Goal: Task Accomplishment & Management: Complete application form

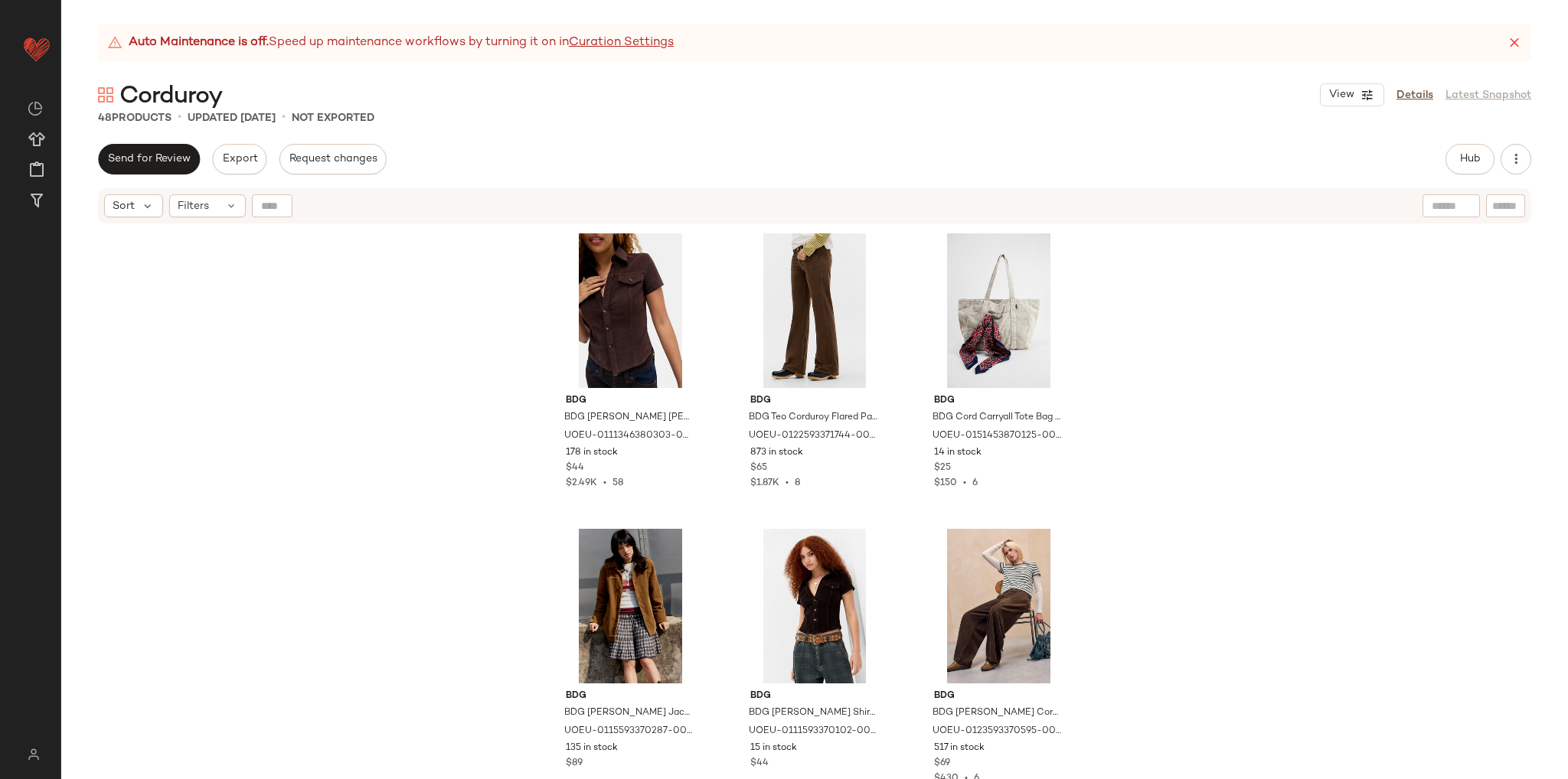
click at [416, 181] on div "Send for Review Export Request changes Hub Send for Review External Review Inte…" at bounding box center [814, 462] width 1507 height 636
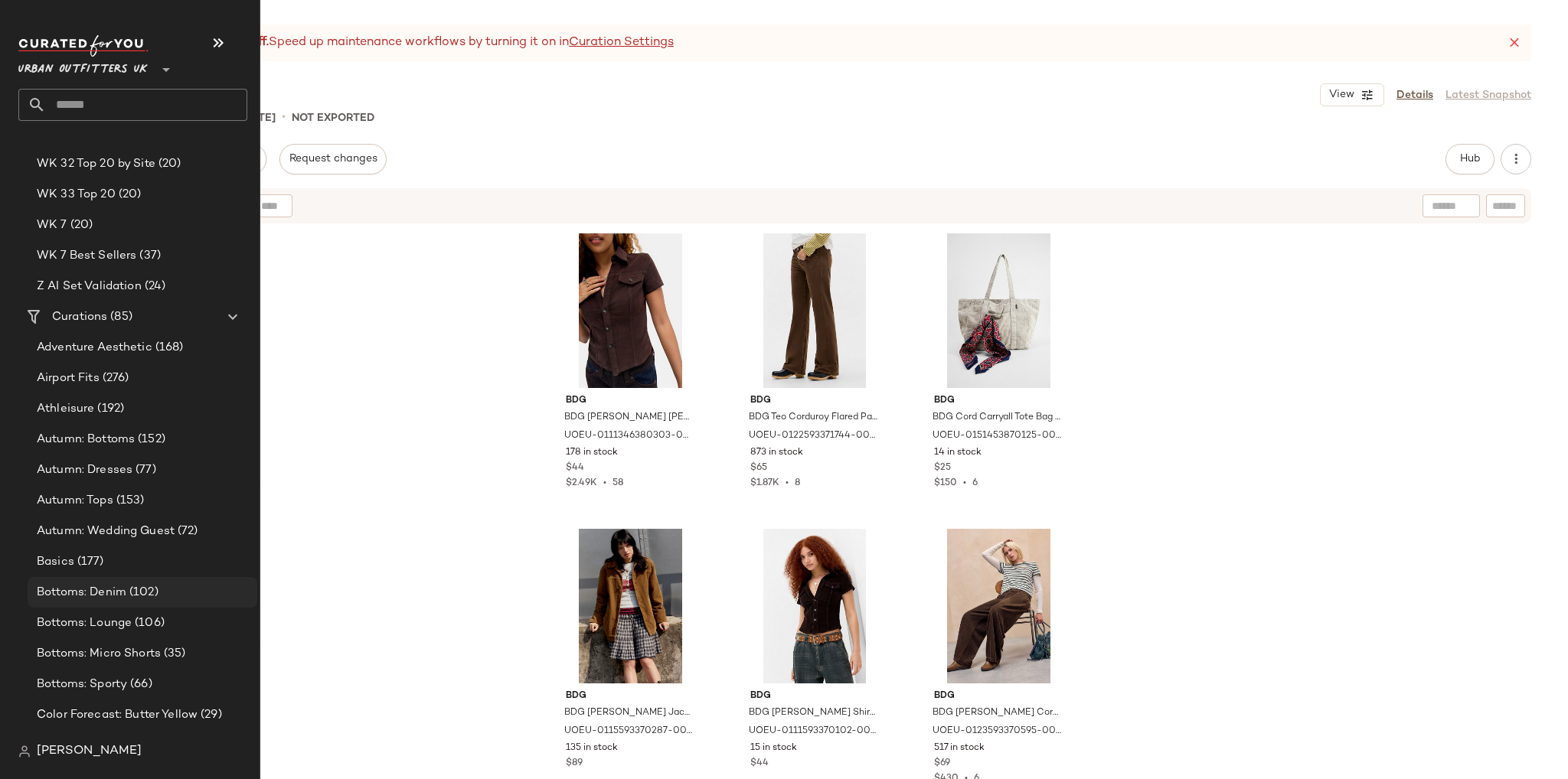
scroll to position [3062, 0]
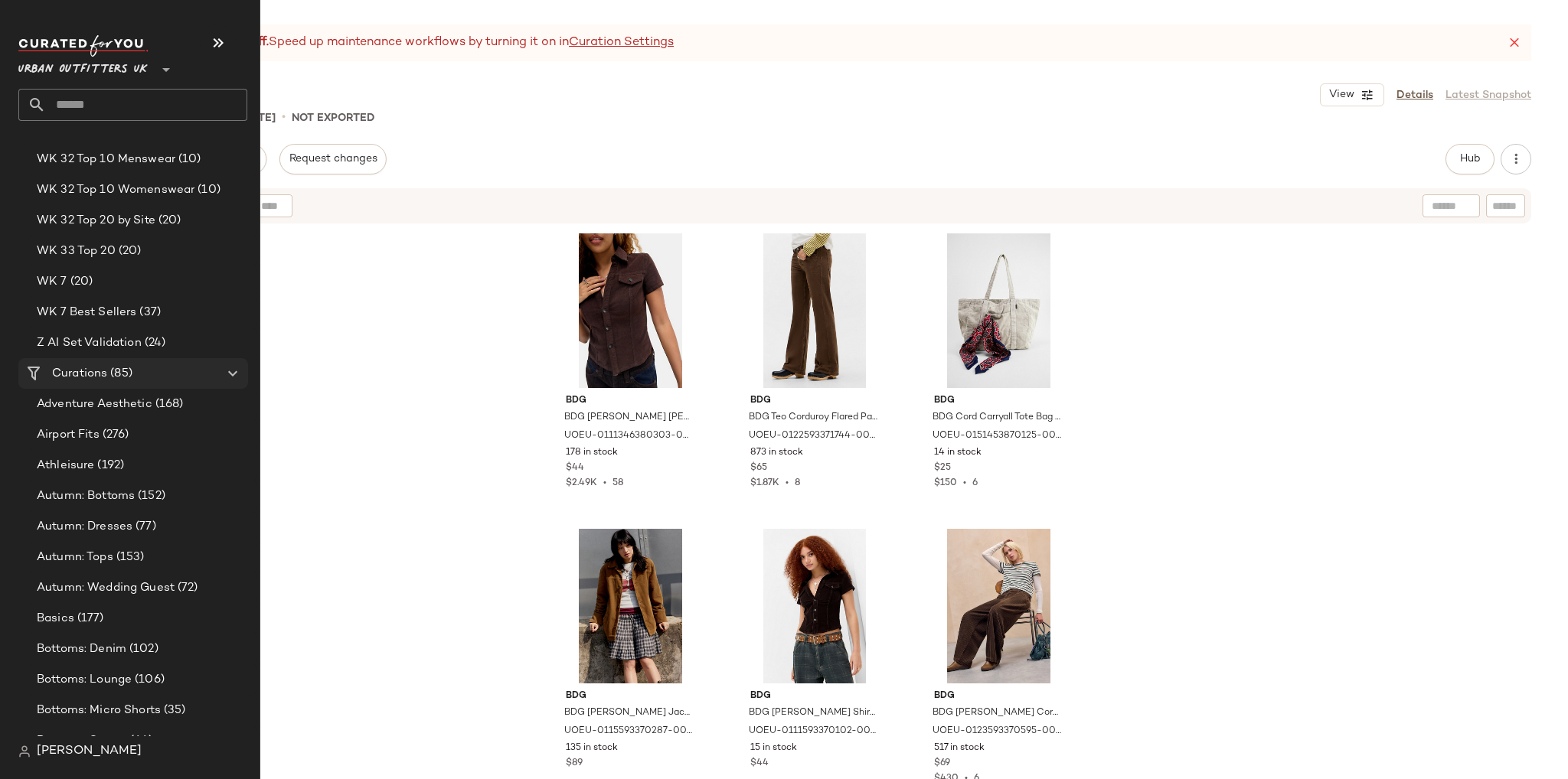
click at [88, 374] on span "Curations" at bounding box center [80, 374] width 56 height 18
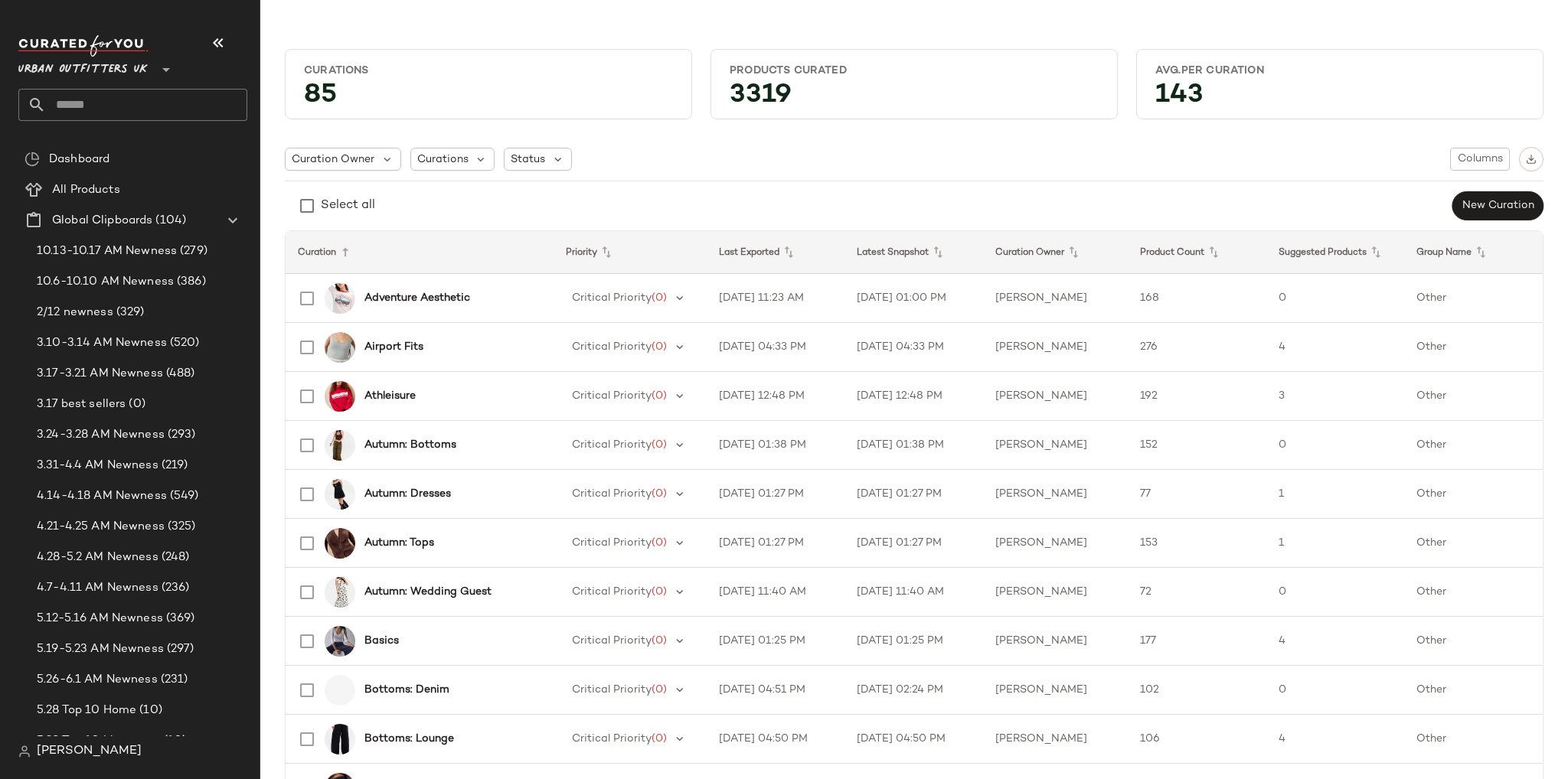
drag, startPoint x: 211, startPoint y: 43, endPoint x: 228, endPoint y: 46, distance: 17.3
click at [211, 42] on icon "button" at bounding box center [218, 43] width 19 height 19
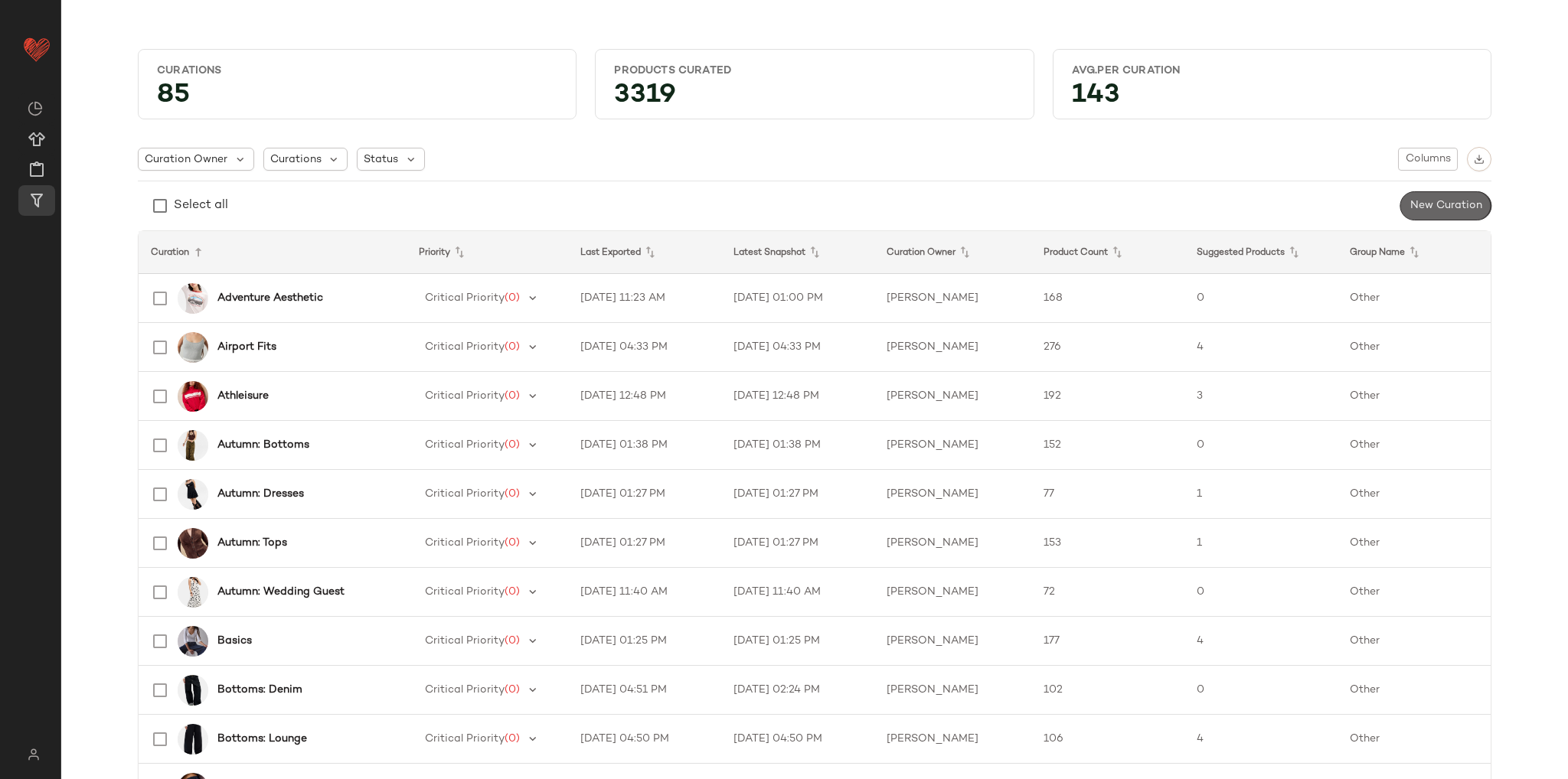
click at [1421, 202] on span "New Curation" at bounding box center [1445, 205] width 73 height 12
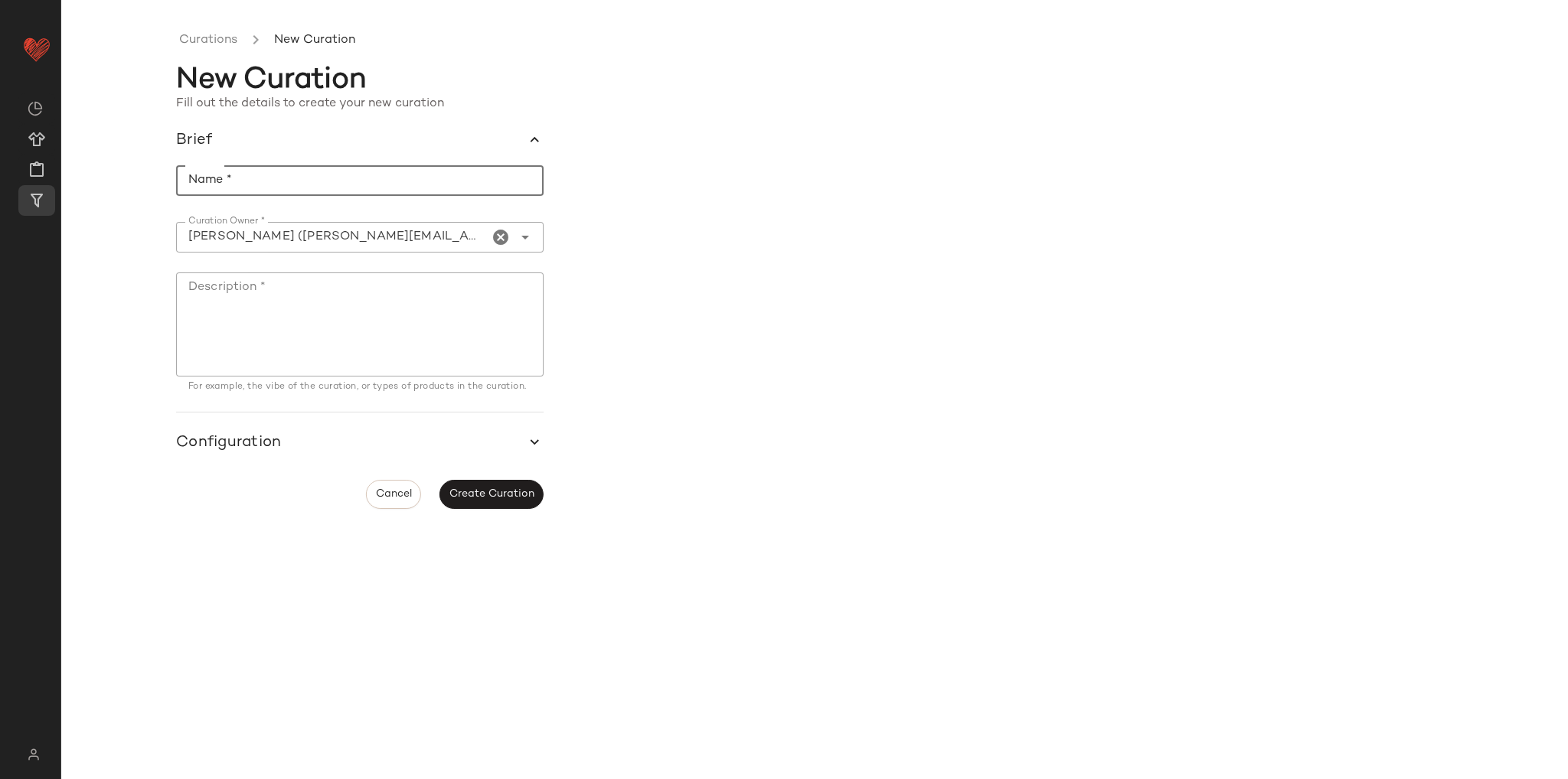
click at [254, 180] on input "Name *" at bounding box center [359, 180] width 367 height 31
type input "**********"
click at [245, 322] on textarea "Description *" at bounding box center [359, 325] width 367 height 105
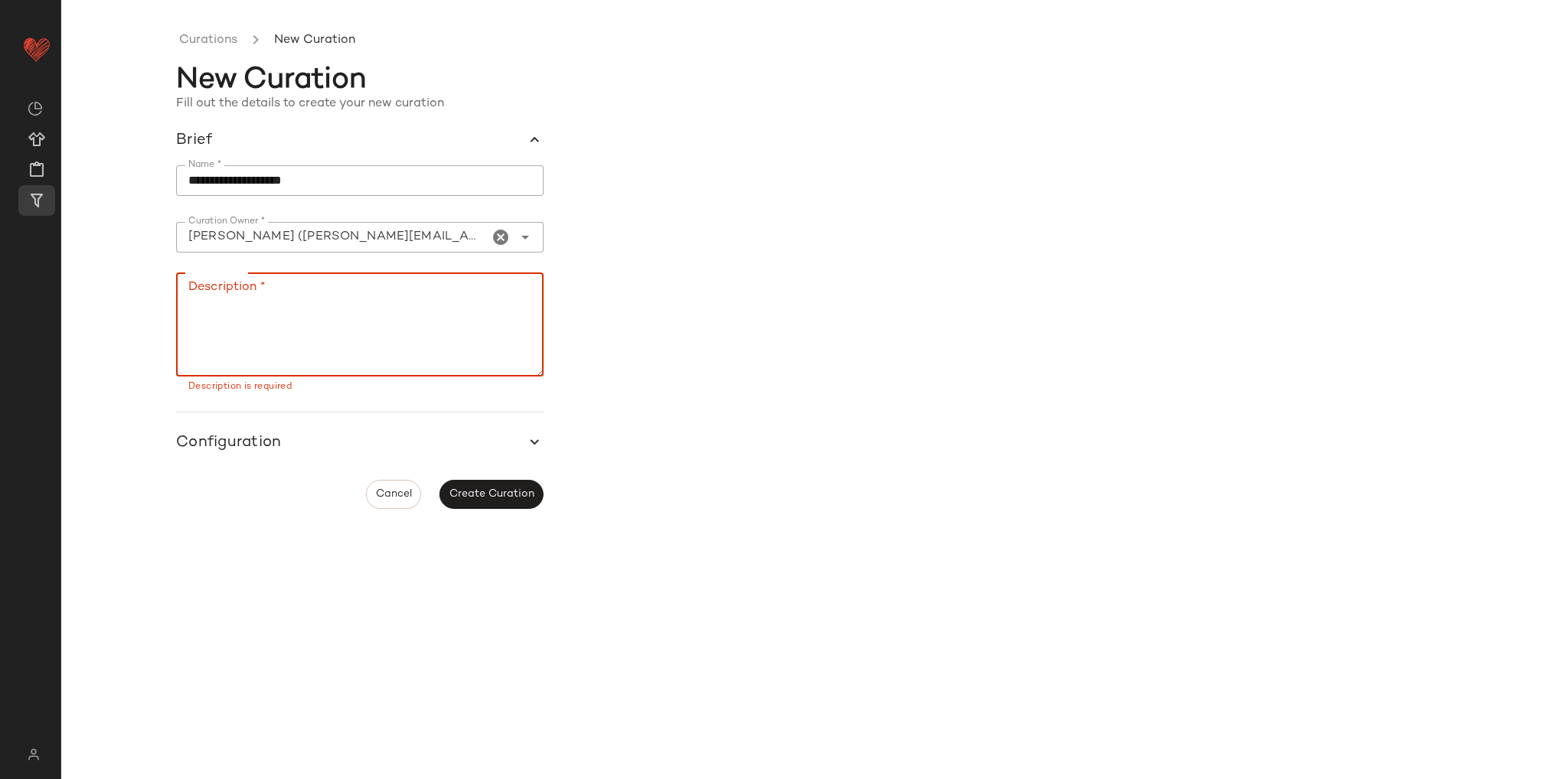
click at [251, 310] on textarea "Description *" at bounding box center [359, 325] width 367 height 105
type textarea "**********"
click at [512, 488] on button "Create Curation" at bounding box center [491, 494] width 105 height 29
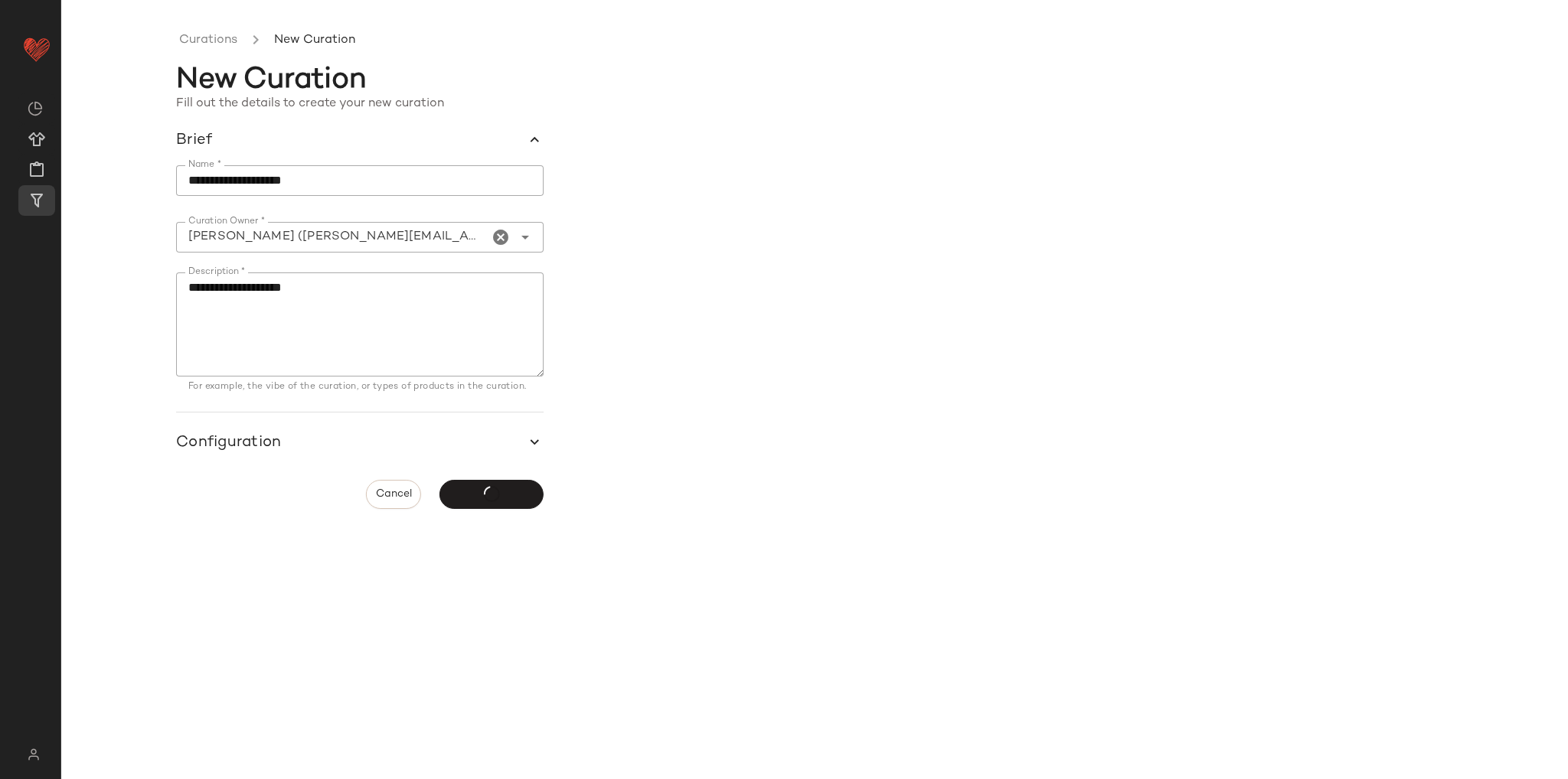
click at [513, 498] on div "Create Curation" at bounding box center [491, 494] width 105 height 29
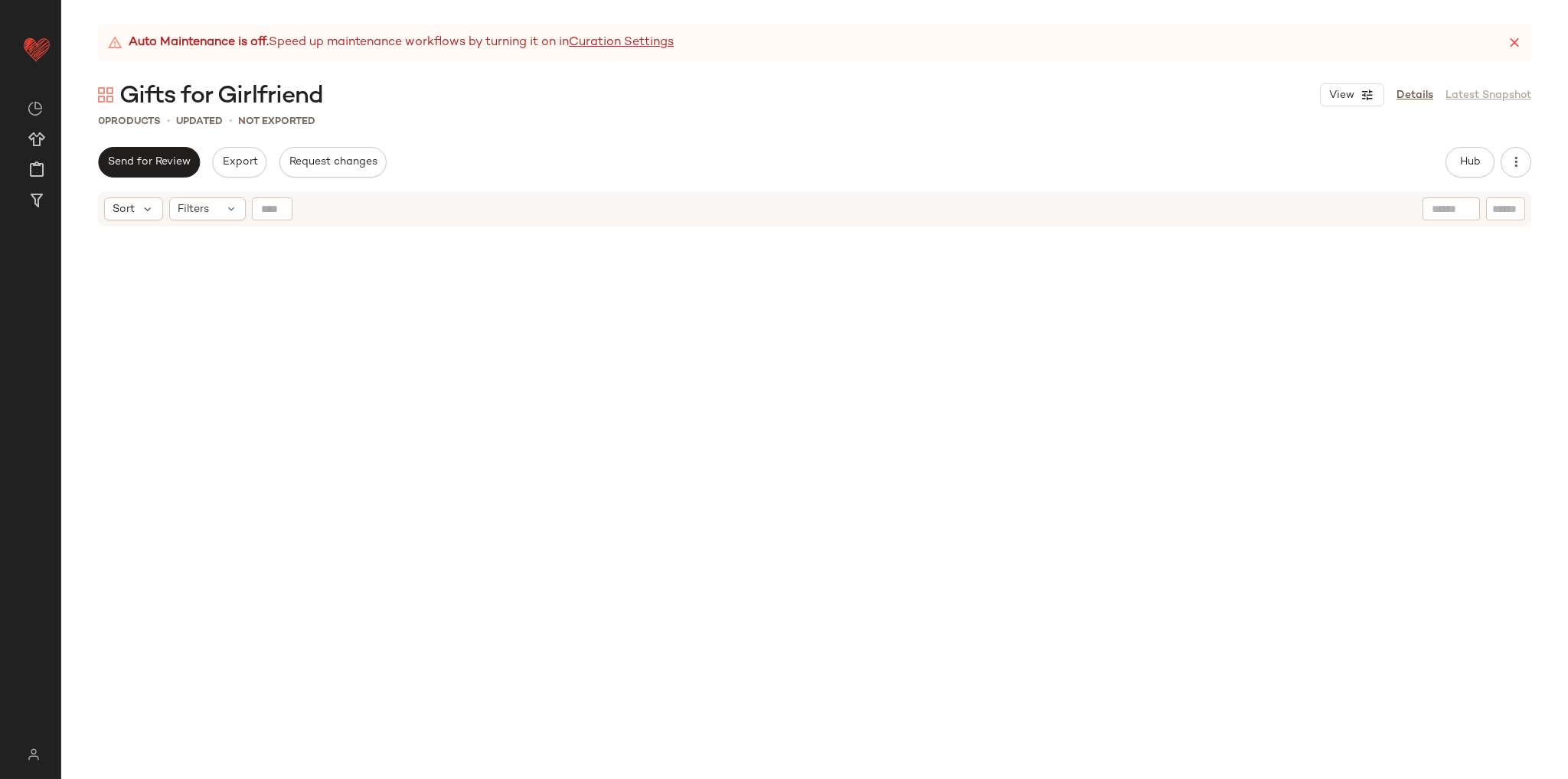
click at [411, 137] on div "Auto Maintenance is off. Speed up maintenance workflows by turning it on in Cur…" at bounding box center [814, 402] width 1507 height 755
click at [1464, 157] on span "Hub" at bounding box center [1469, 162] width 21 height 12
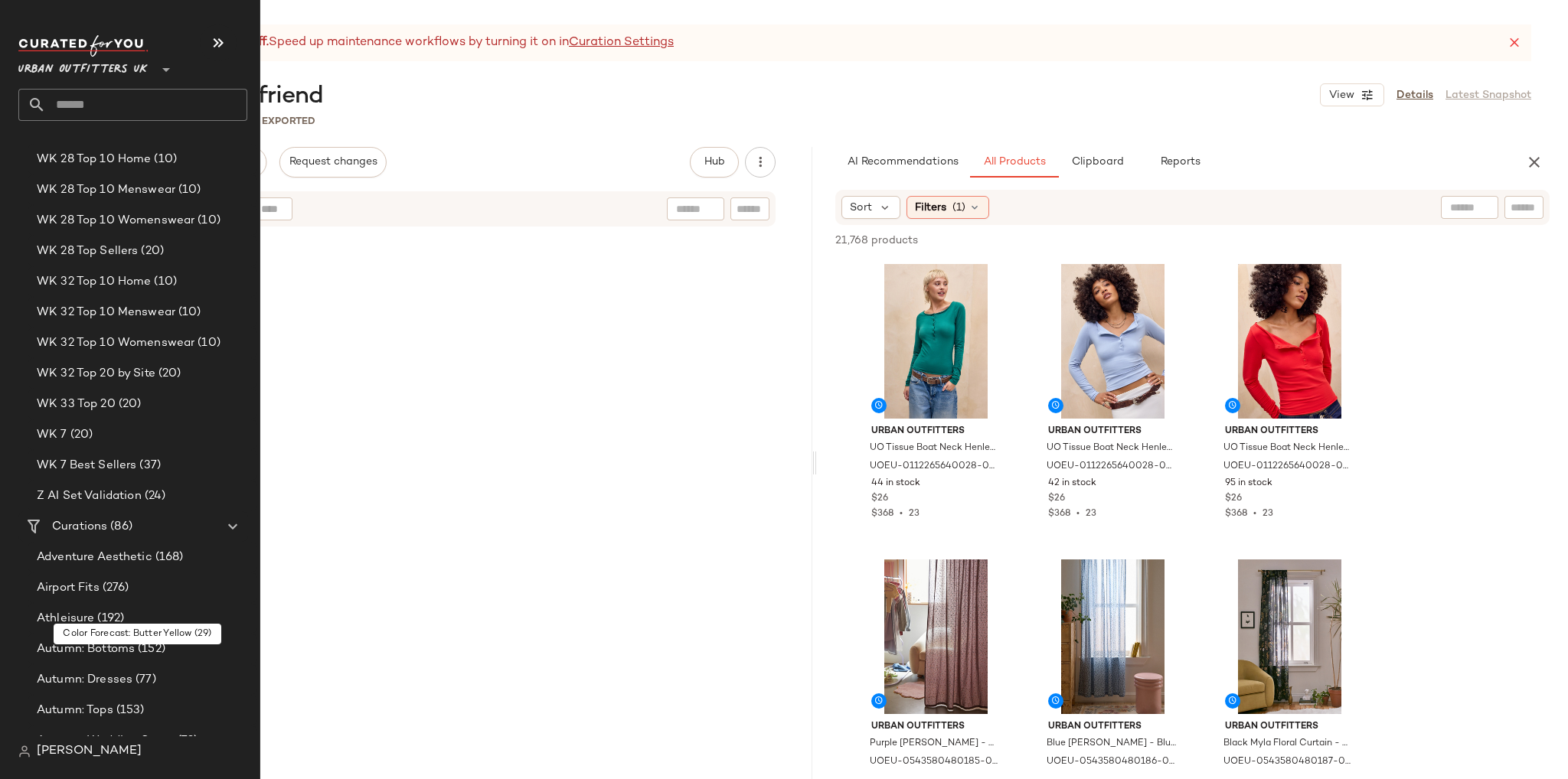
scroll to position [2910, 0]
click at [95, 526] on span "Curations" at bounding box center [80, 526] width 56 height 18
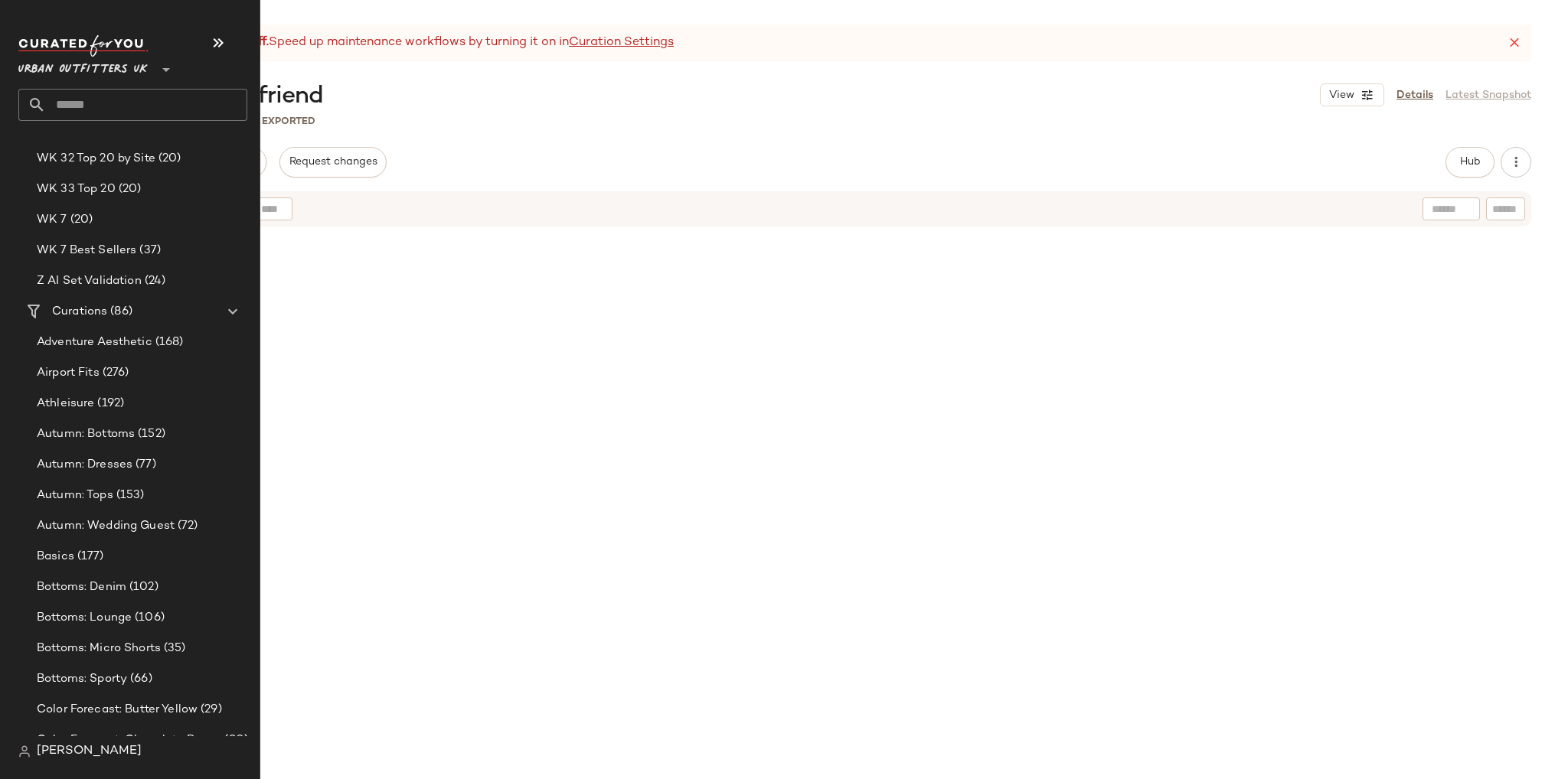
scroll to position [2986, 0]
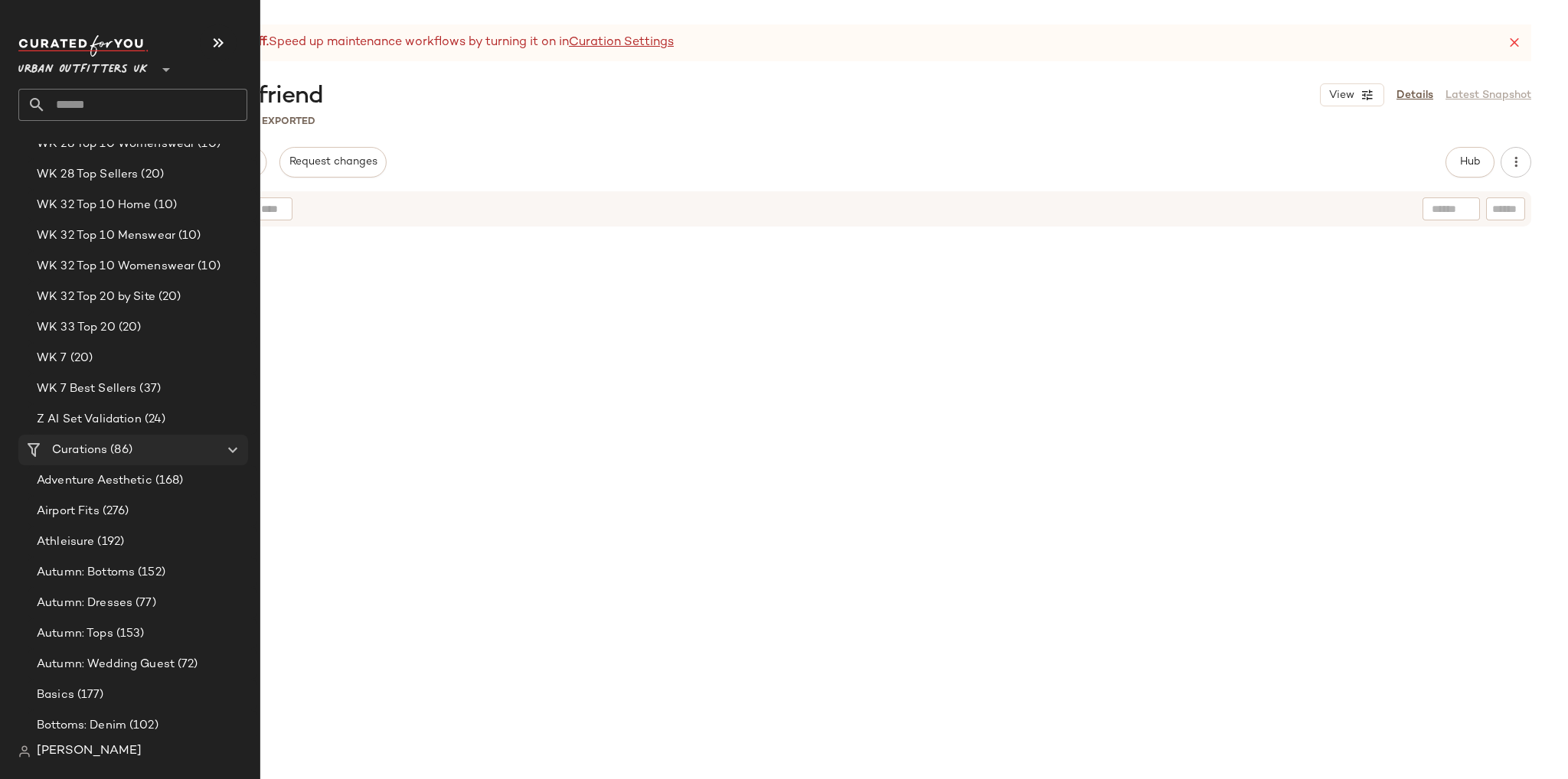
click at [70, 451] on span "Curations" at bounding box center [80, 450] width 56 height 18
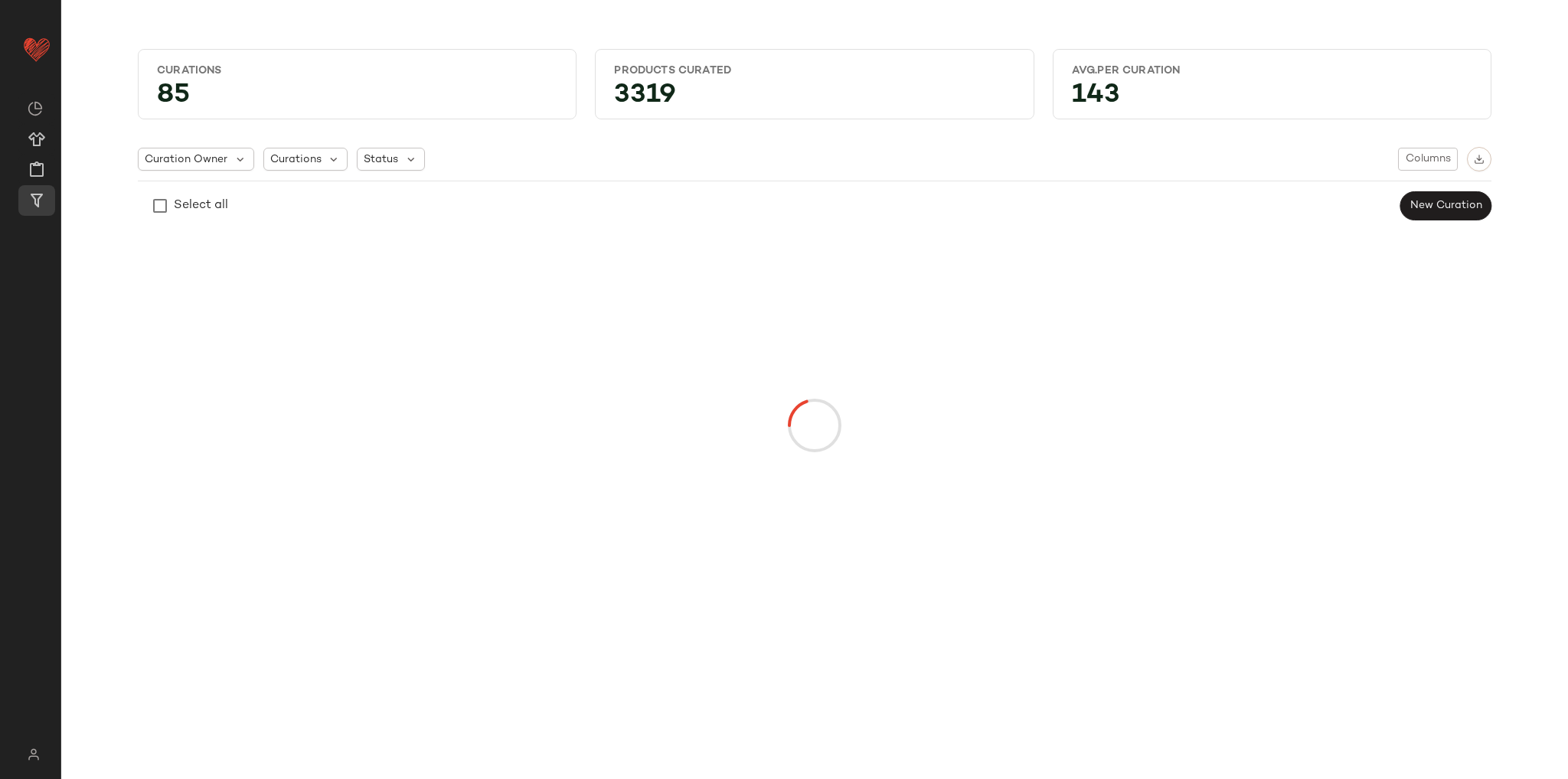
scroll to position [0, 0]
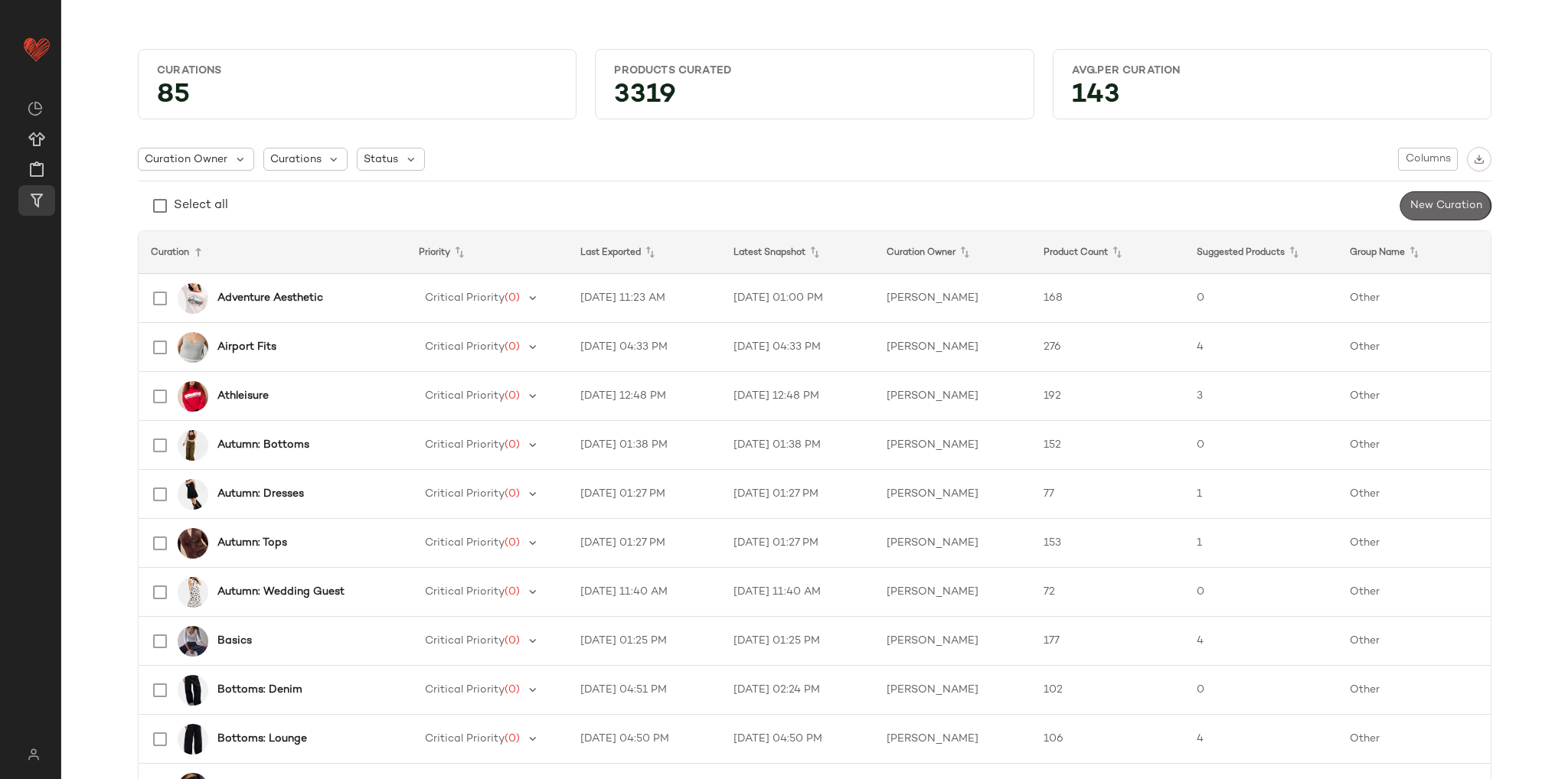
click at [1426, 211] on span "New Curation" at bounding box center [1445, 205] width 73 height 12
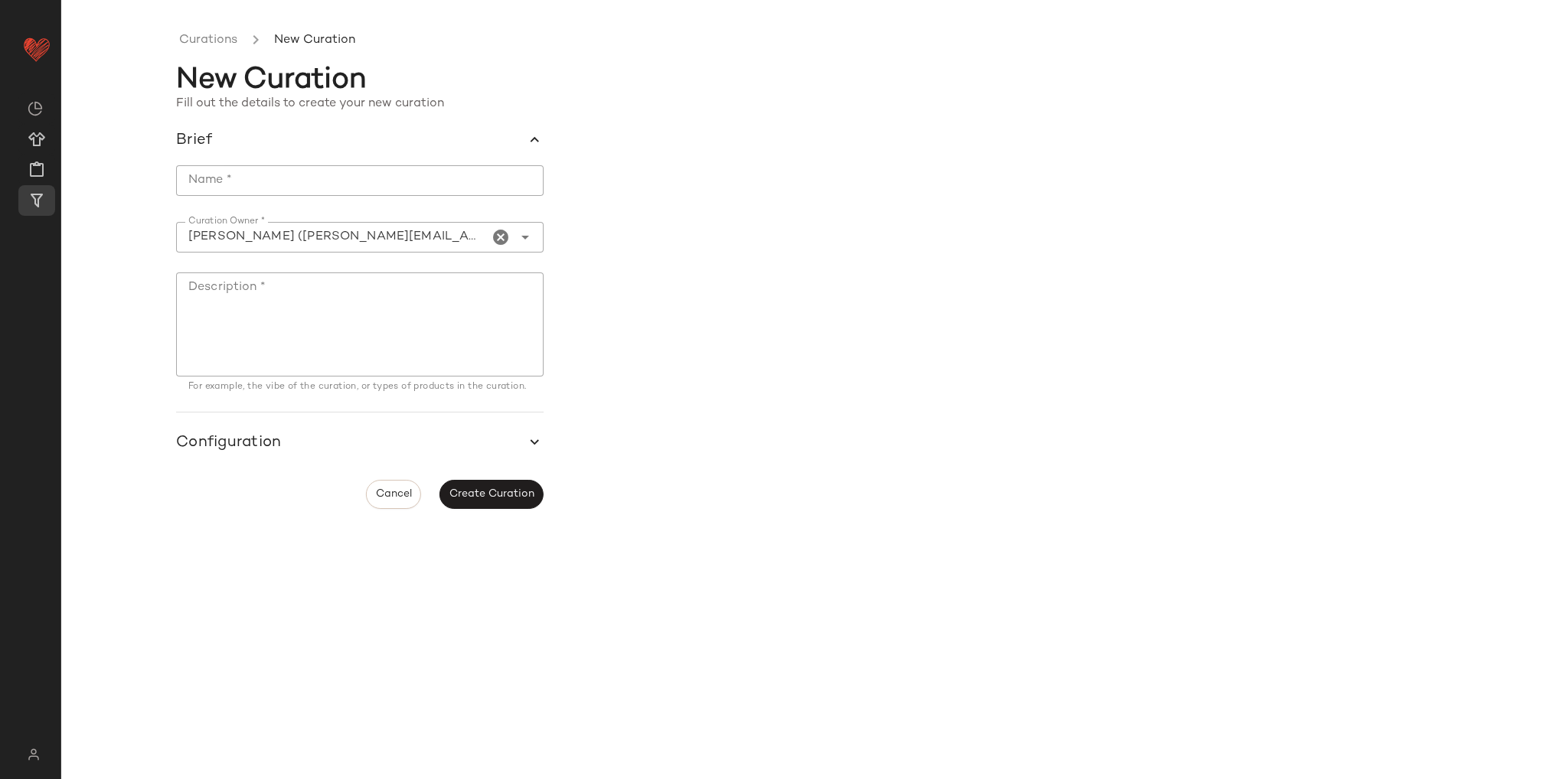
click at [305, 182] on input "Name *" at bounding box center [359, 180] width 367 height 31
type input "**********"
click at [273, 313] on textarea "Description *" at bounding box center [359, 325] width 367 height 105
type textarea "**********"
click at [482, 508] on button "Create Curation" at bounding box center [491, 494] width 105 height 29
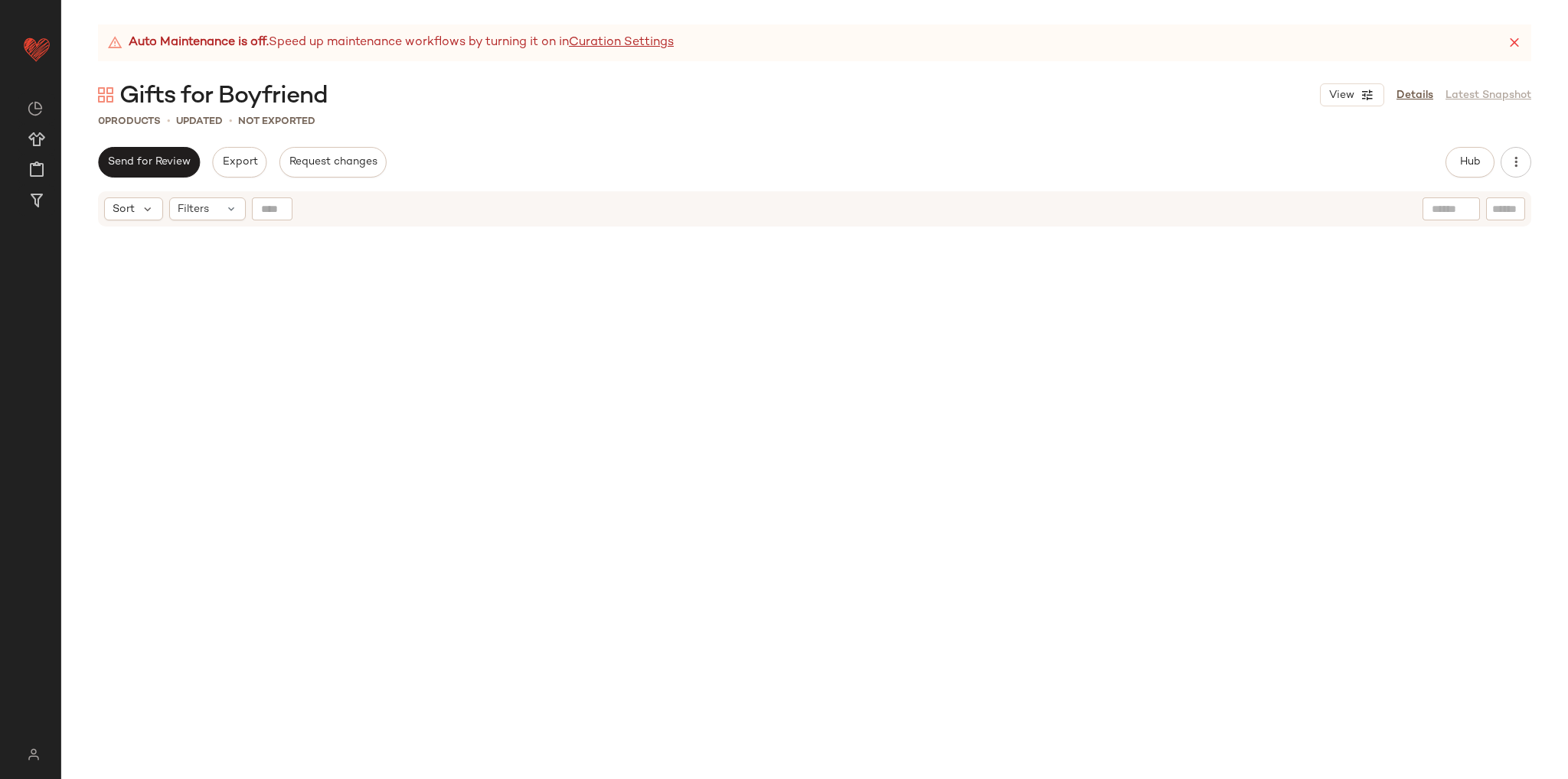
click at [454, 95] on div "Gifts for Boyfriend View Details Latest Snapshot" at bounding box center [814, 94] width 1507 height 31
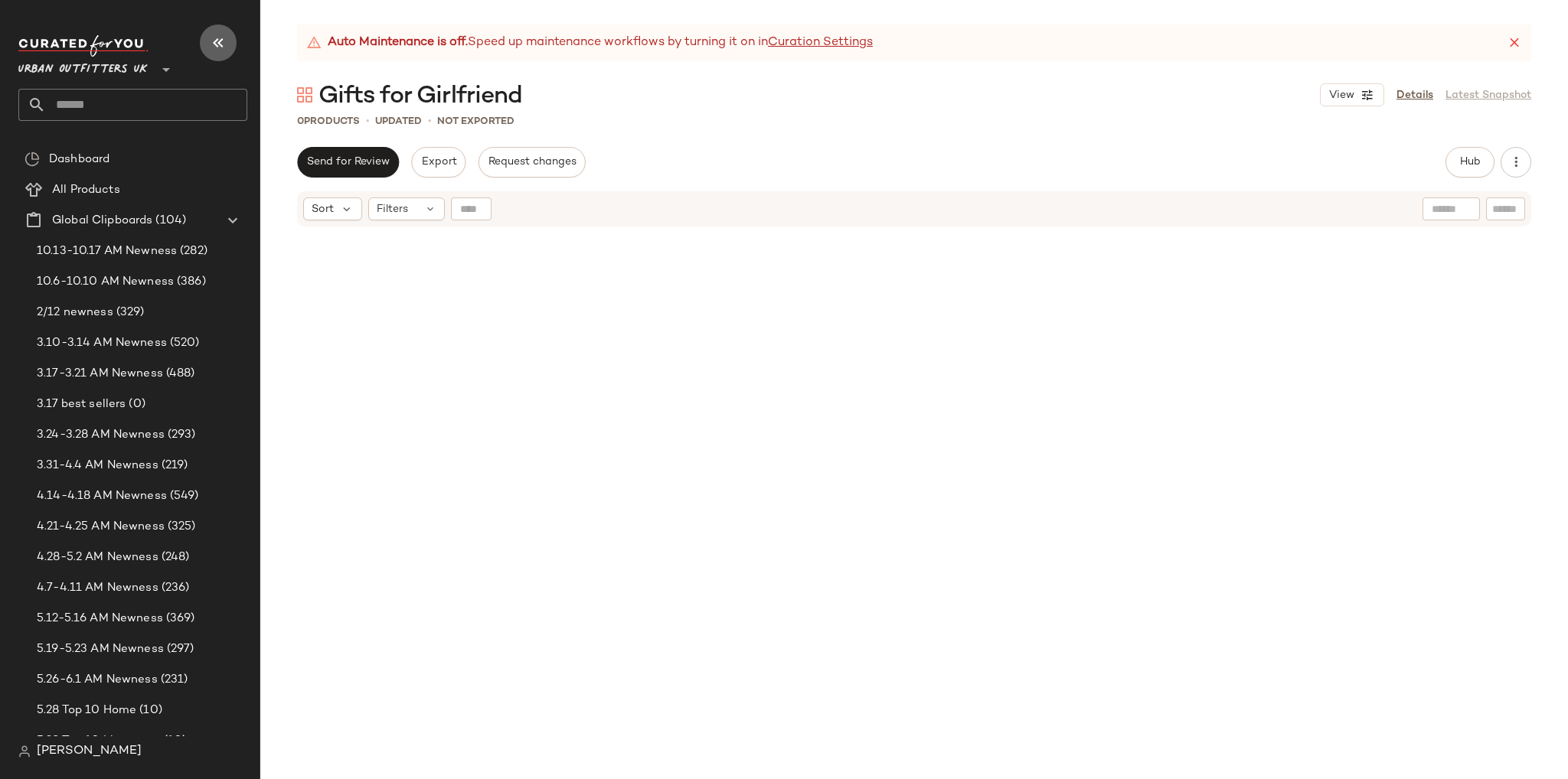
click at [217, 37] on icon "button" at bounding box center [218, 43] width 19 height 19
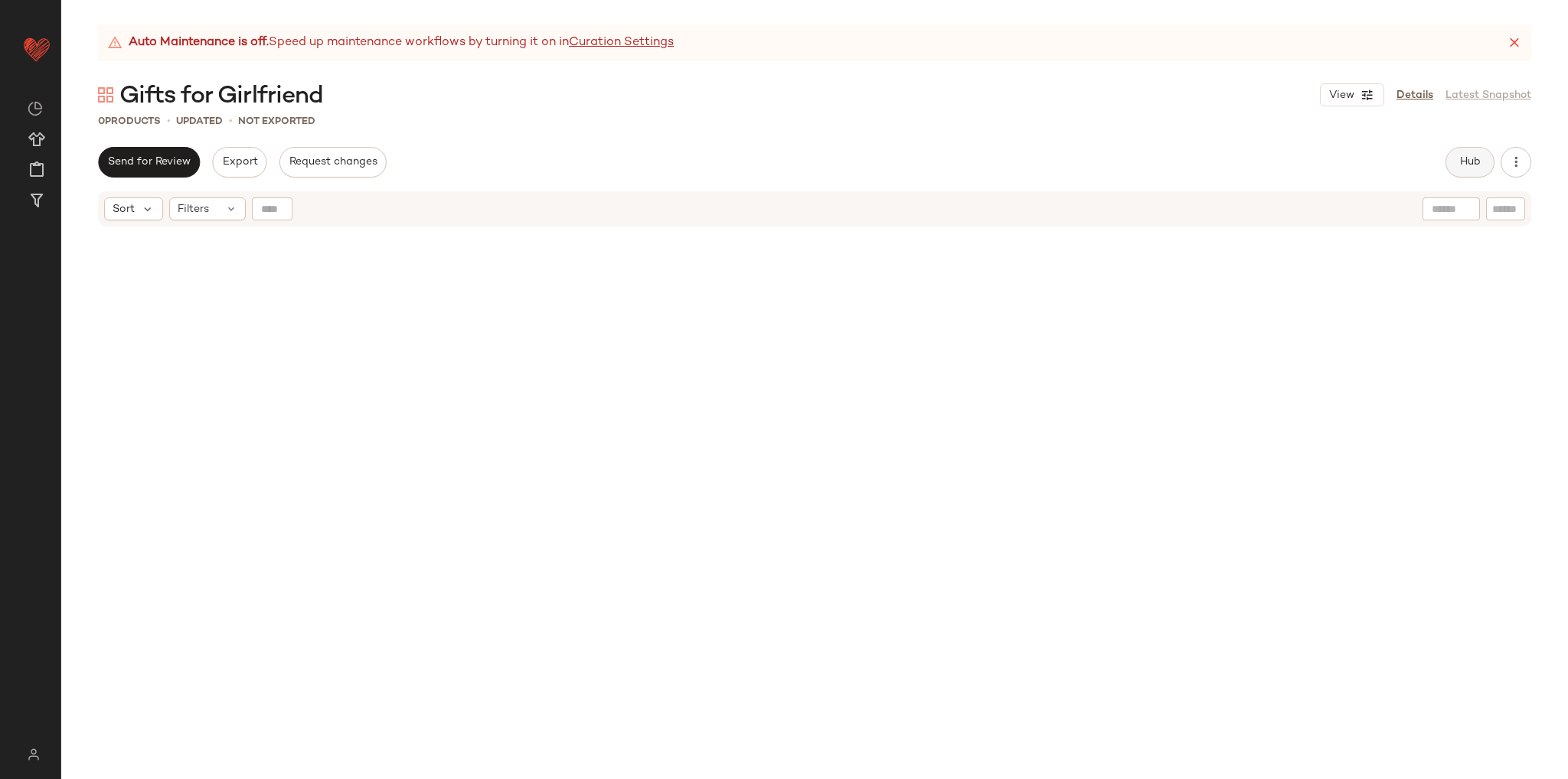
click at [1469, 151] on button "Hub" at bounding box center [1469, 162] width 49 height 31
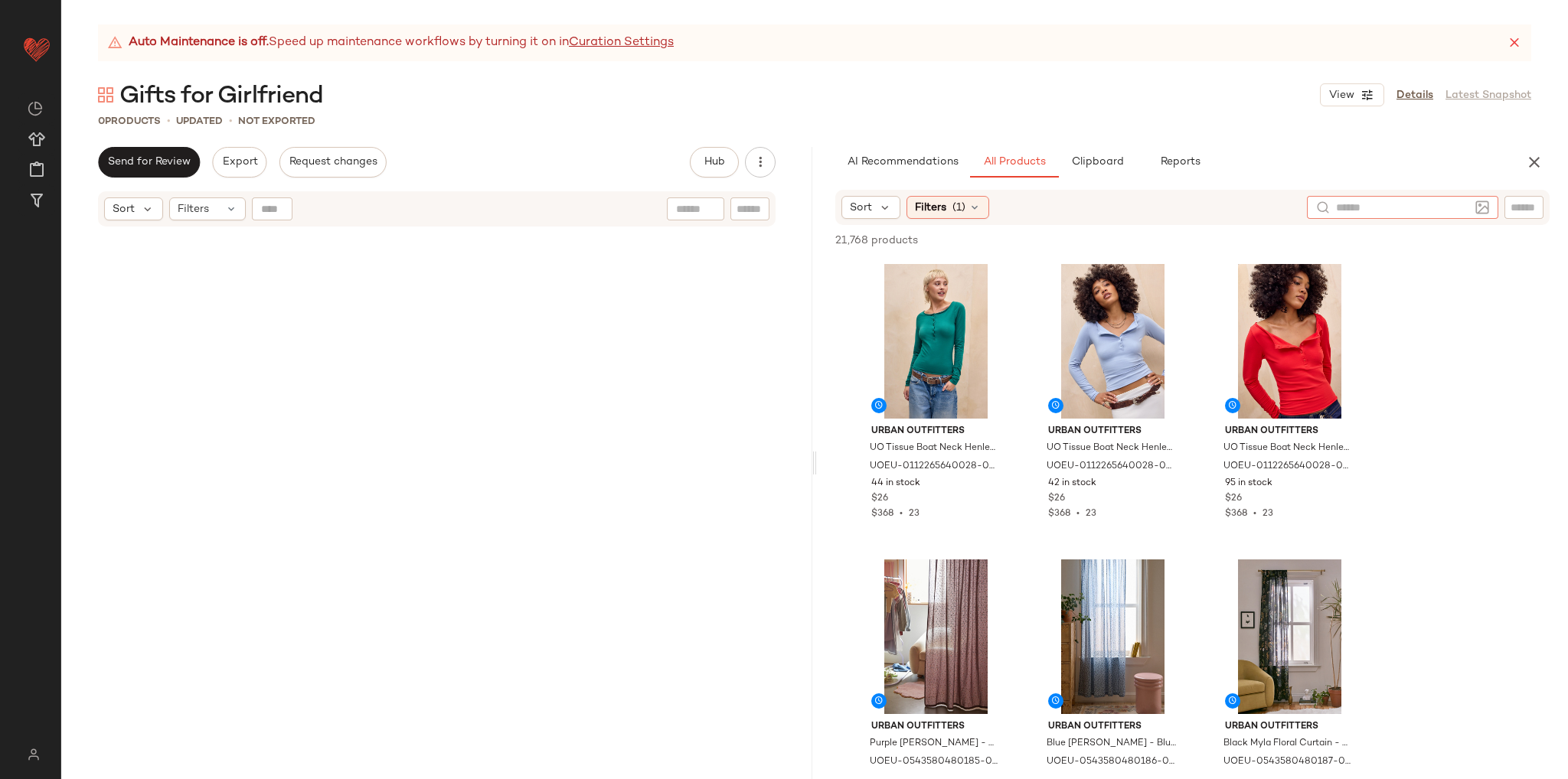
click at [1465, 212] on input "text" at bounding box center [1402, 207] width 133 height 16
type input "******"
click at [983, 200] on div "Filters (1)" at bounding box center [947, 208] width 82 height 23
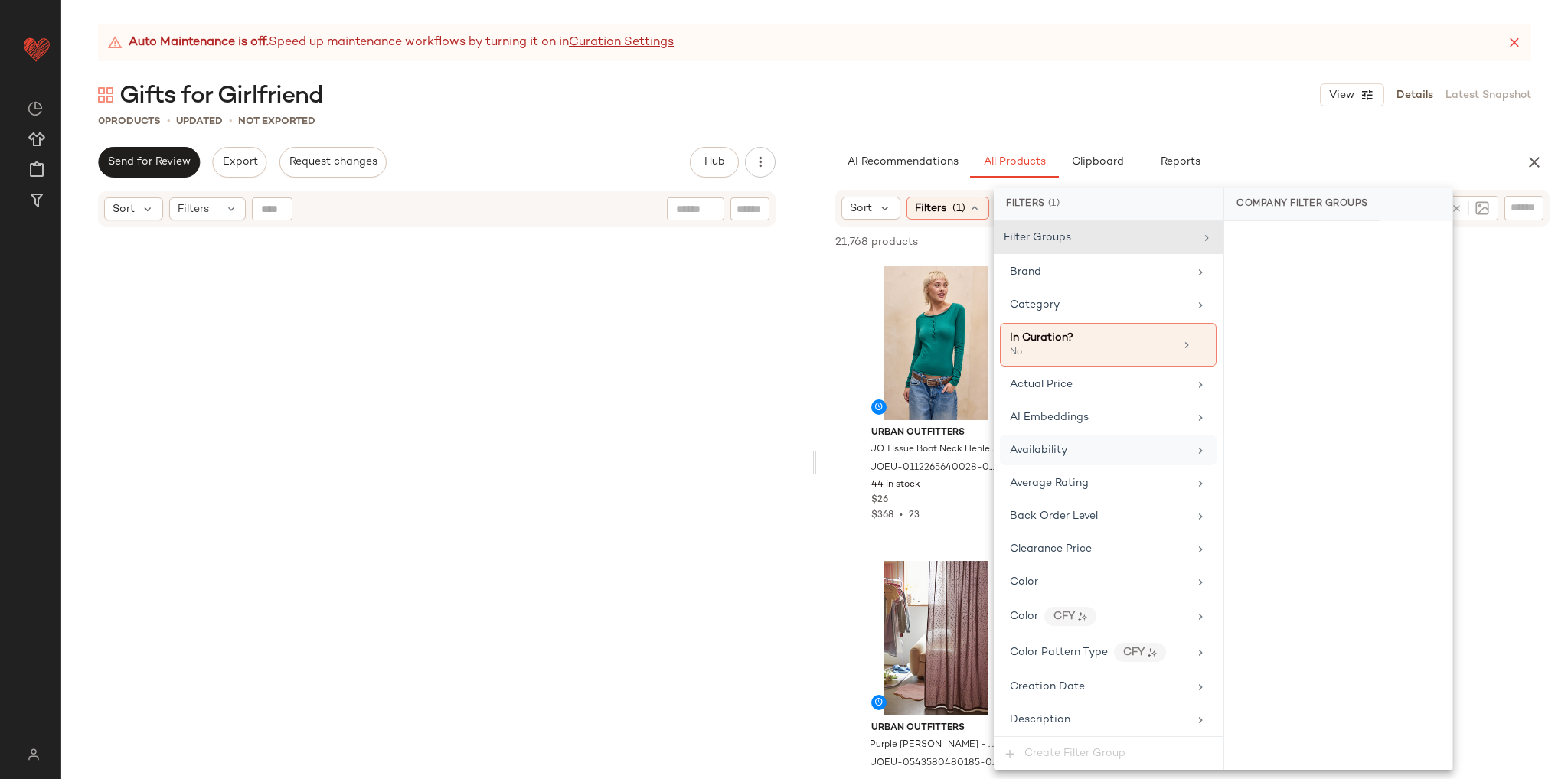
click at [1092, 458] on div "Availability" at bounding box center [1108, 451] width 216 height 30
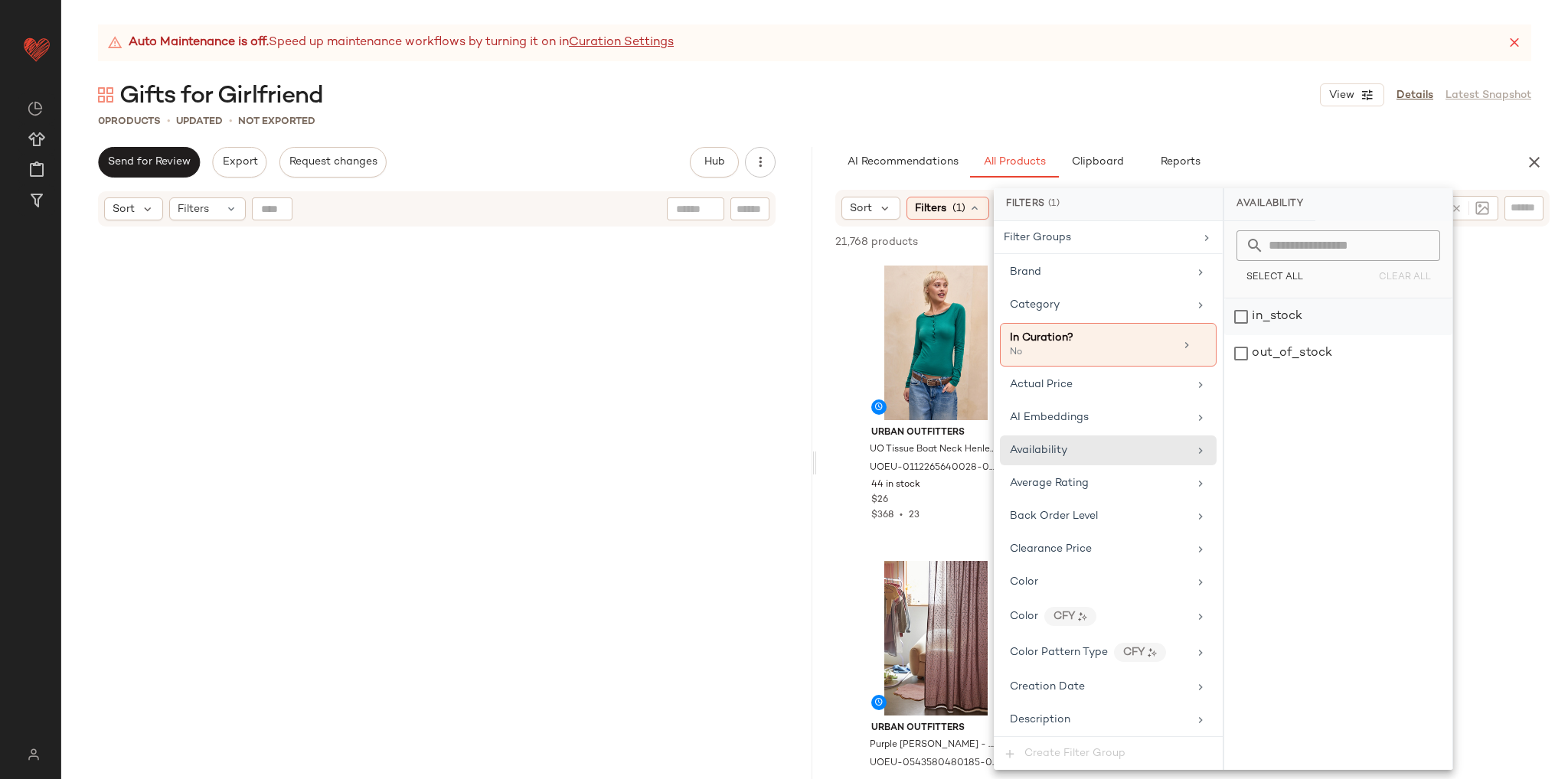
click at [1271, 315] on div "in_stock" at bounding box center [1338, 317] width 228 height 37
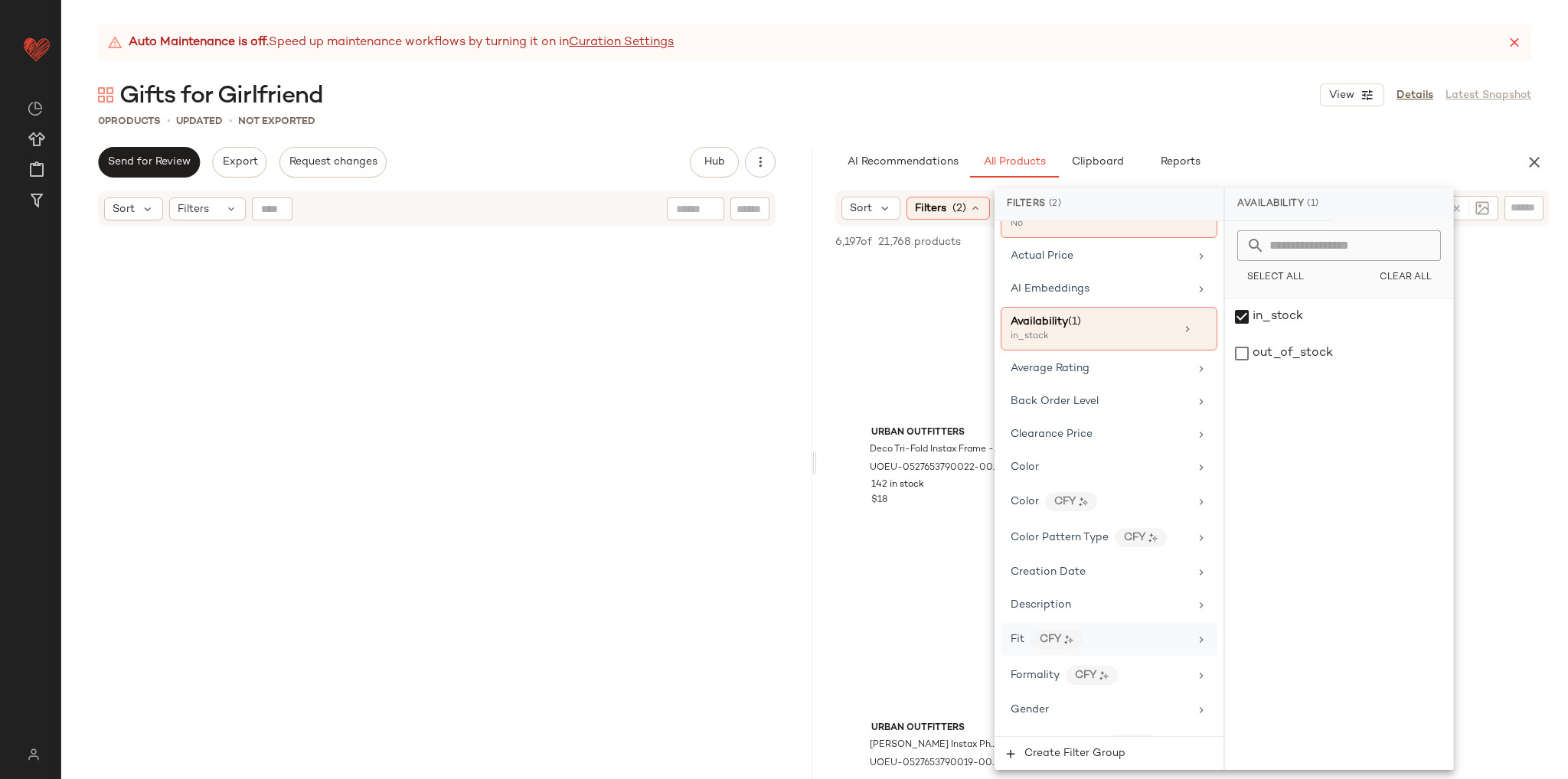
scroll to position [154, 0]
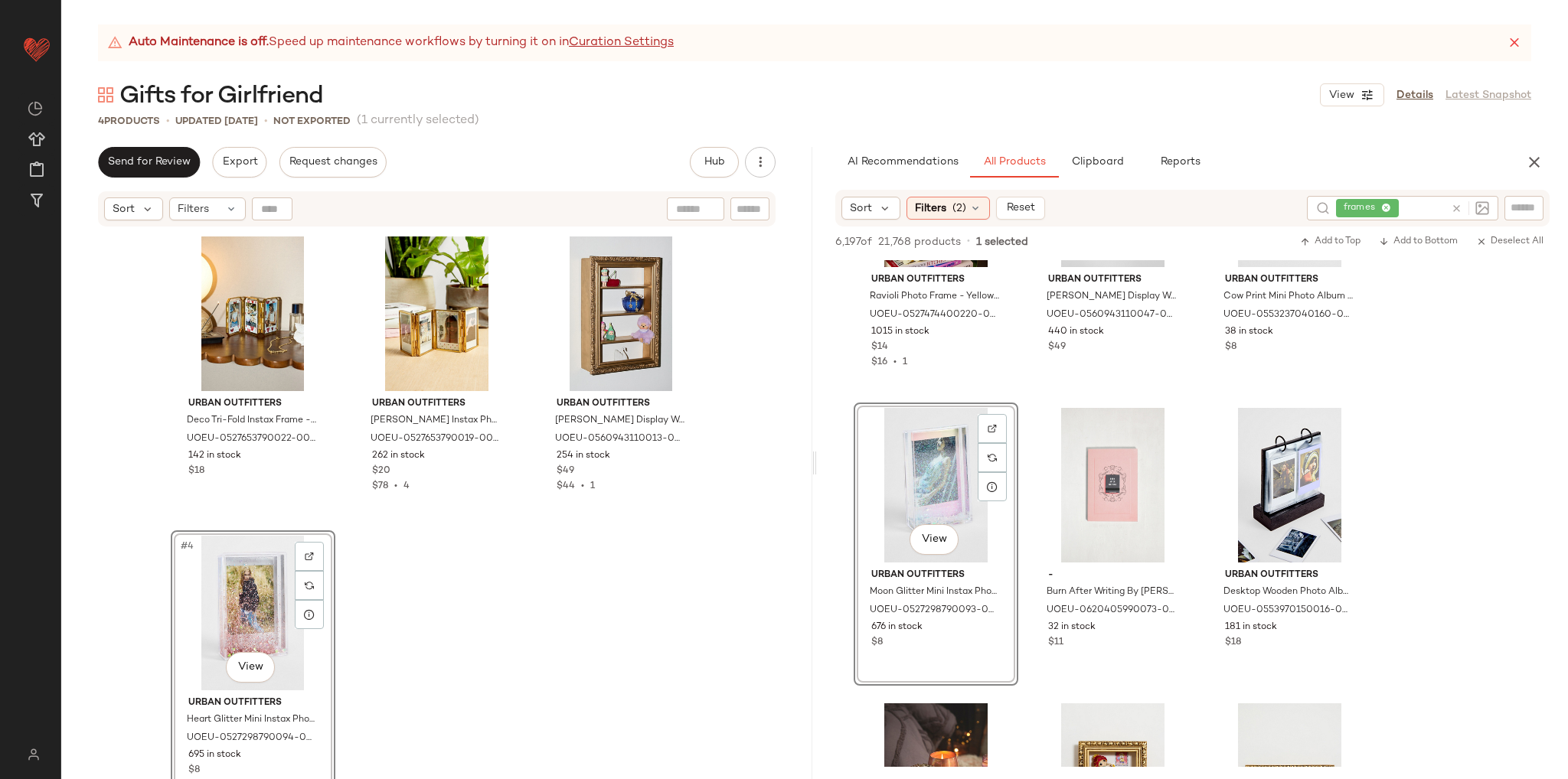
click at [668, 567] on div "Urban Outfitters Deco Tri-Fold Instax Frame - Gold ALL at Urban Outfitters UOEU…" at bounding box center [438, 525] width 533 height 587
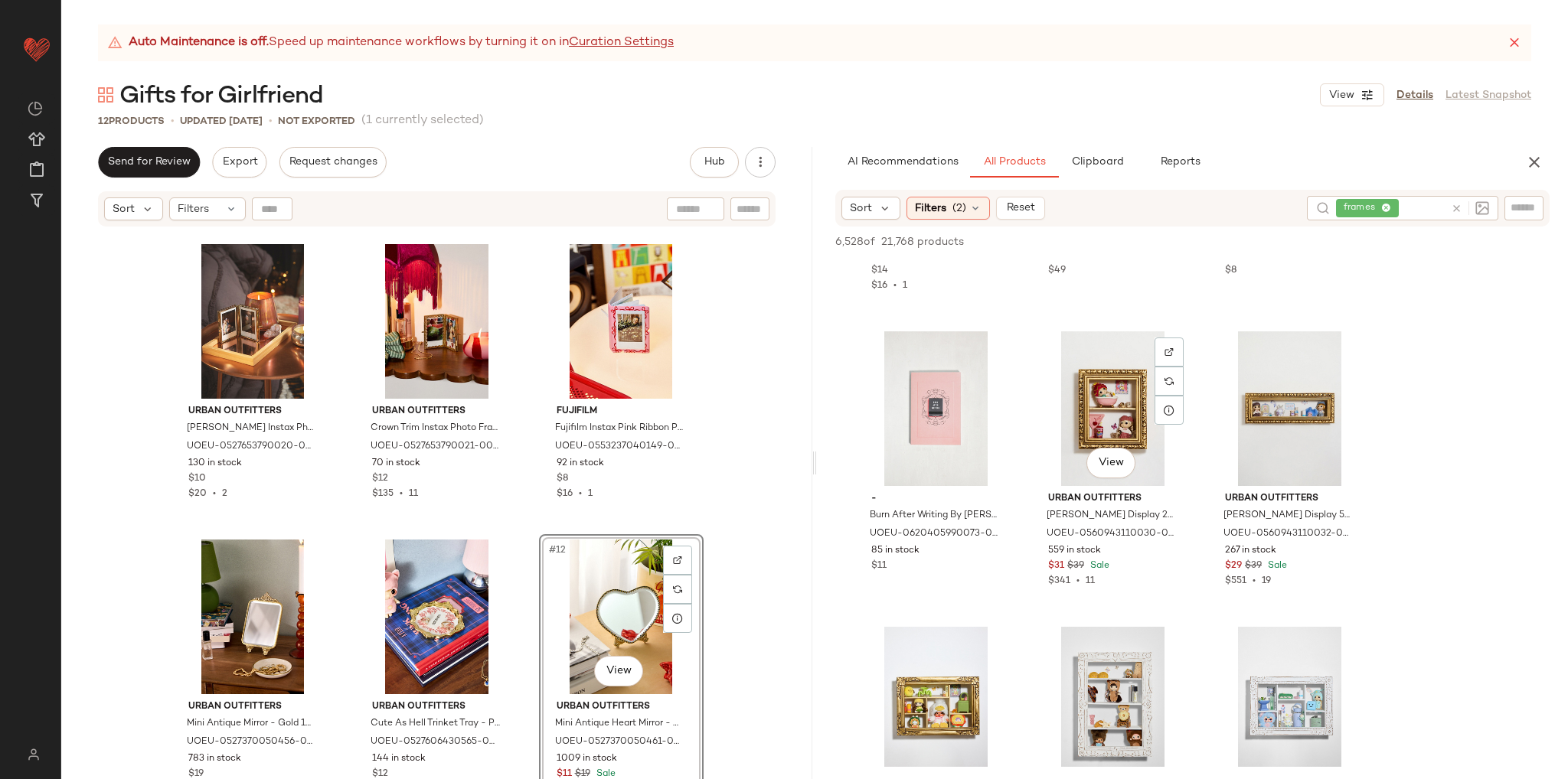
scroll to position [0, 0]
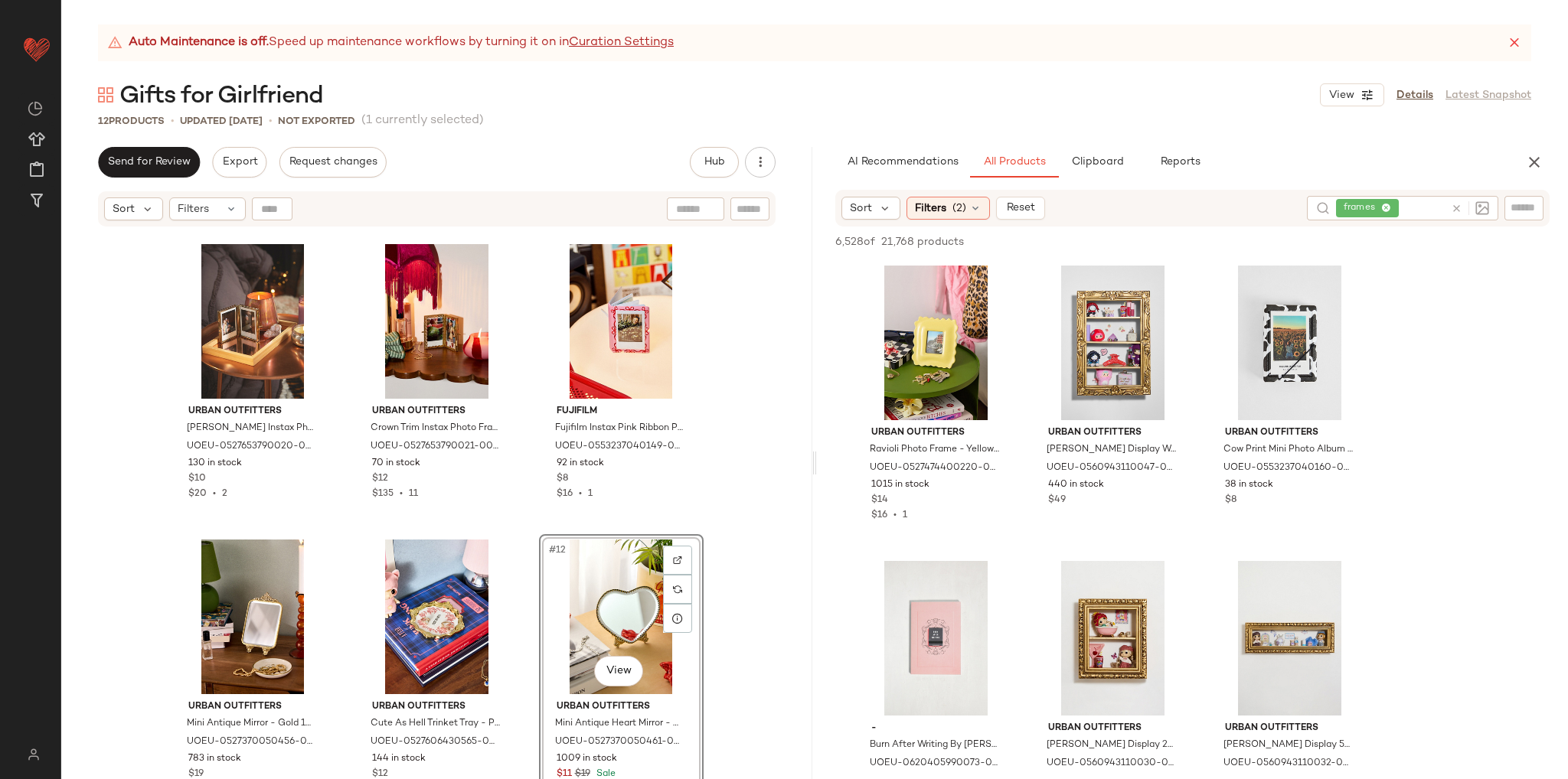
click at [1452, 212] on icon at bounding box center [1456, 208] width 11 height 11
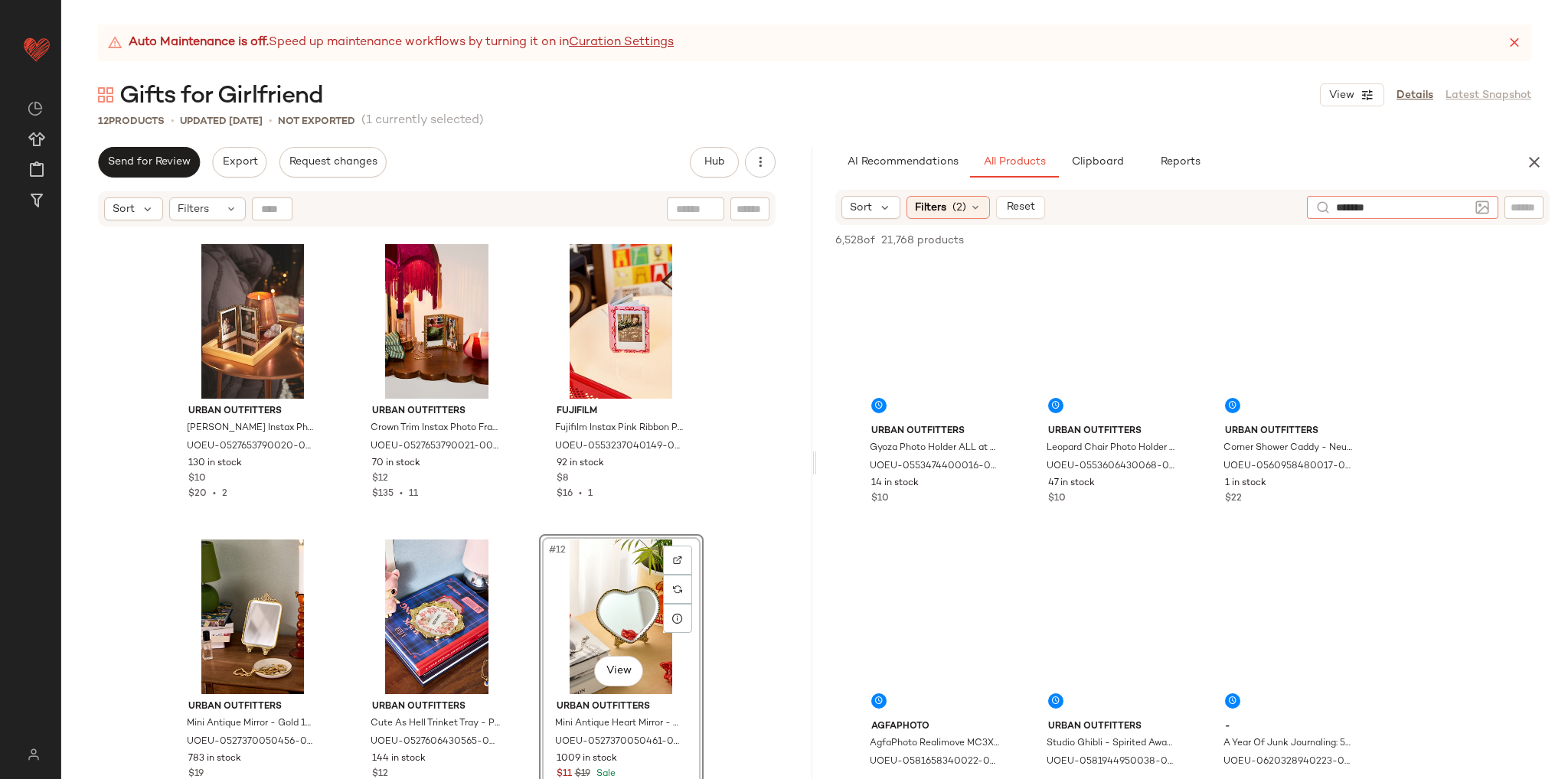
type input "********"
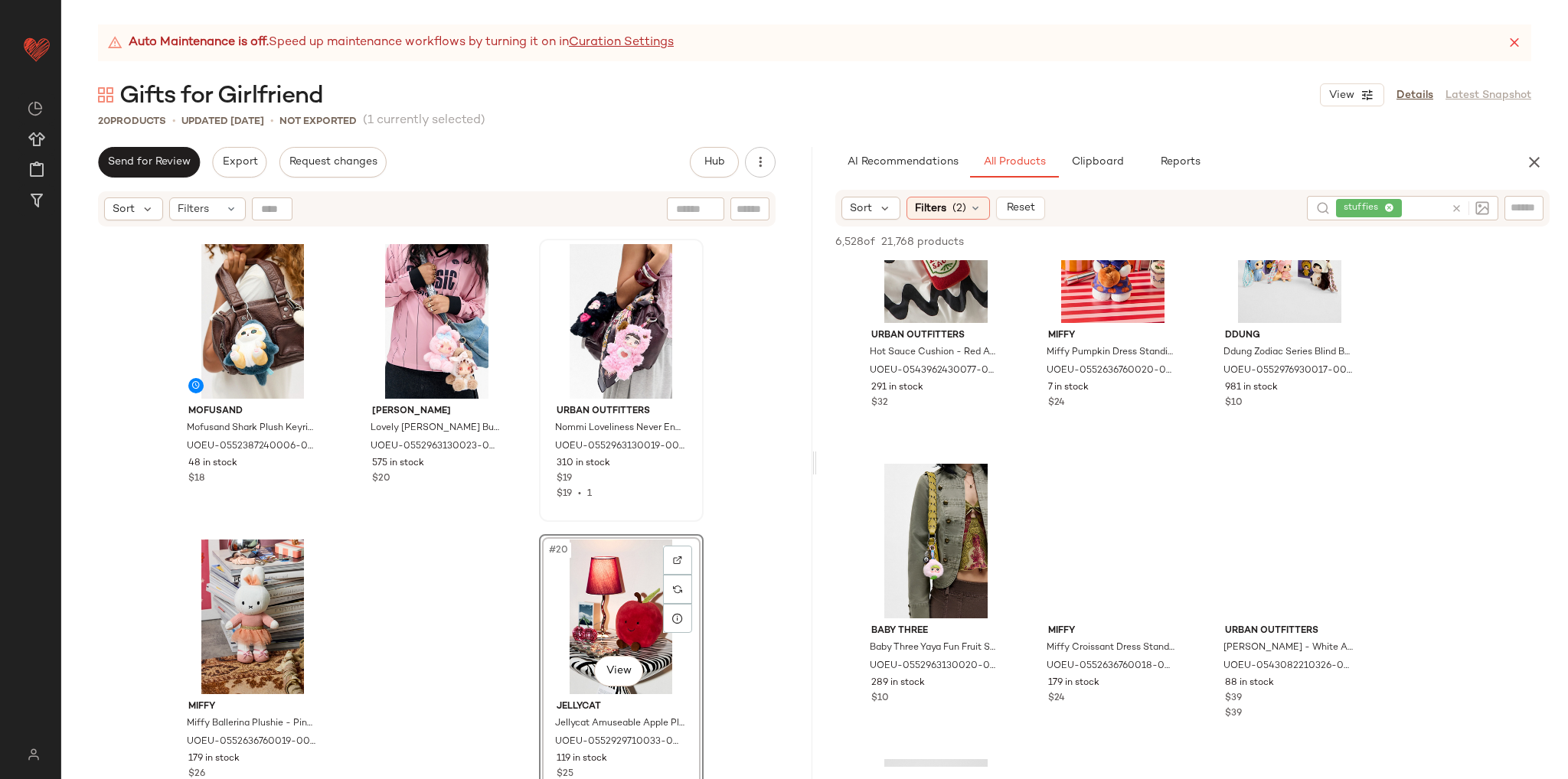
scroll to position [689, 0]
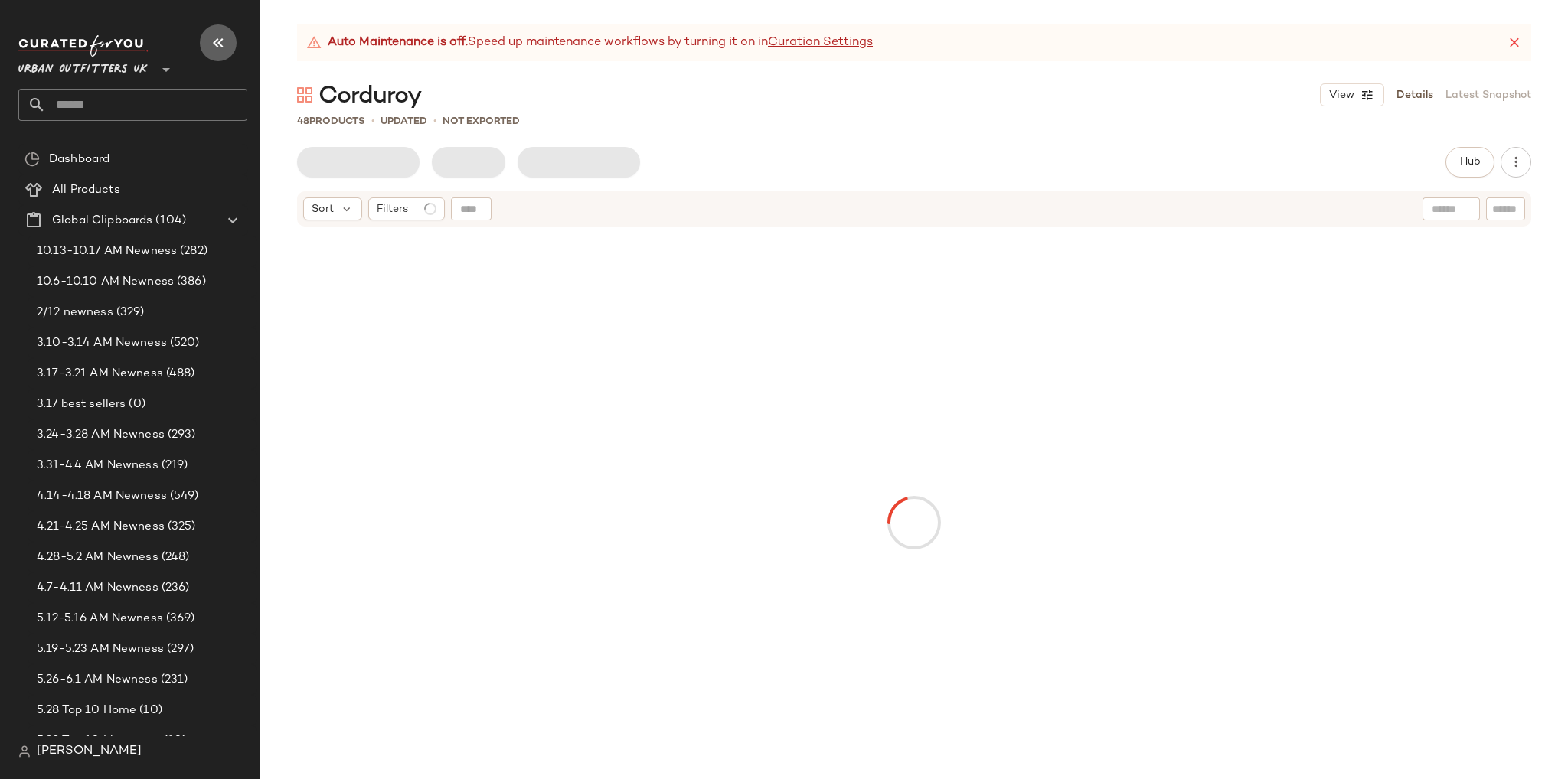
click at [226, 38] on icon "button" at bounding box center [218, 43] width 19 height 19
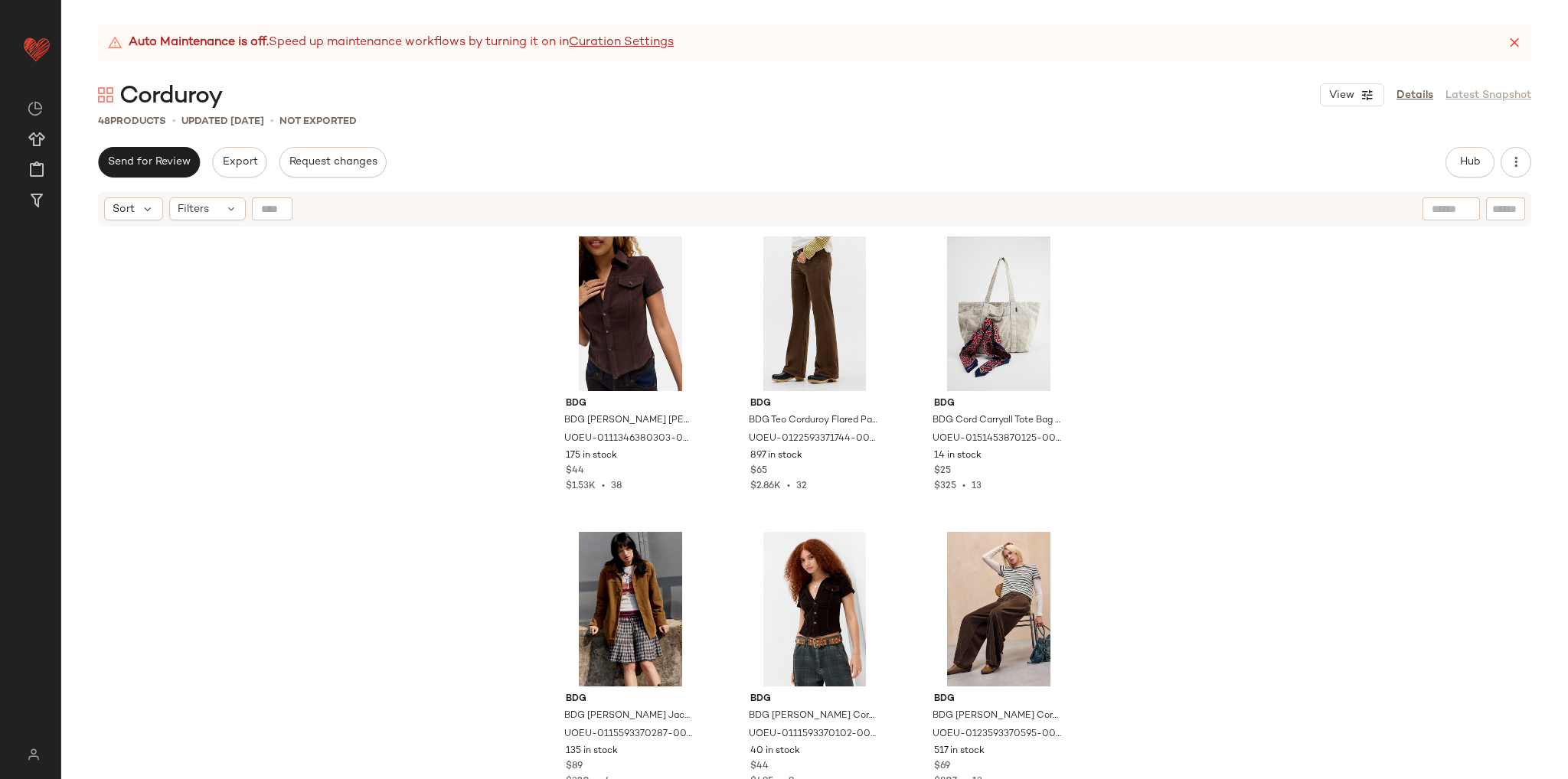
scroll to position [318, 0]
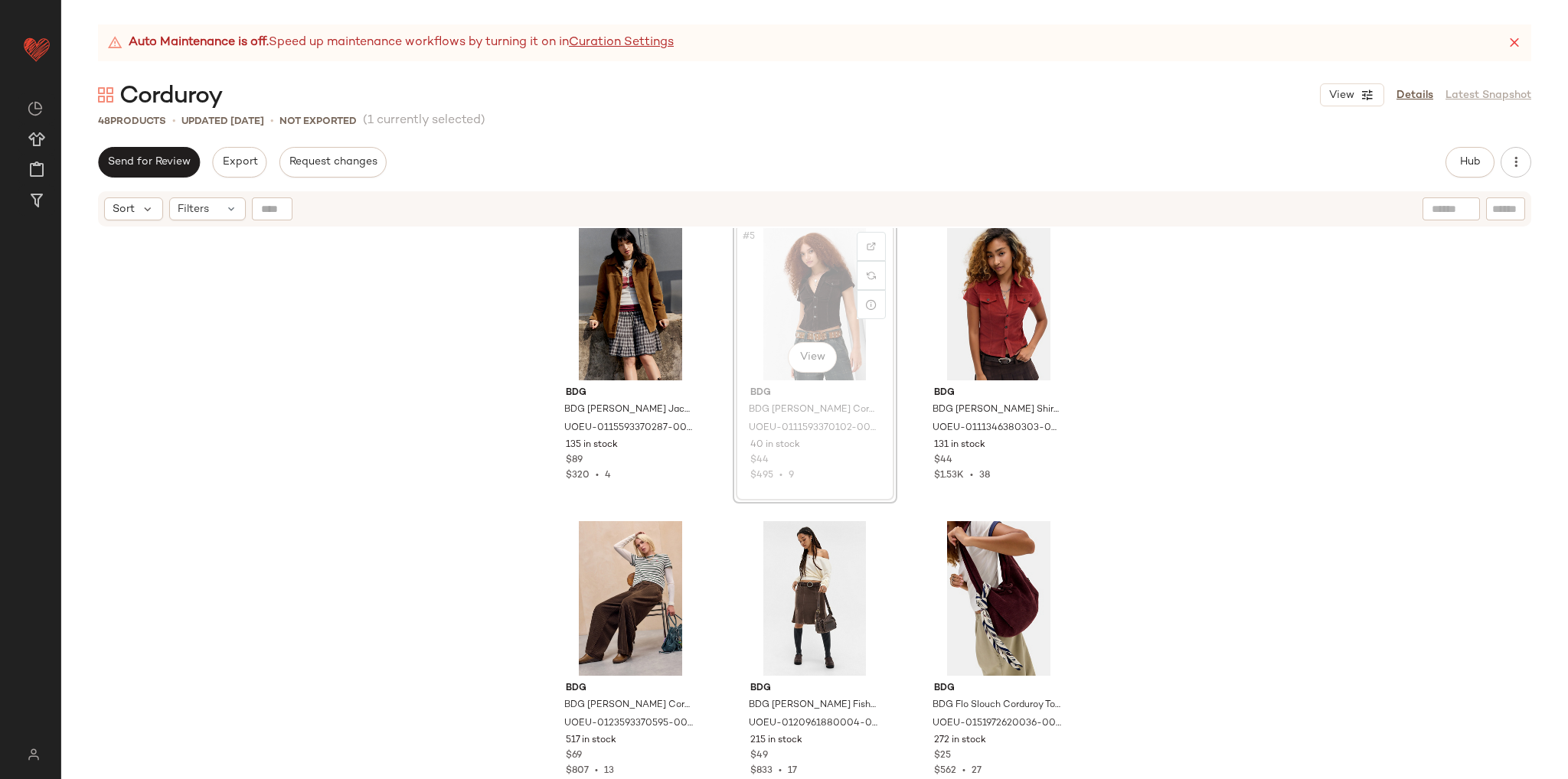
scroll to position [315, 0]
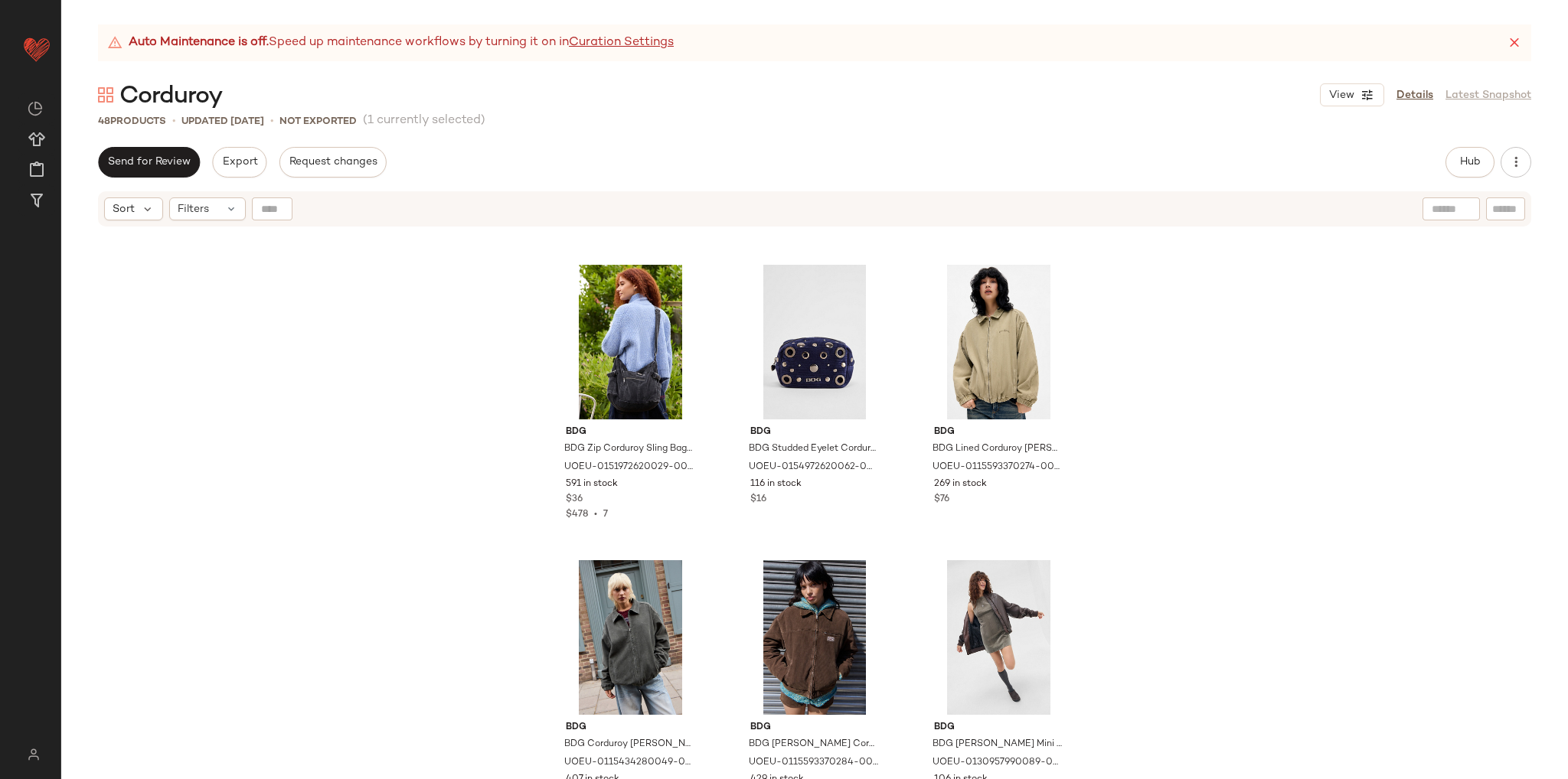
scroll to position [1543, 0]
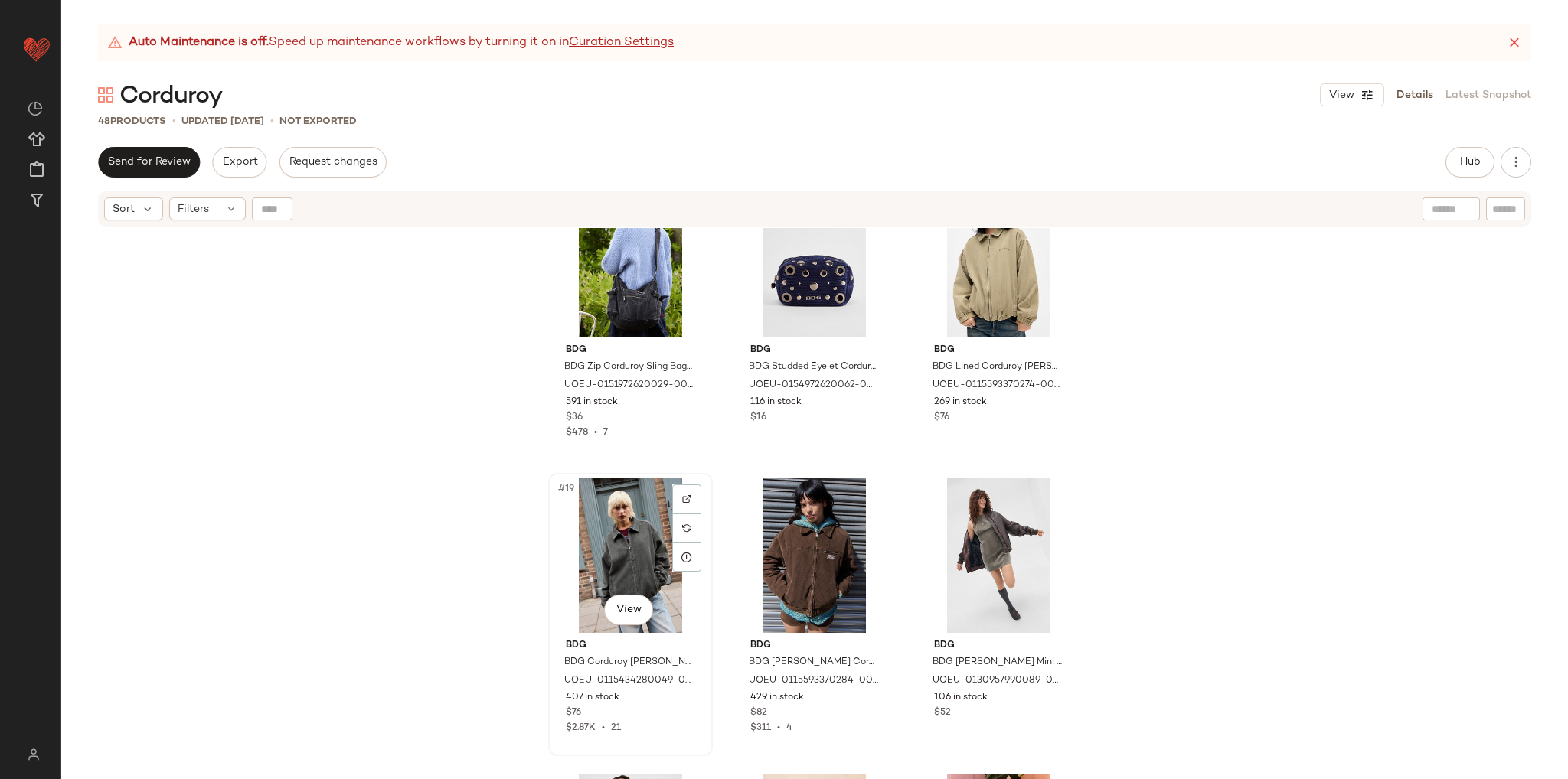
click at [610, 558] on div "#19 View" at bounding box center [630, 555] width 154 height 155
click at [979, 557] on div "#21 View" at bounding box center [998, 555] width 154 height 155
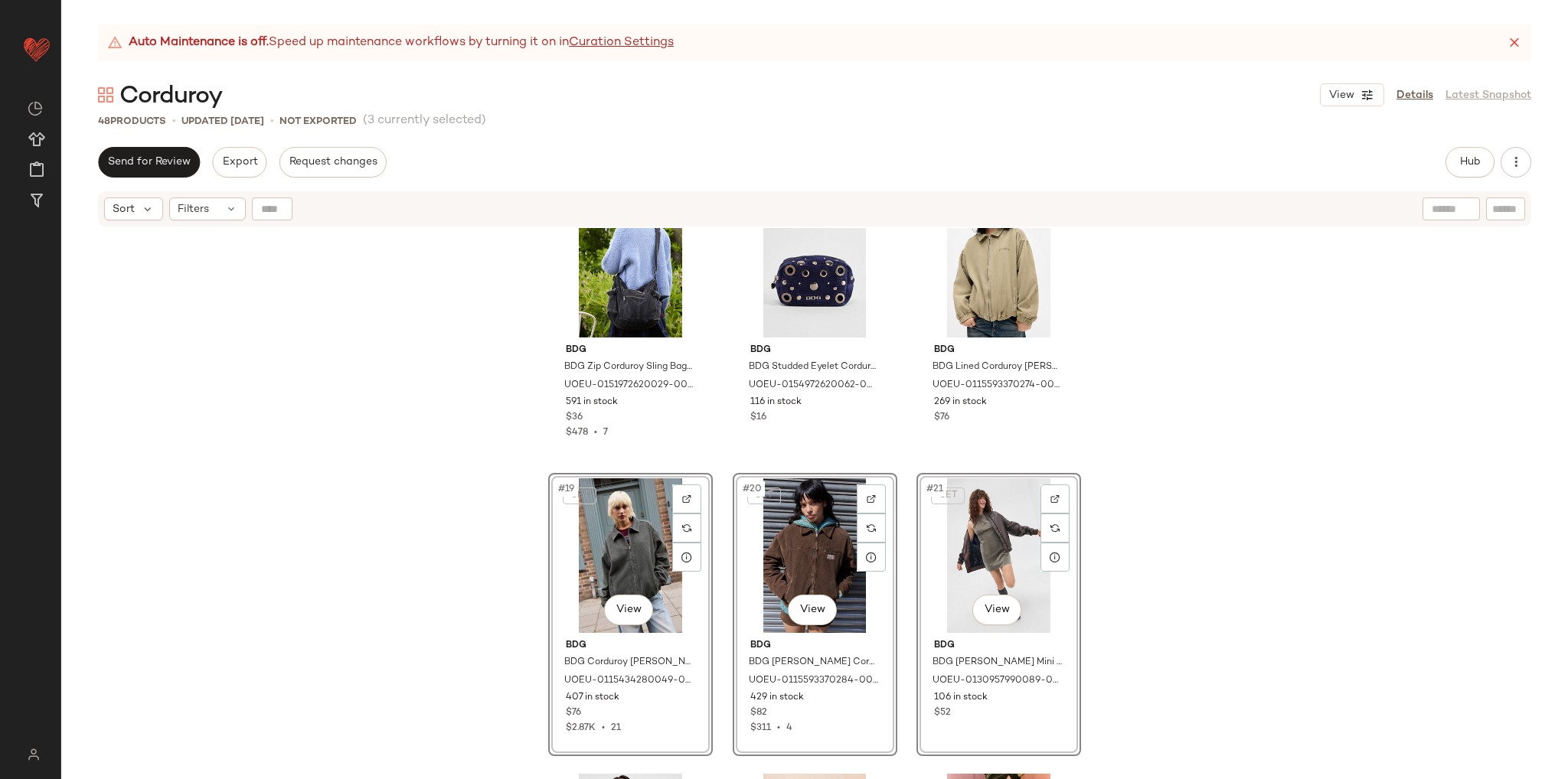
scroll to position [1391, 0]
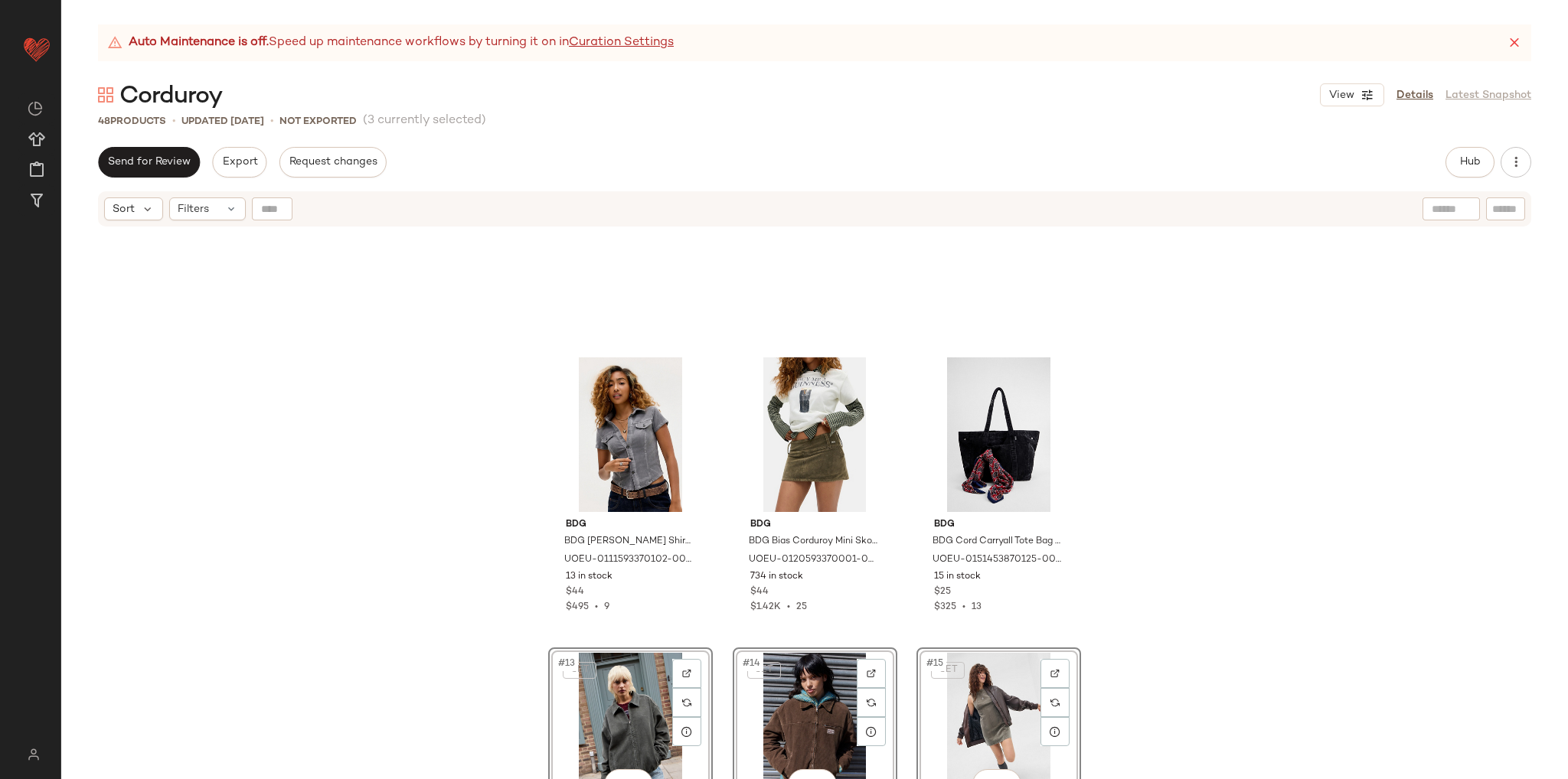
scroll to position [779, 0]
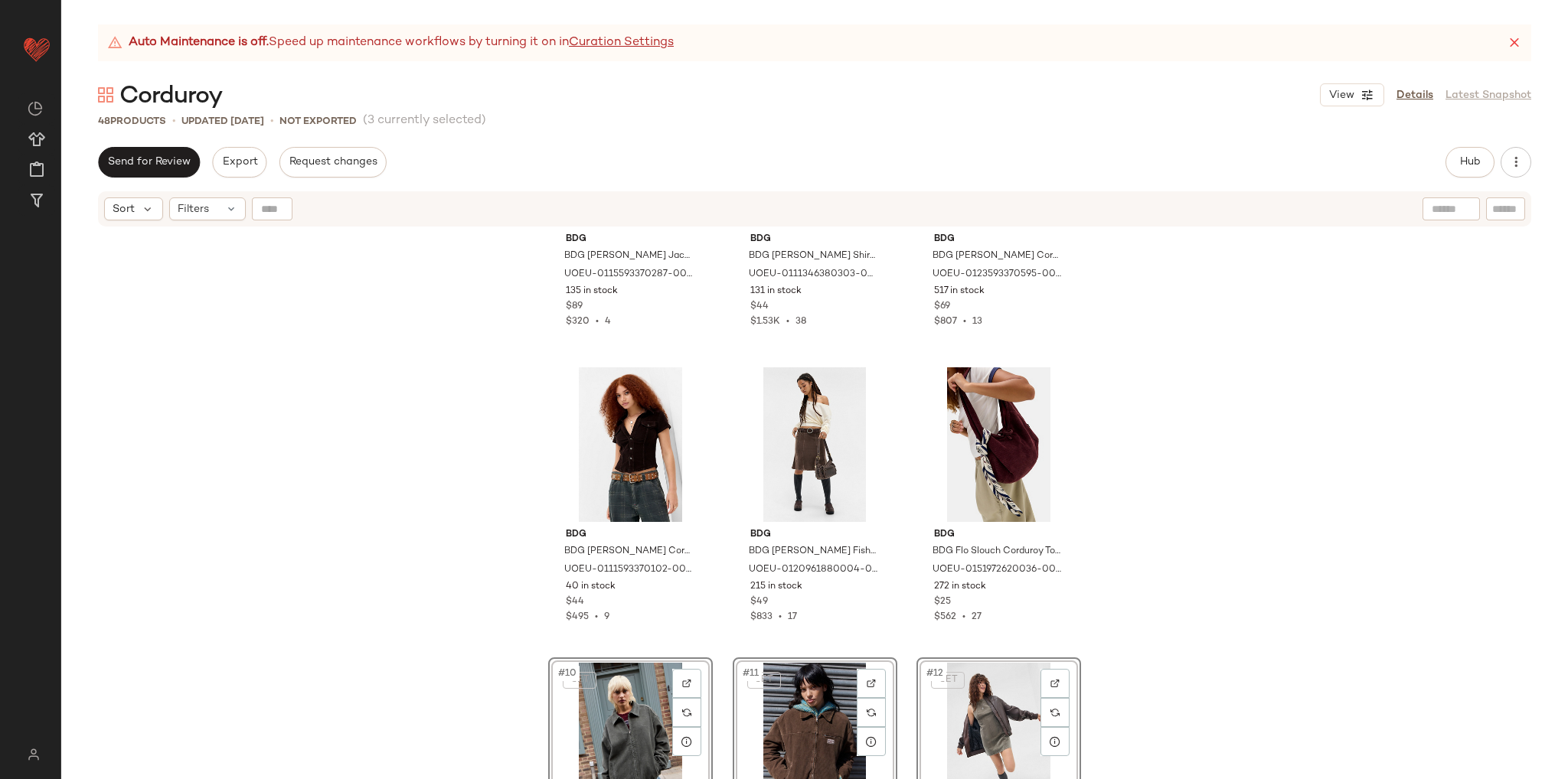
click at [1225, 544] on div "BDG BDG Dylan Corduroy Jacket L at Urban Outfitters UOEU-0115593370287-000-225 …" at bounding box center [814, 523] width 1507 height 589
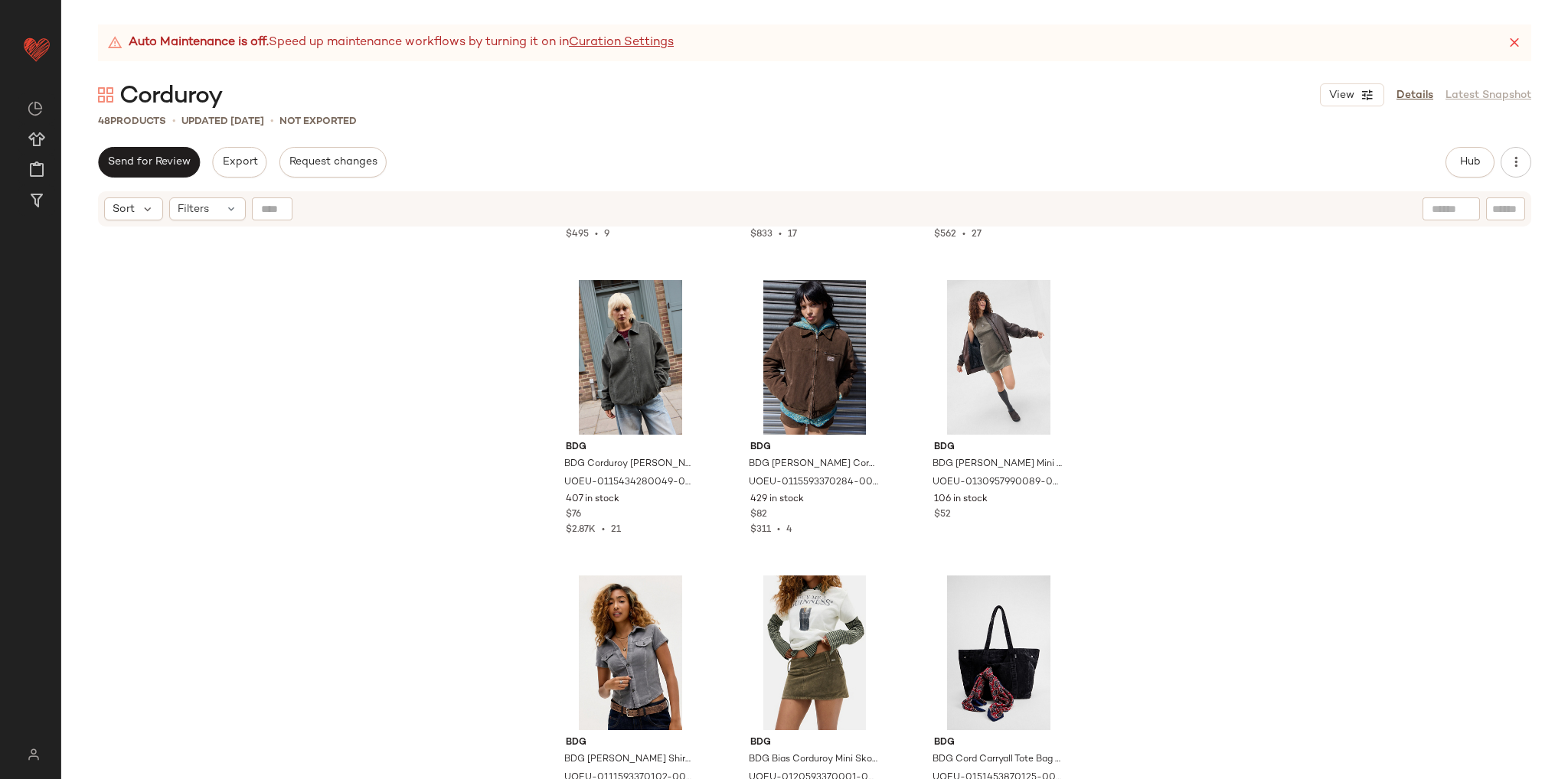
scroll to position [932, 0]
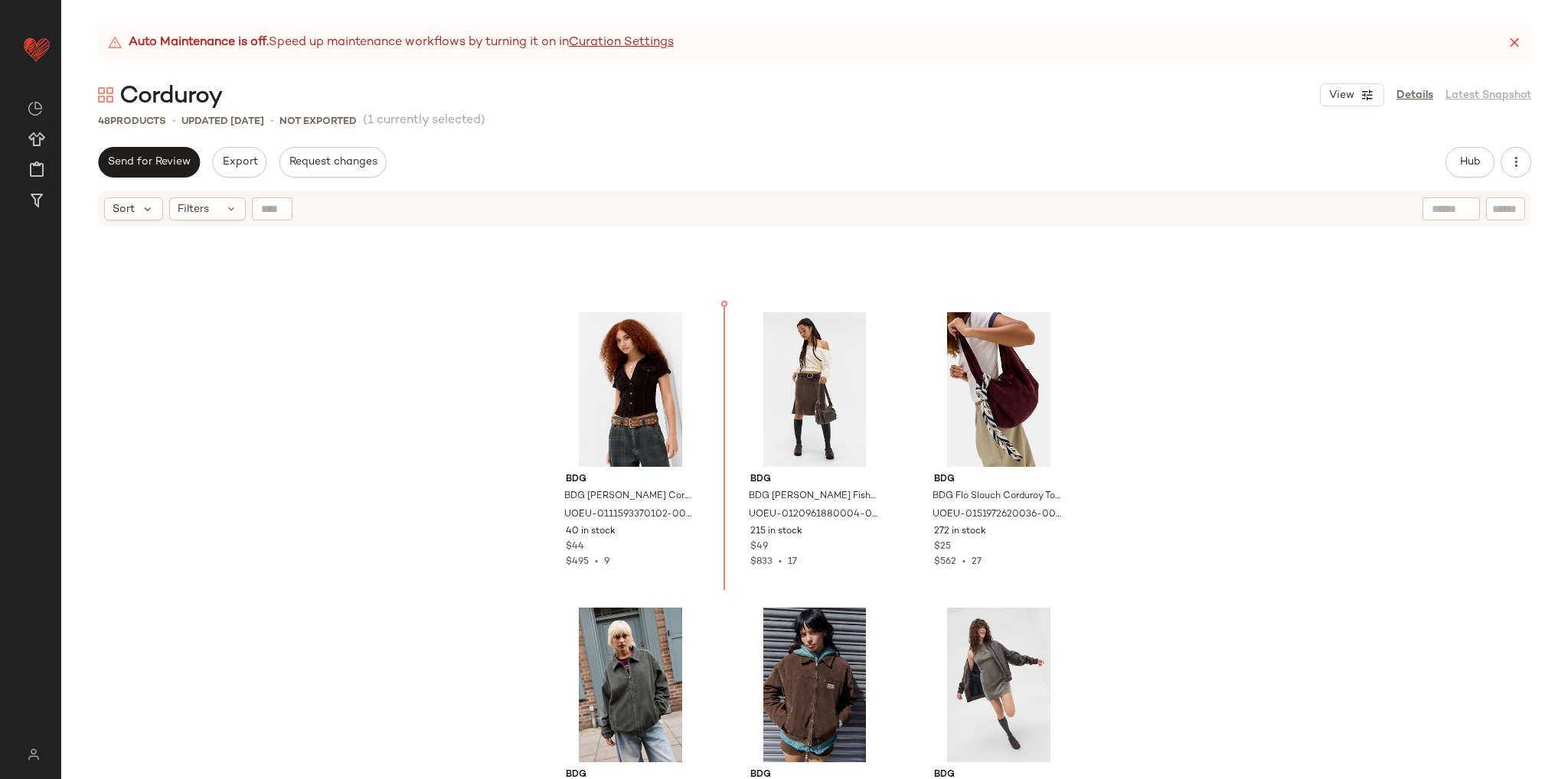
scroll to position [502, 0]
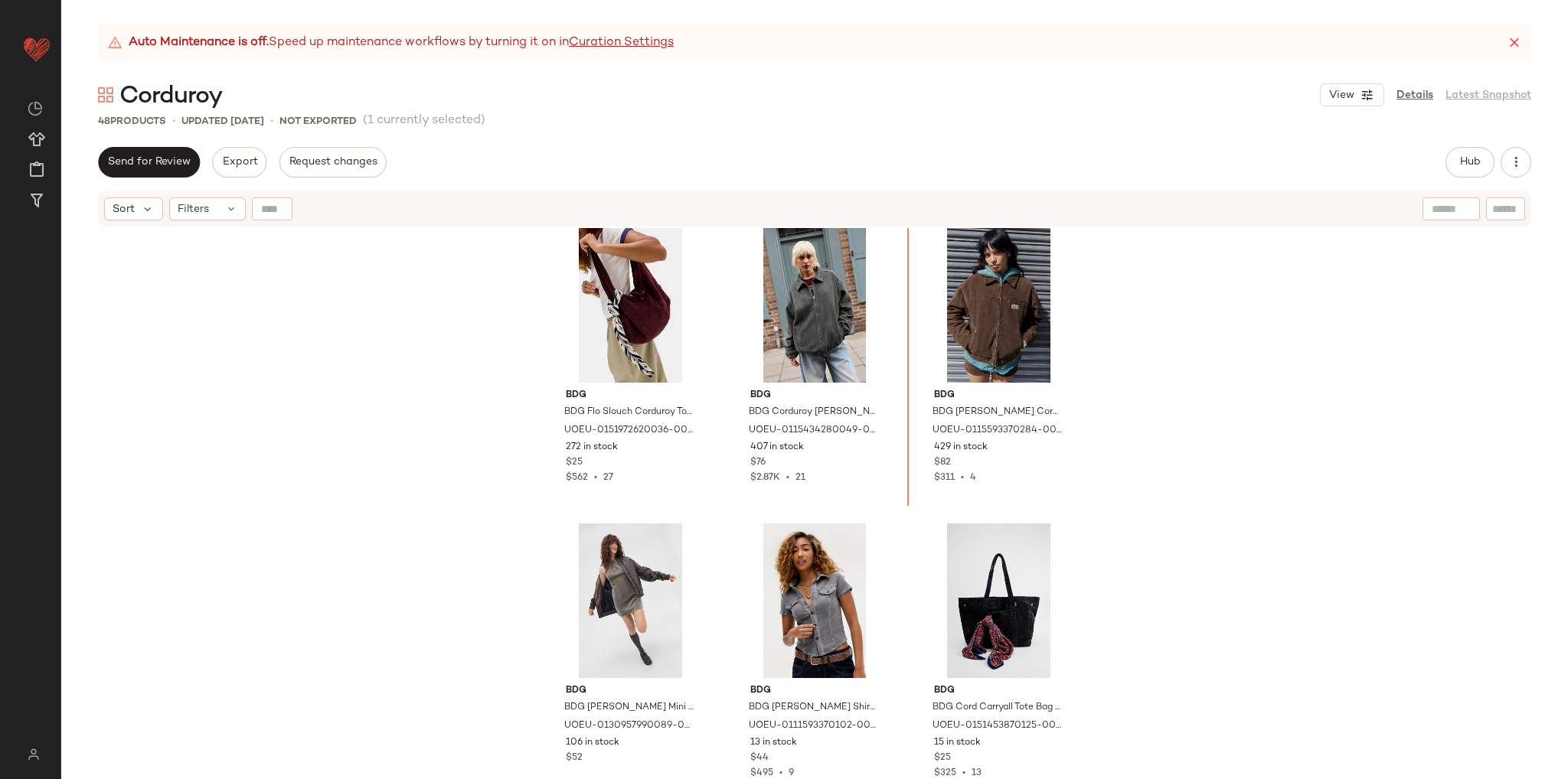
scroll to position [940, 0]
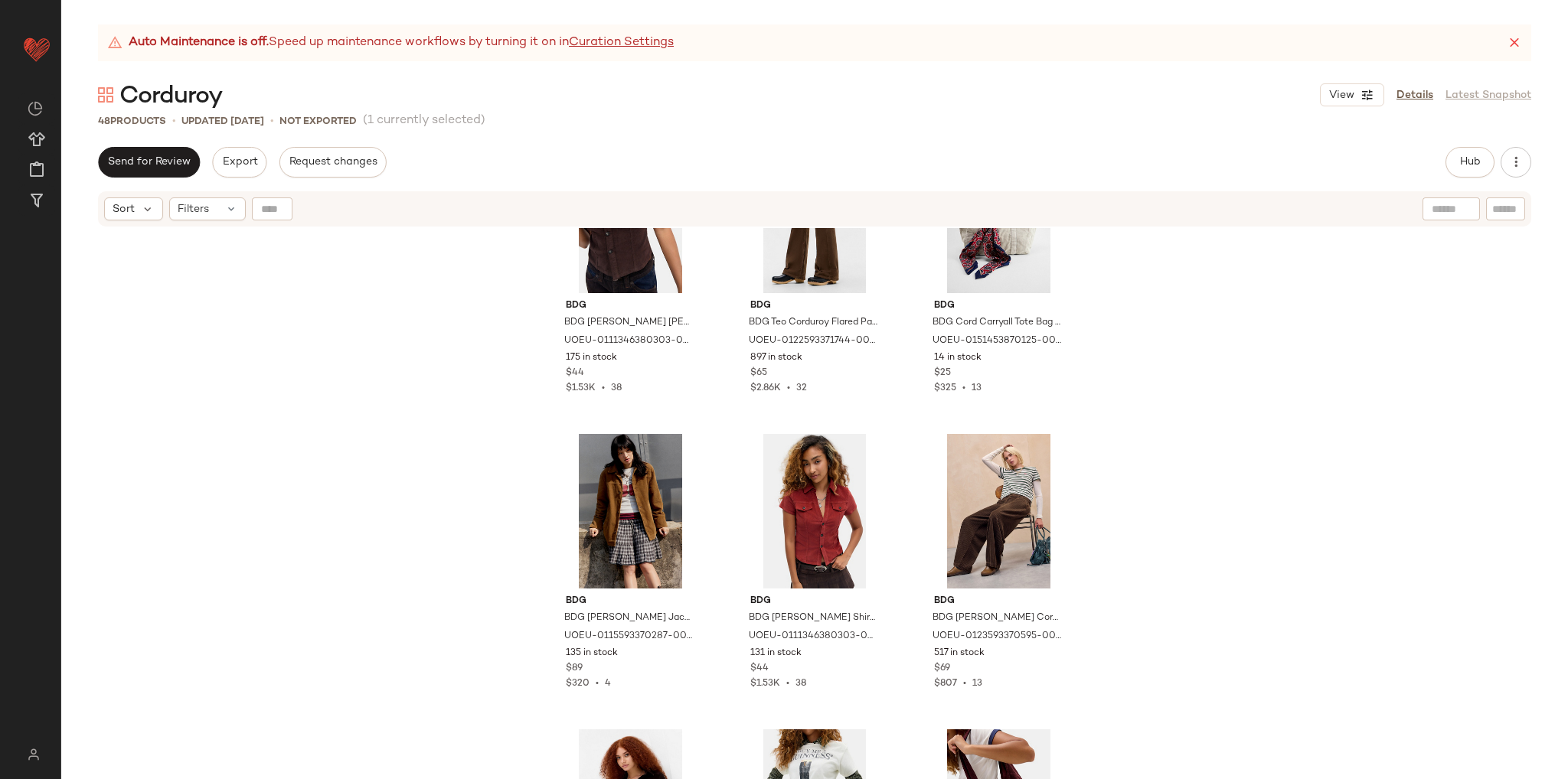
scroll to position [306, 0]
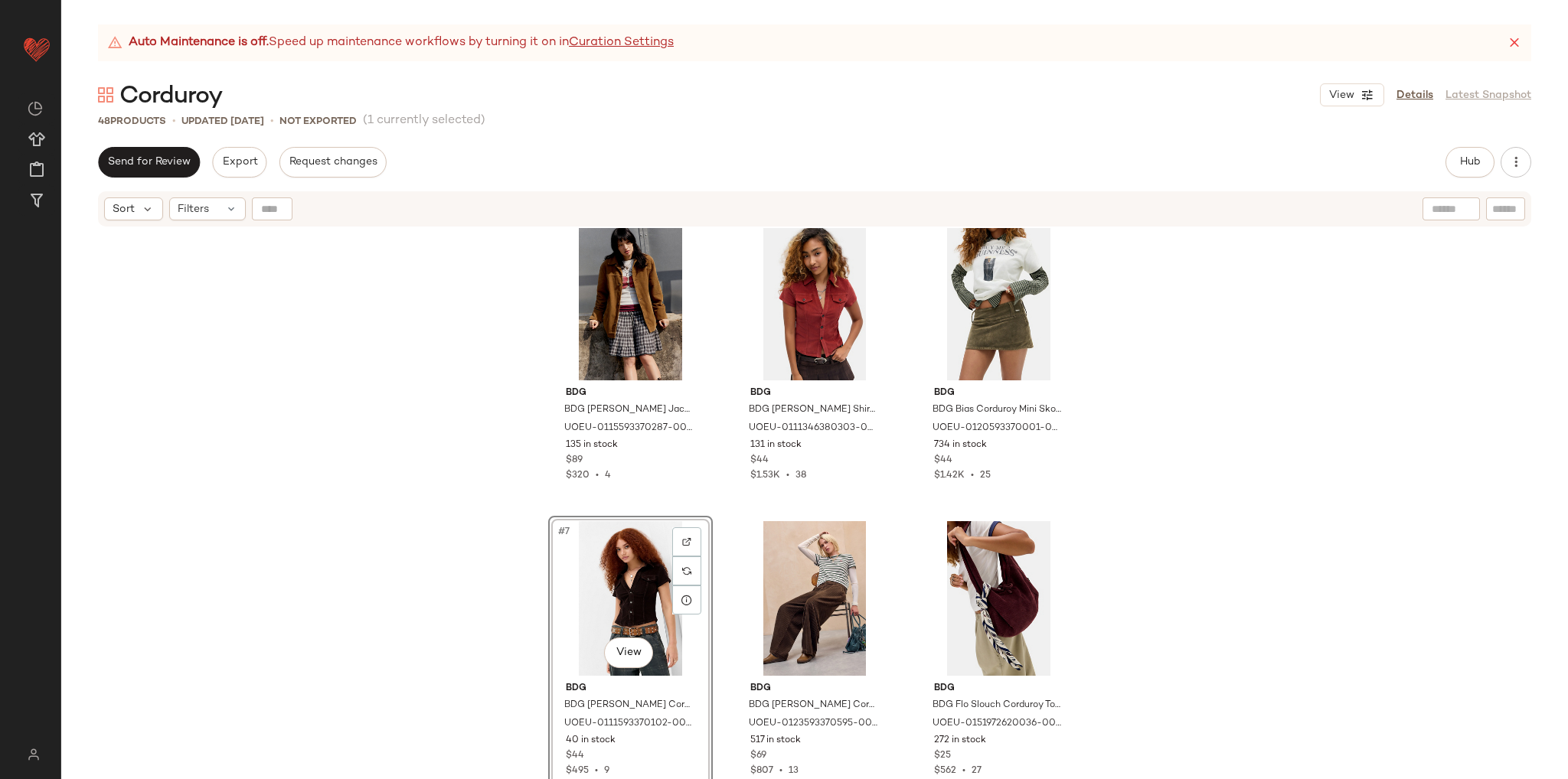
click at [1130, 589] on div "BDG BDG Polly Corduroy Shirt - Brown S at Urban Outfitters UOEU-0111346380303-0…" at bounding box center [814, 523] width 1507 height 589
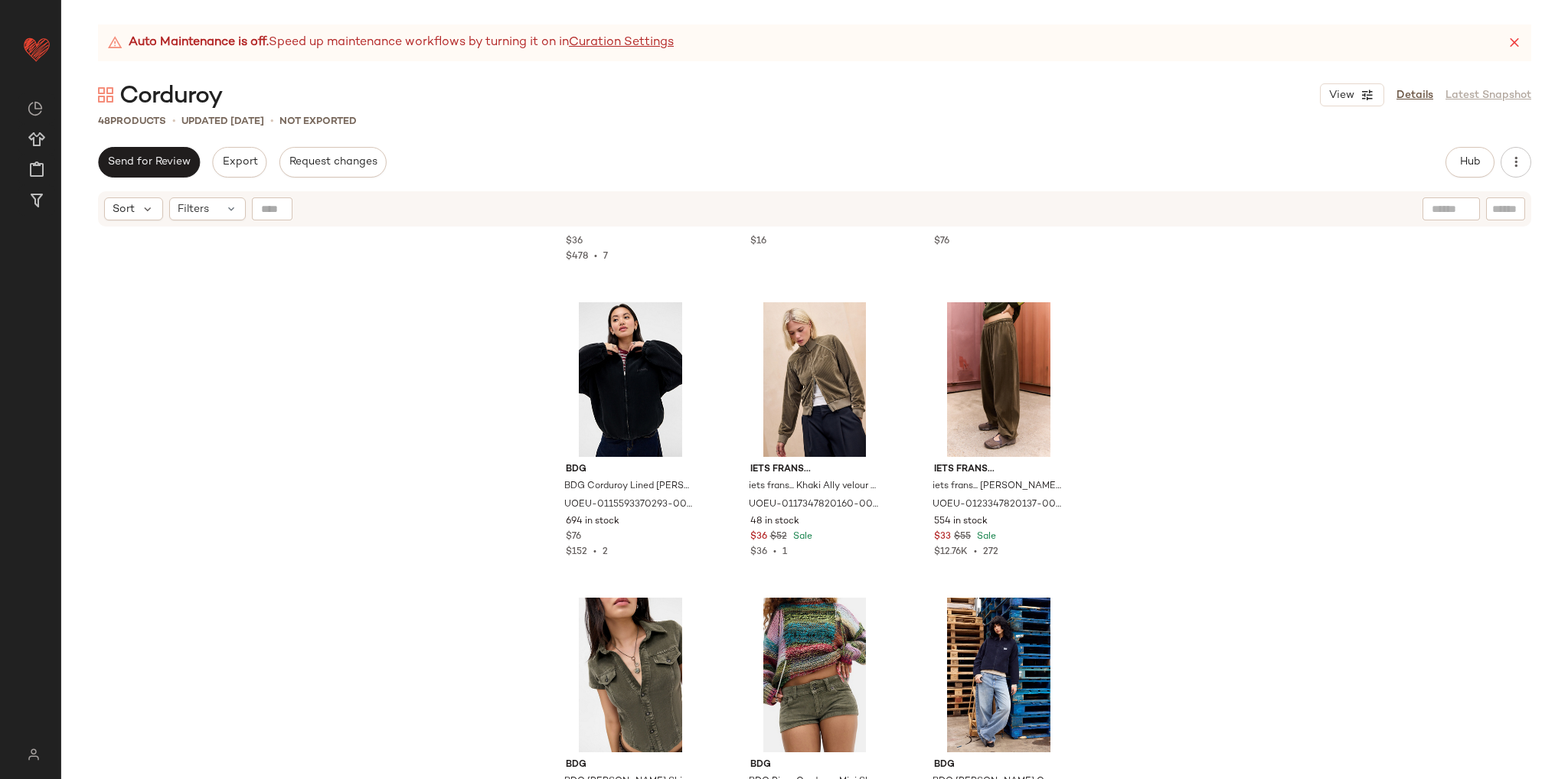
scroll to position [2156, 0]
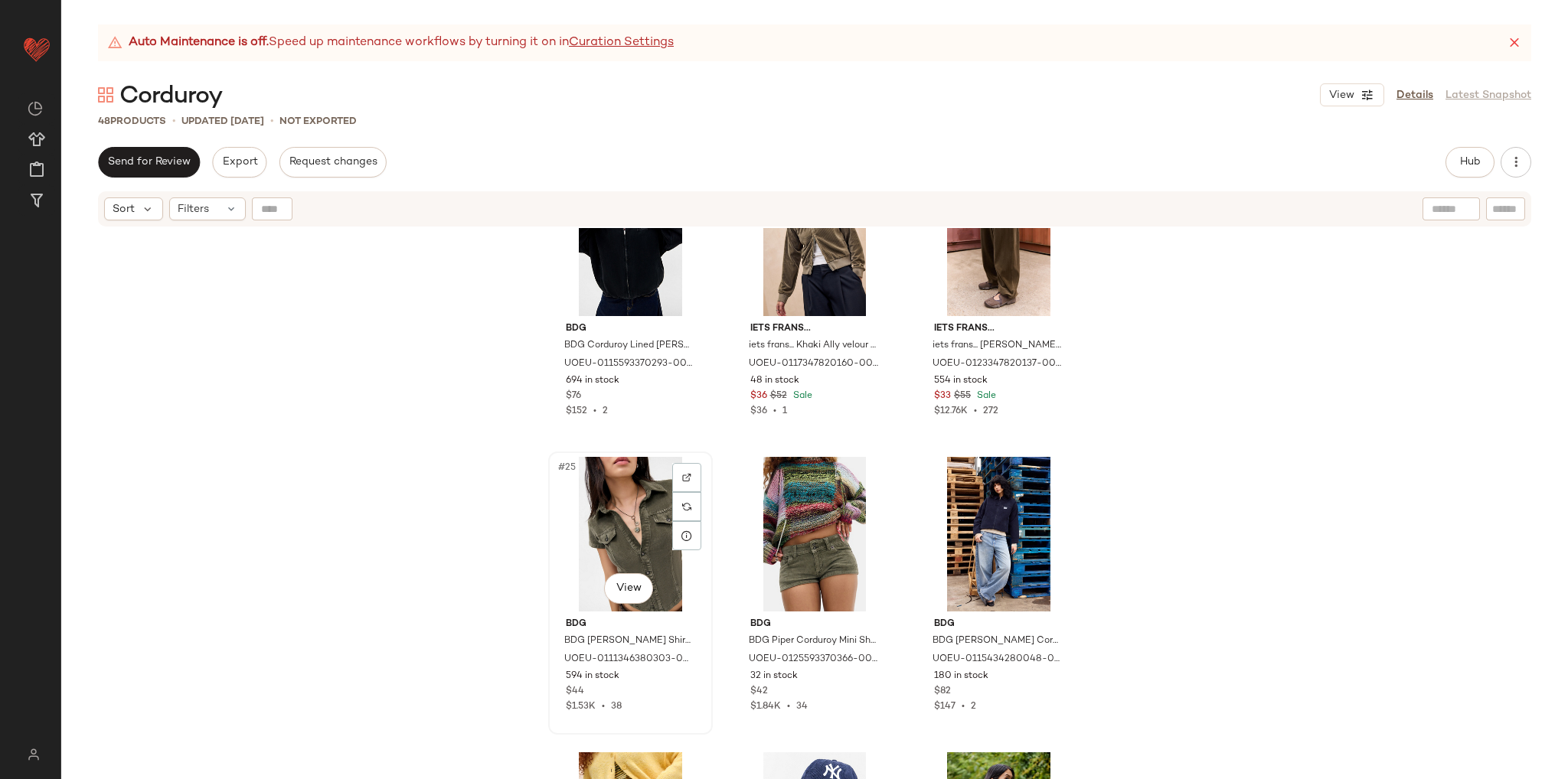
click at [642, 549] on div "#25 View" at bounding box center [630, 534] width 154 height 155
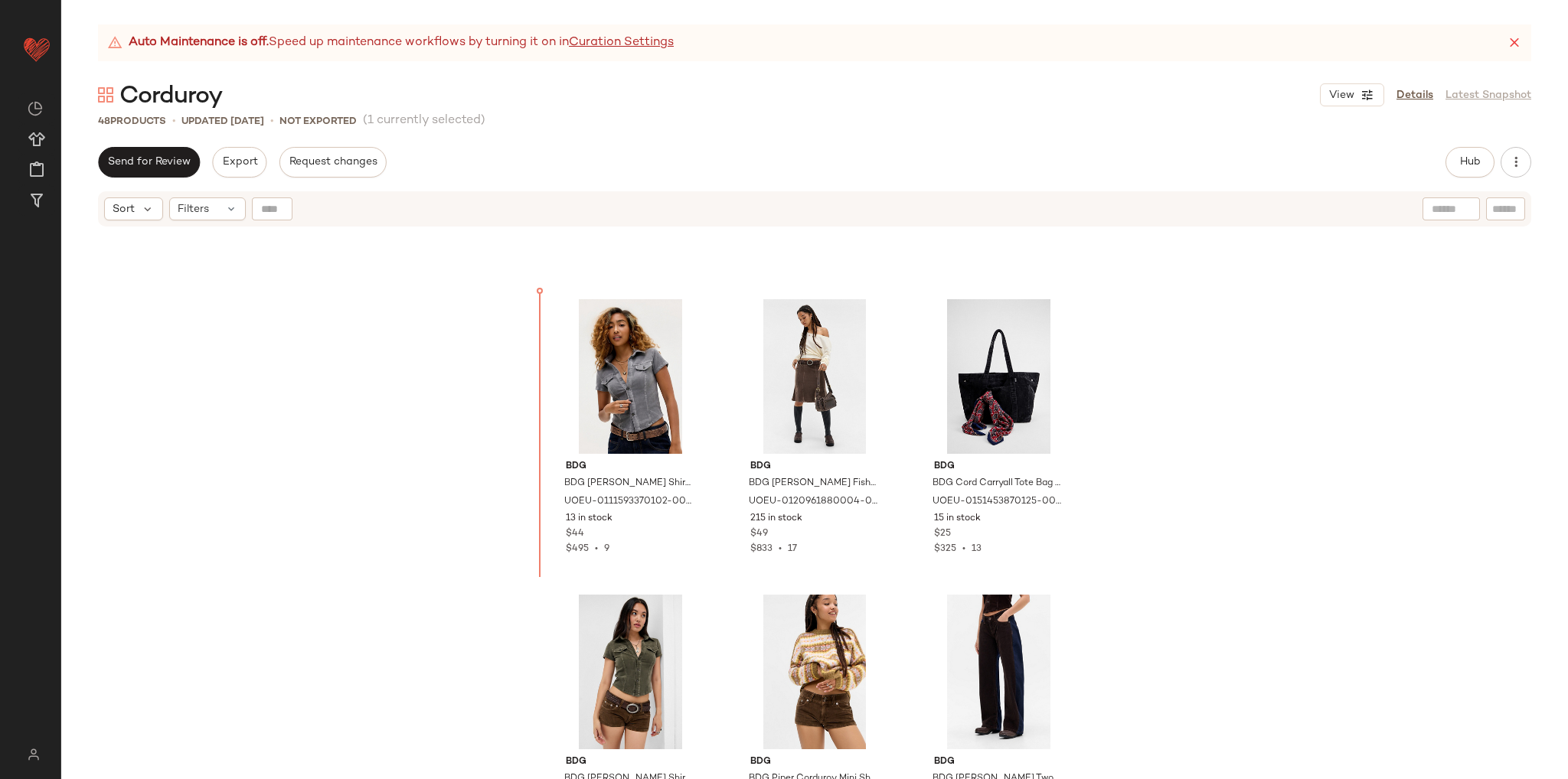
scroll to position [1129, 0]
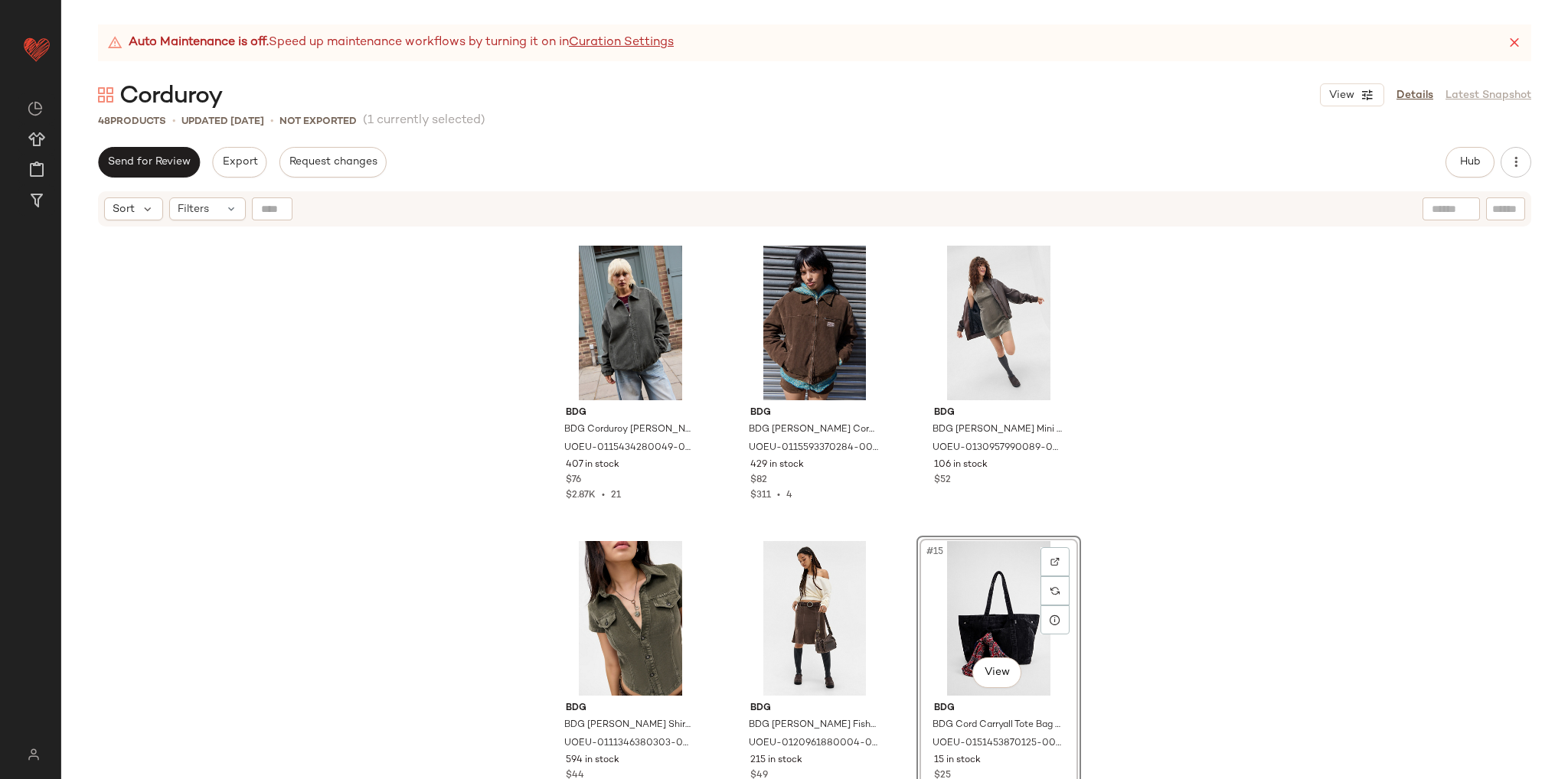
scroll to position [898, 0]
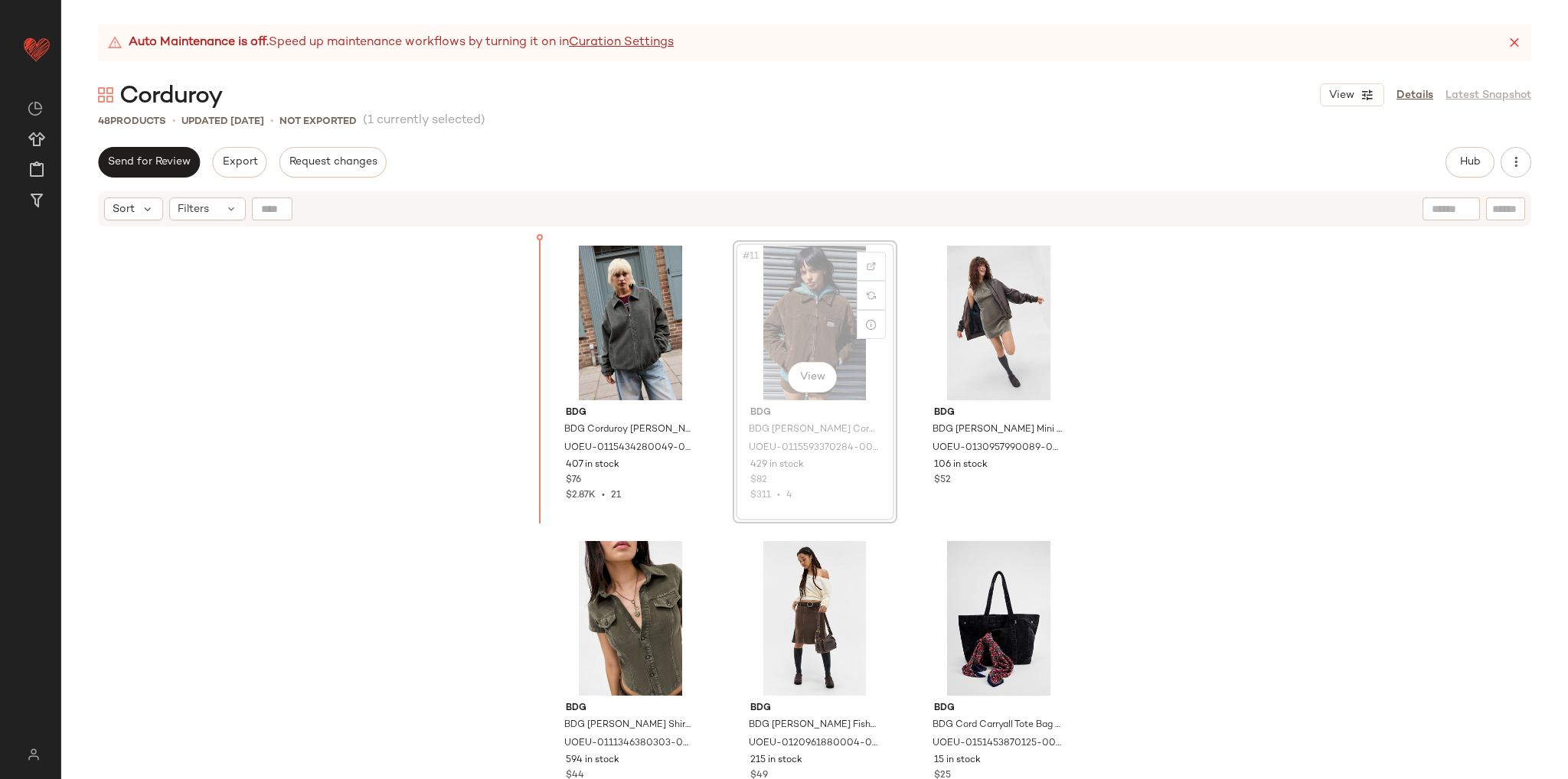
scroll to position [885, 0]
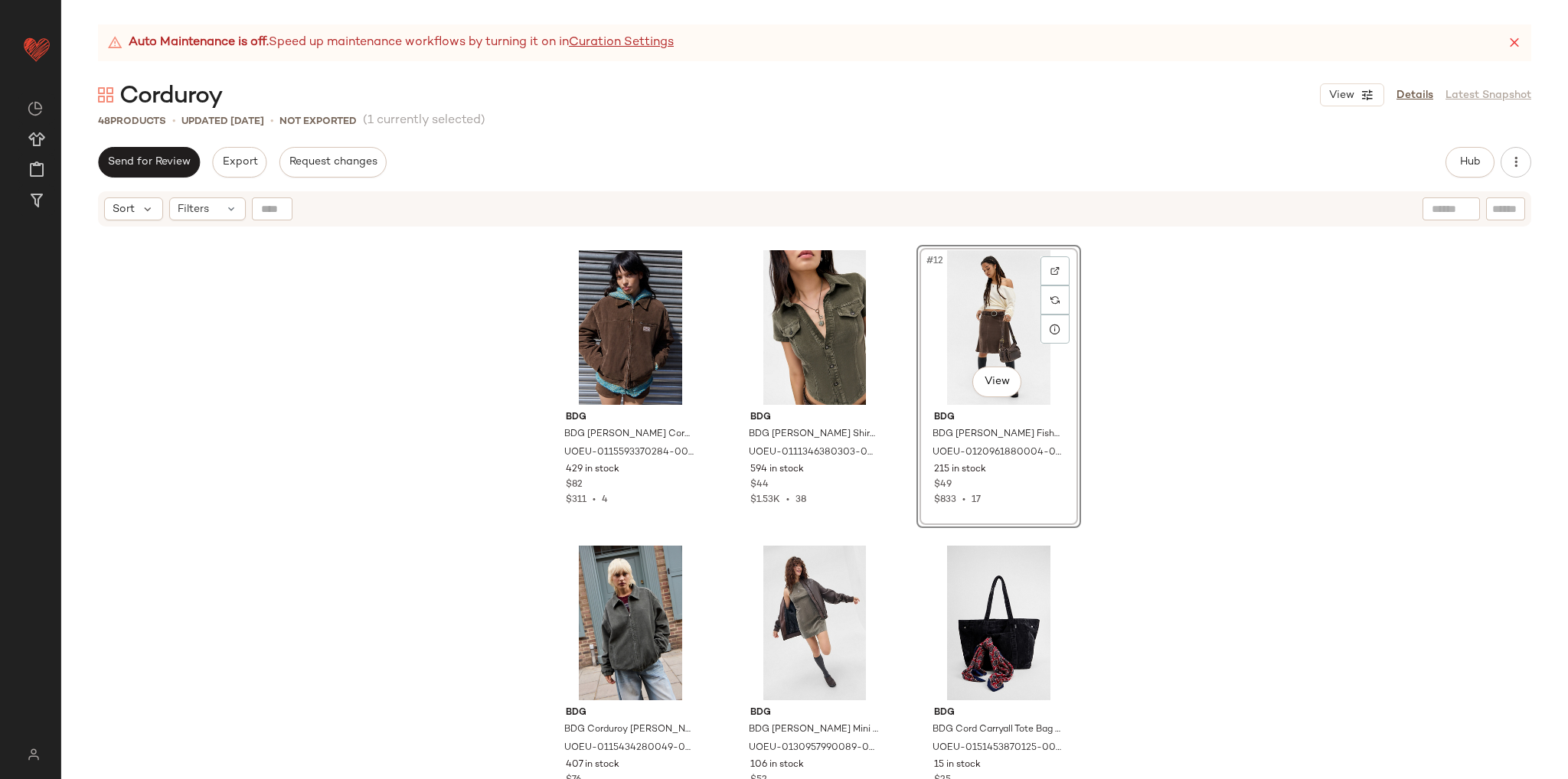
click at [1157, 546] on div "BDG BDG Polly Corduroy Shirt - Brown M at Urban Outfitters UOEU-0111593370102-0…" at bounding box center [814, 523] width 1507 height 589
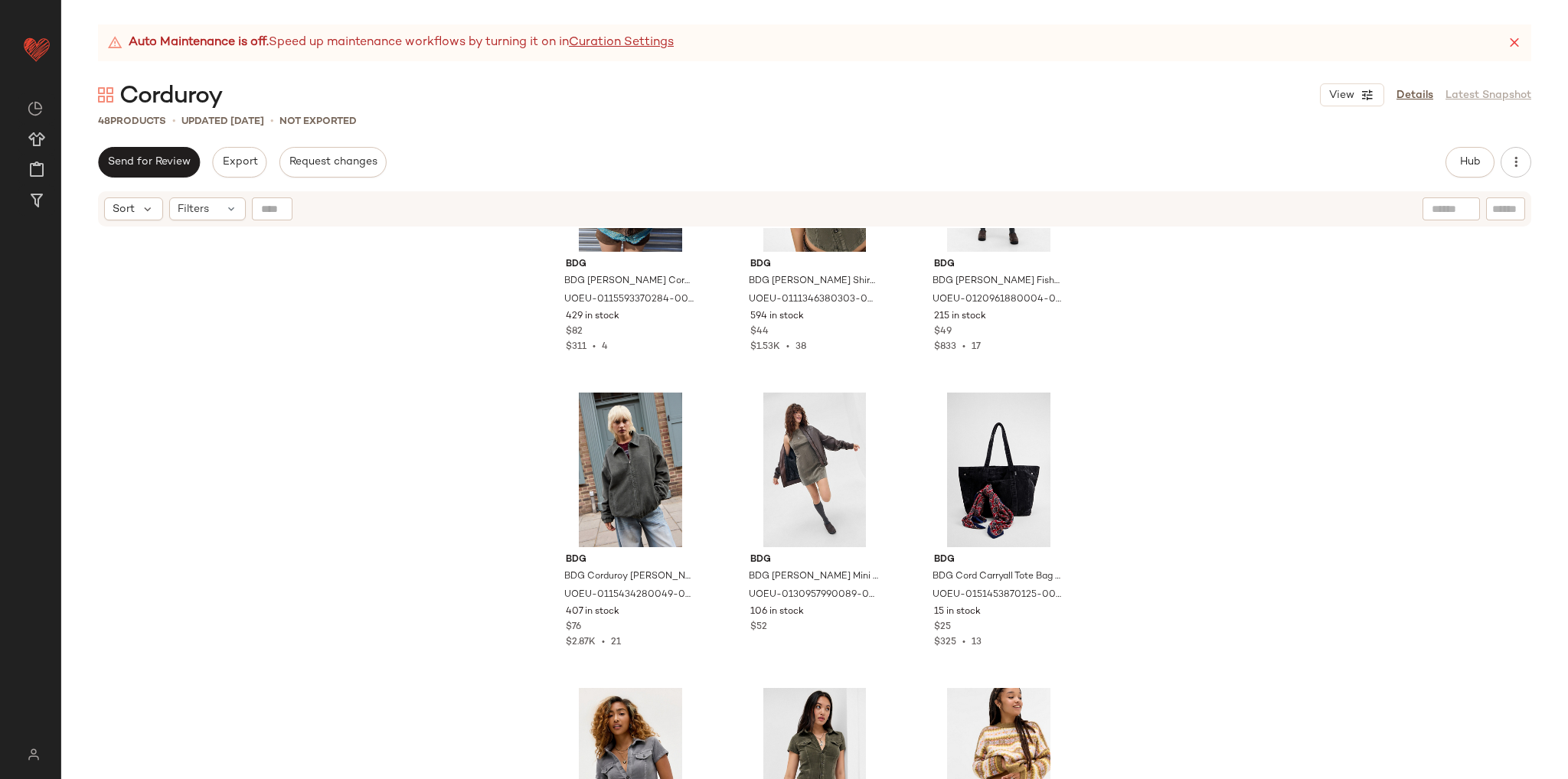
scroll to position [1038, 0]
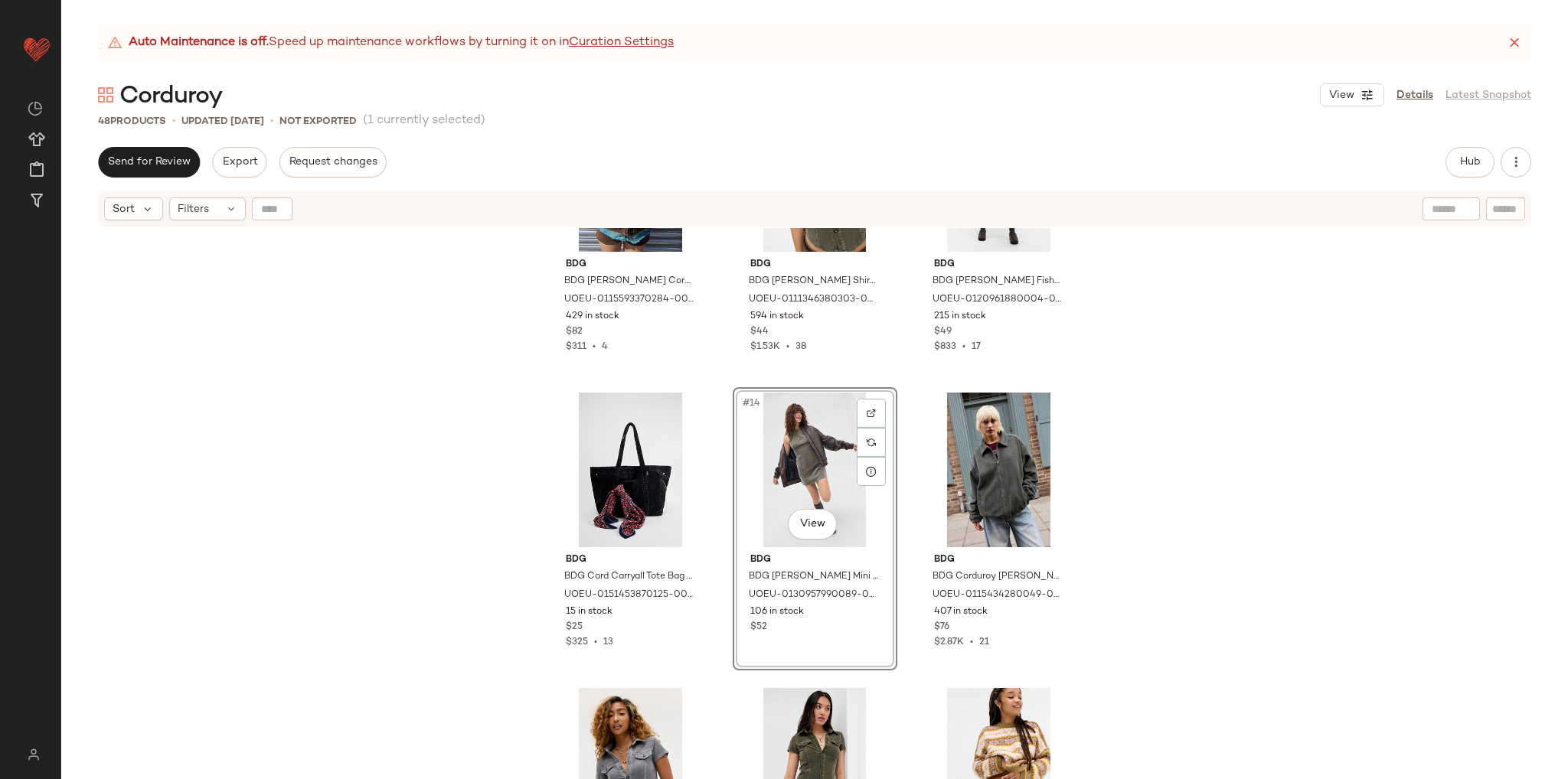
click at [1180, 503] on div "BDG BDG Luca Shrunken Corduroy Jacket - Brown XL at Urban Outfitters UOEU-01155…" at bounding box center [814, 523] width 1507 height 589
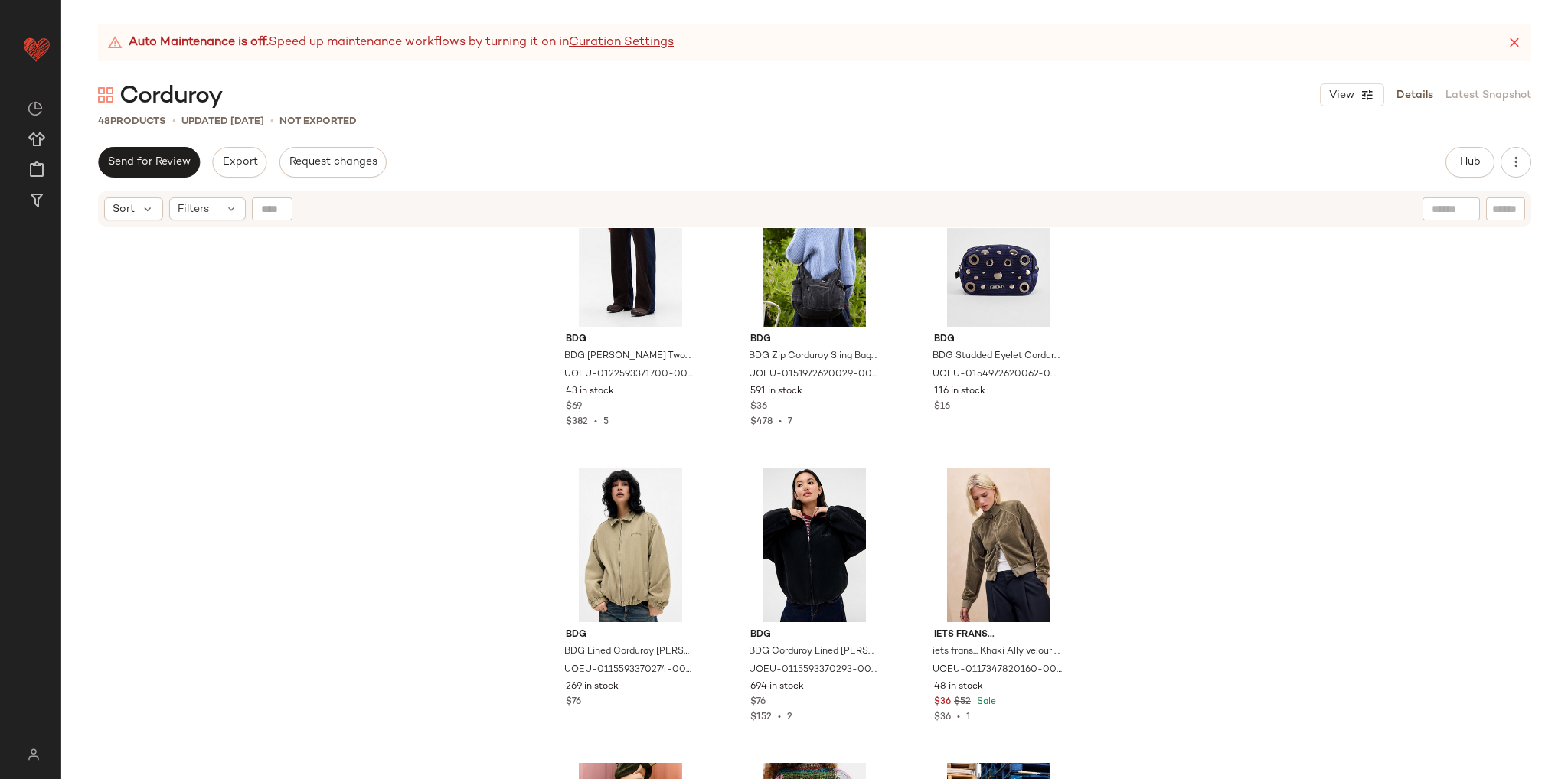
scroll to position [1467, 0]
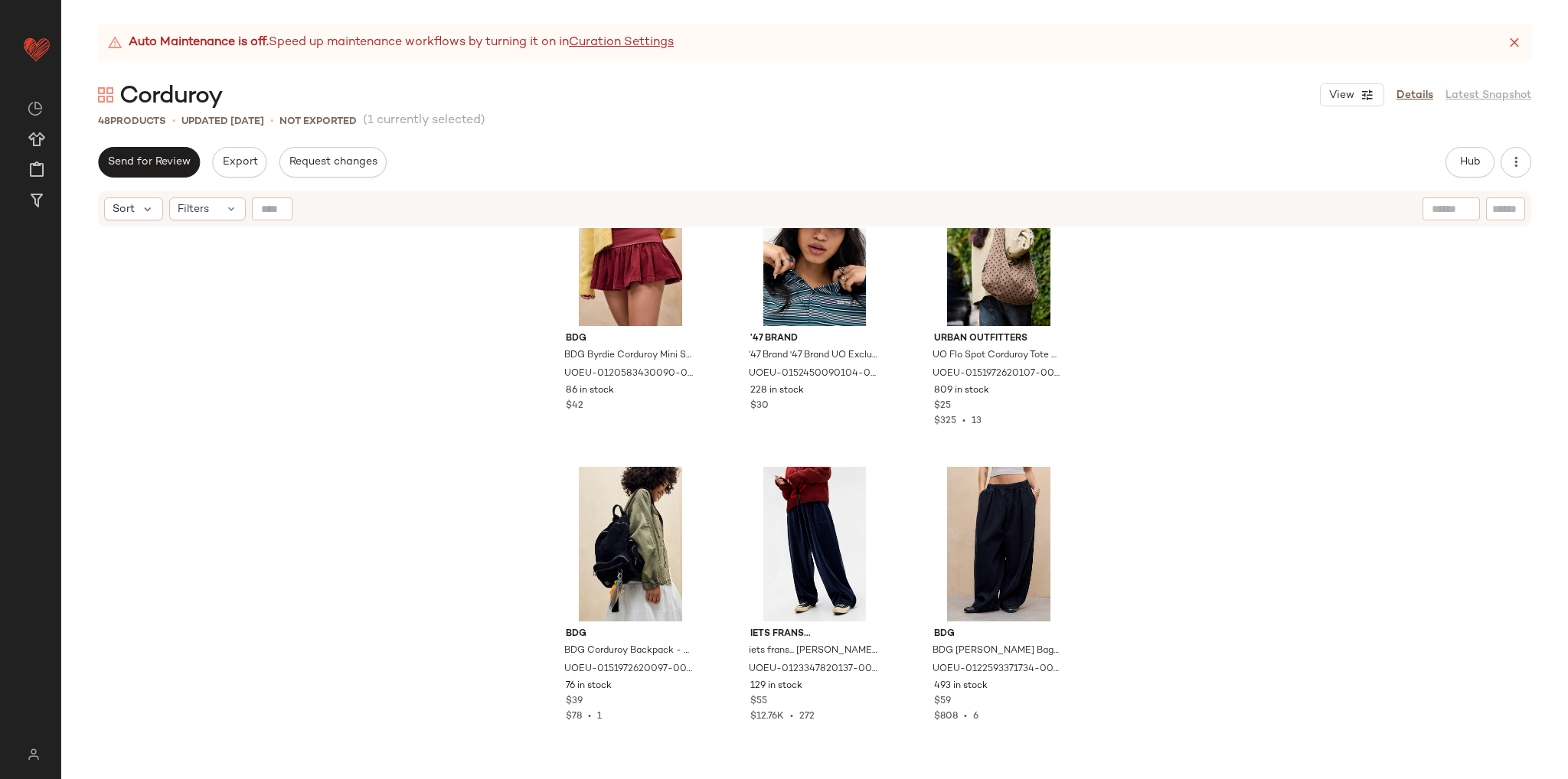
scroll to position [2768, 0]
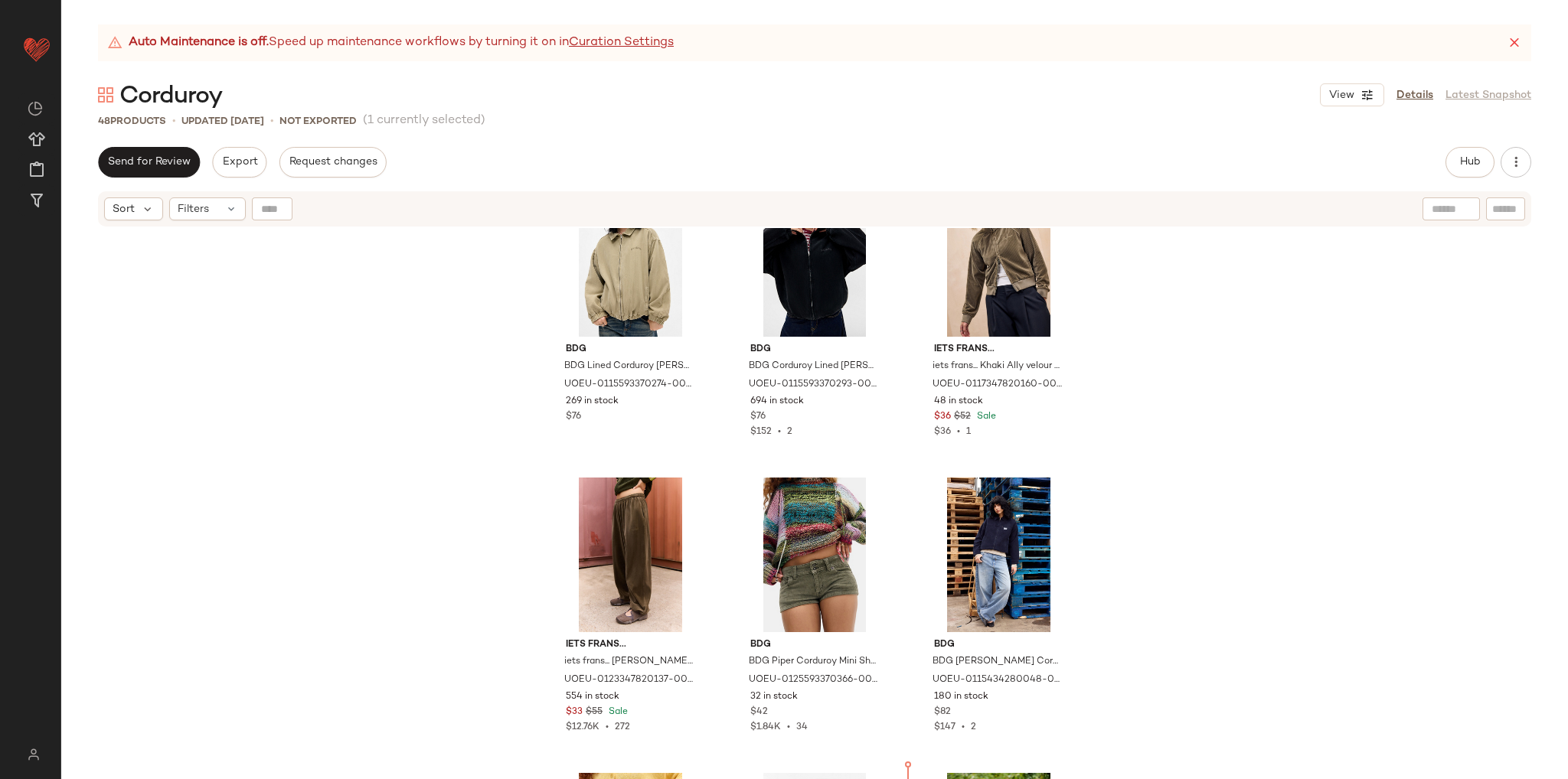
scroll to position [2061, 0]
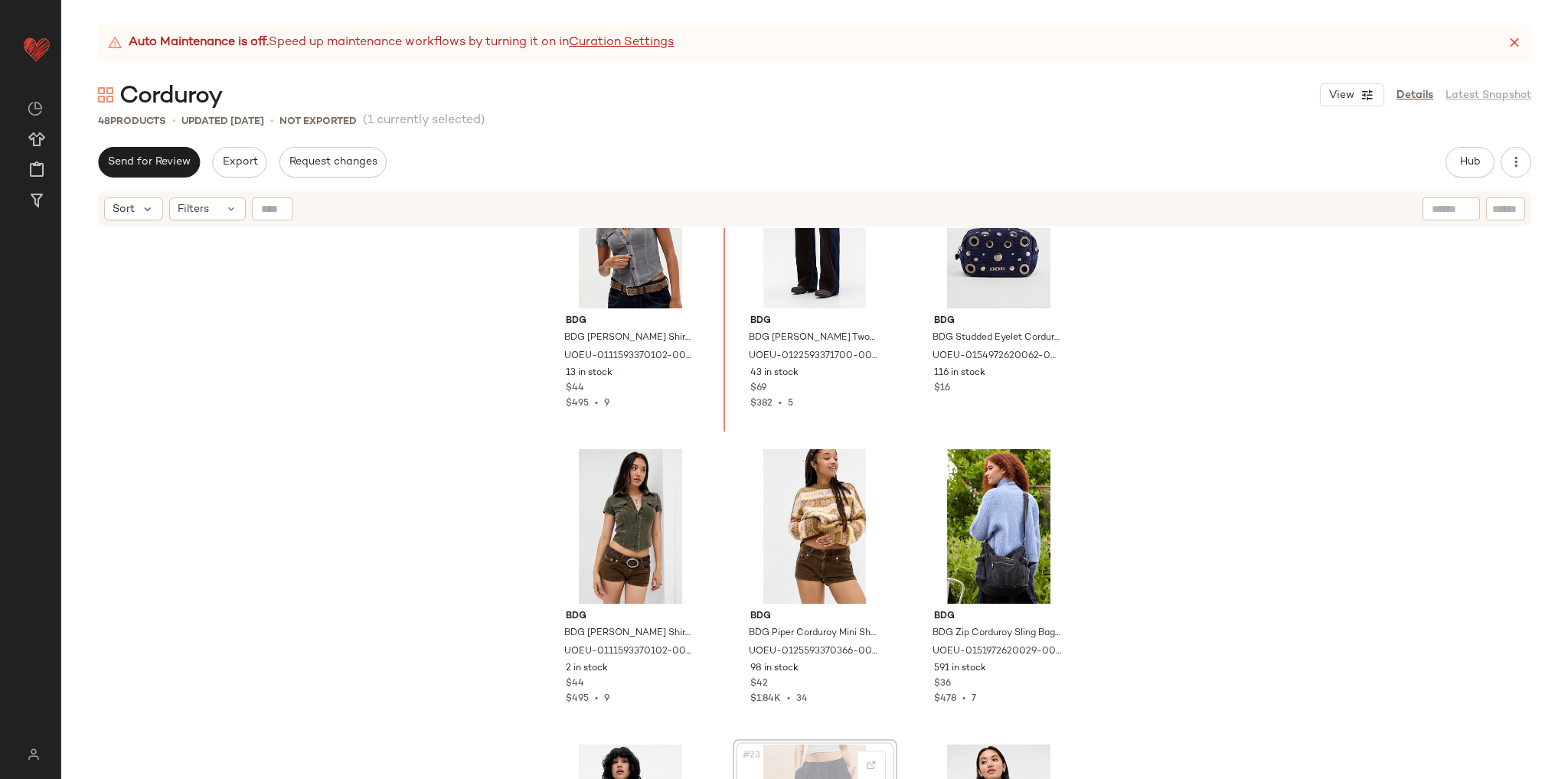
scroll to position [1536, 0]
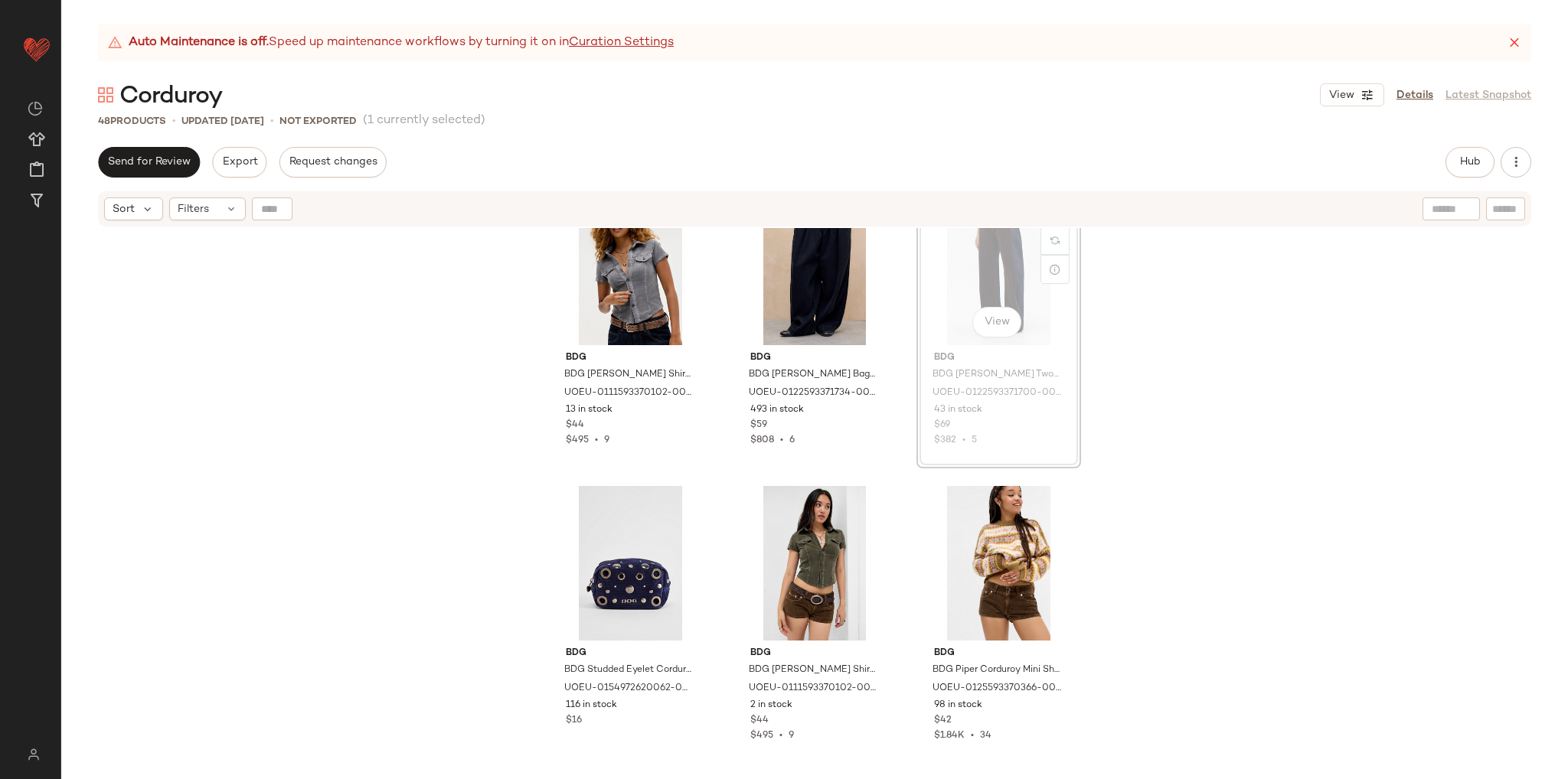
scroll to position [1532, 0]
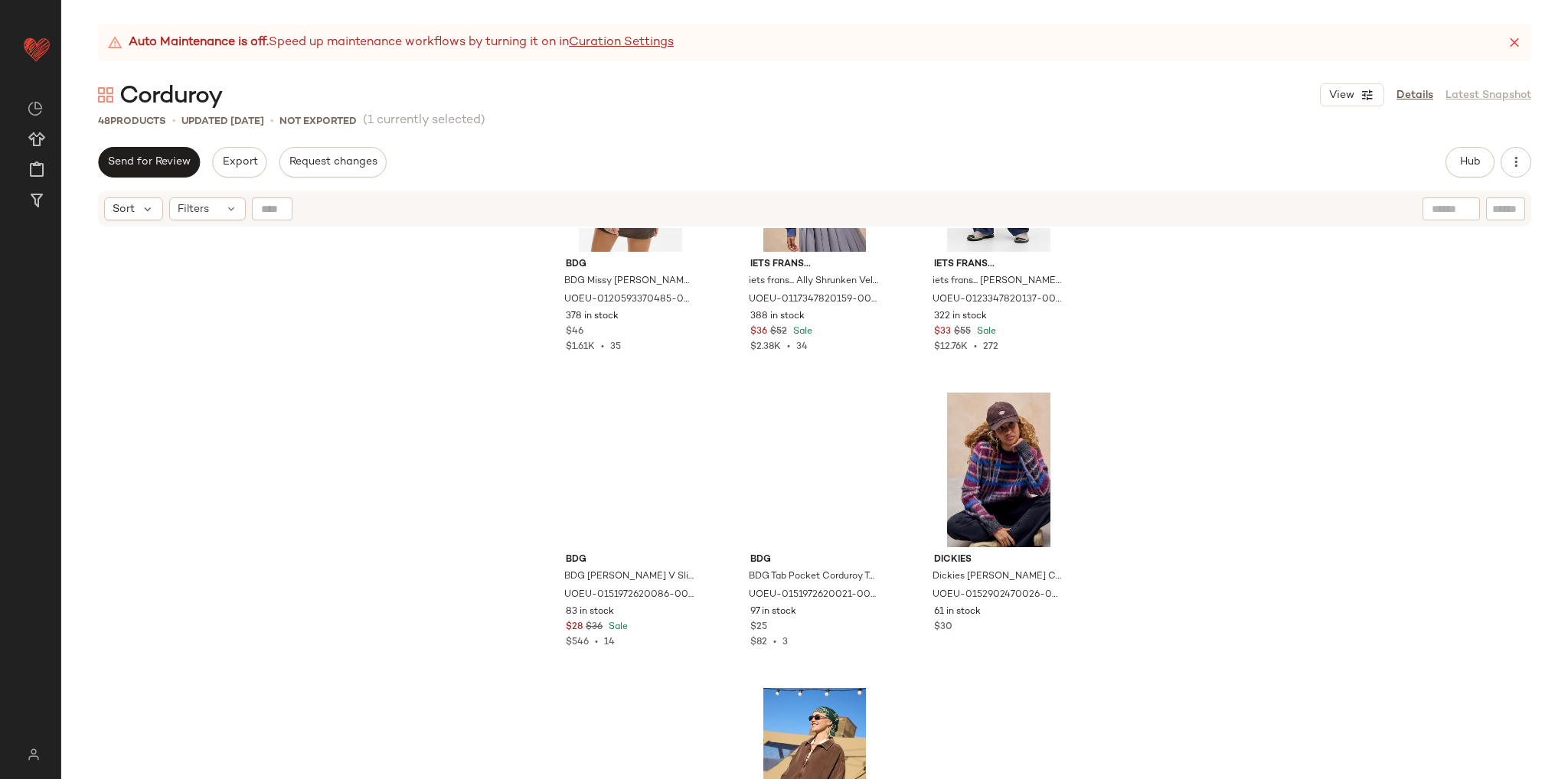
scroll to position [4142, 0]
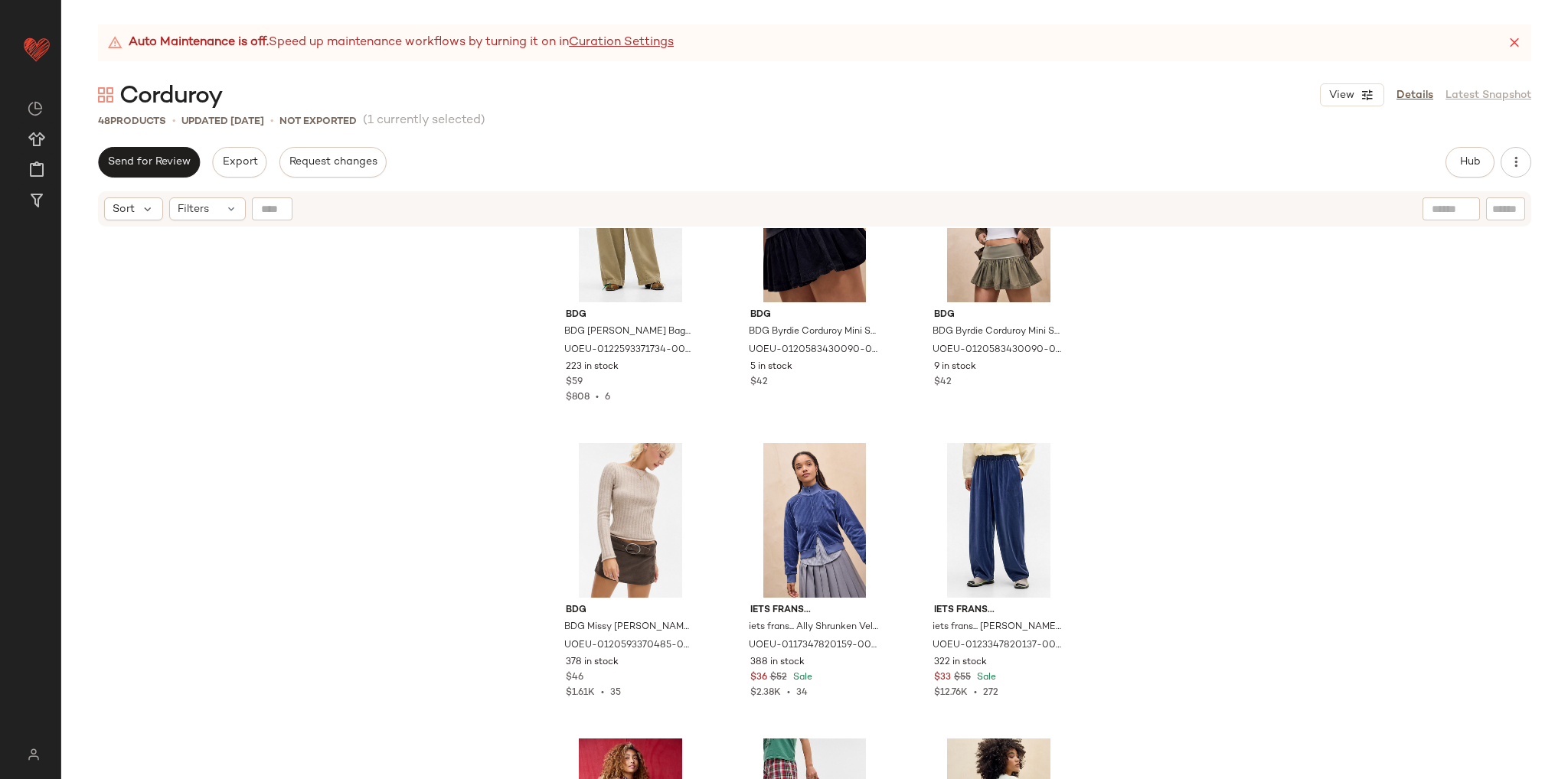
scroll to position [3530, 0]
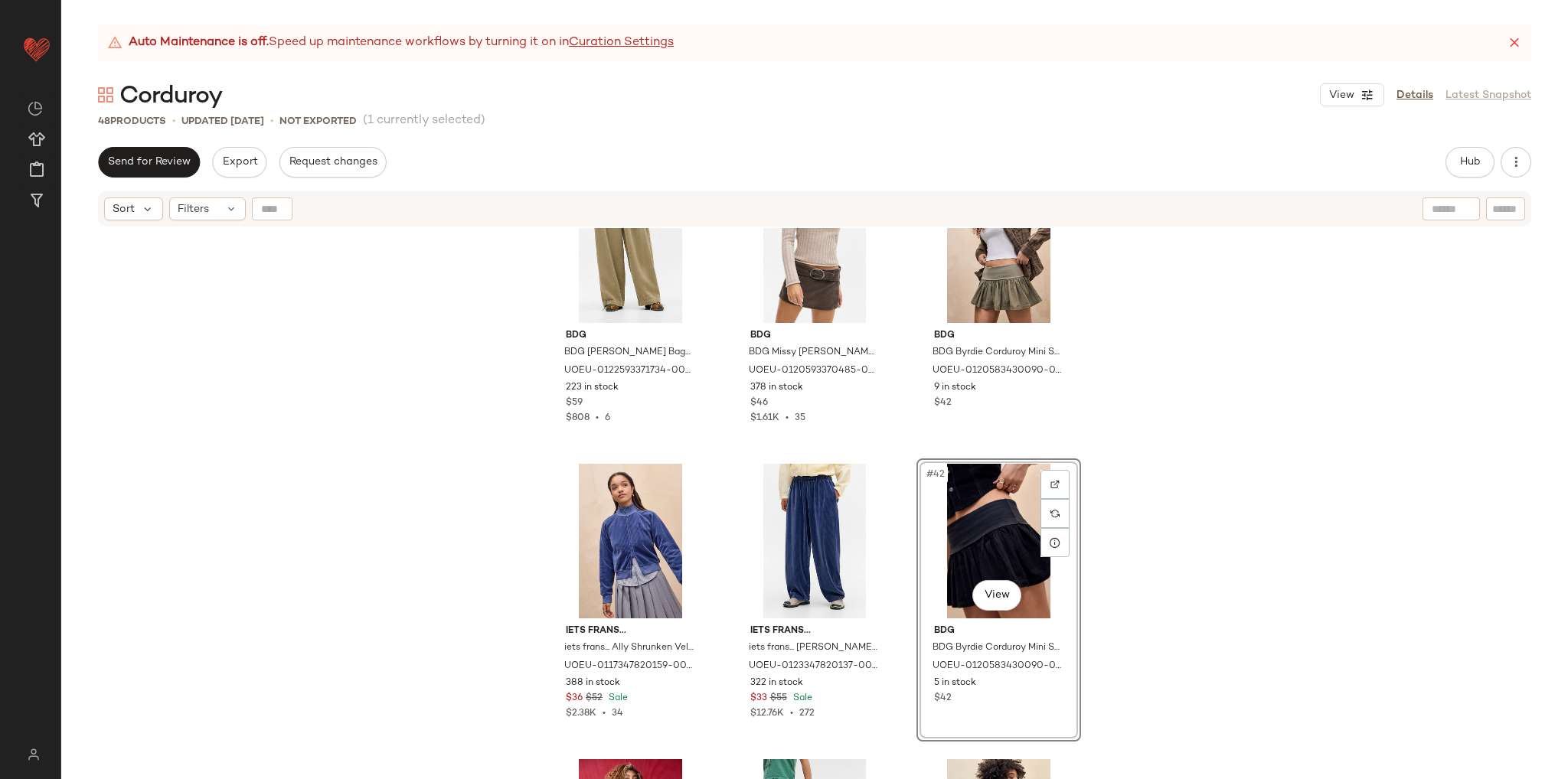
scroll to position [3453, 0]
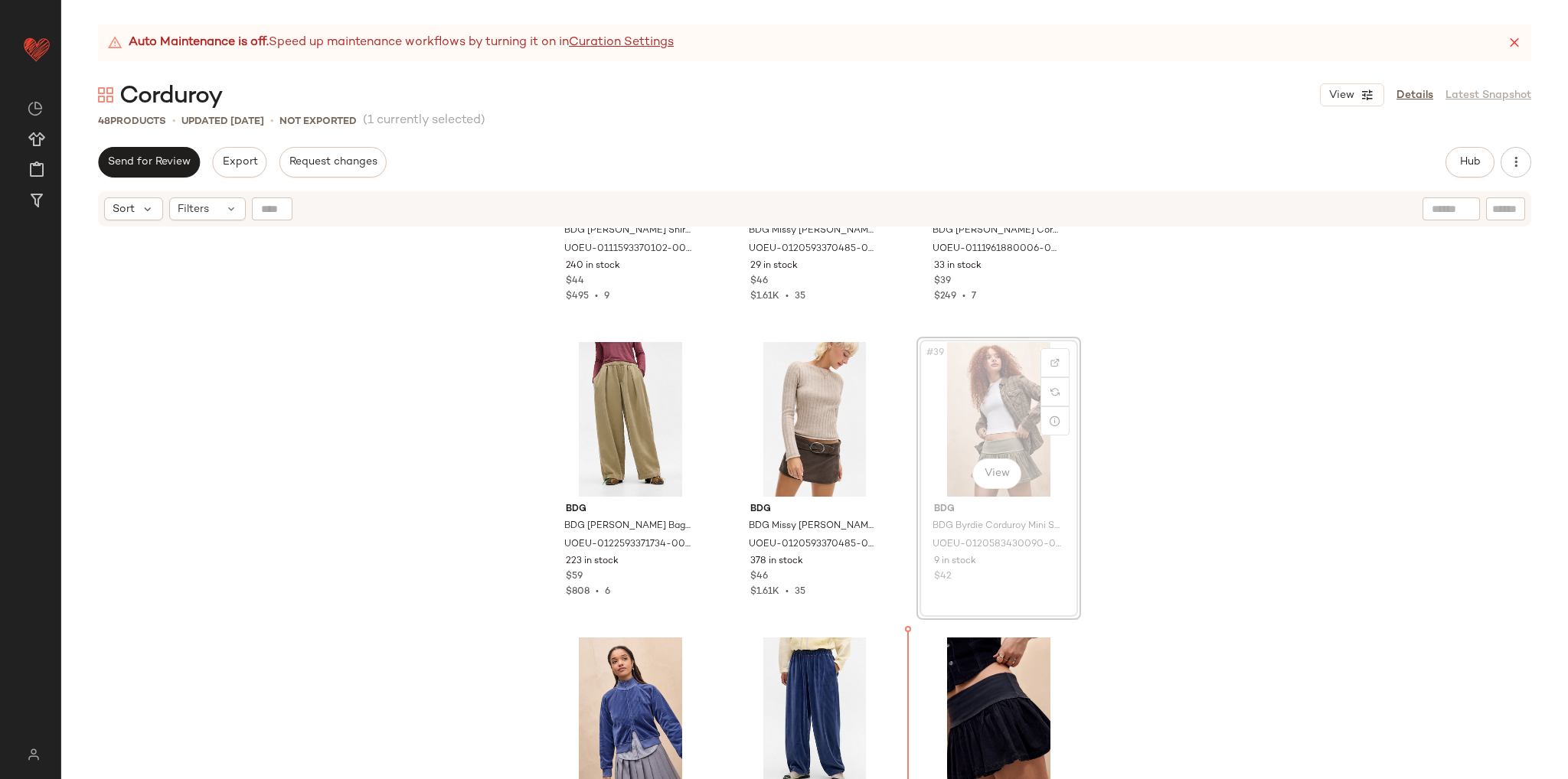
scroll to position [3490, 0]
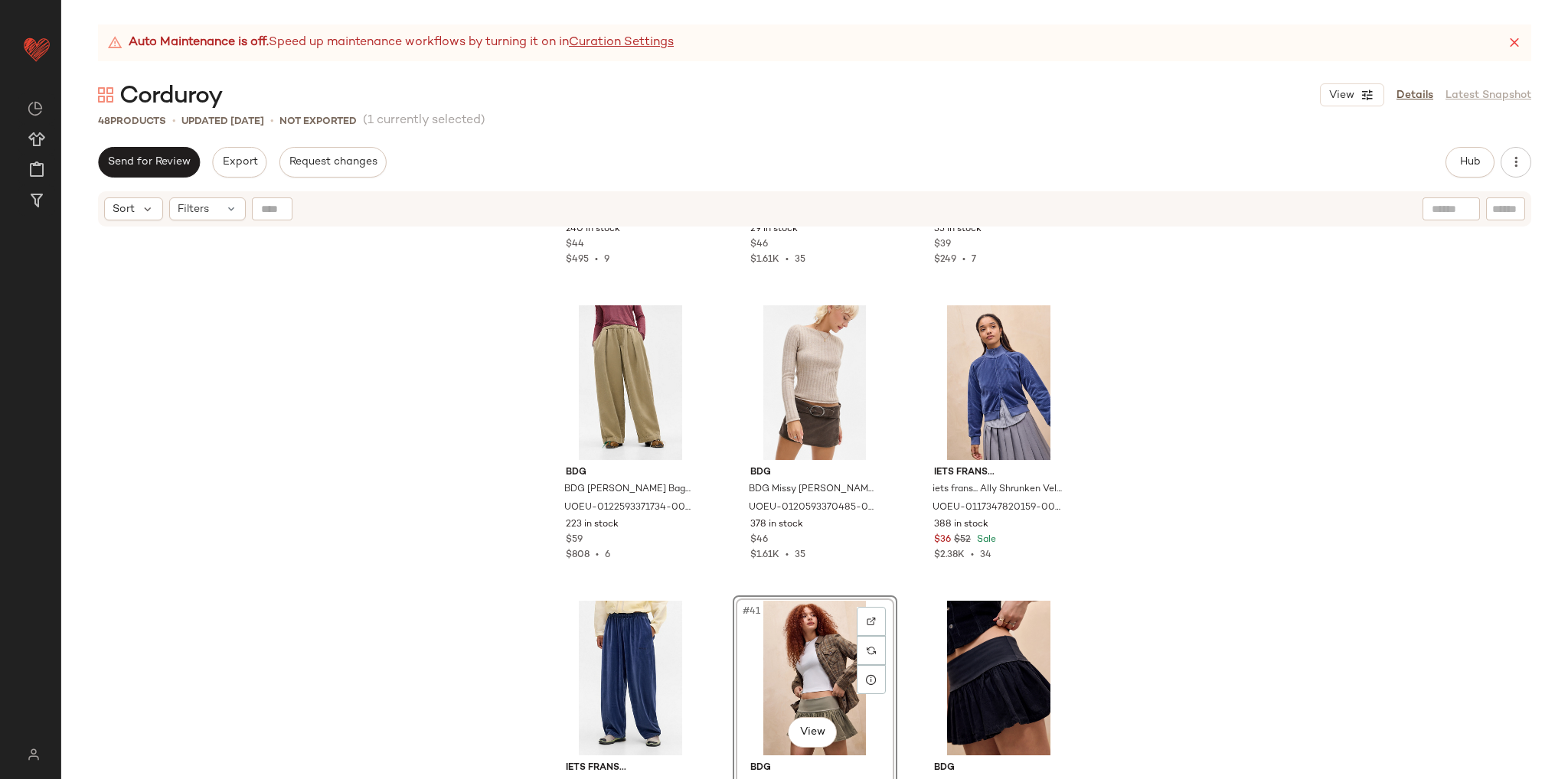
scroll to position [3184, 0]
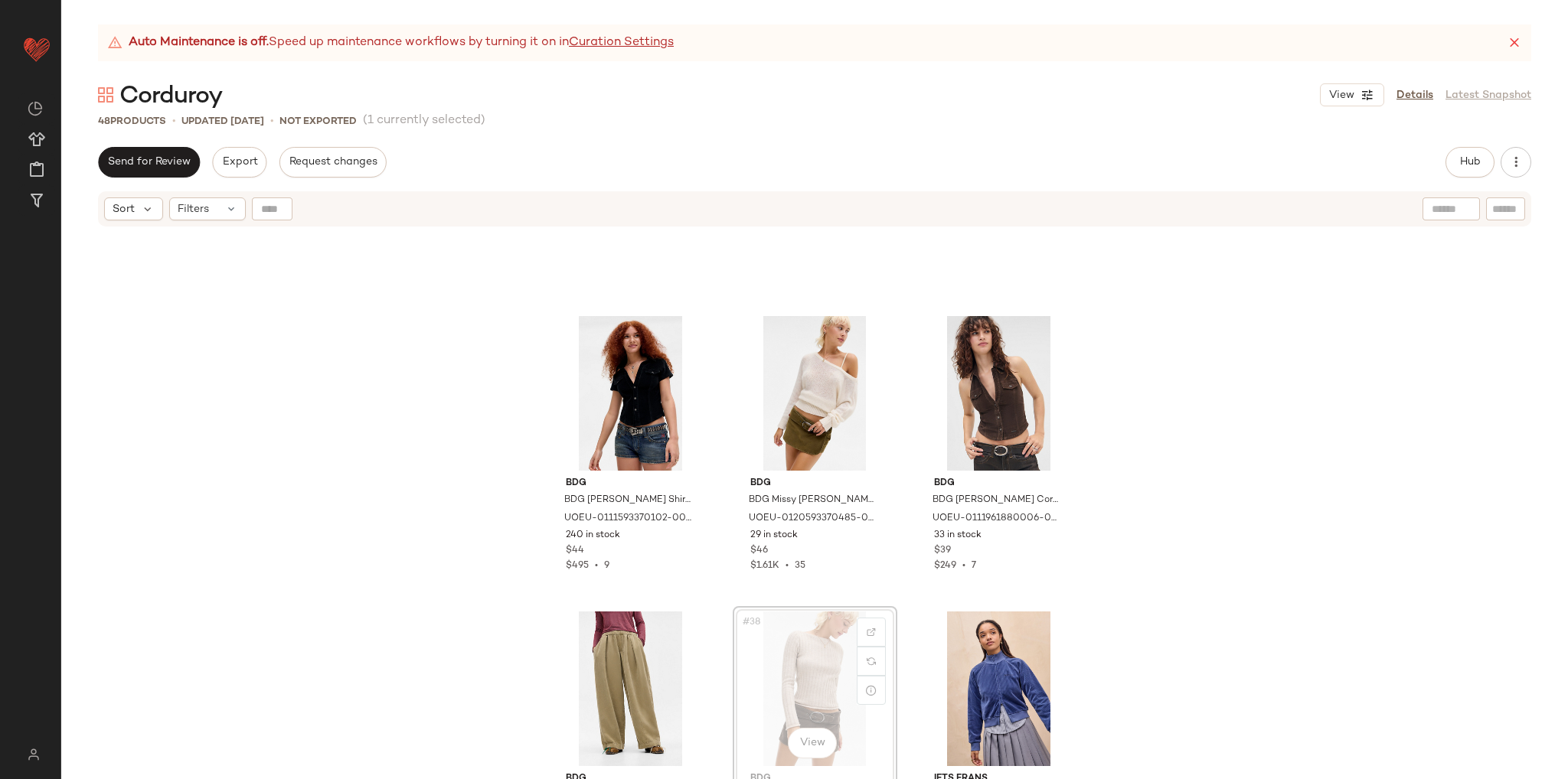
scroll to position [3184, 0]
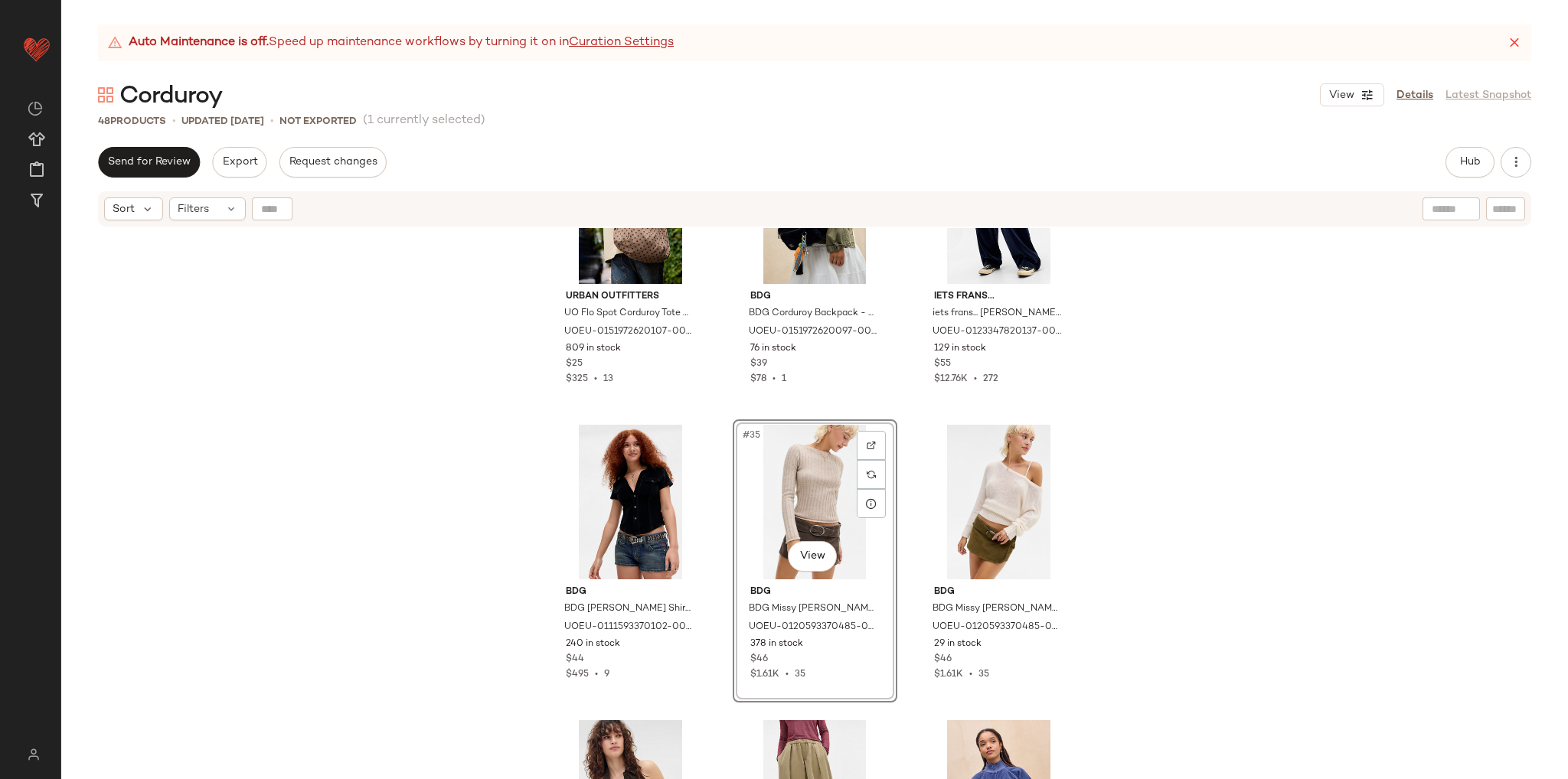
scroll to position [2878, 0]
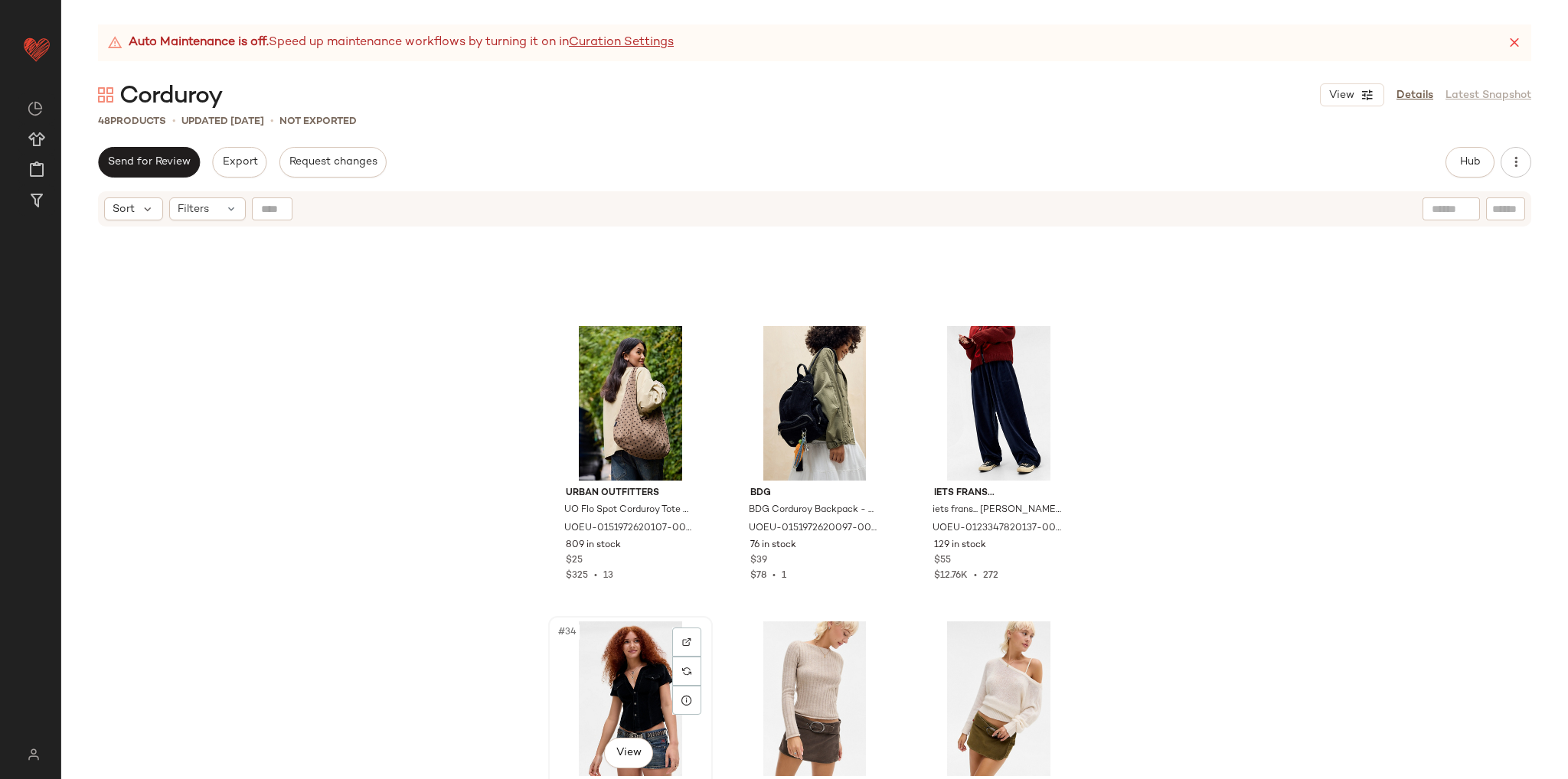
scroll to position [2878, 0]
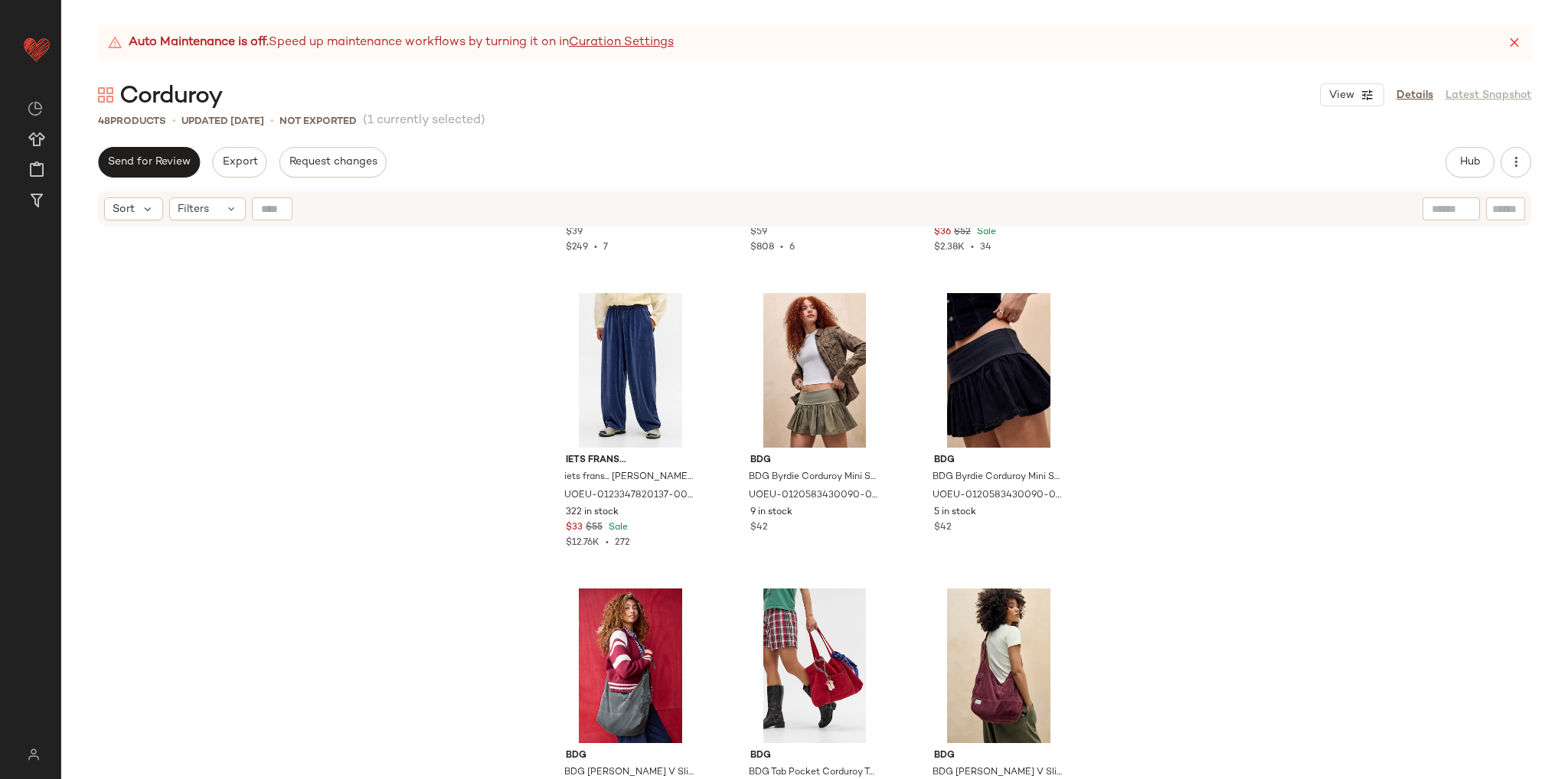
scroll to position [4142, 0]
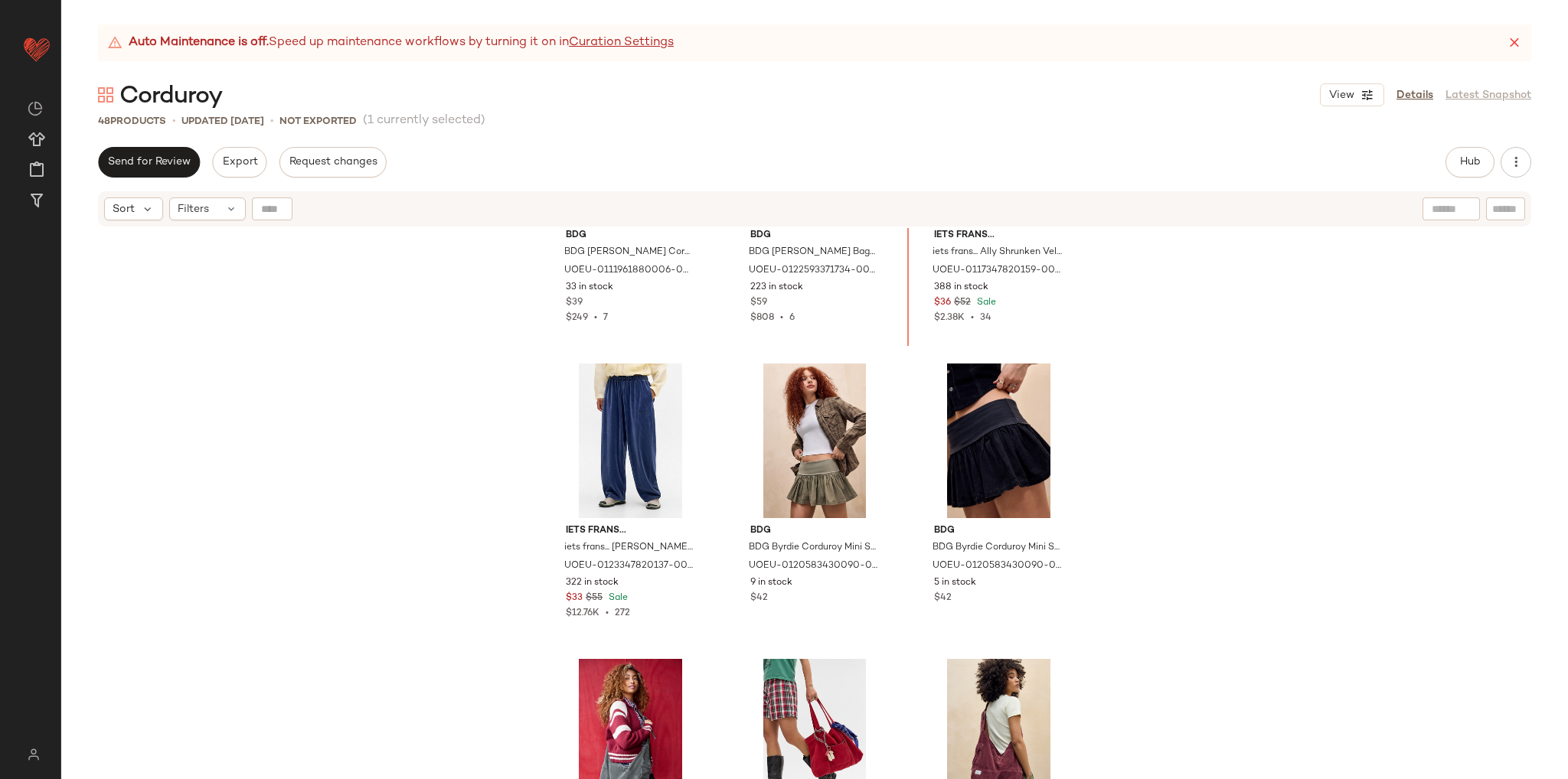
scroll to position [3727, 0]
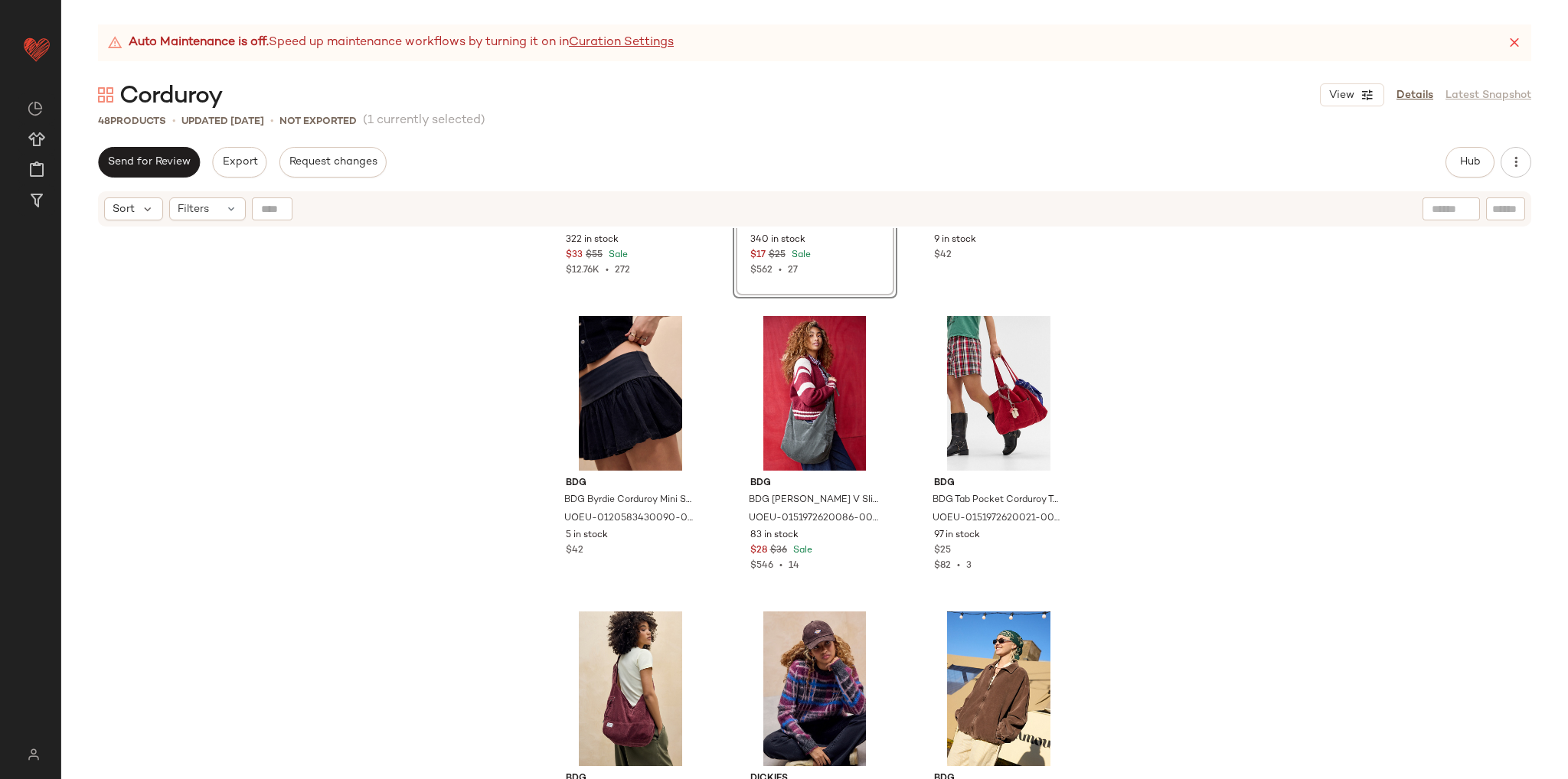
scroll to position [4142, 0]
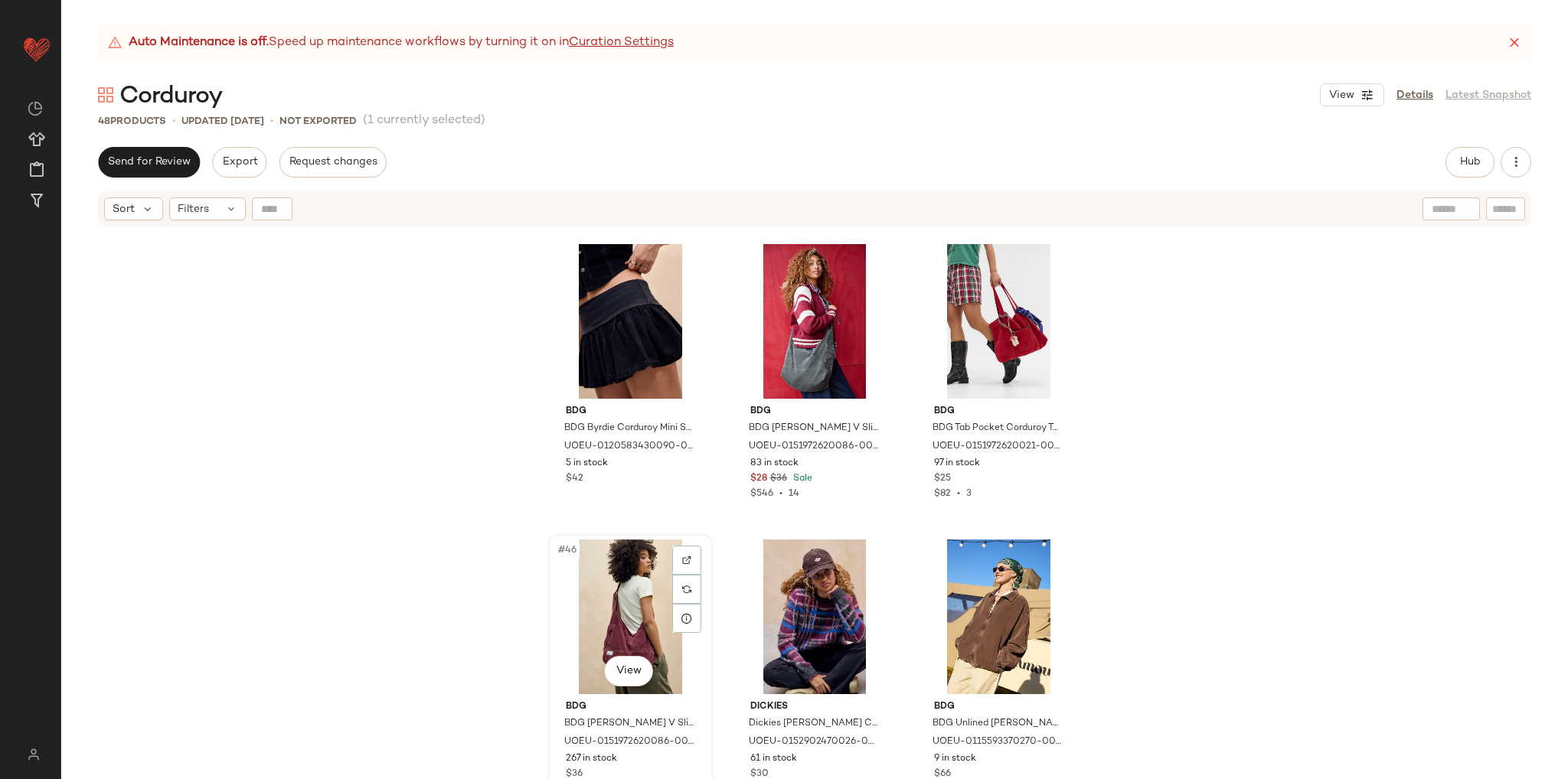
click at [622, 616] on div "#46 View" at bounding box center [630, 616] width 154 height 155
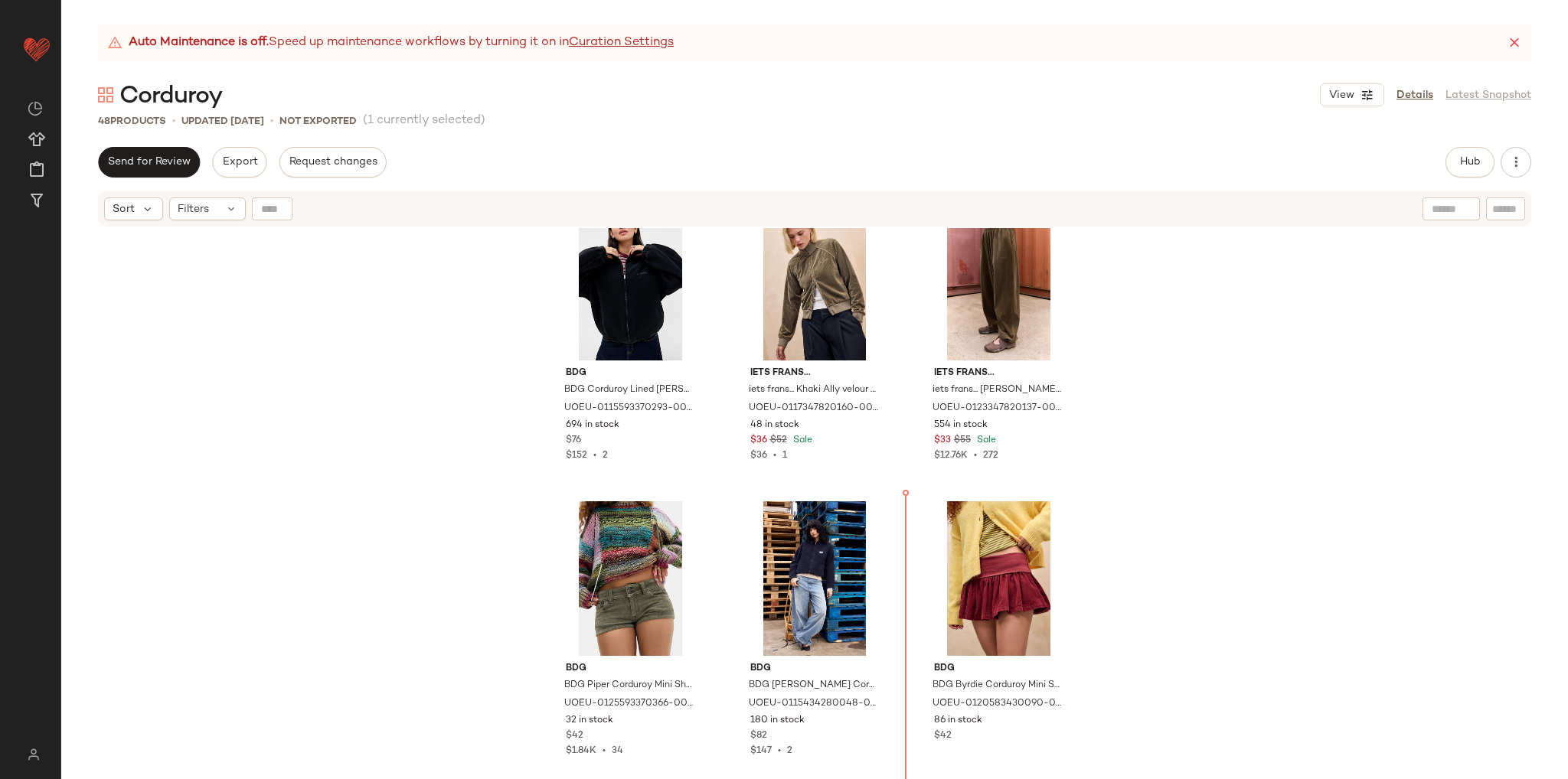
scroll to position [2483, 0]
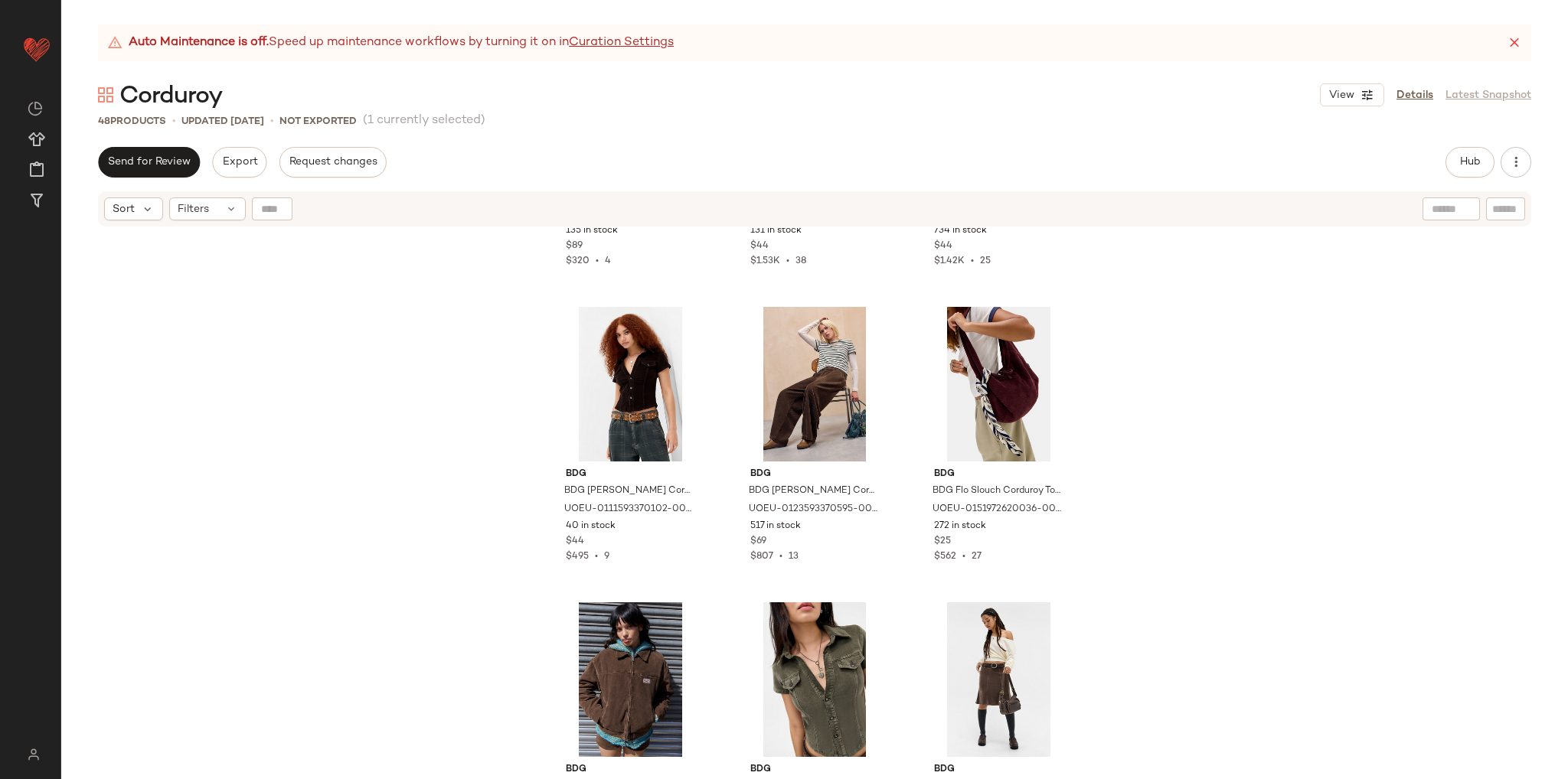
scroll to position [701, 0]
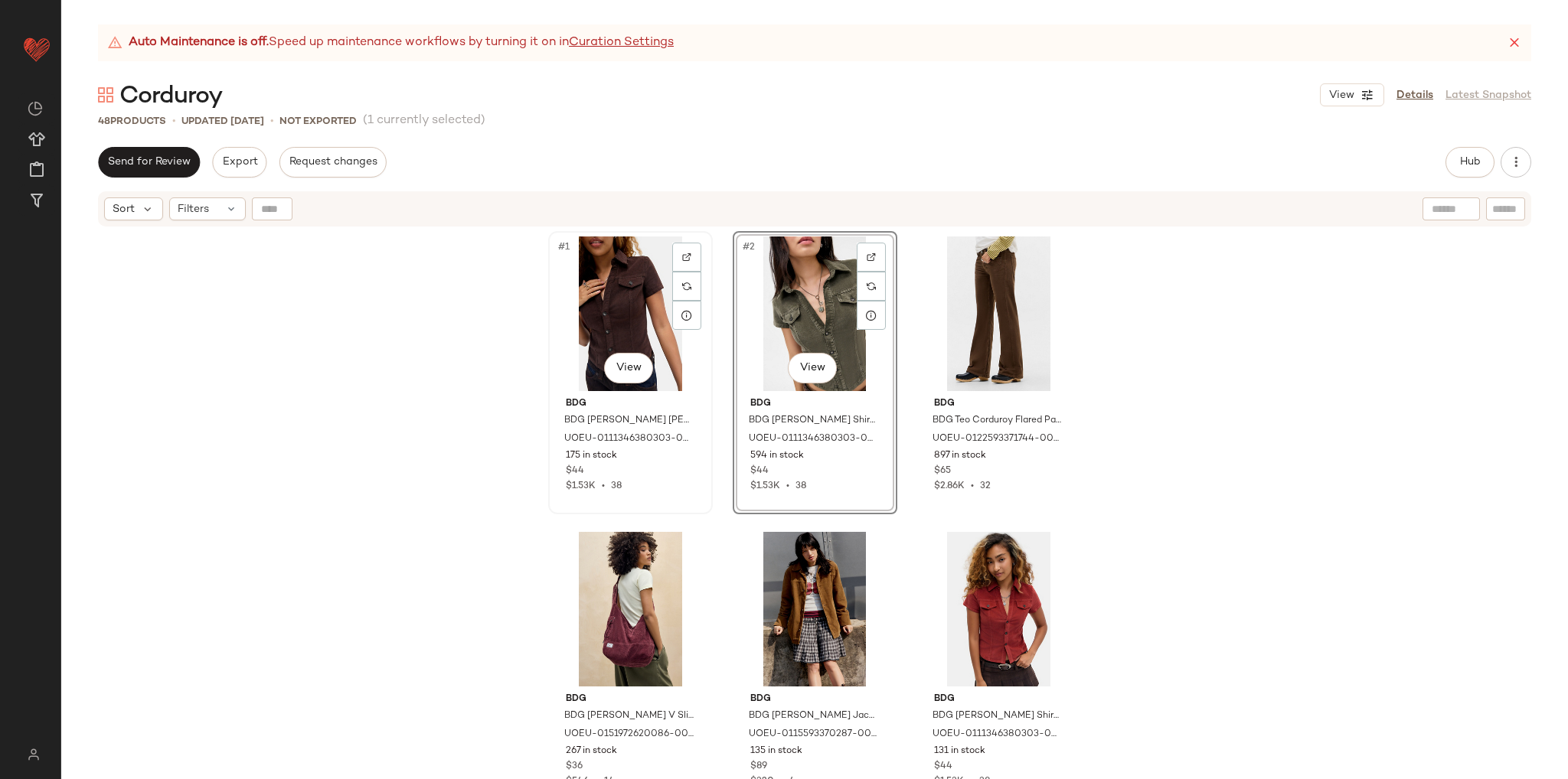
click at [612, 315] on div "#1 View" at bounding box center [630, 314] width 154 height 155
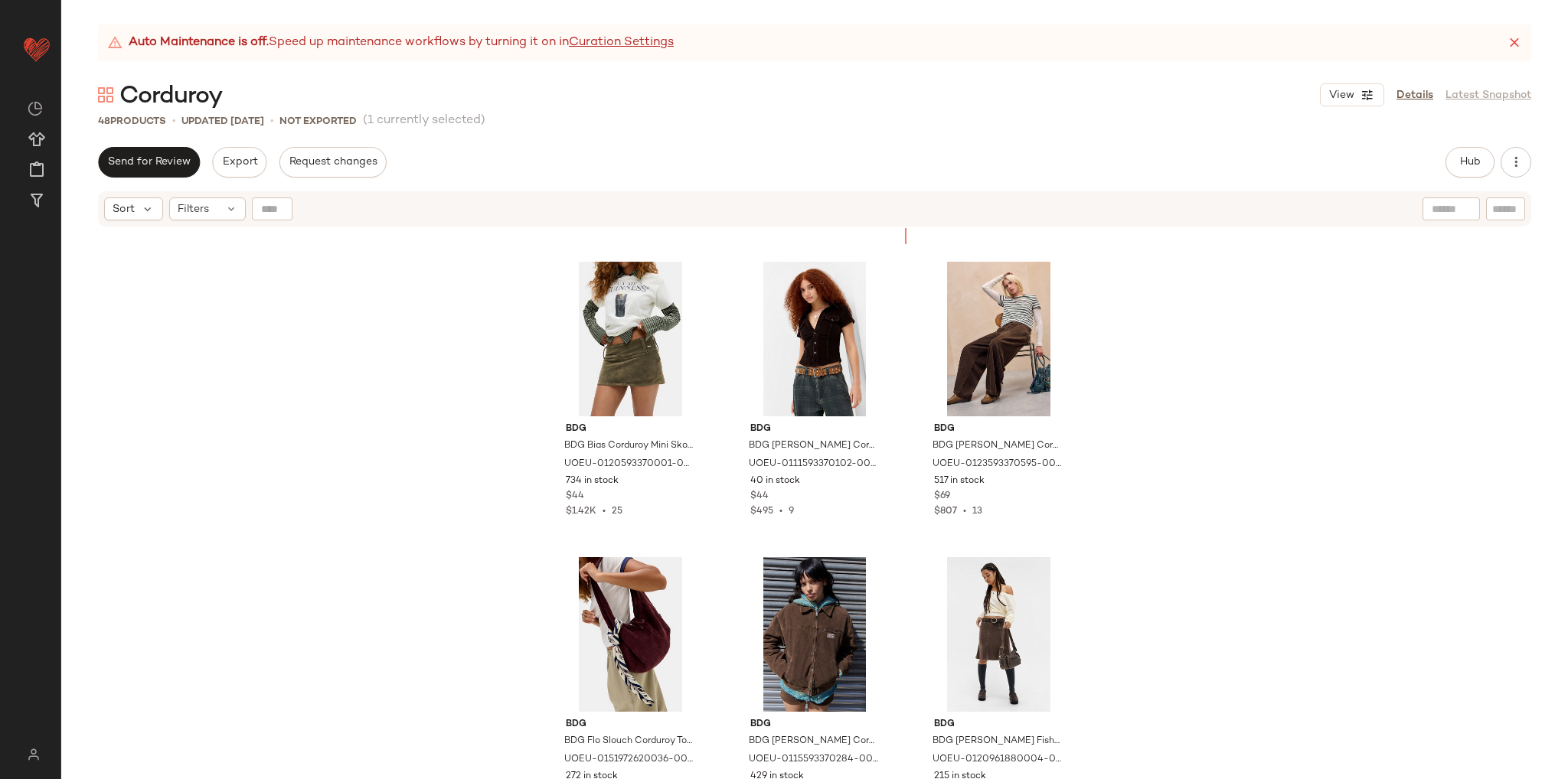
scroll to position [578, 0]
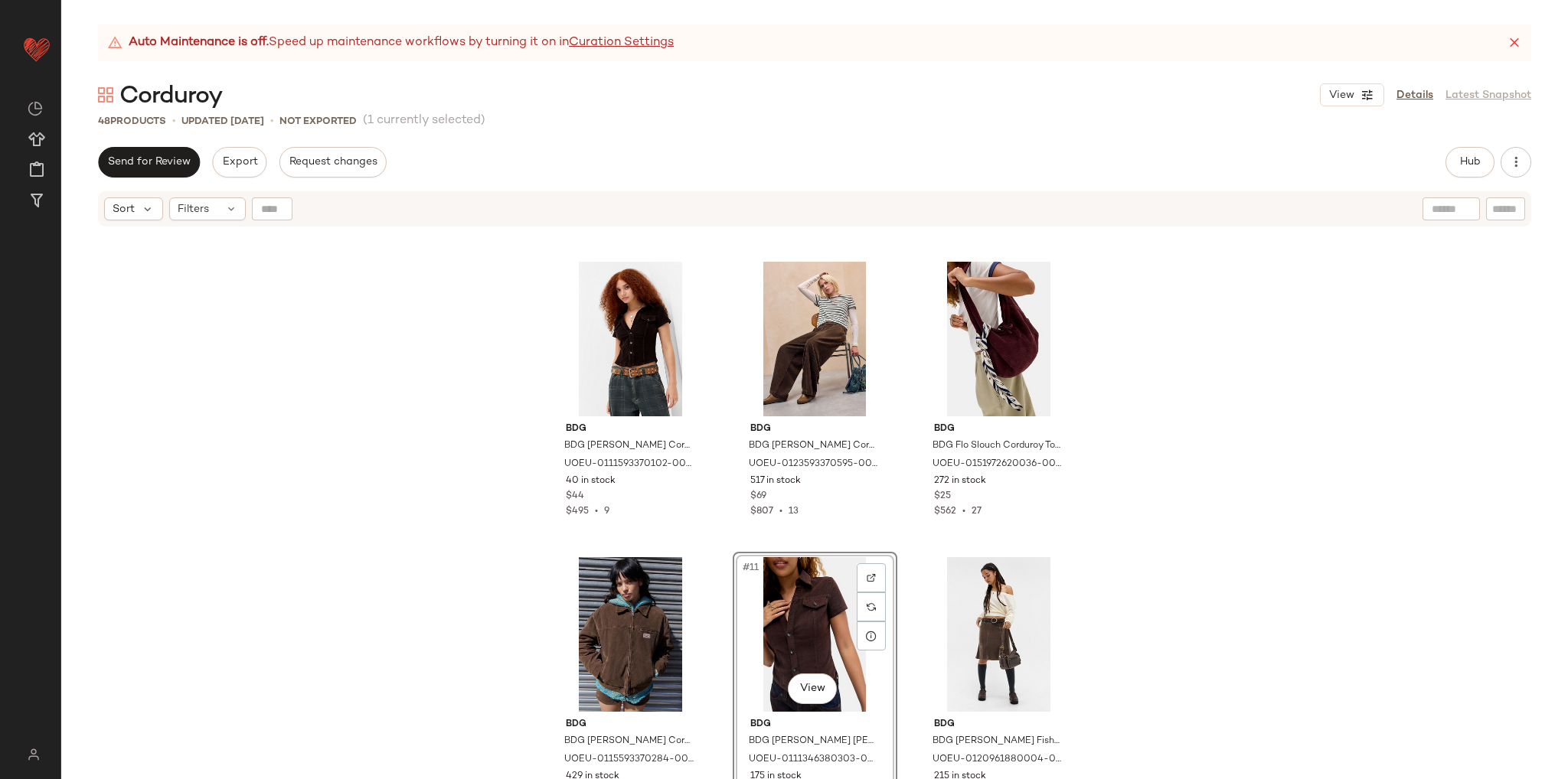
scroll to position [655, 0]
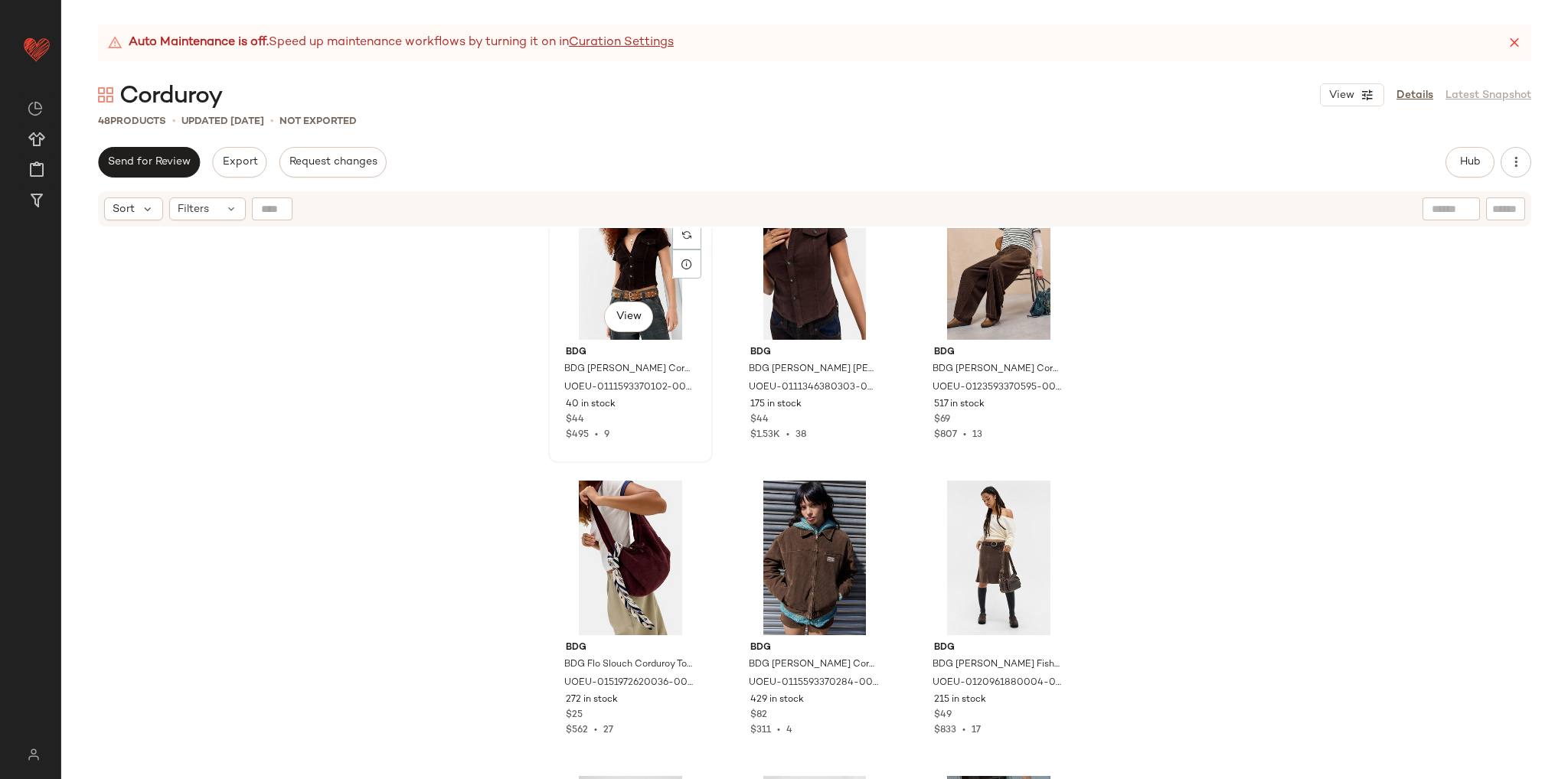
scroll to position [652, 0]
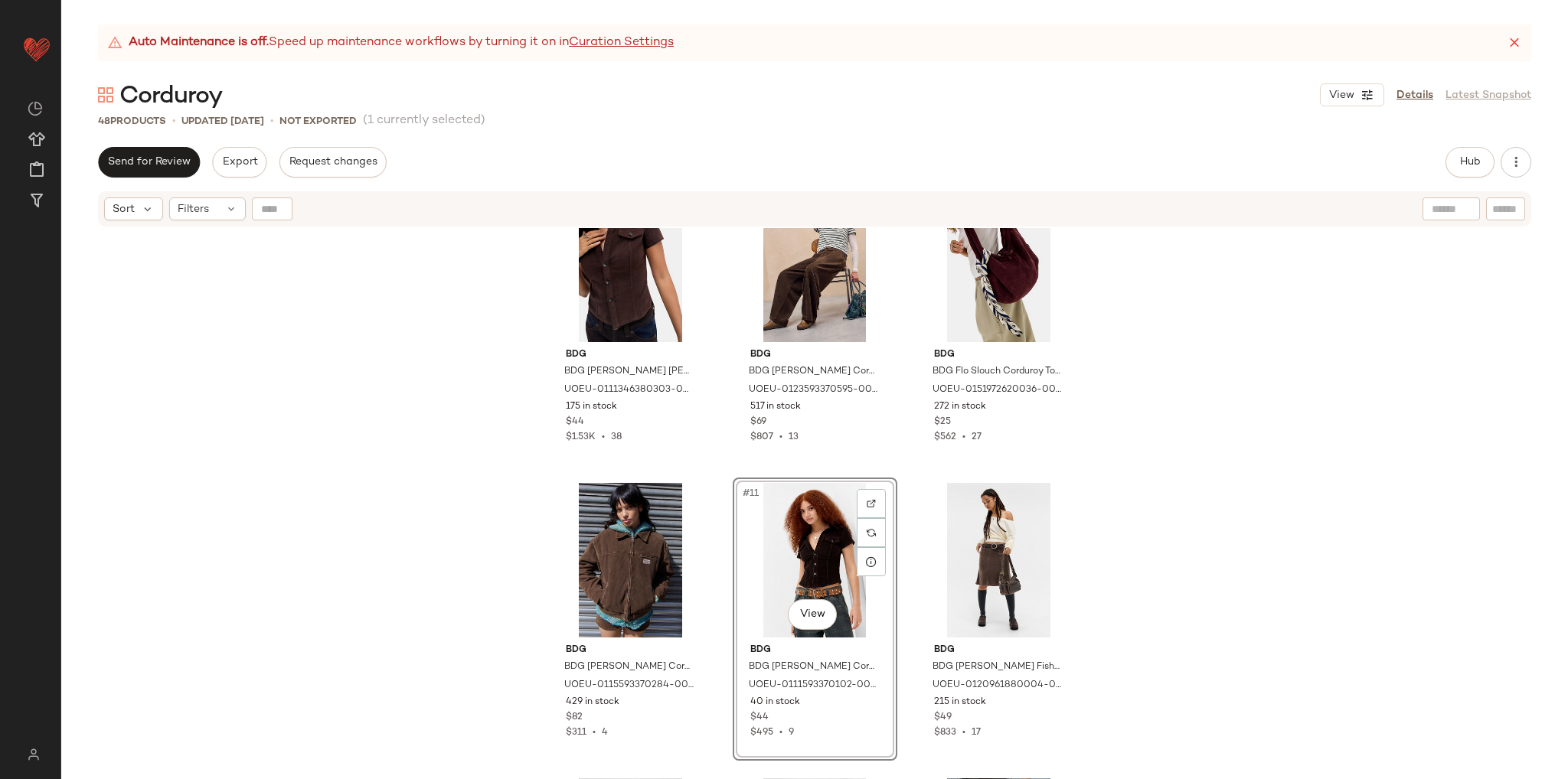
click at [1135, 591] on div "BDG BDG Dylan Corduroy Jacket L at Urban Outfitters UOEU-0115593370287-000-225 …" at bounding box center [814, 523] width 1507 height 589
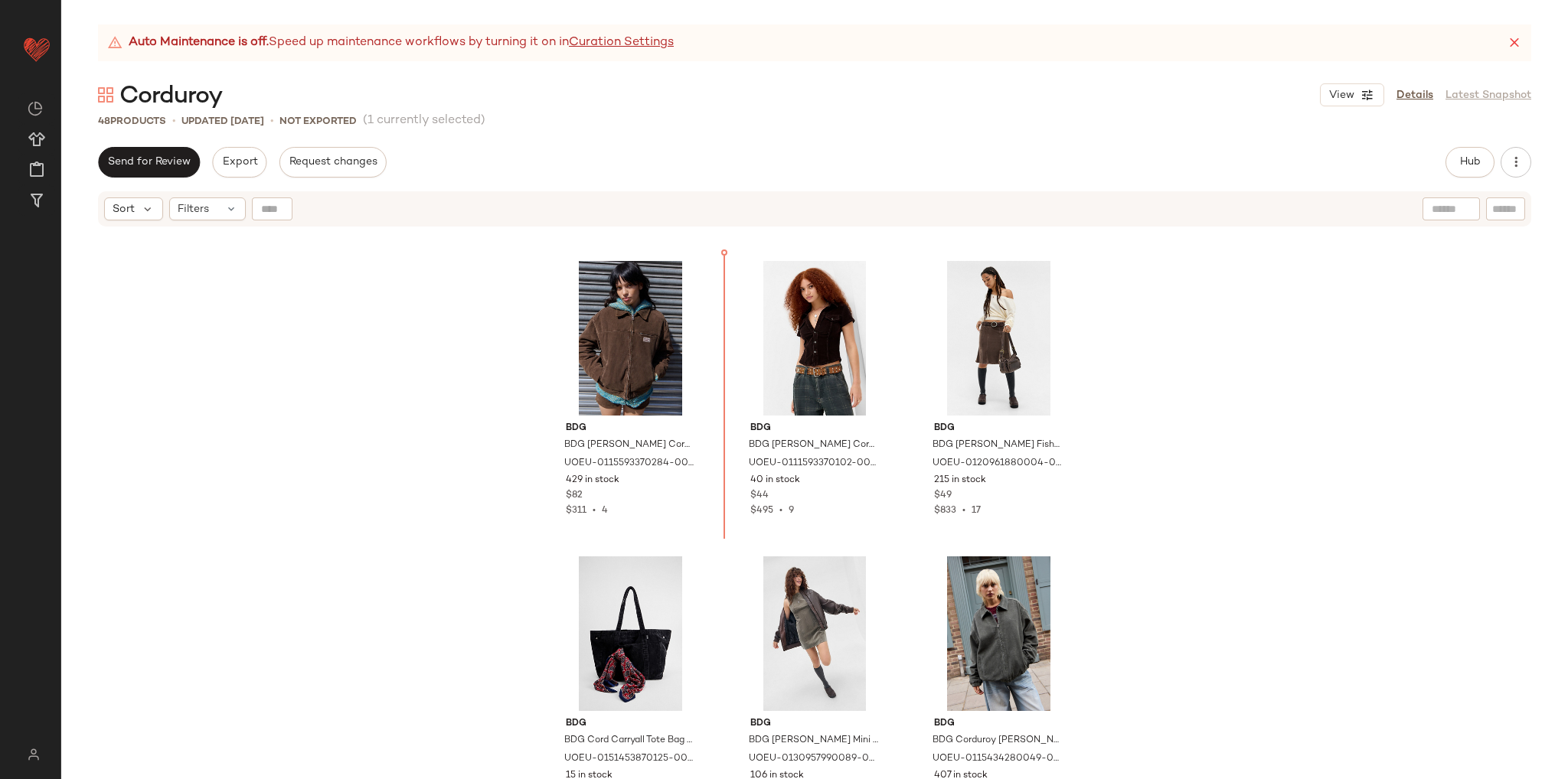
scroll to position [874, 0]
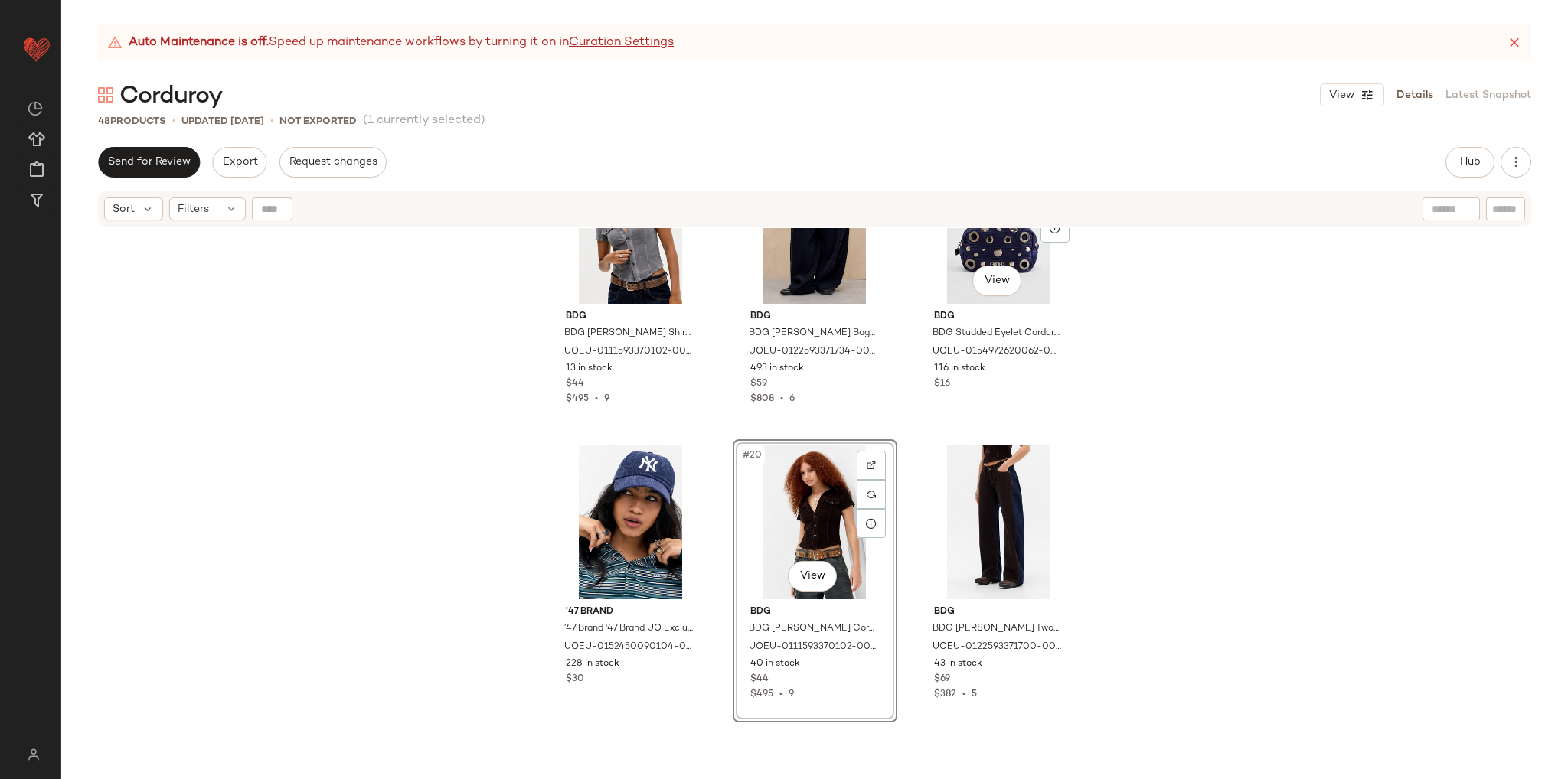
scroll to position [1579, 0]
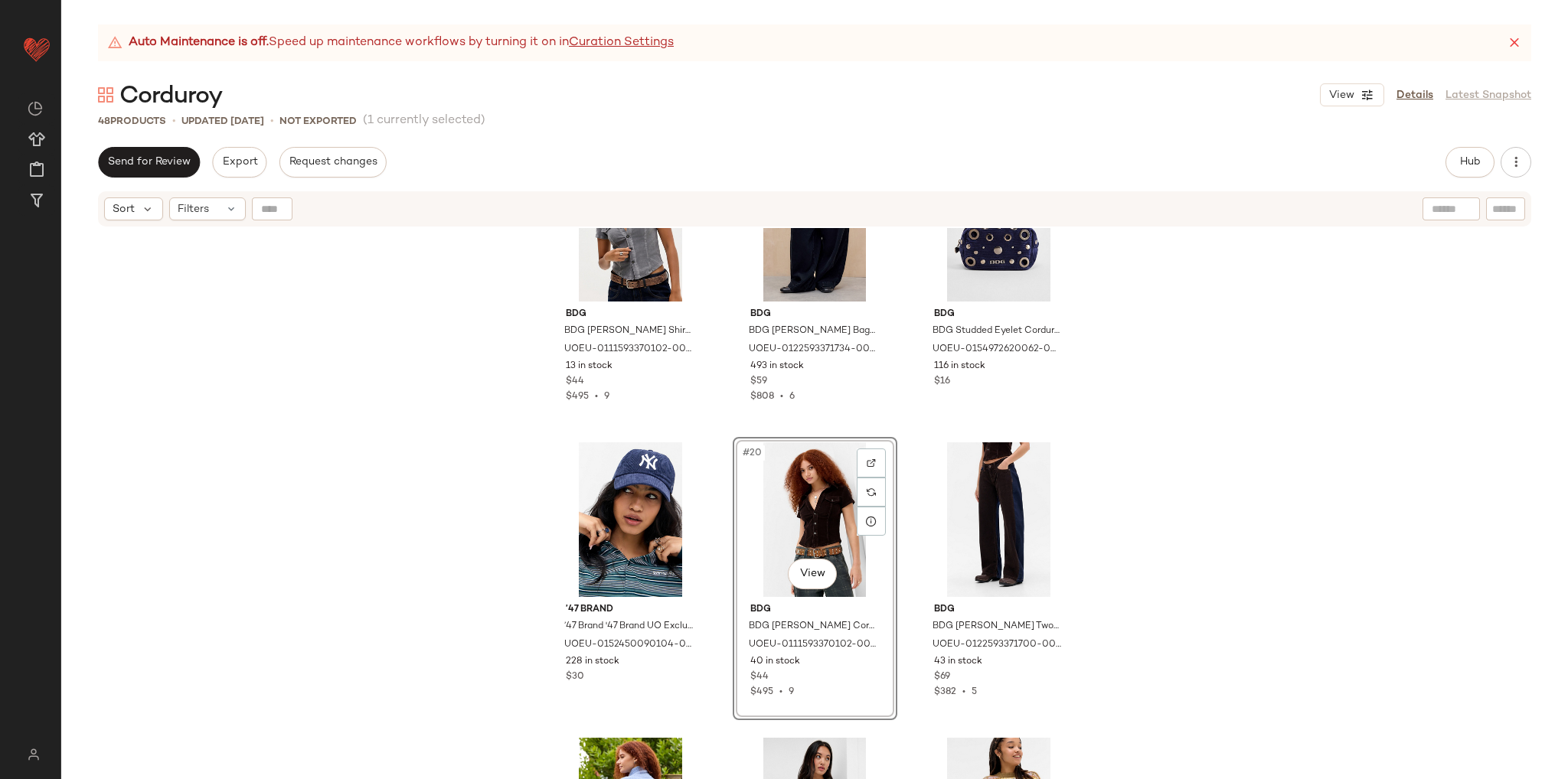
click at [1105, 627] on div "BDG BDG Cord Carryall Tote Bag - Black ALL at Urban Outfitters UOEU-01514538701…" at bounding box center [814, 523] width 1507 height 589
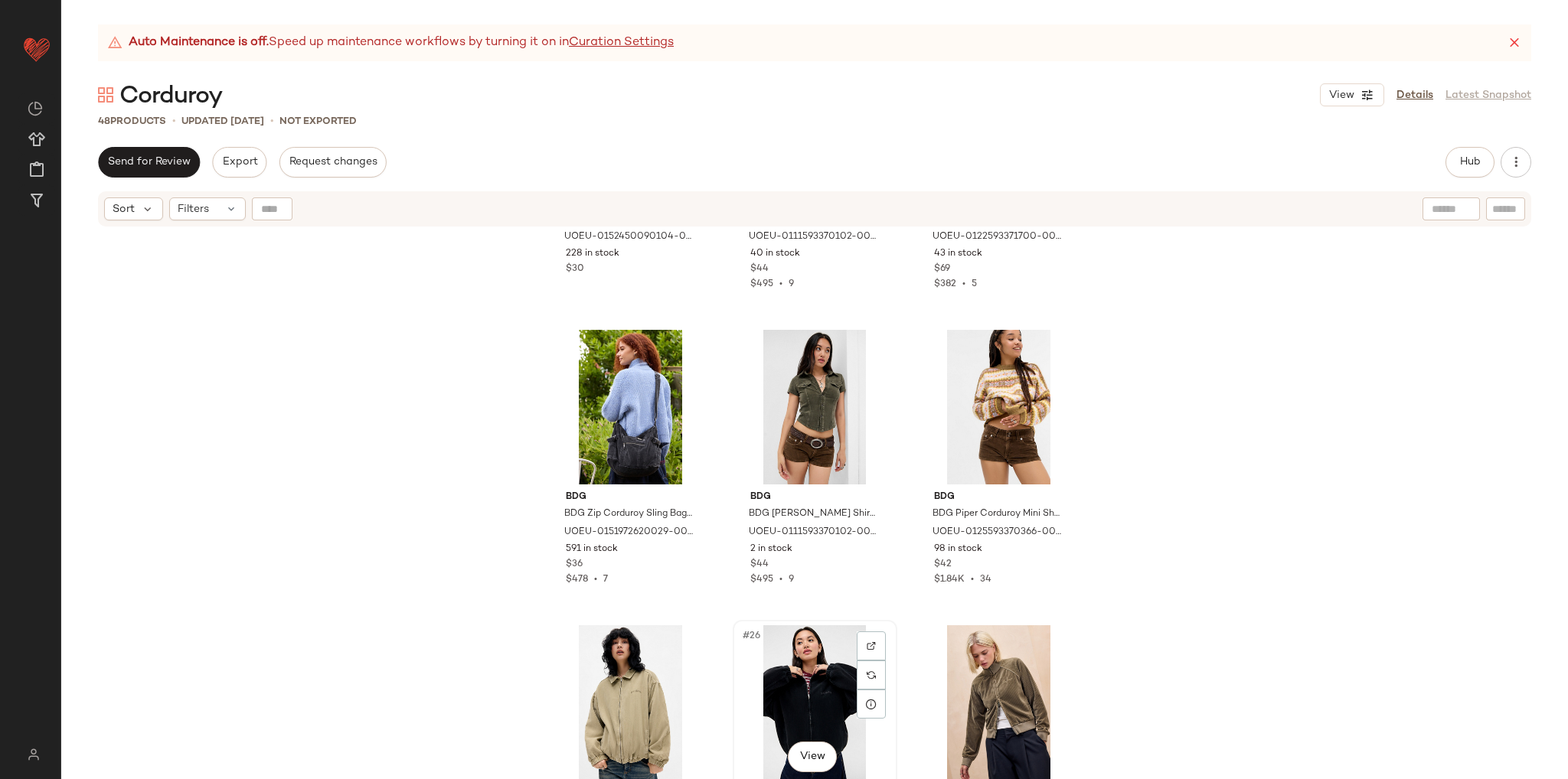
scroll to position [2115, 0]
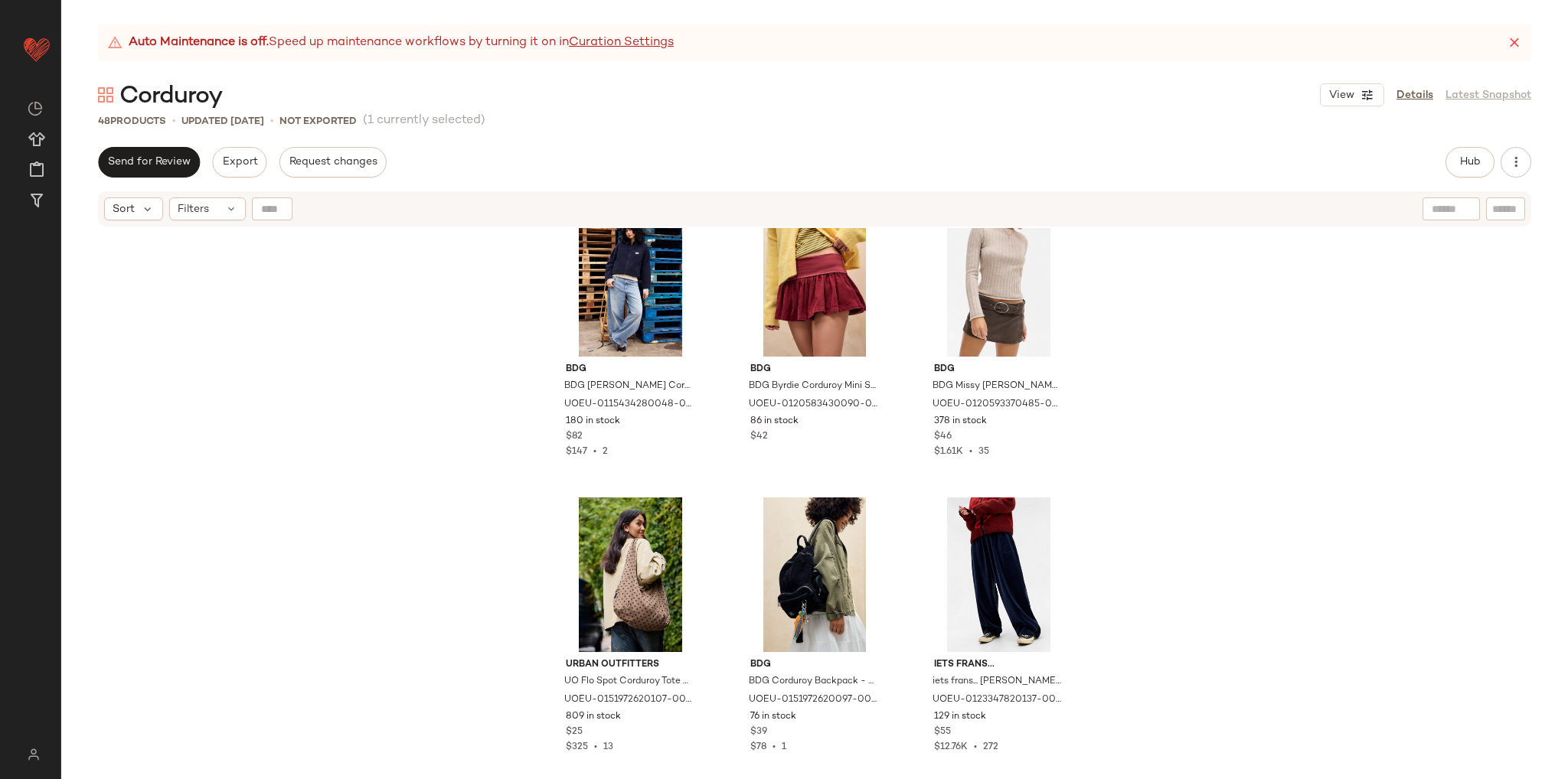
scroll to position [3034, 0]
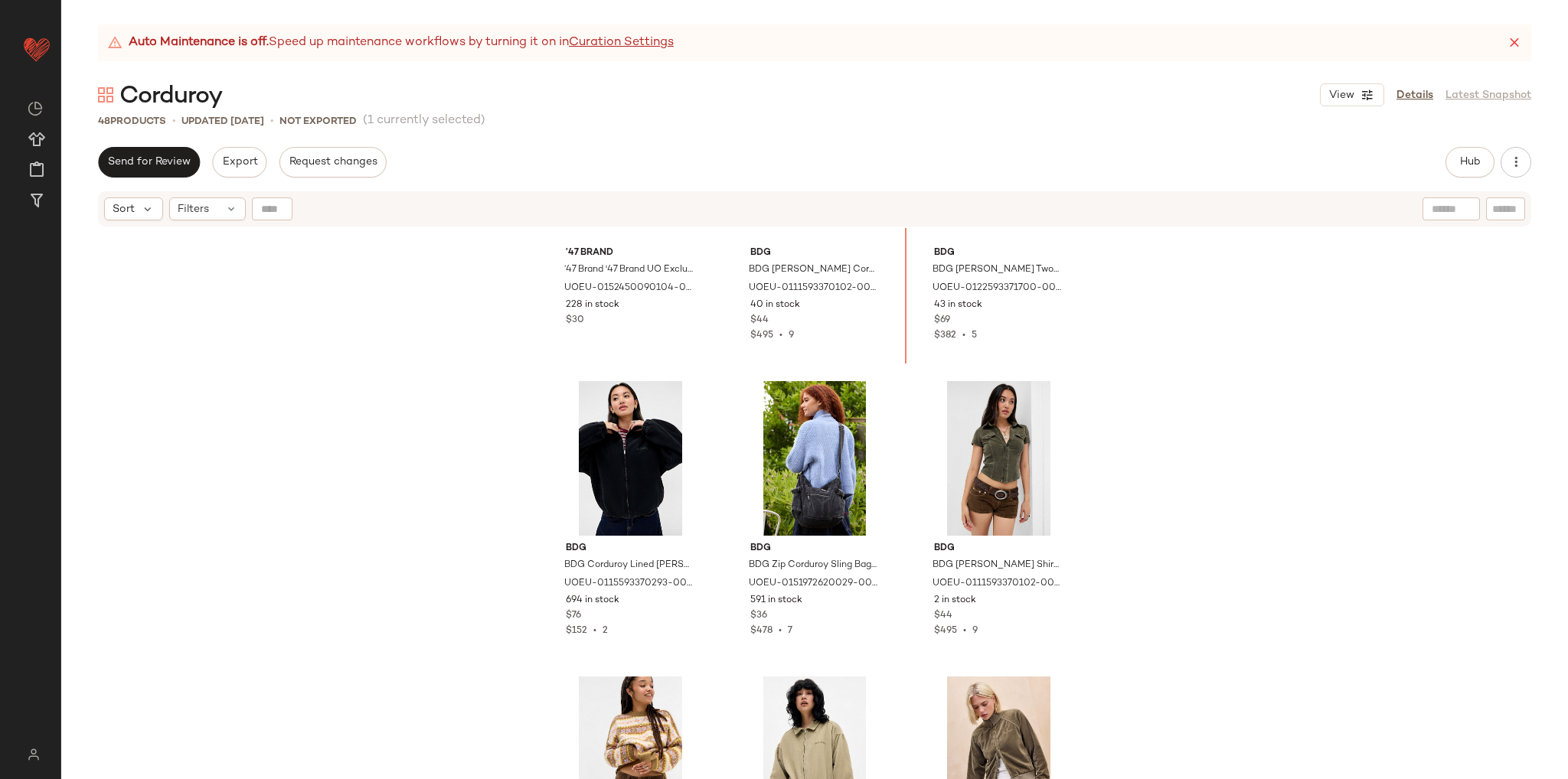
scroll to position [1894, 0]
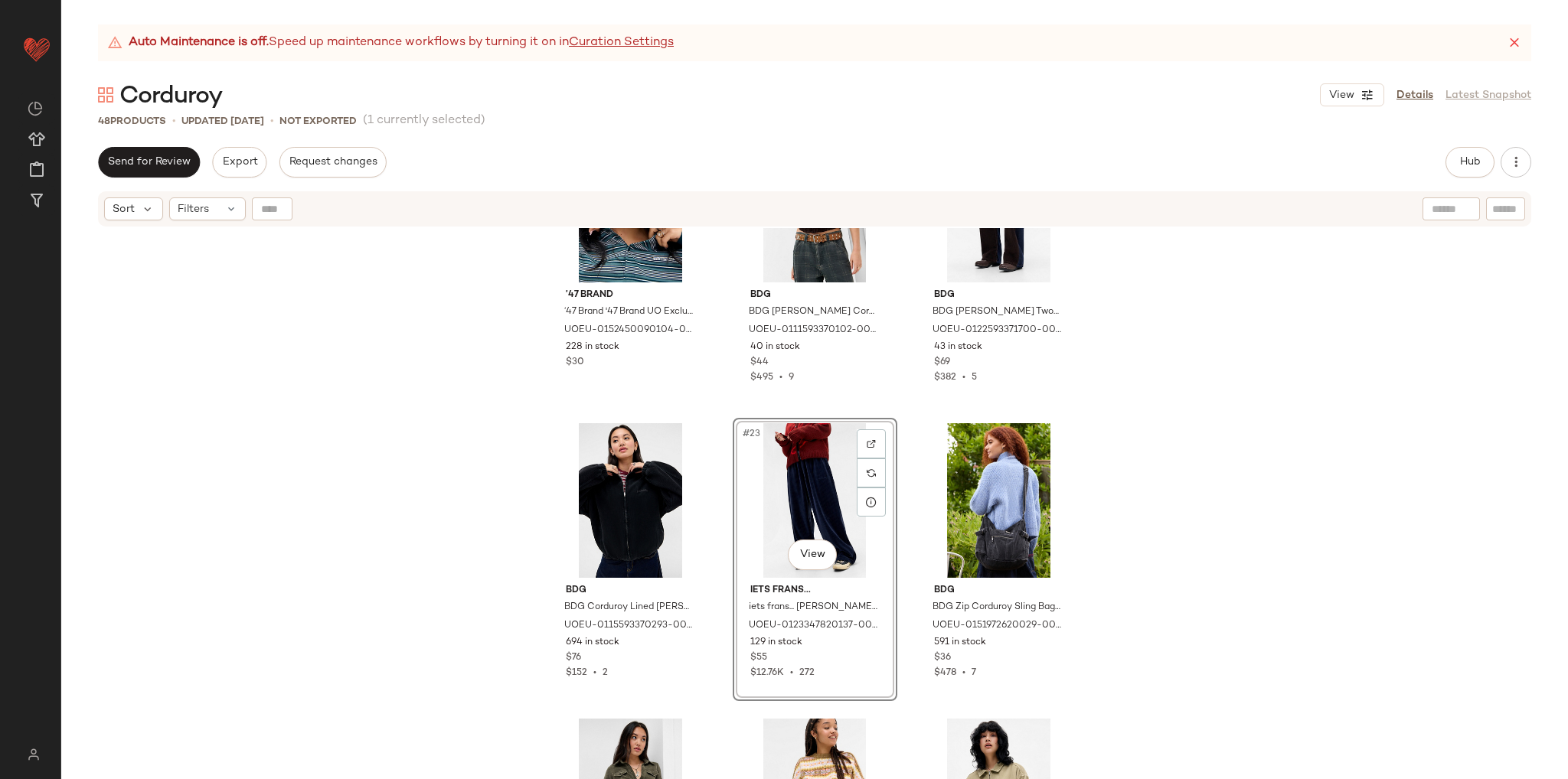
click at [1127, 543] on div "’47 Brand ’47 Brand '47 Brand UO Exclusive Corduroy Clean Up Cap - Navy at Urba…" at bounding box center [814, 523] width 1507 height 589
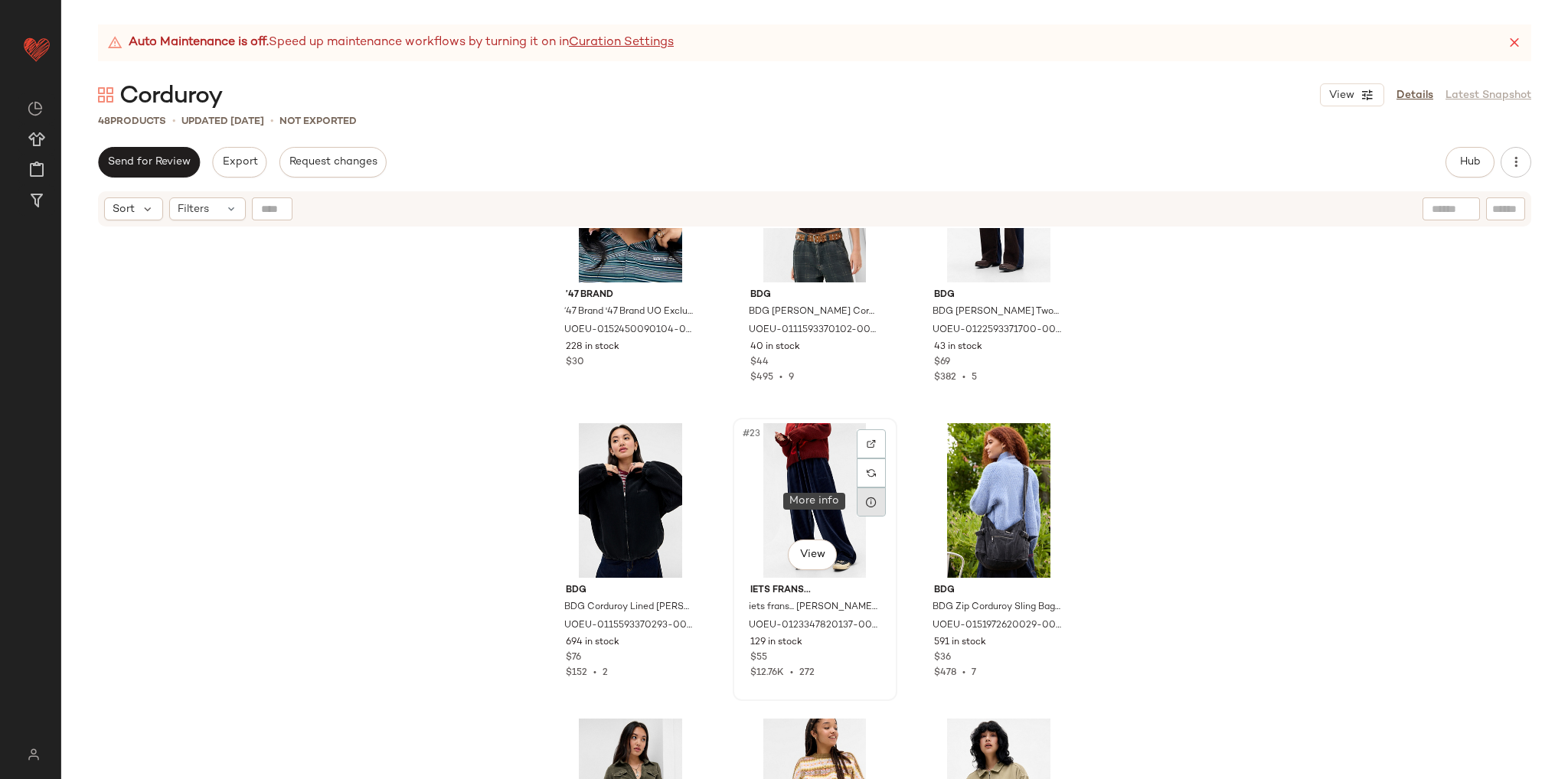
click at [865, 506] on icon at bounding box center [870, 501] width 12 height 12
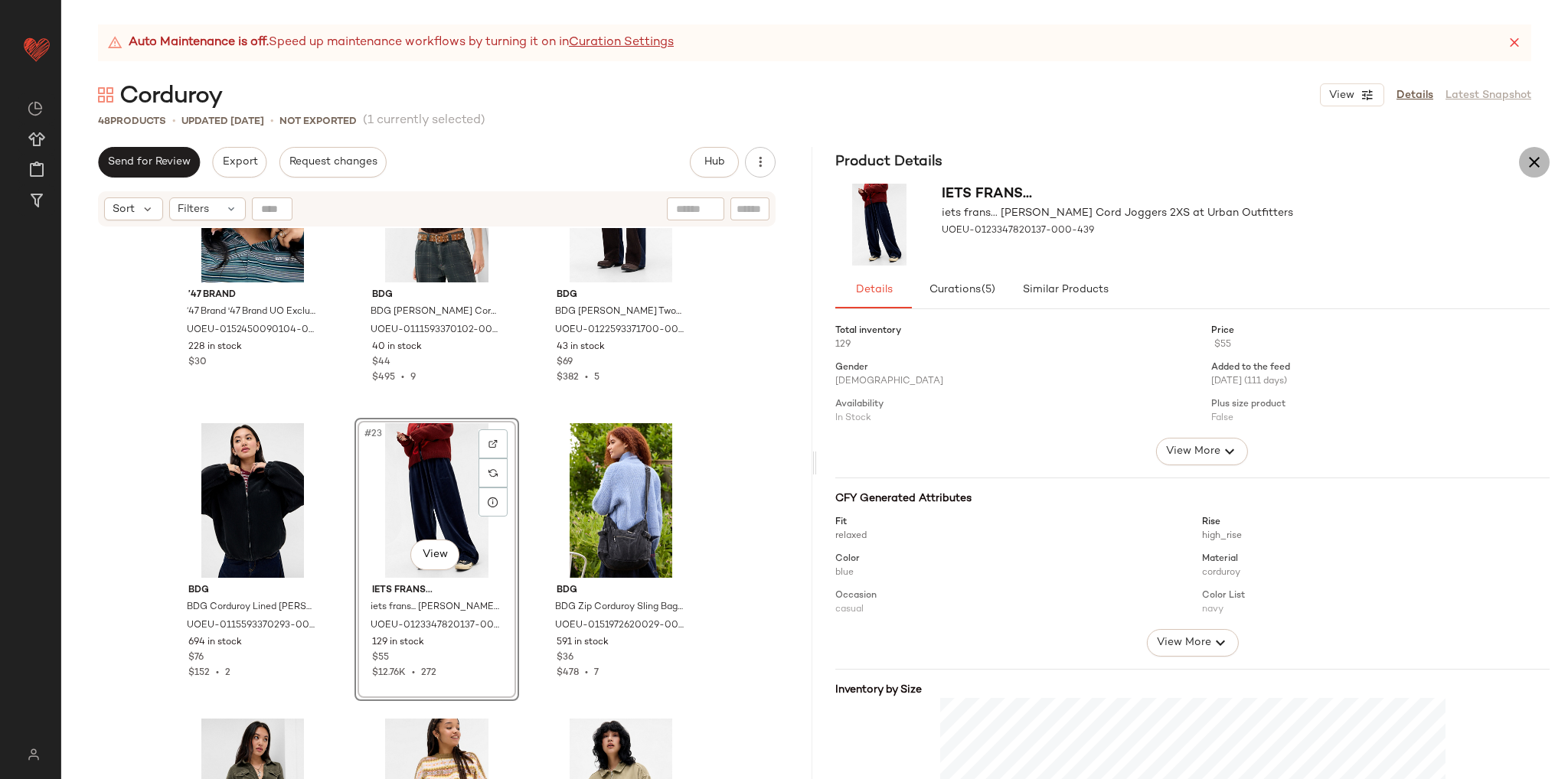
click at [1528, 167] on icon "button" at bounding box center [1534, 163] width 19 height 19
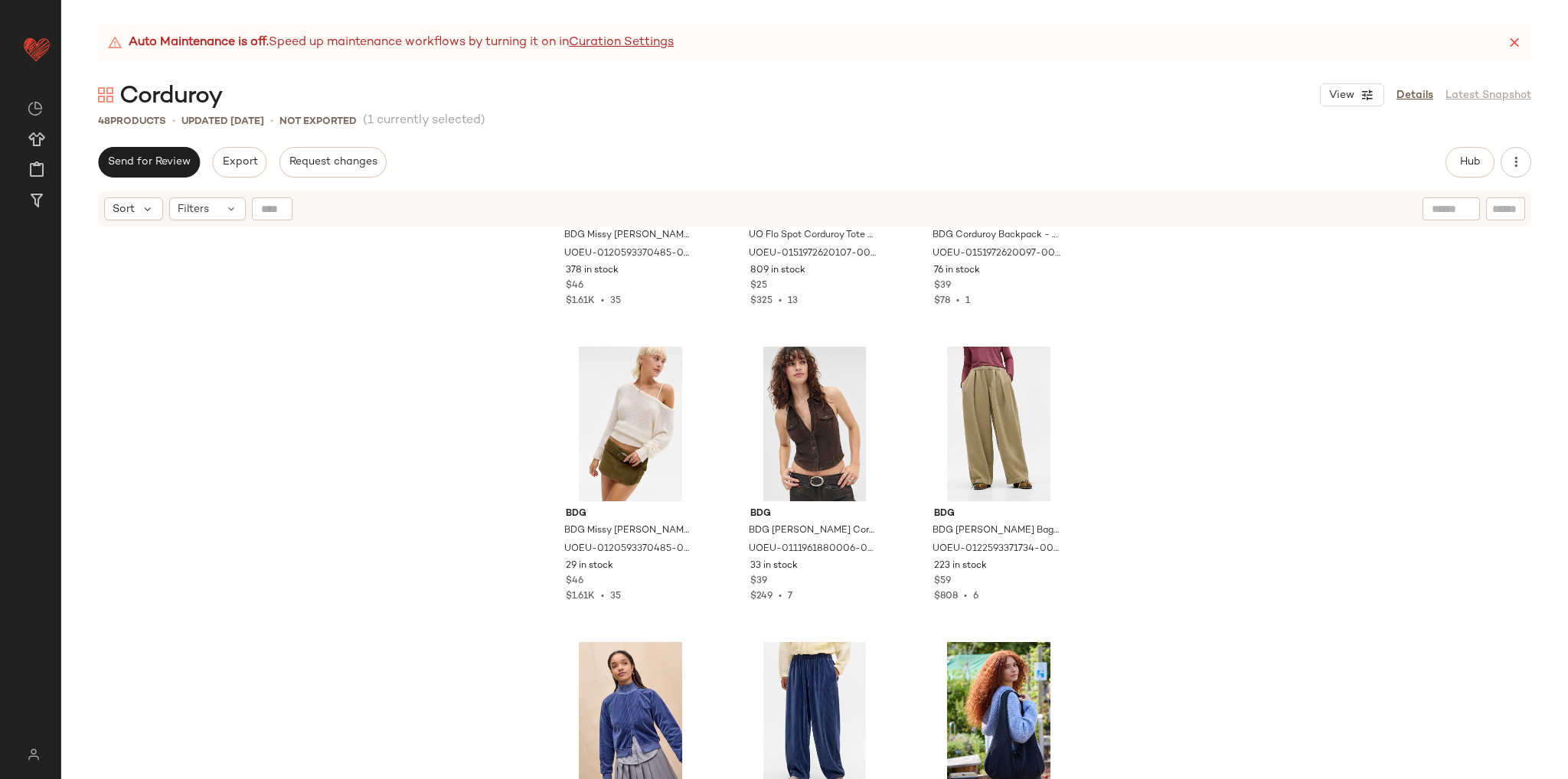
scroll to position [3655, 0]
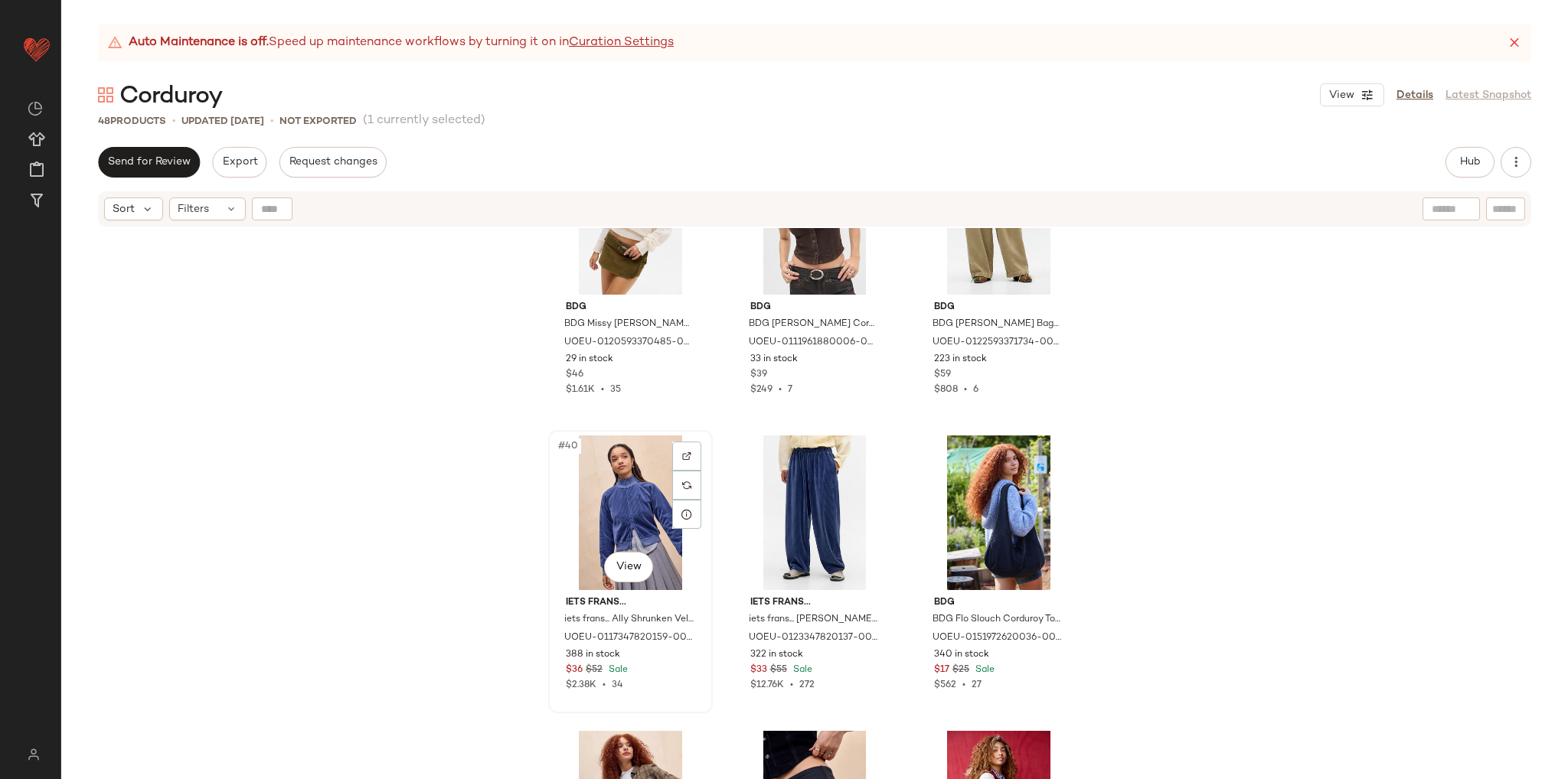
click at [623, 507] on div "#40 View" at bounding box center [630, 513] width 154 height 155
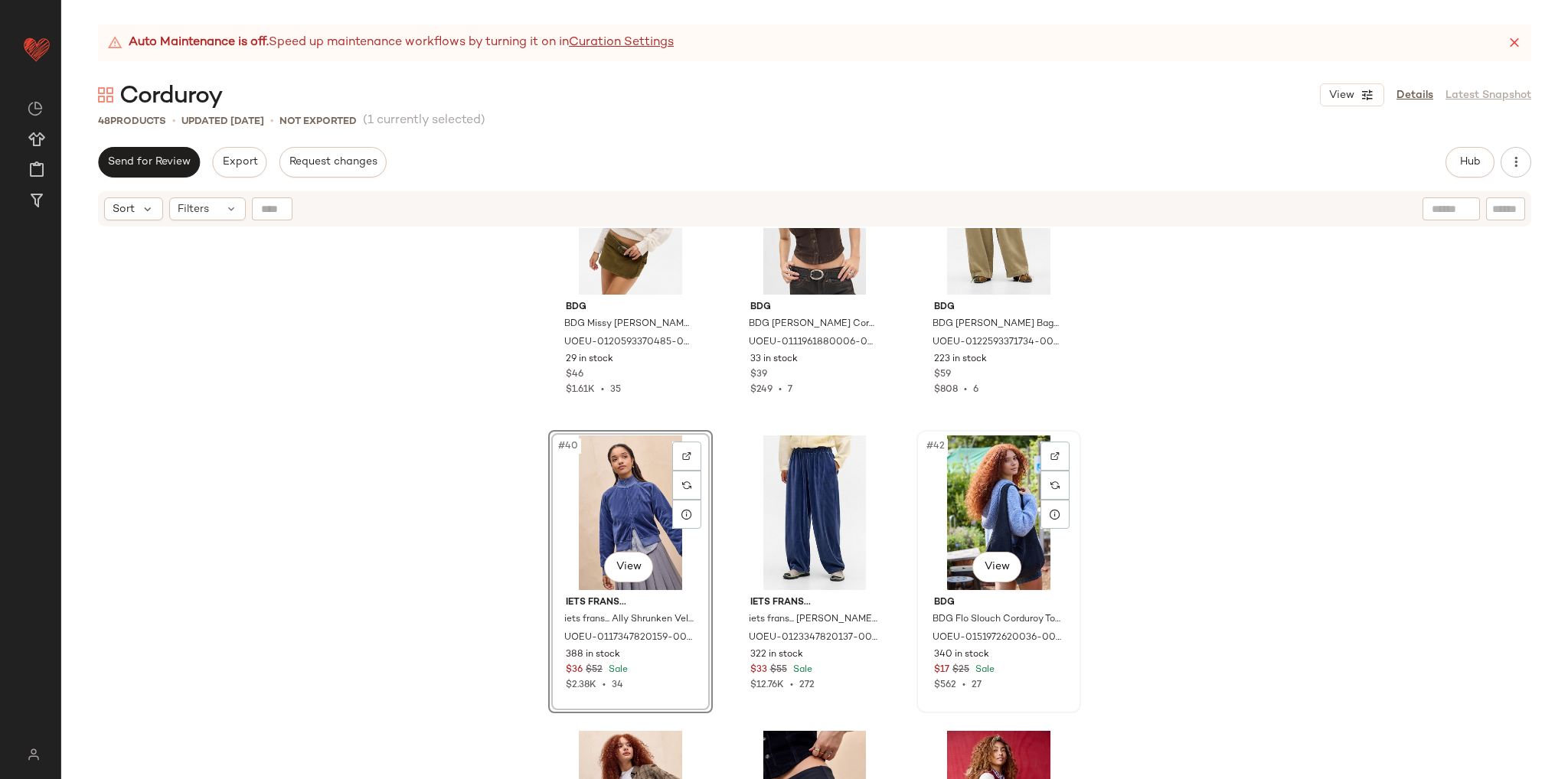
click at [1005, 509] on div "#42 View" at bounding box center [998, 513] width 154 height 155
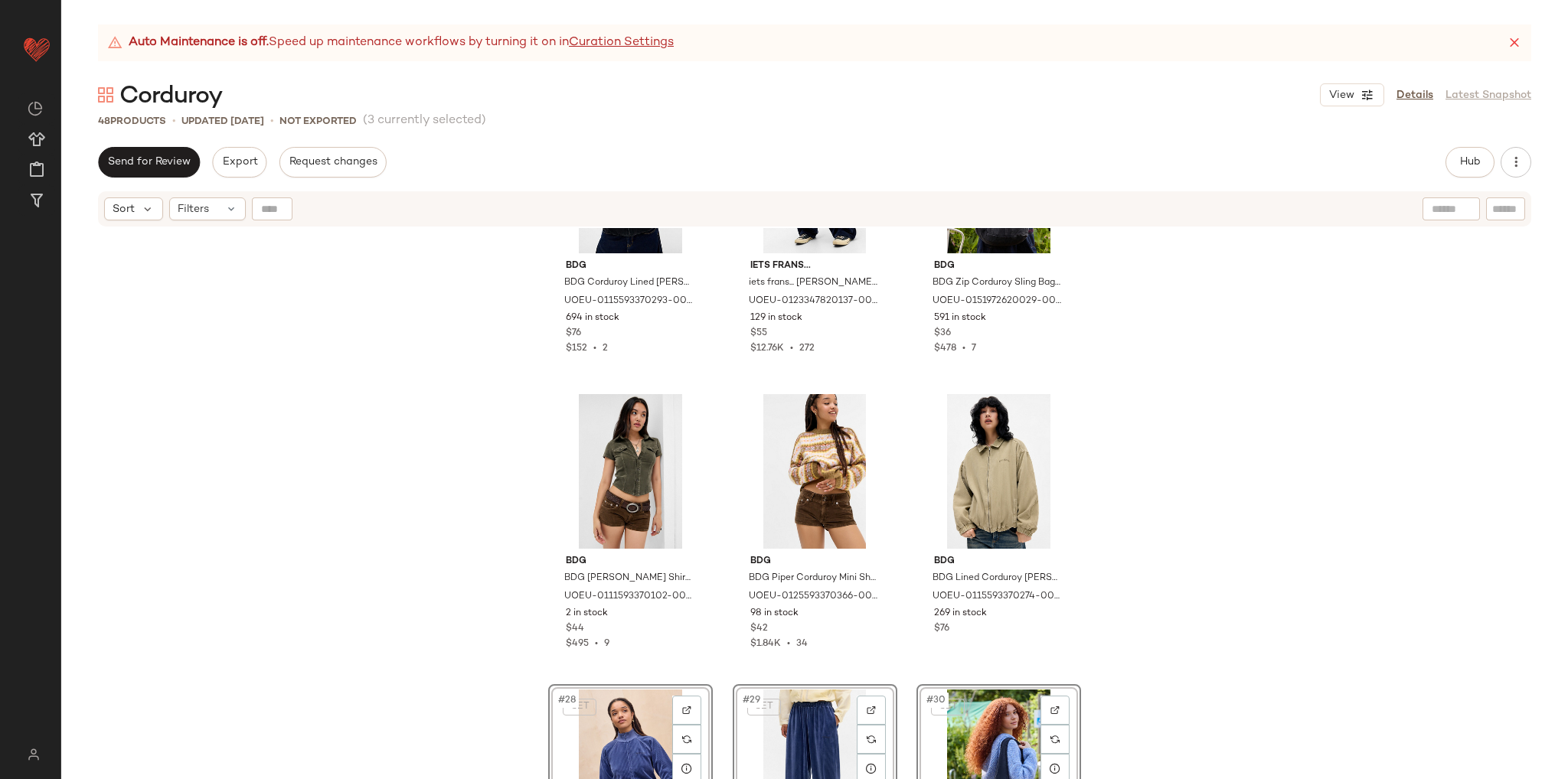
scroll to position [2220, 0]
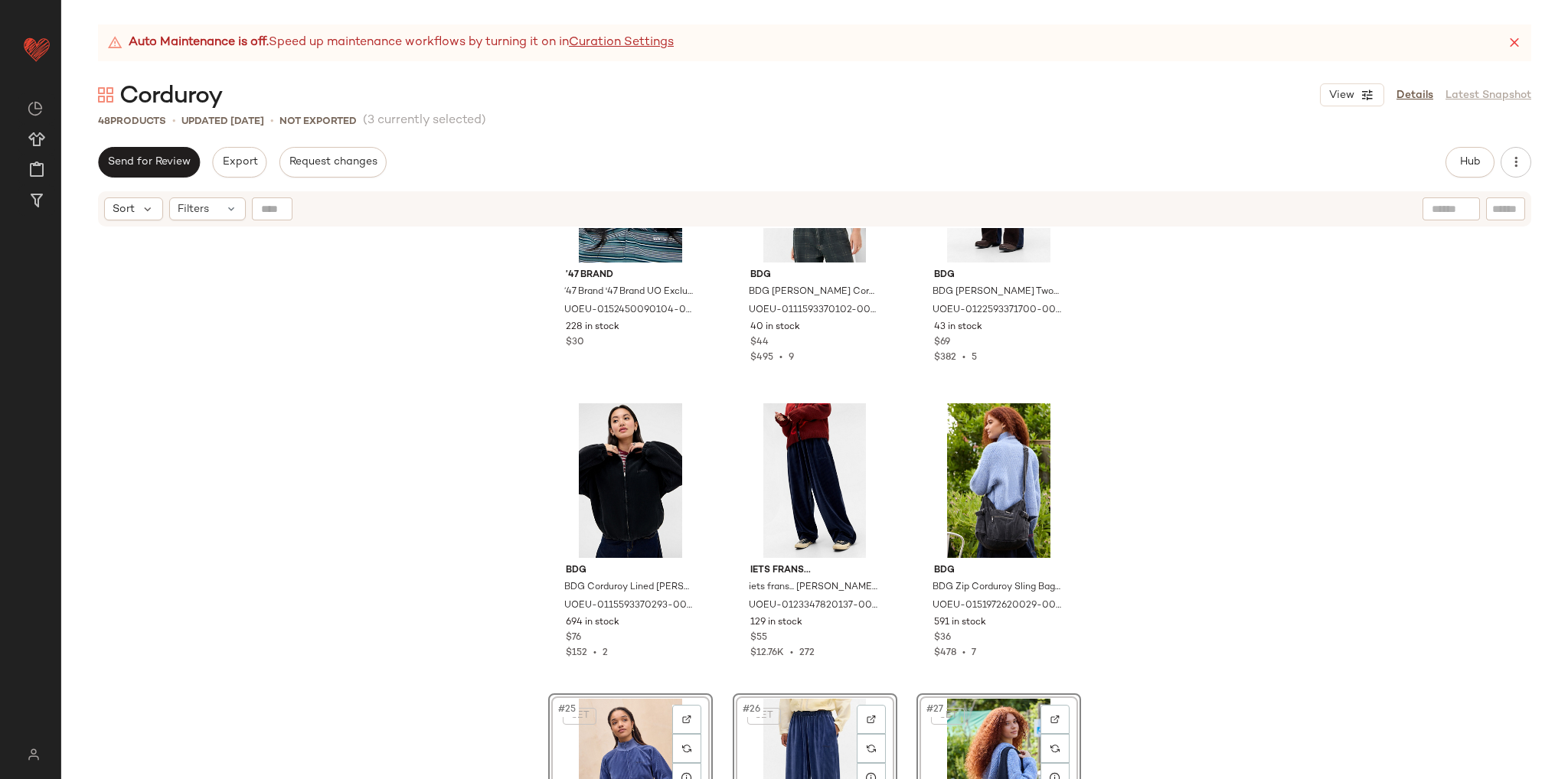
click at [1222, 558] on div "’47 Brand ’47 Brand '47 Brand UO Exclusive Corduroy Clean Up Cap - Navy at Urba…" at bounding box center [814, 523] width 1507 height 589
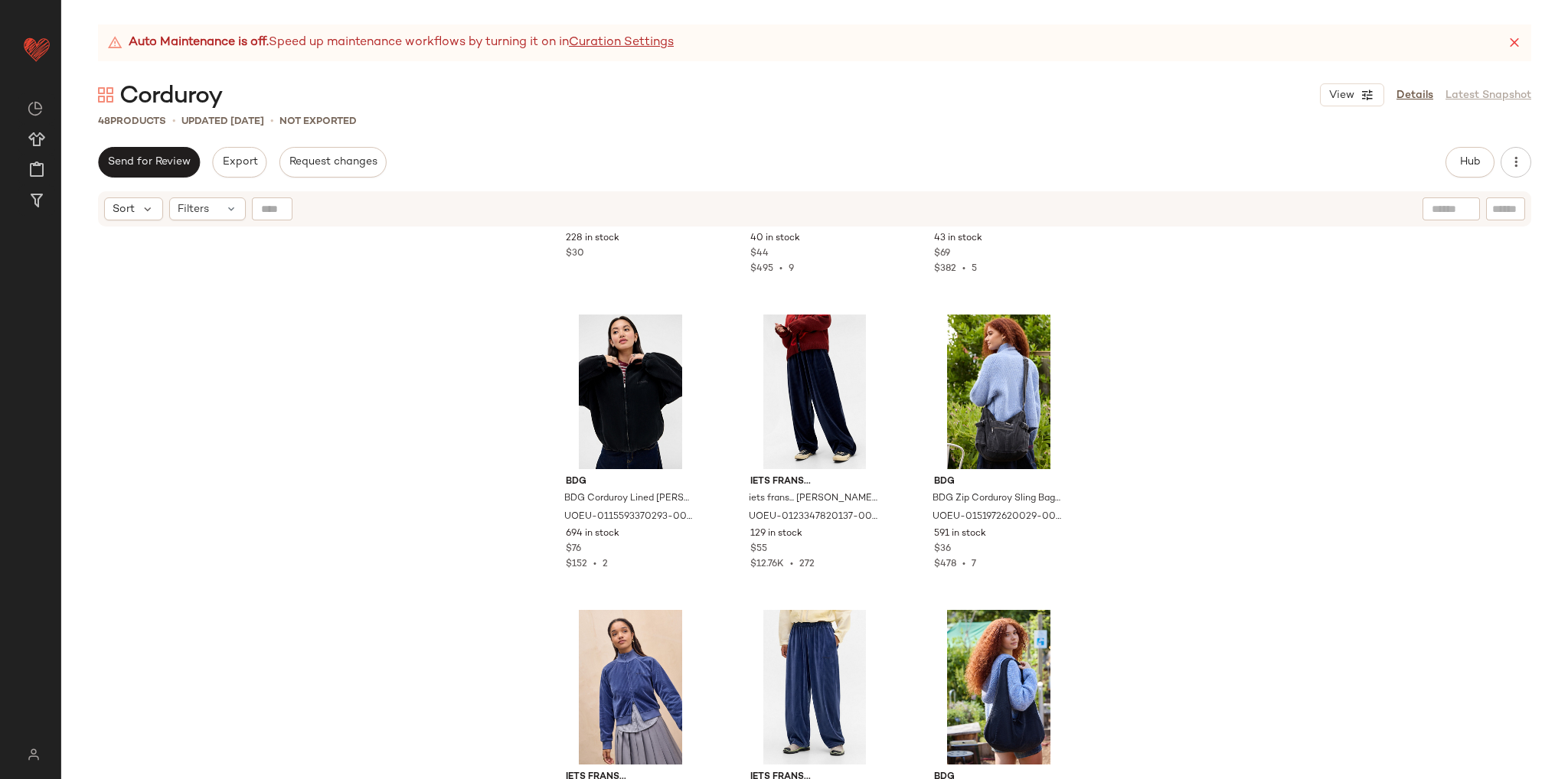
scroll to position [2144, 0]
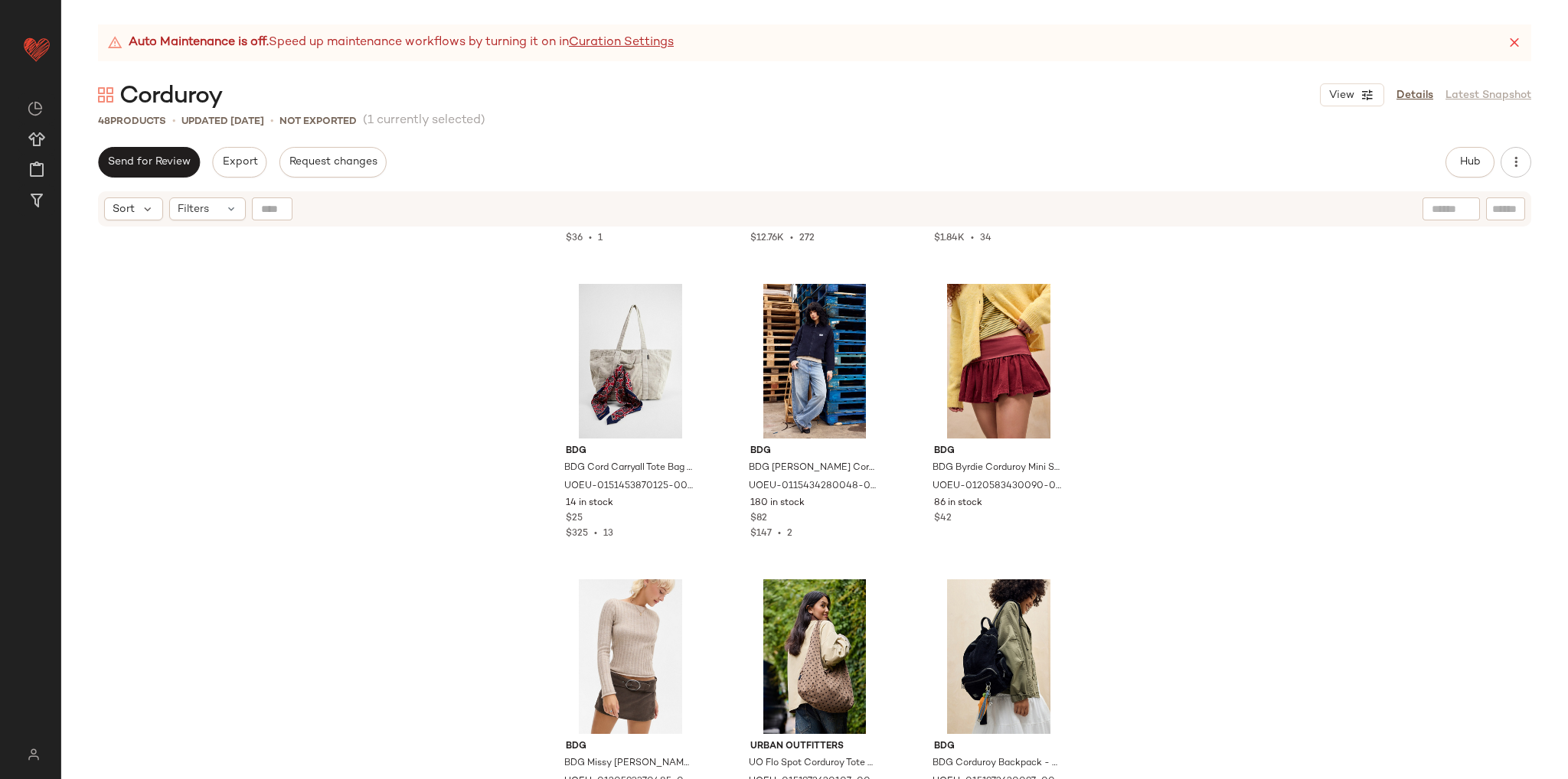
scroll to position [2910, 0]
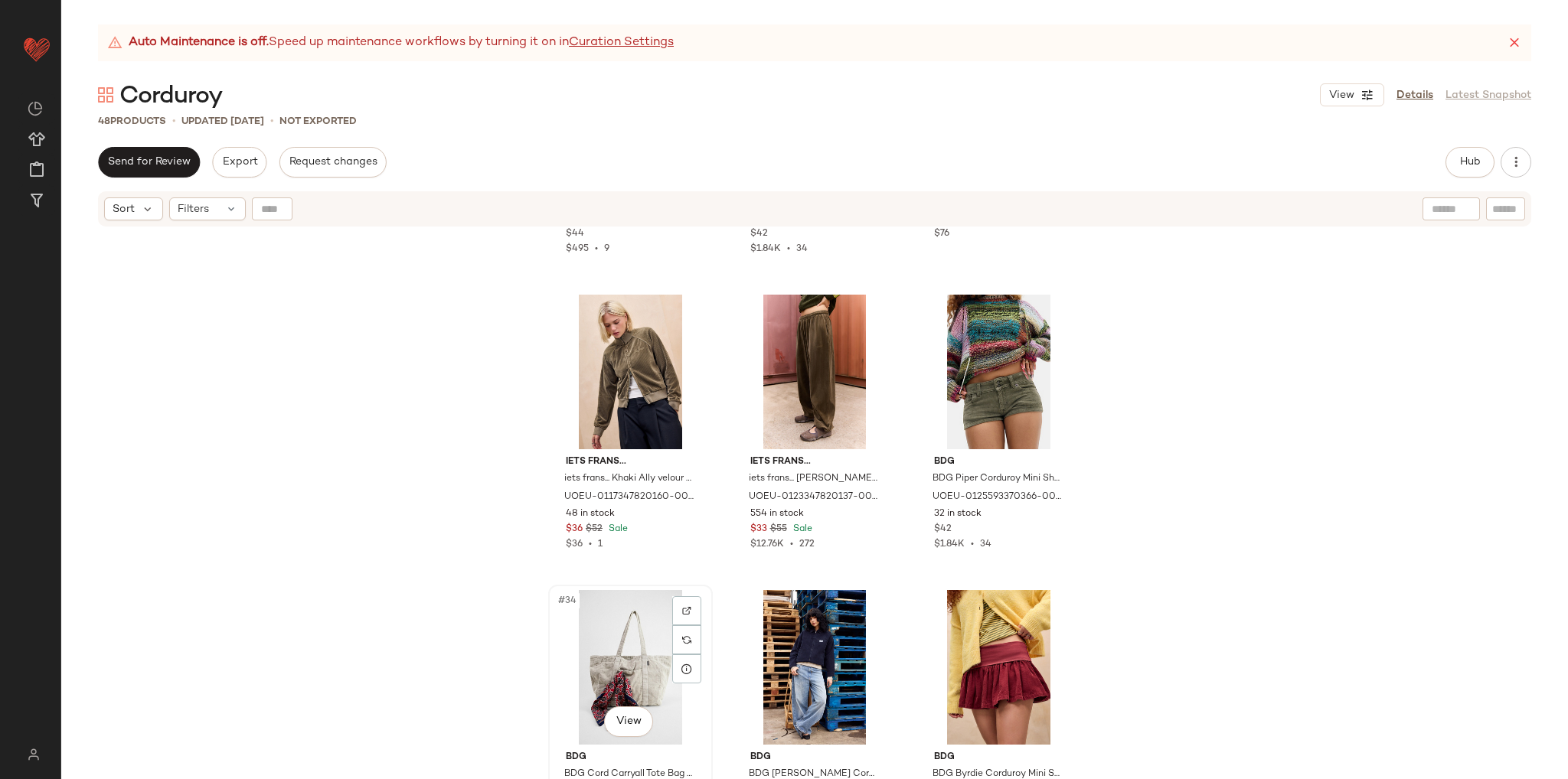
click at [591, 646] on div "#34 View" at bounding box center [630, 667] width 154 height 155
click at [1005, 635] on div "#36 View" at bounding box center [998, 667] width 154 height 155
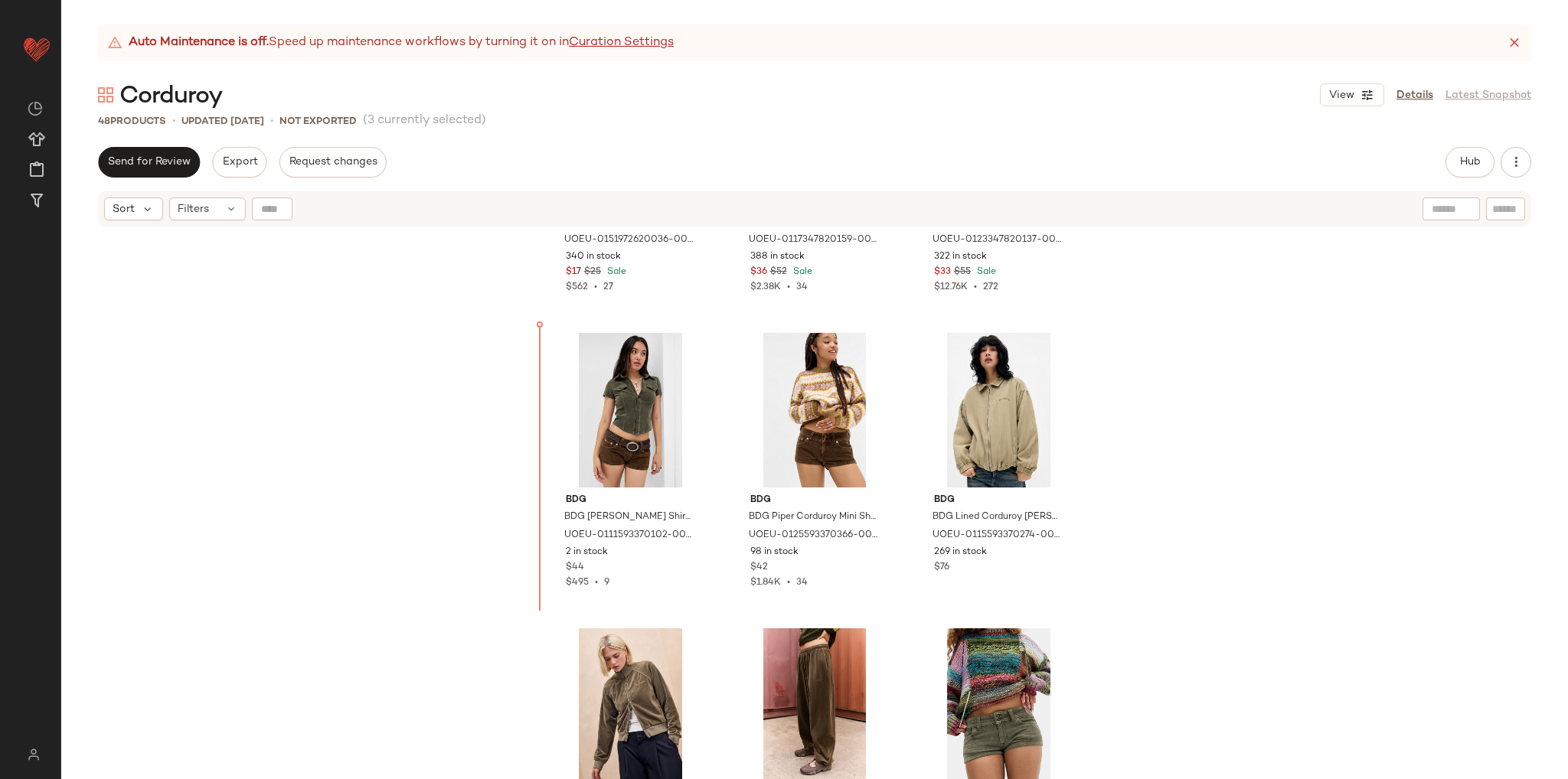
scroll to position [2570, 0]
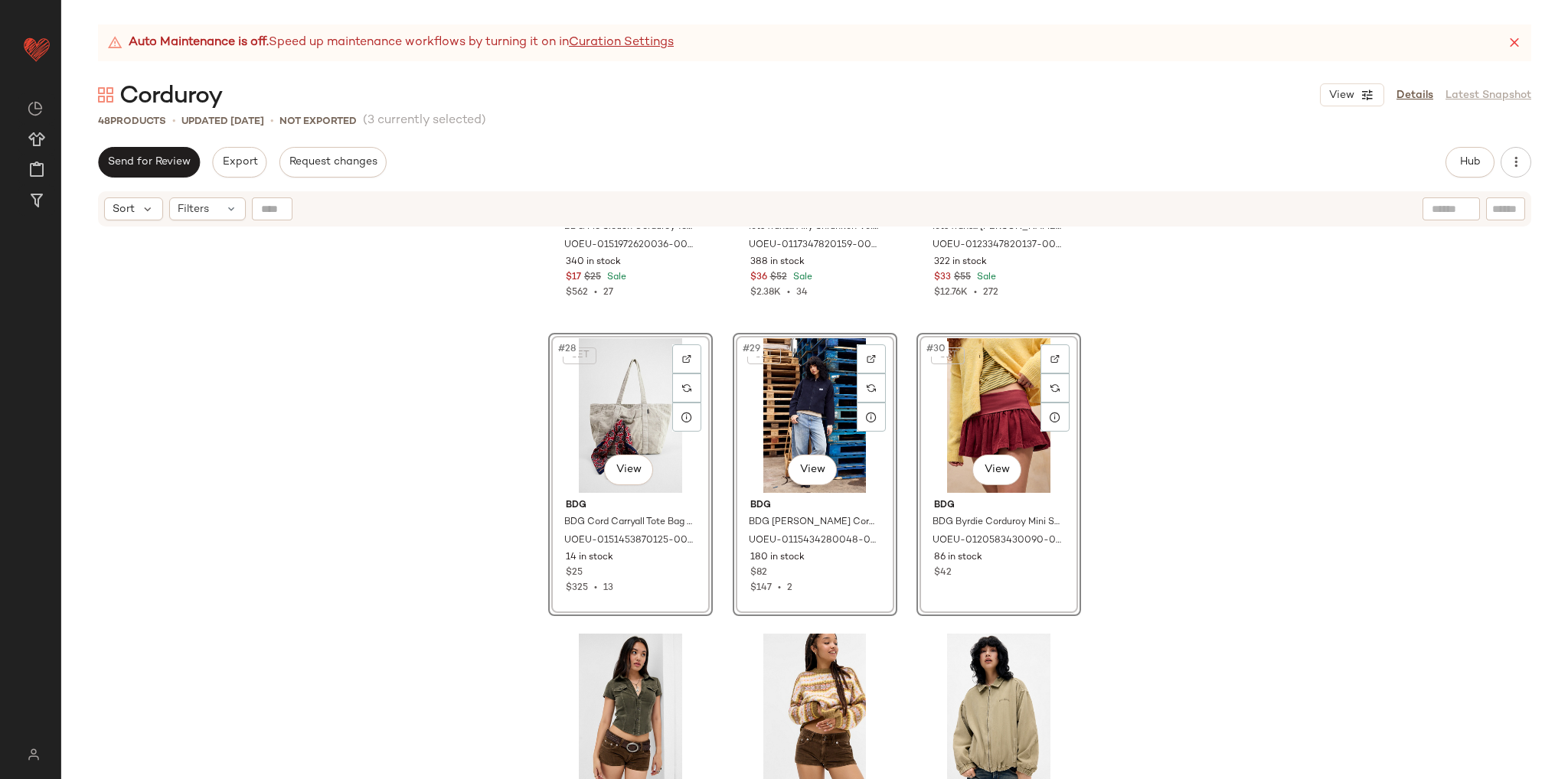
click at [1182, 519] on div "BDG BDG Flo Slouch Corduroy Tote Bag - Black 49cm x W: 2cm x H: 32.5cm at Urban…" at bounding box center [814, 523] width 1507 height 589
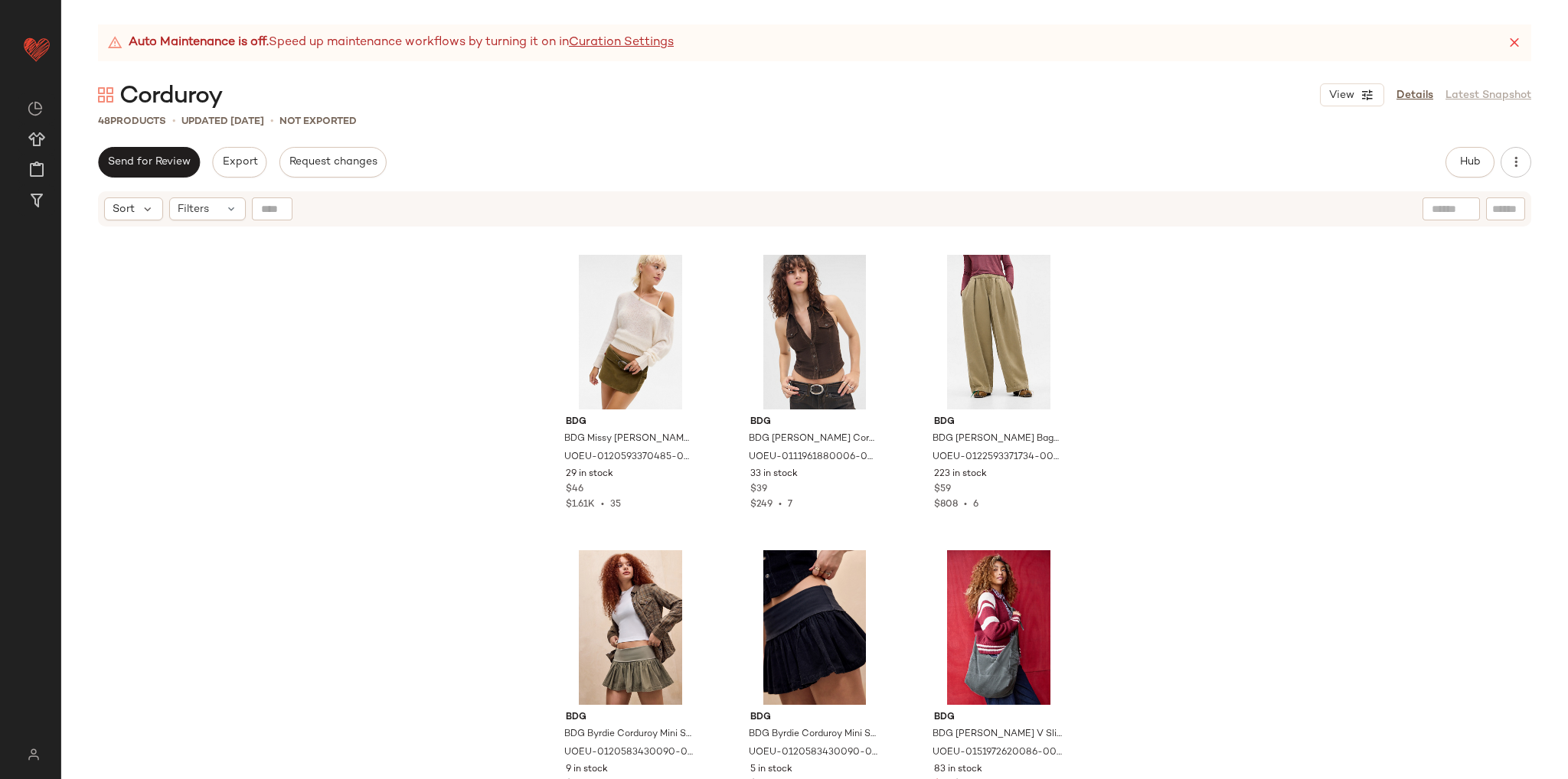
scroll to position [3530, 0]
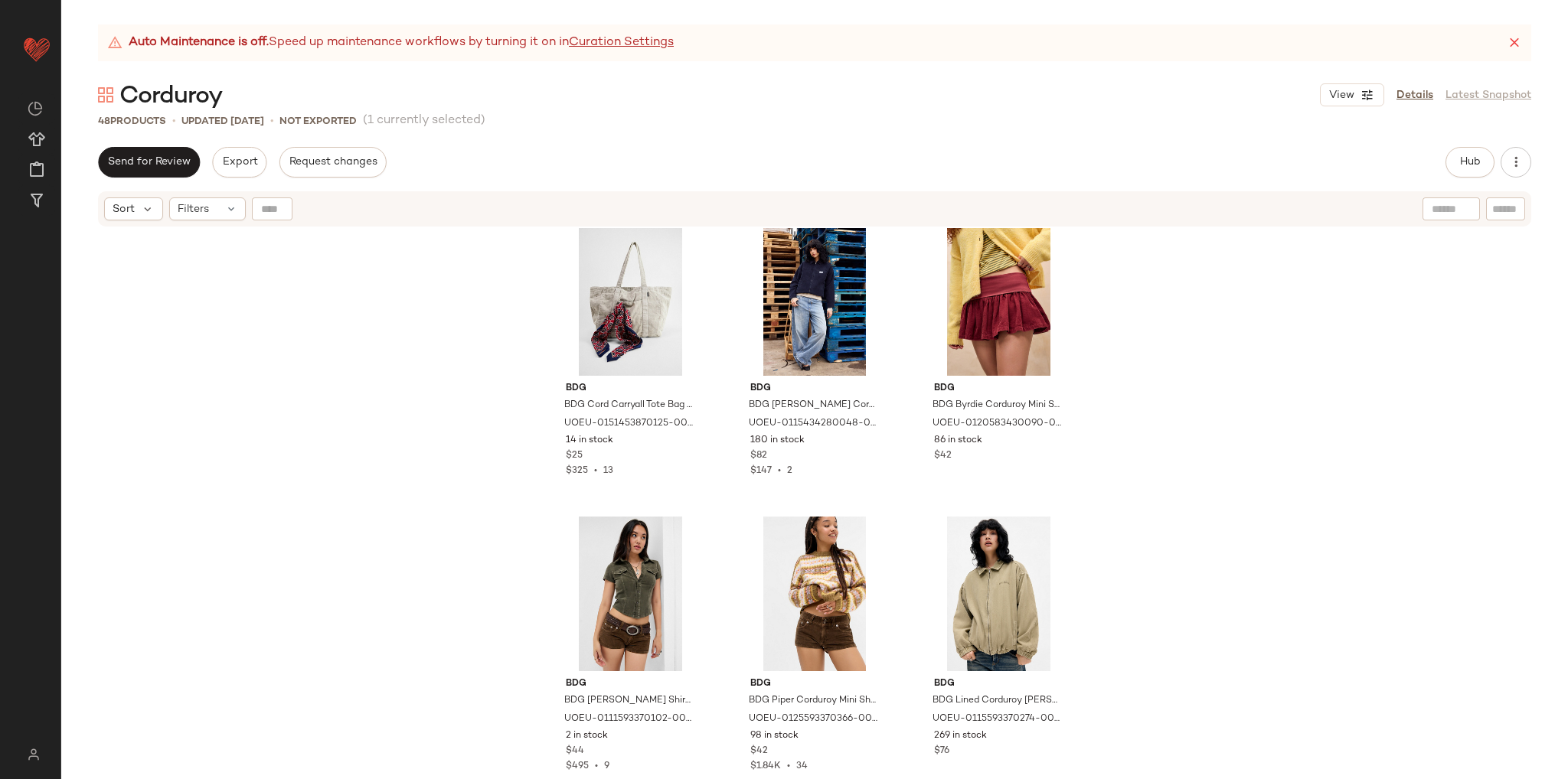
scroll to position [3070, 0]
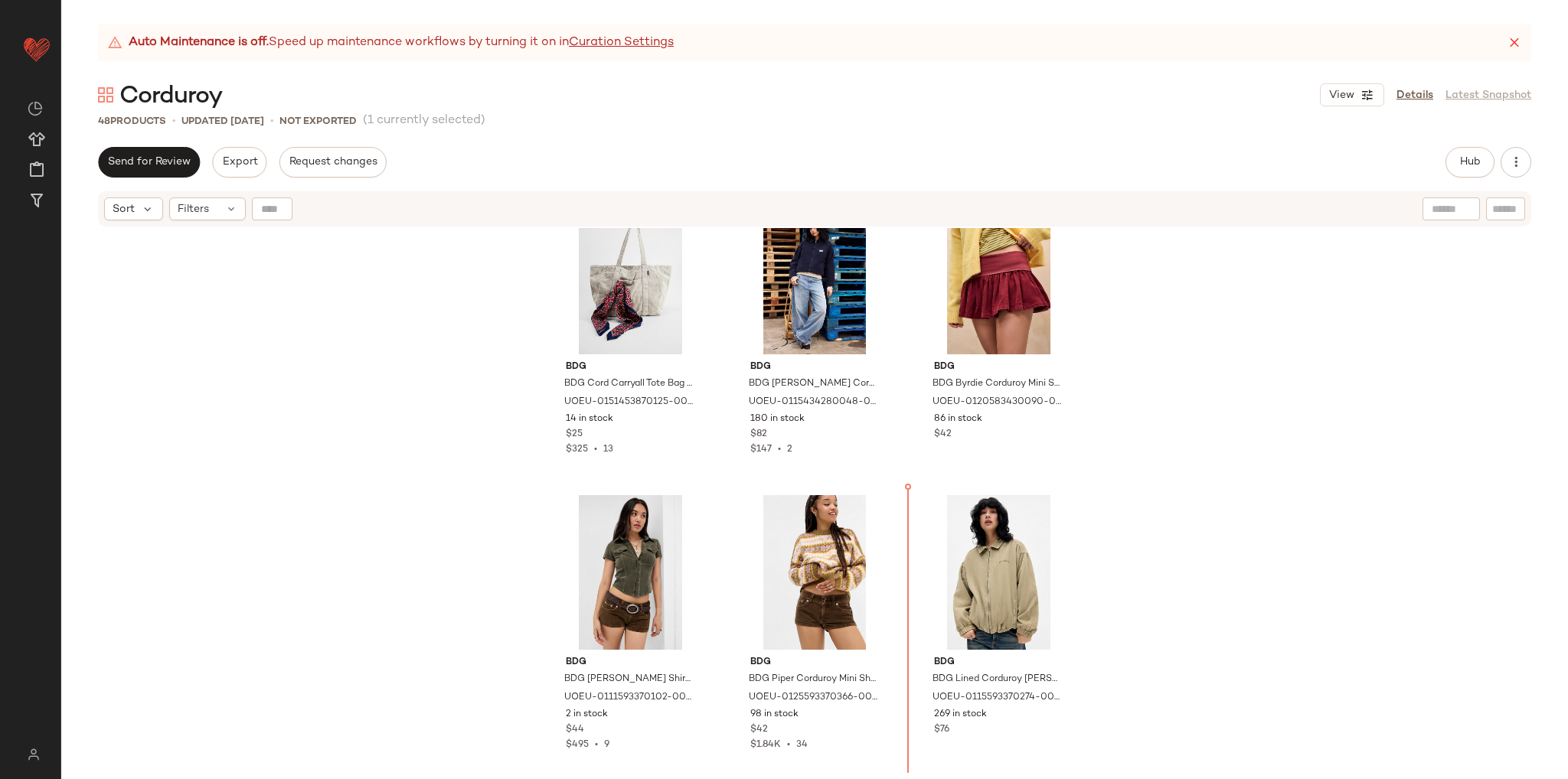
scroll to position [2600, 0]
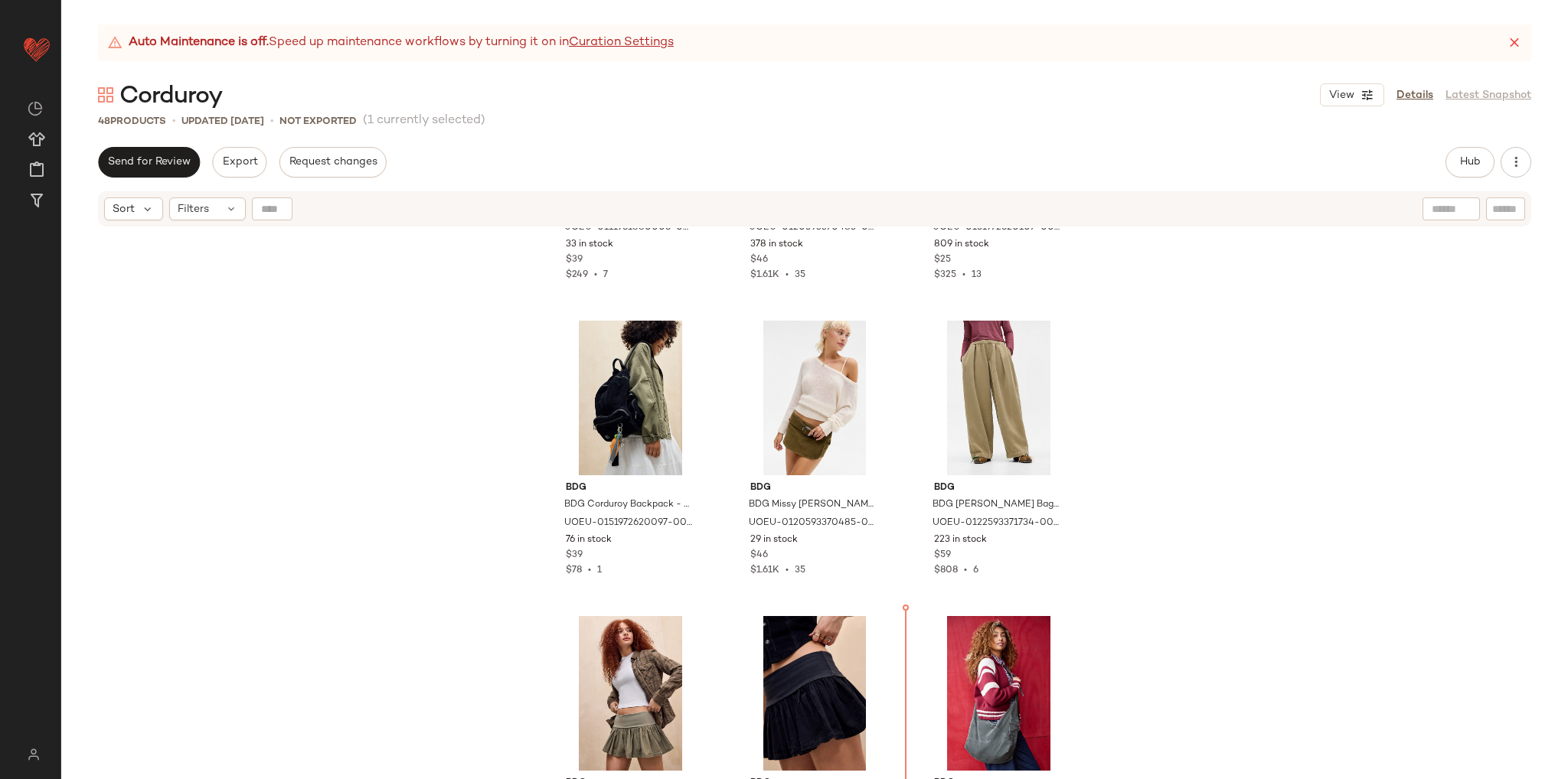
scroll to position [3772, 0]
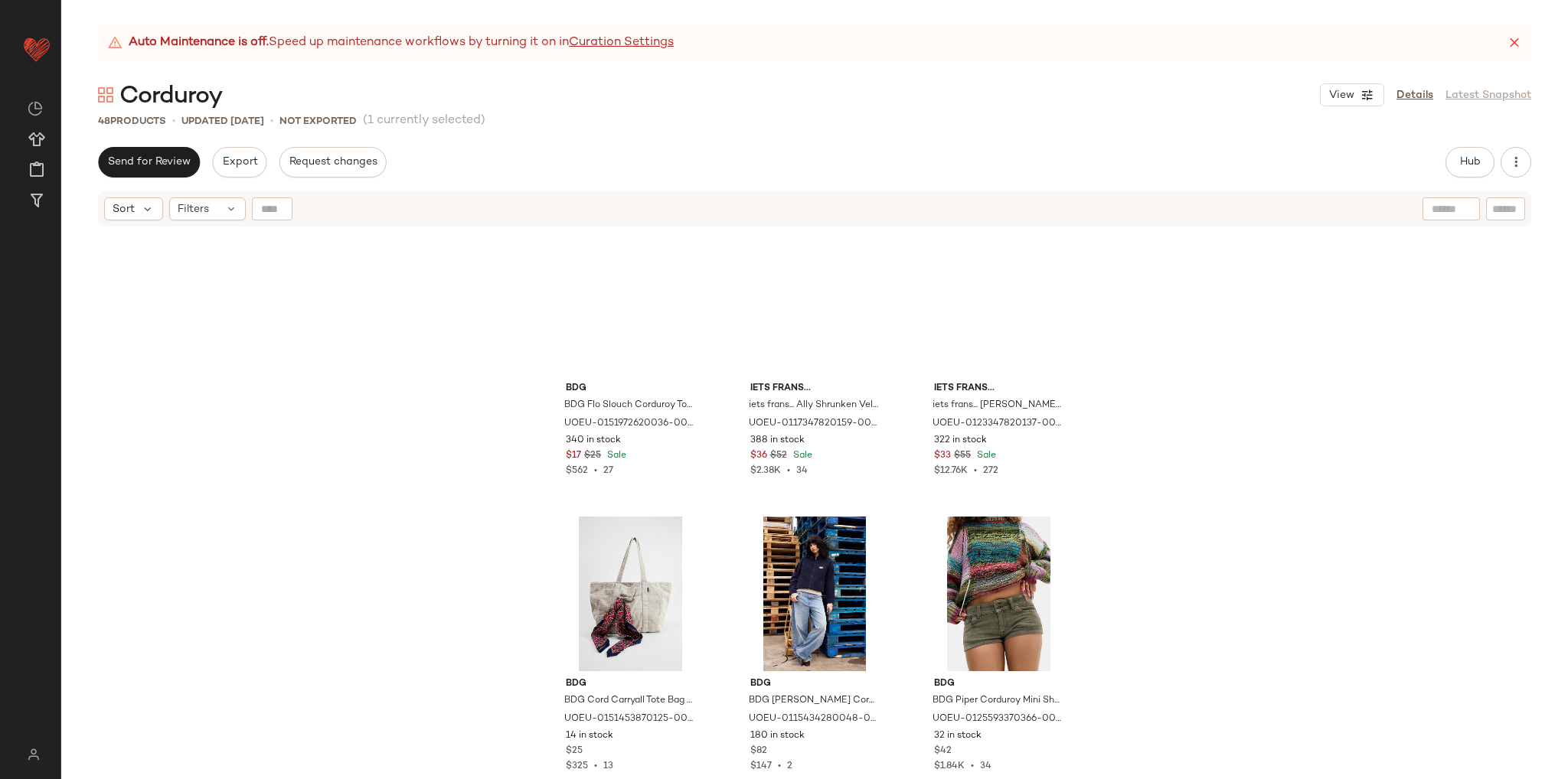
scroll to position [2381, 0]
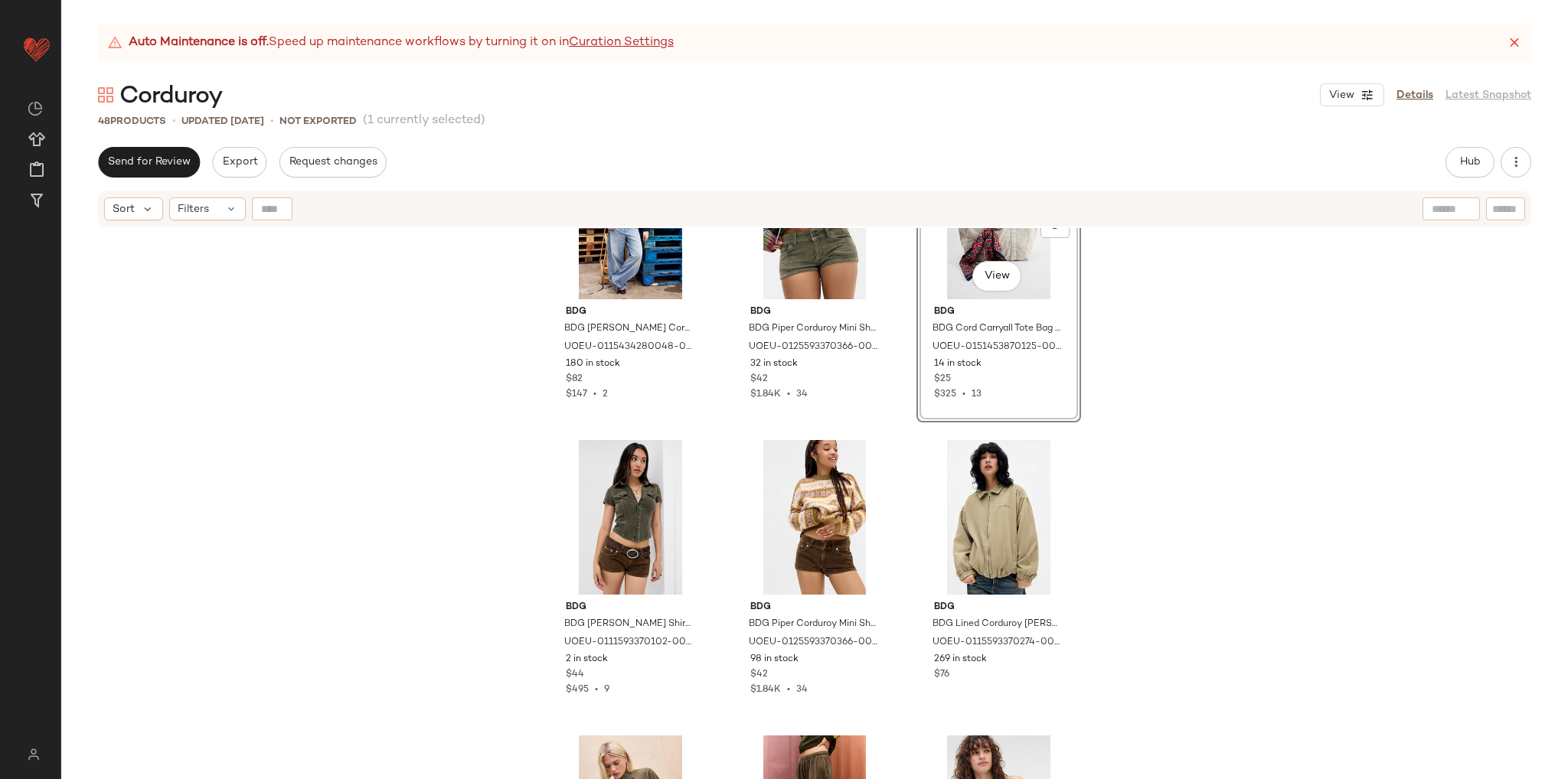
scroll to position [3070, 0]
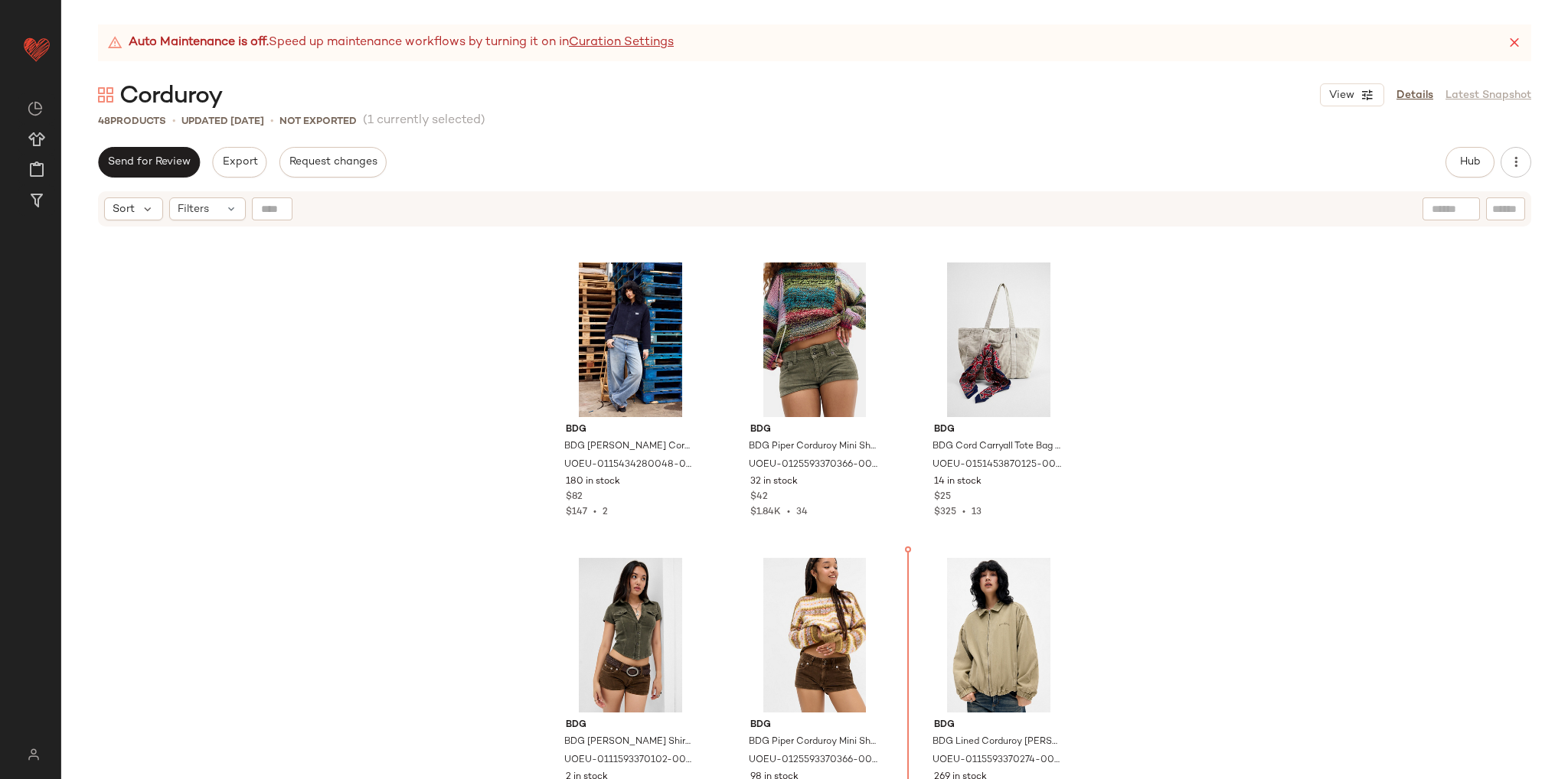
scroll to position [2575, 0]
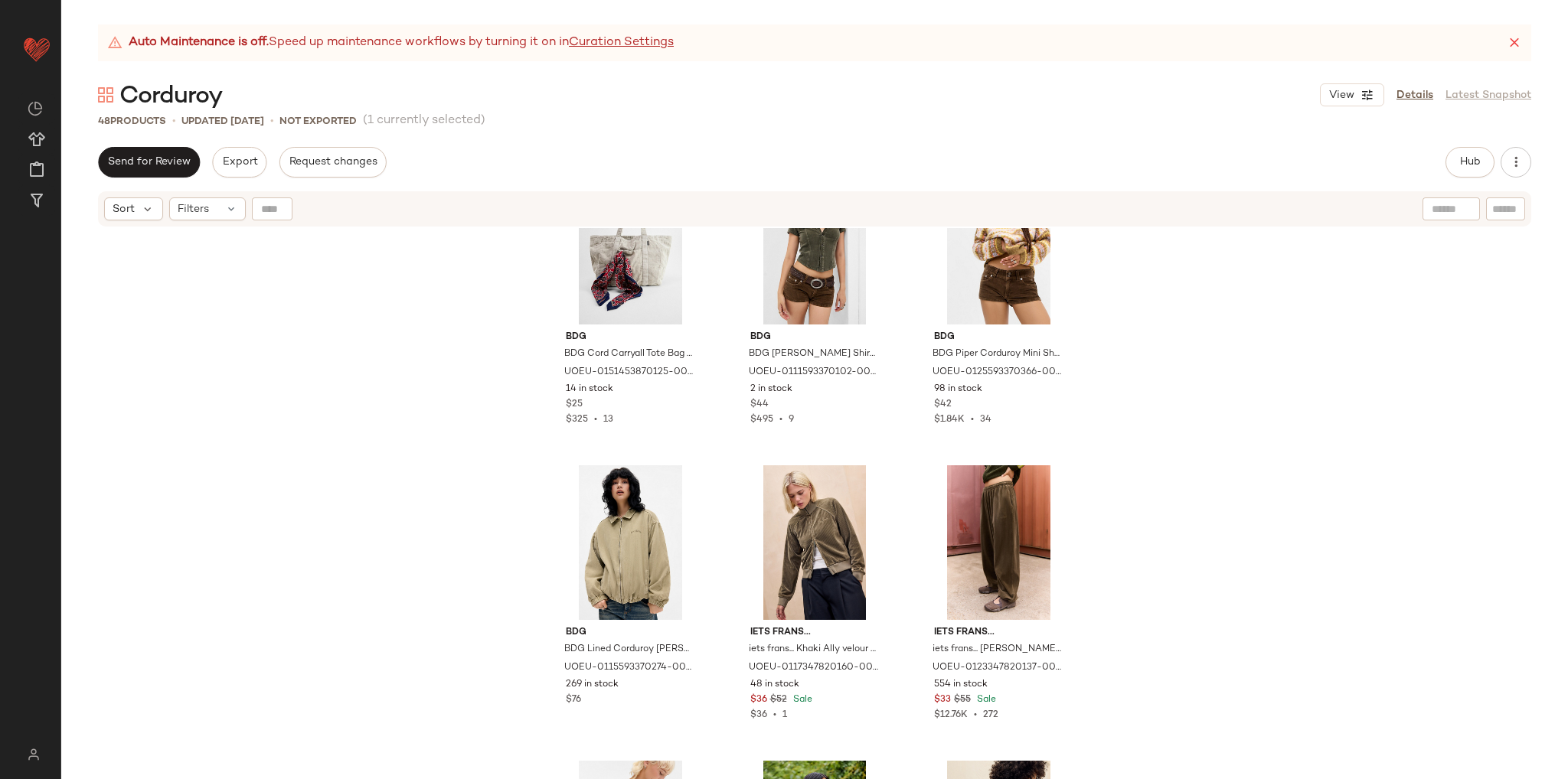
scroll to position [3340, 0]
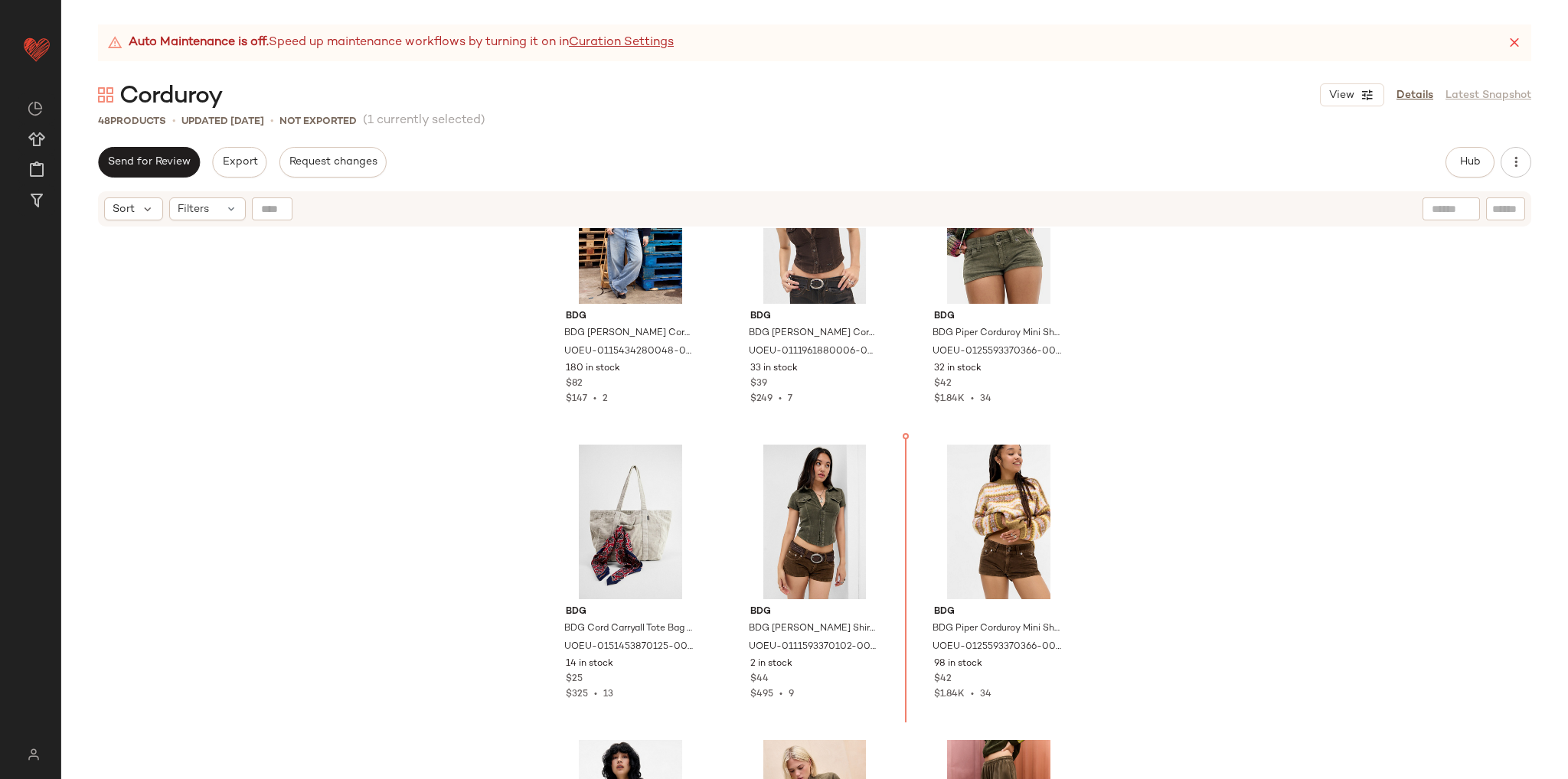
scroll to position [2646, 0]
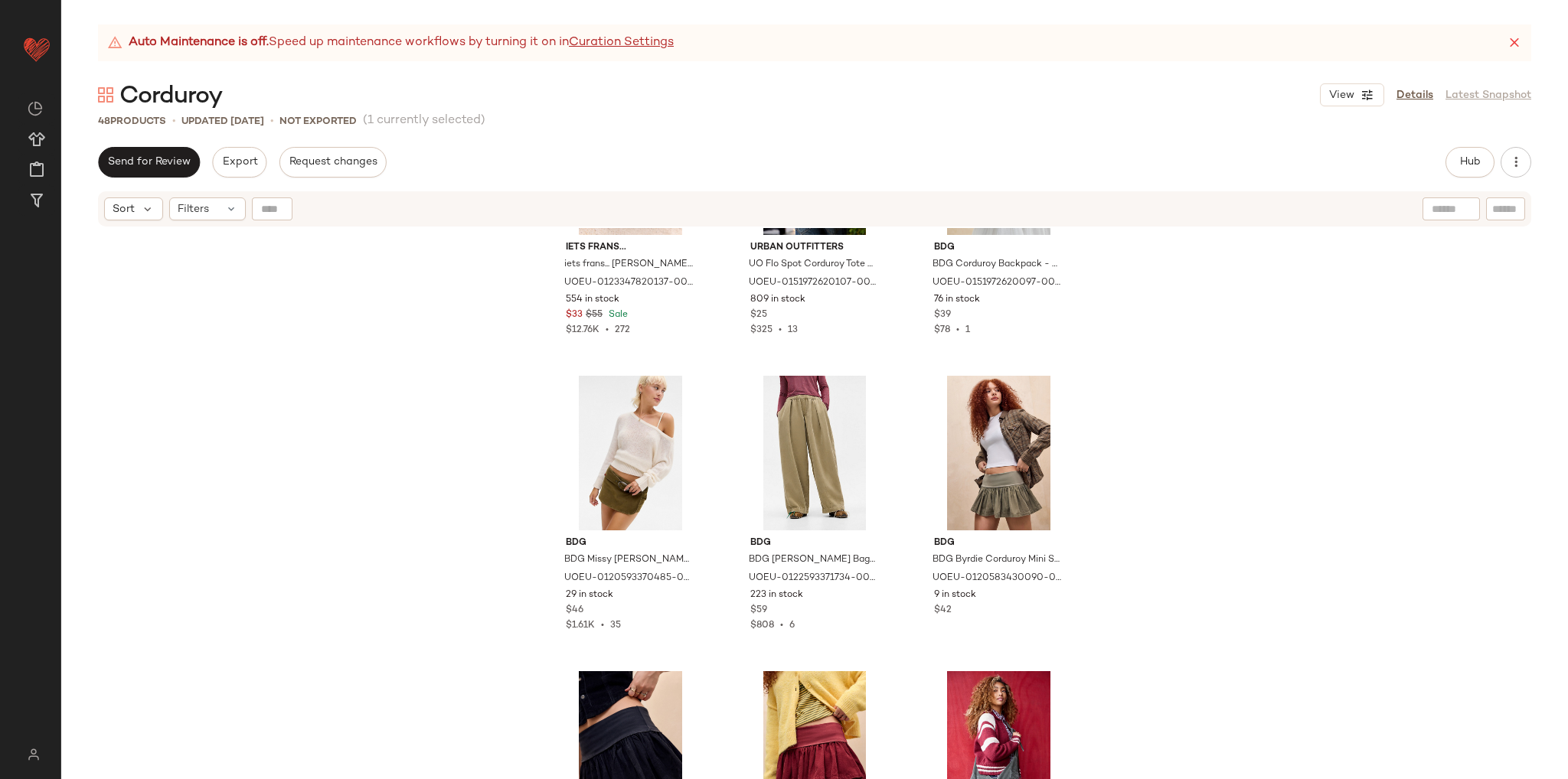
scroll to position [3717, 0]
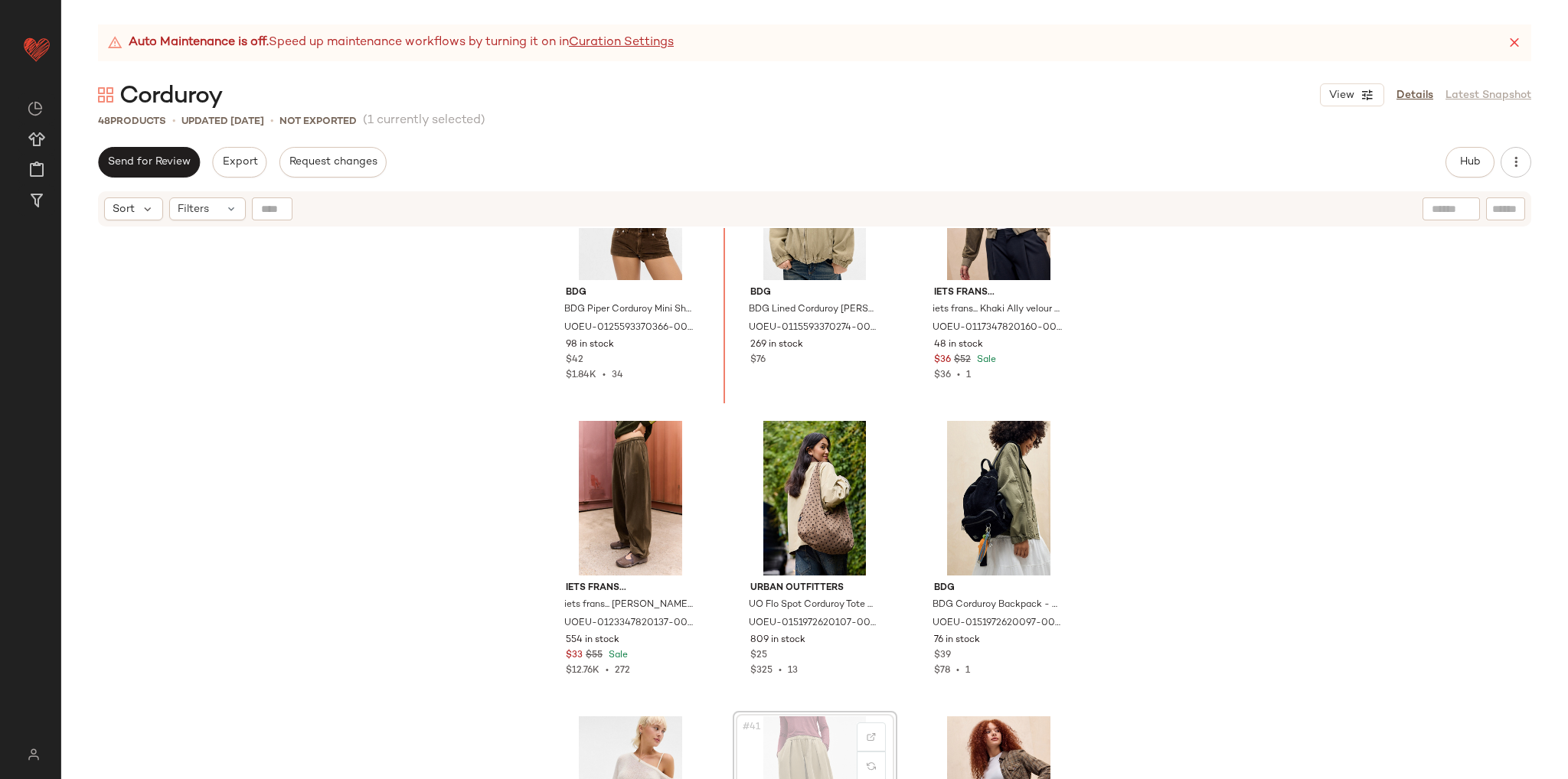
scroll to position [3365, 0]
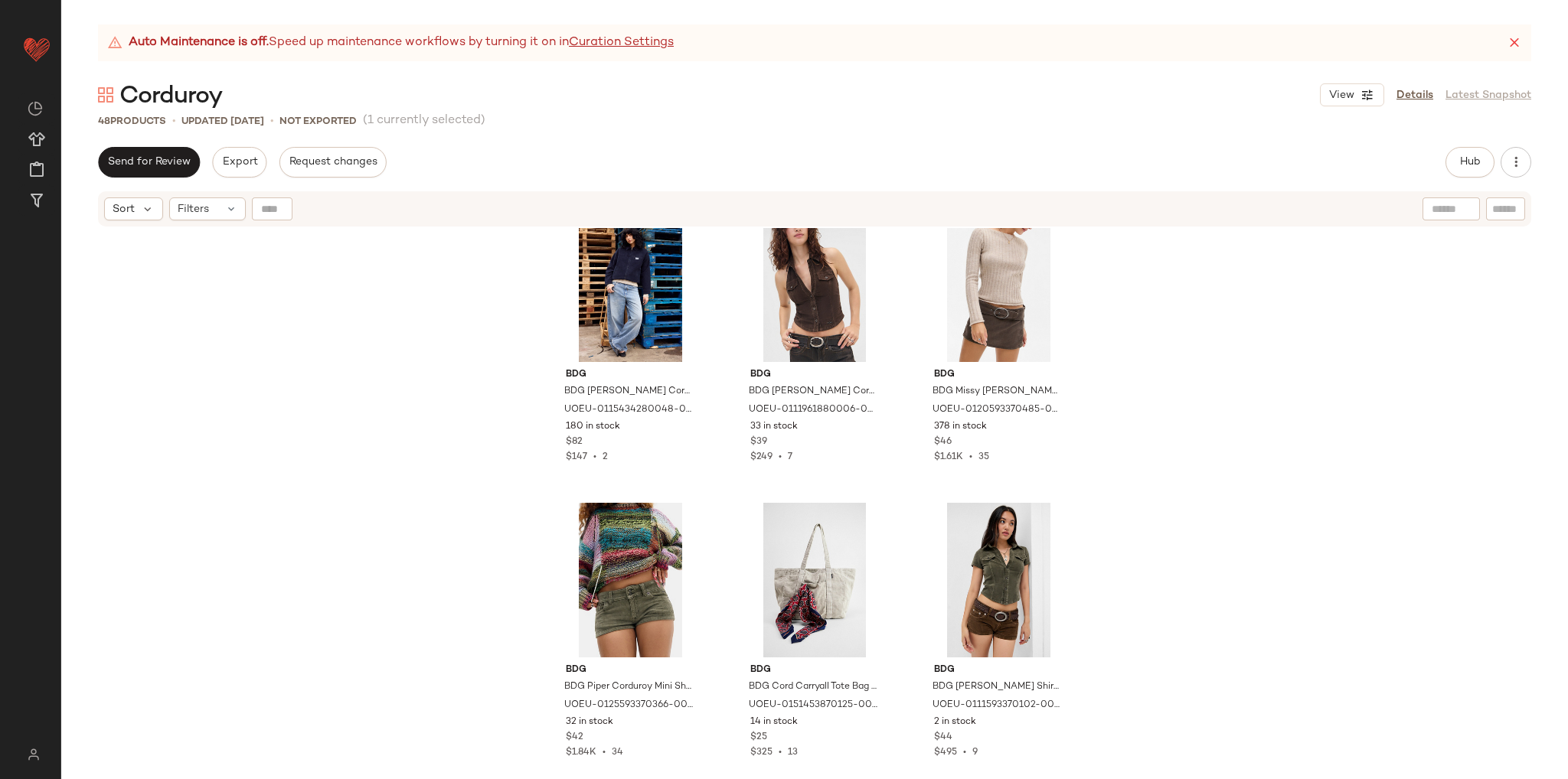
scroll to position [2676, 0]
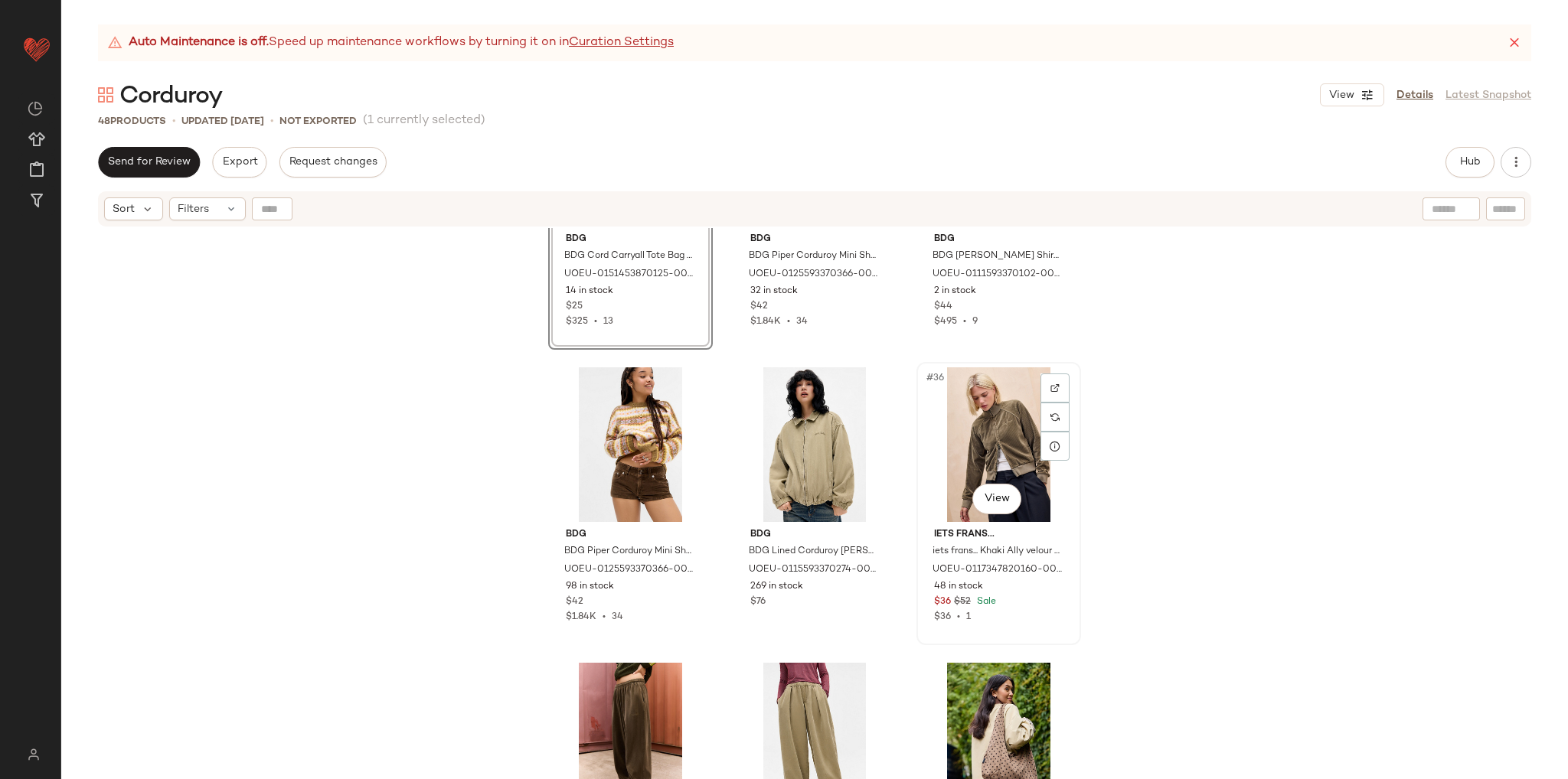
scroll to position [3135, 0]
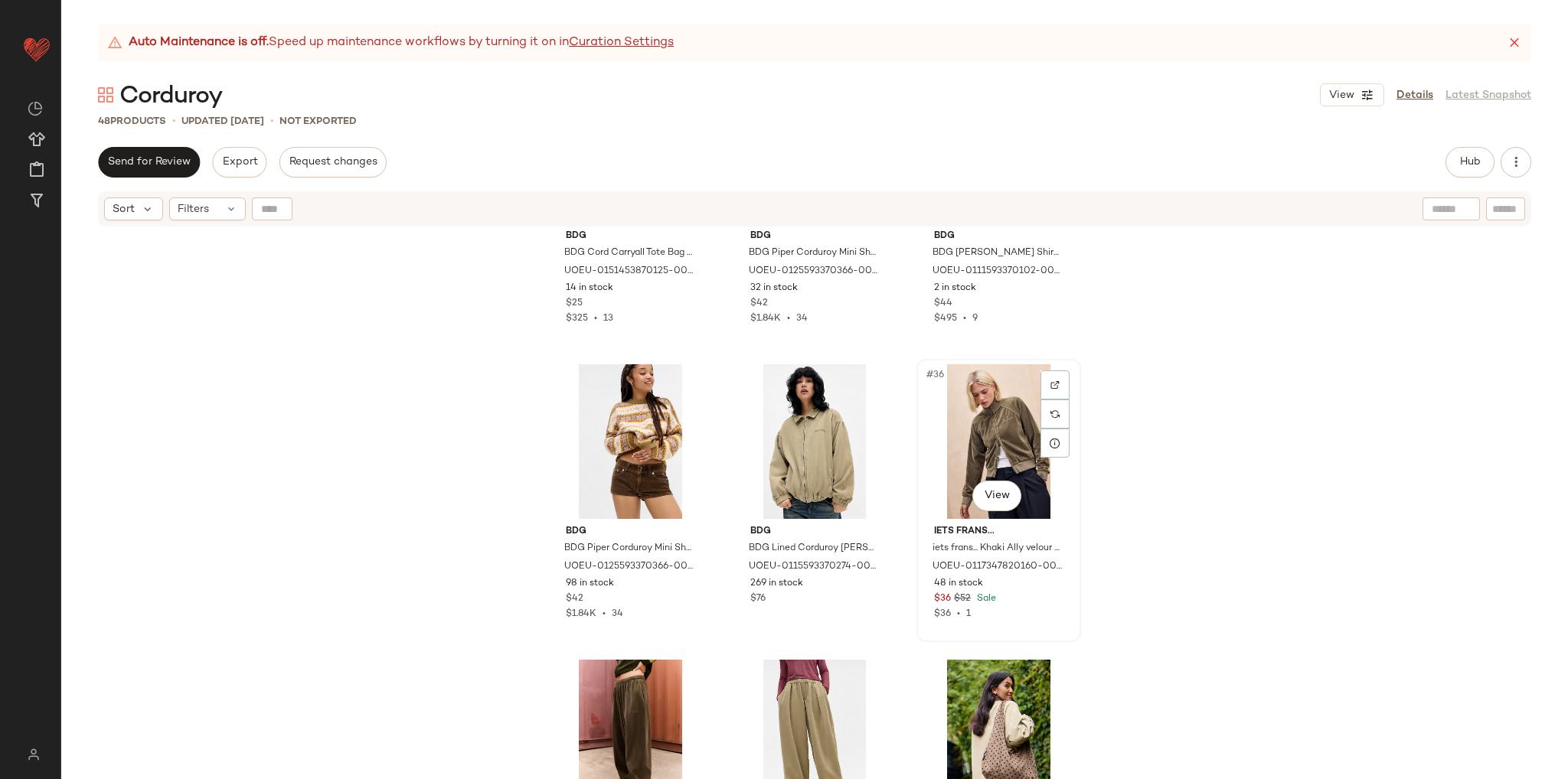
click at [968, 433] on div "#36 View" at bounding box center [998, 441] width 154 height 155
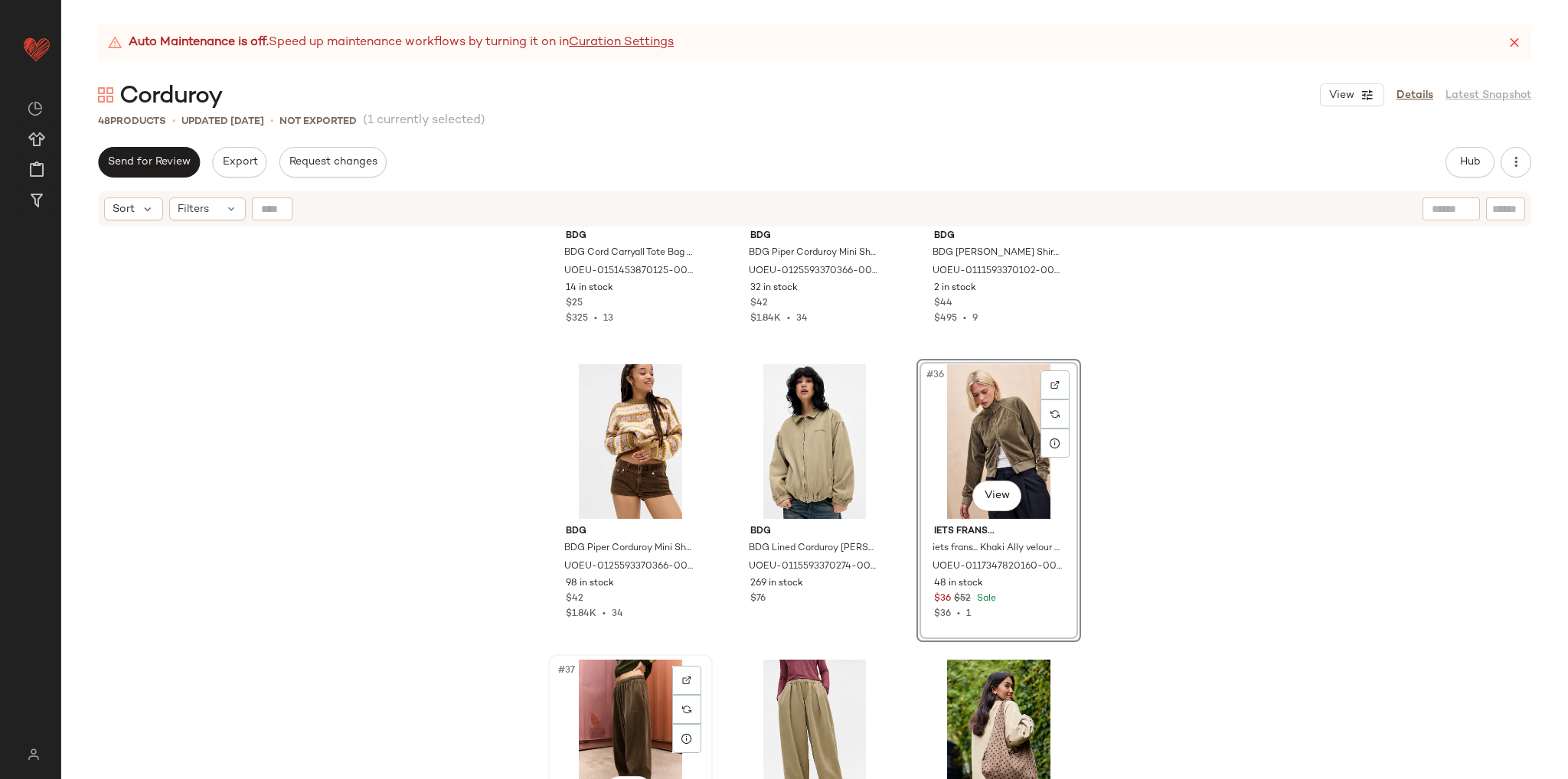
click at [614, 708] on div "#37 View" at bounding box center [630, 736] width 154 height 155
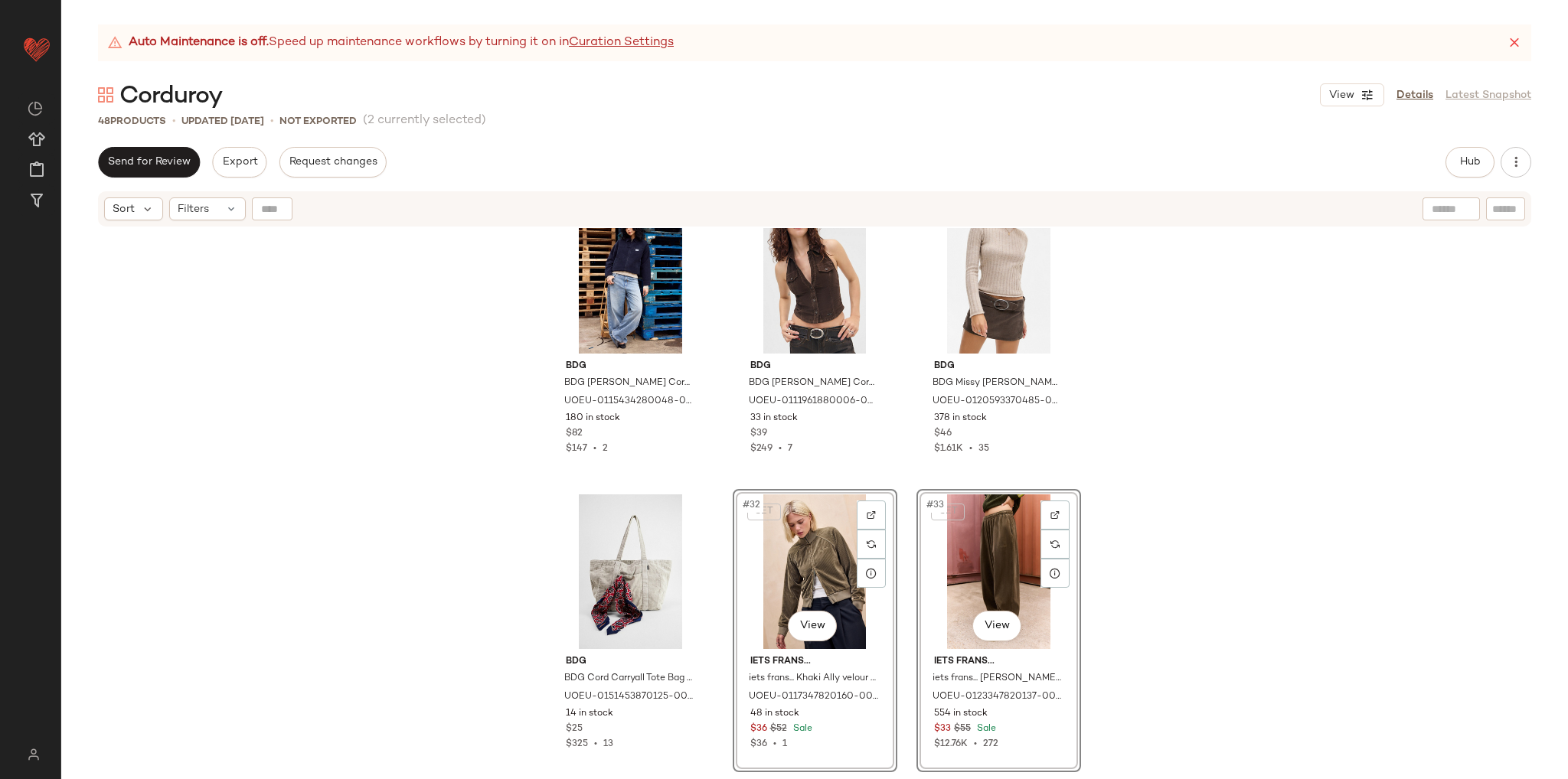
scroll to position [2698, 0]
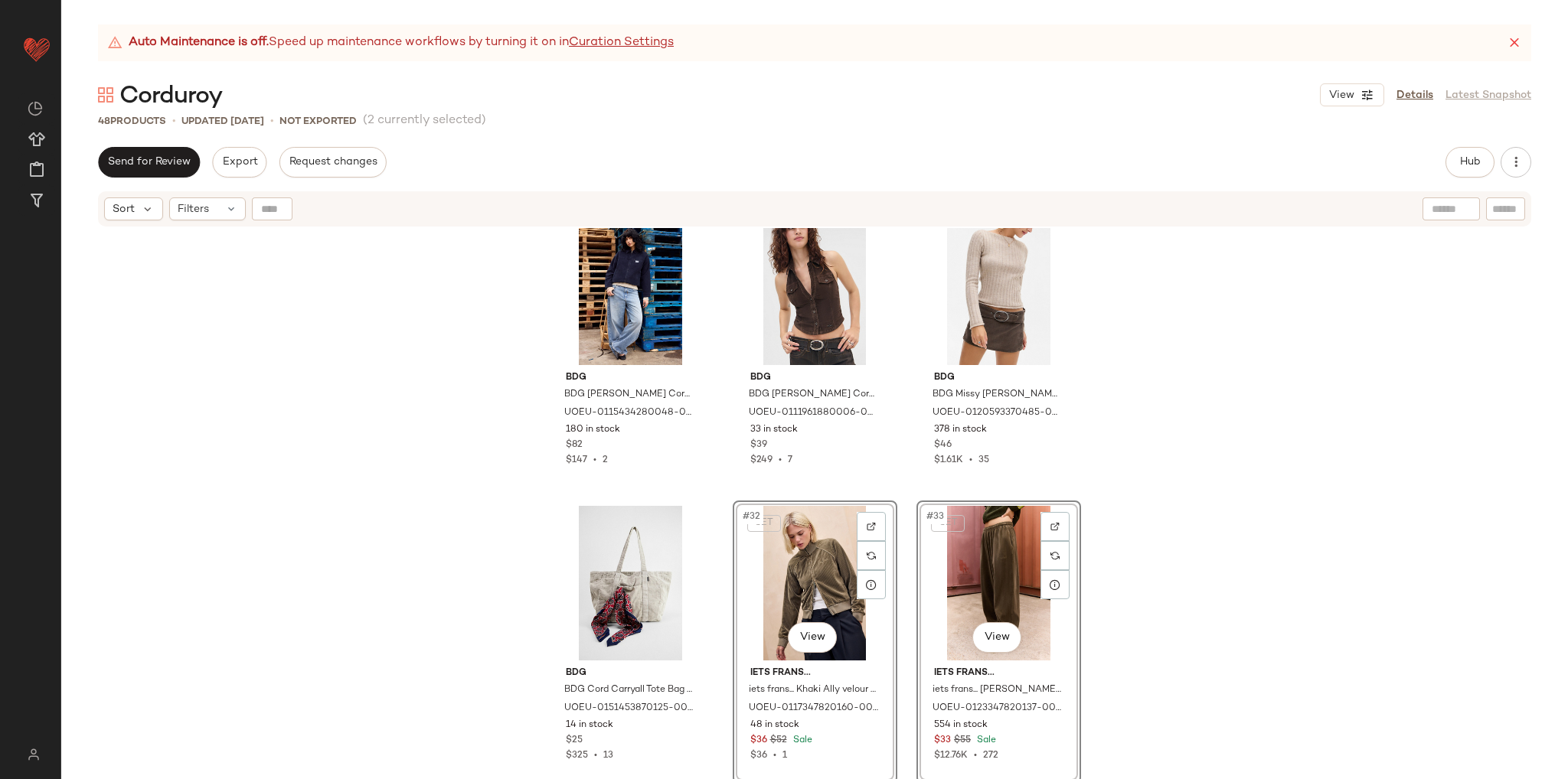
click at [1182, 434] on div "BDG BDG Luca Shrunken Corduroy Jacket - Navy XL at Urban Outfitters UOEU-011543…" at bounding box center [814, 523] width 1507 height 589
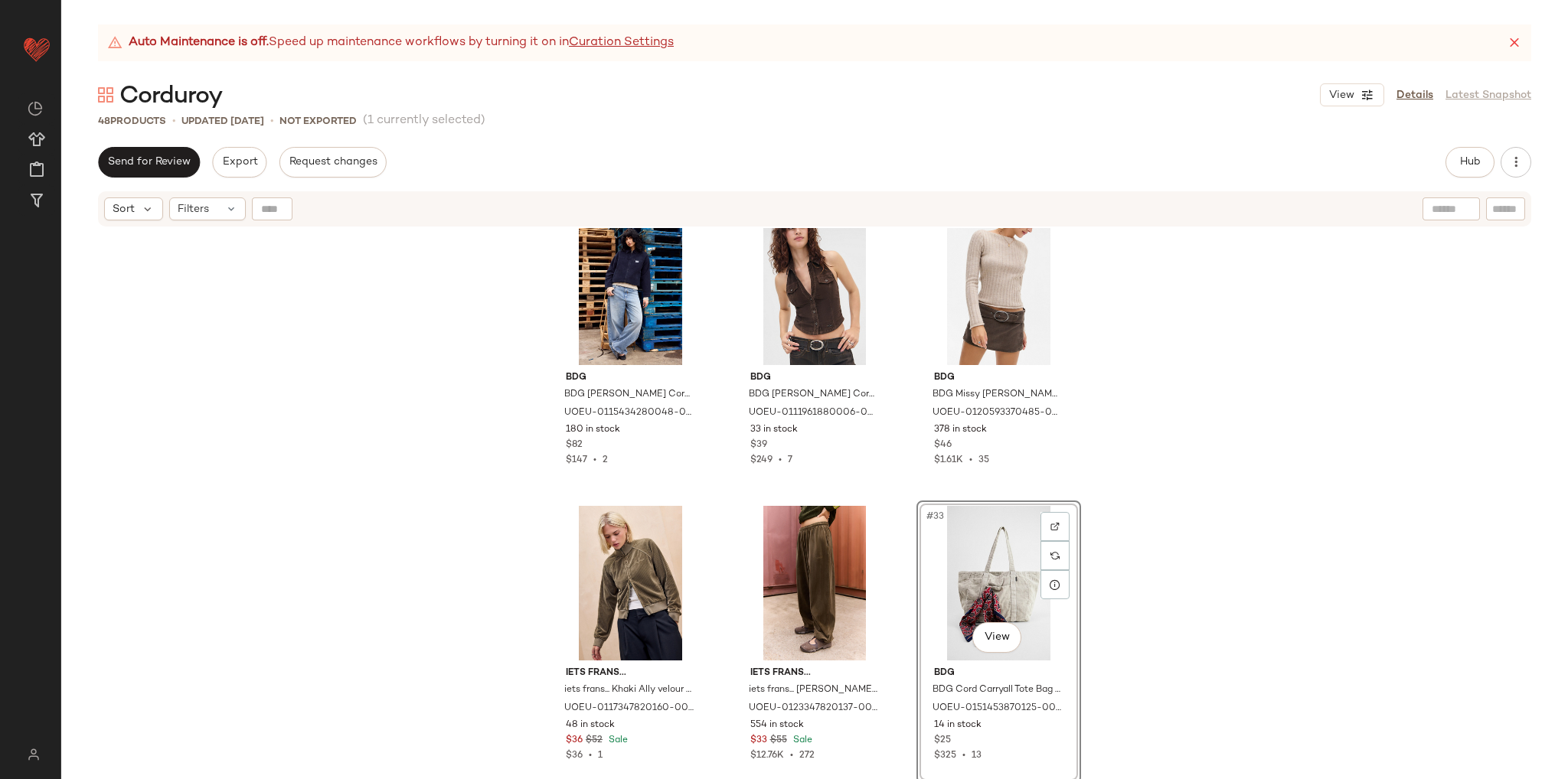
click at [1218, 587] on div "BDG BDG Luca Shrunken Corduroy Jacket - Navy XL at Urban Outfitters UOEU-011543…" at bounding box center [814, 523] width 1507 height 589
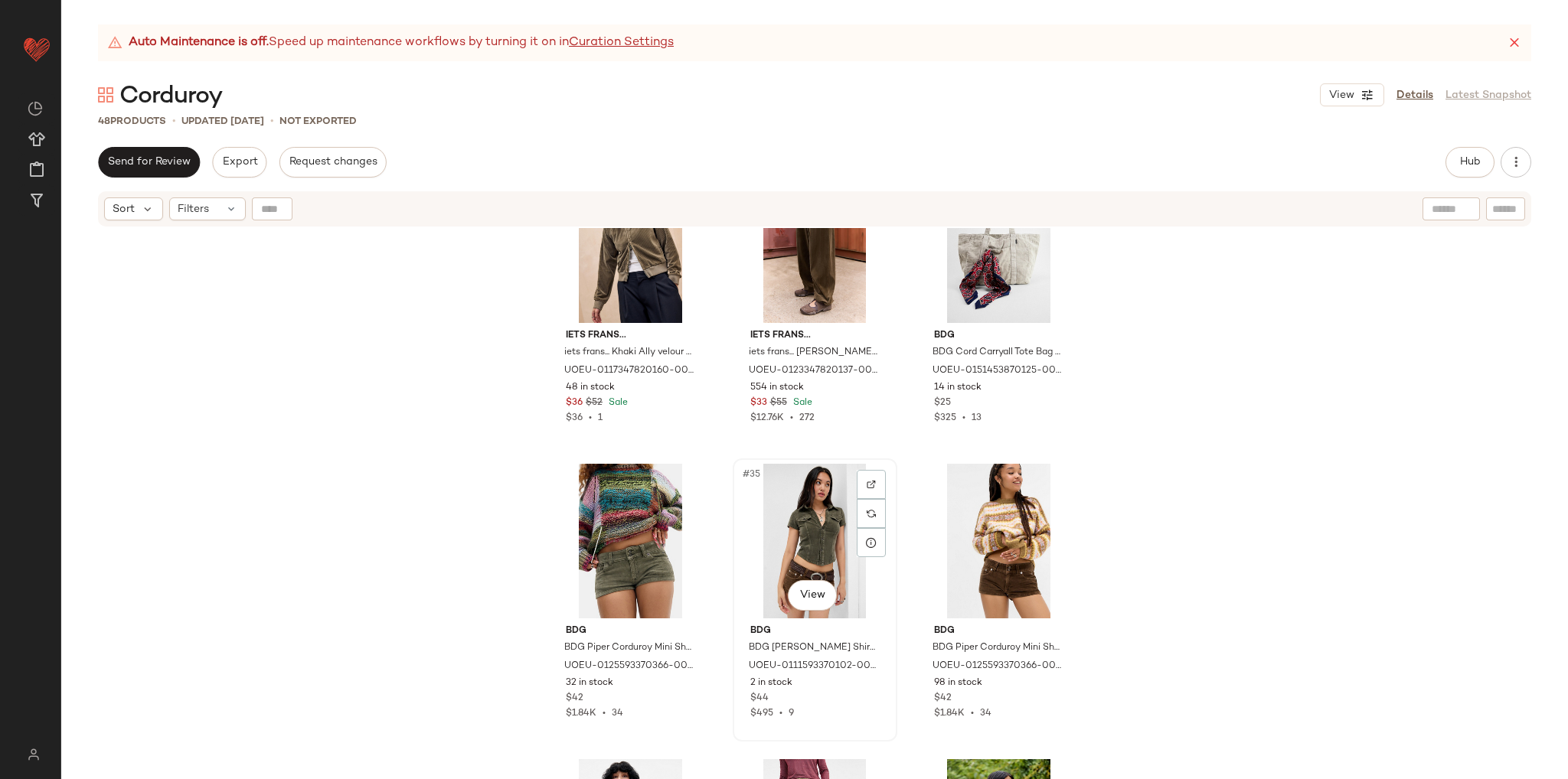
scroll to position [3147, 0]
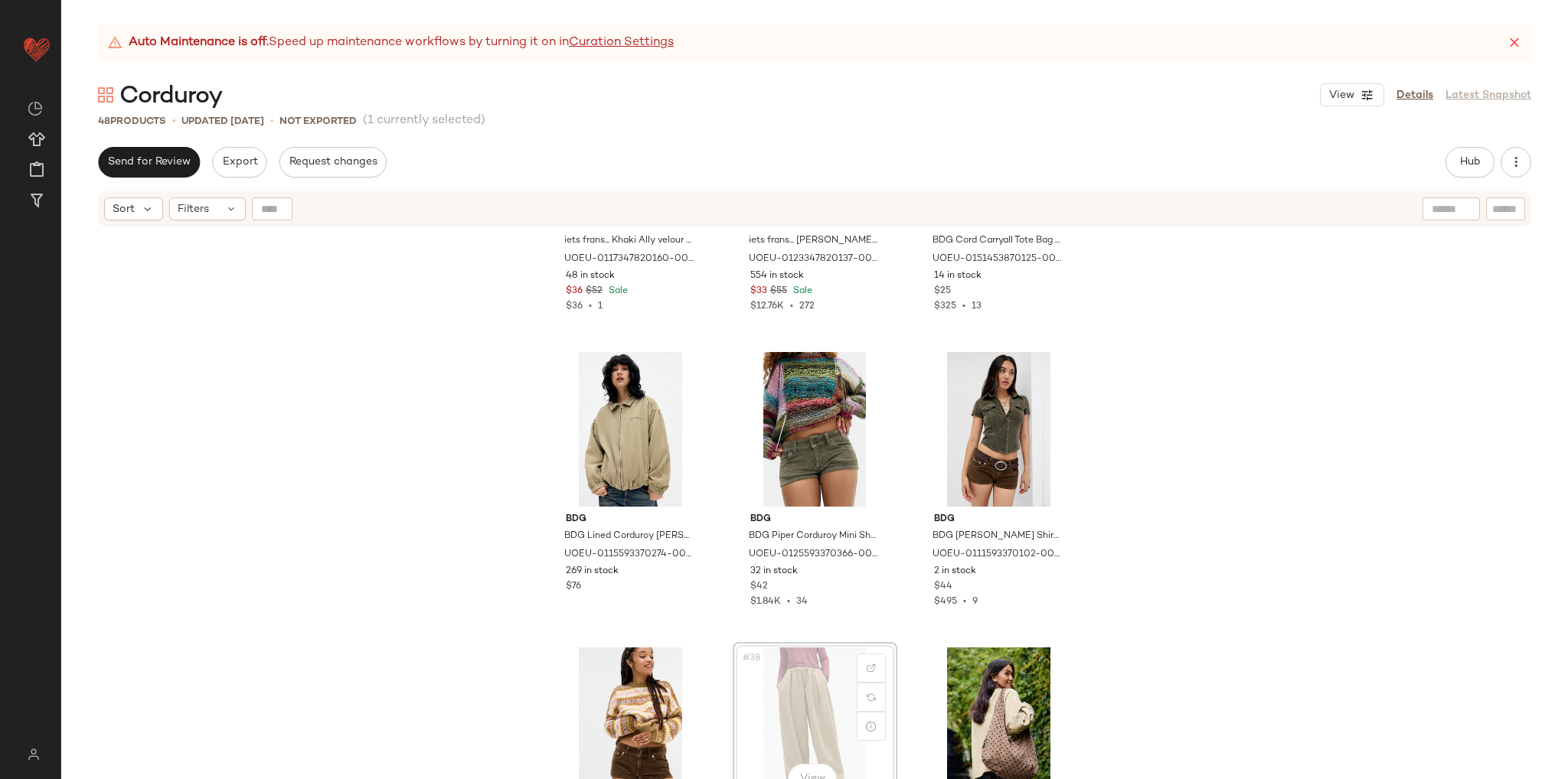
scroll to position [3148, 0]
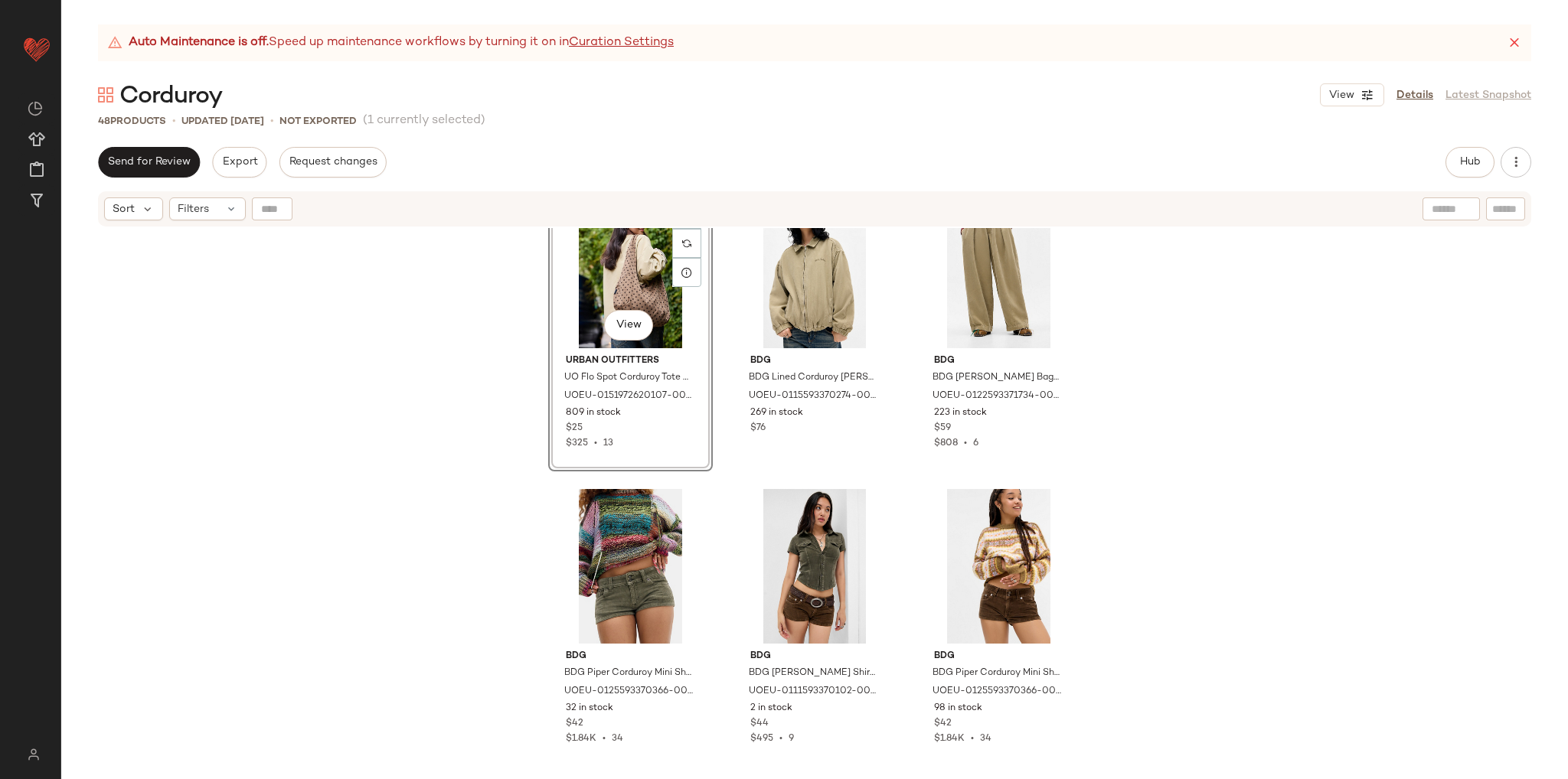
scroll to position [3382, 0]
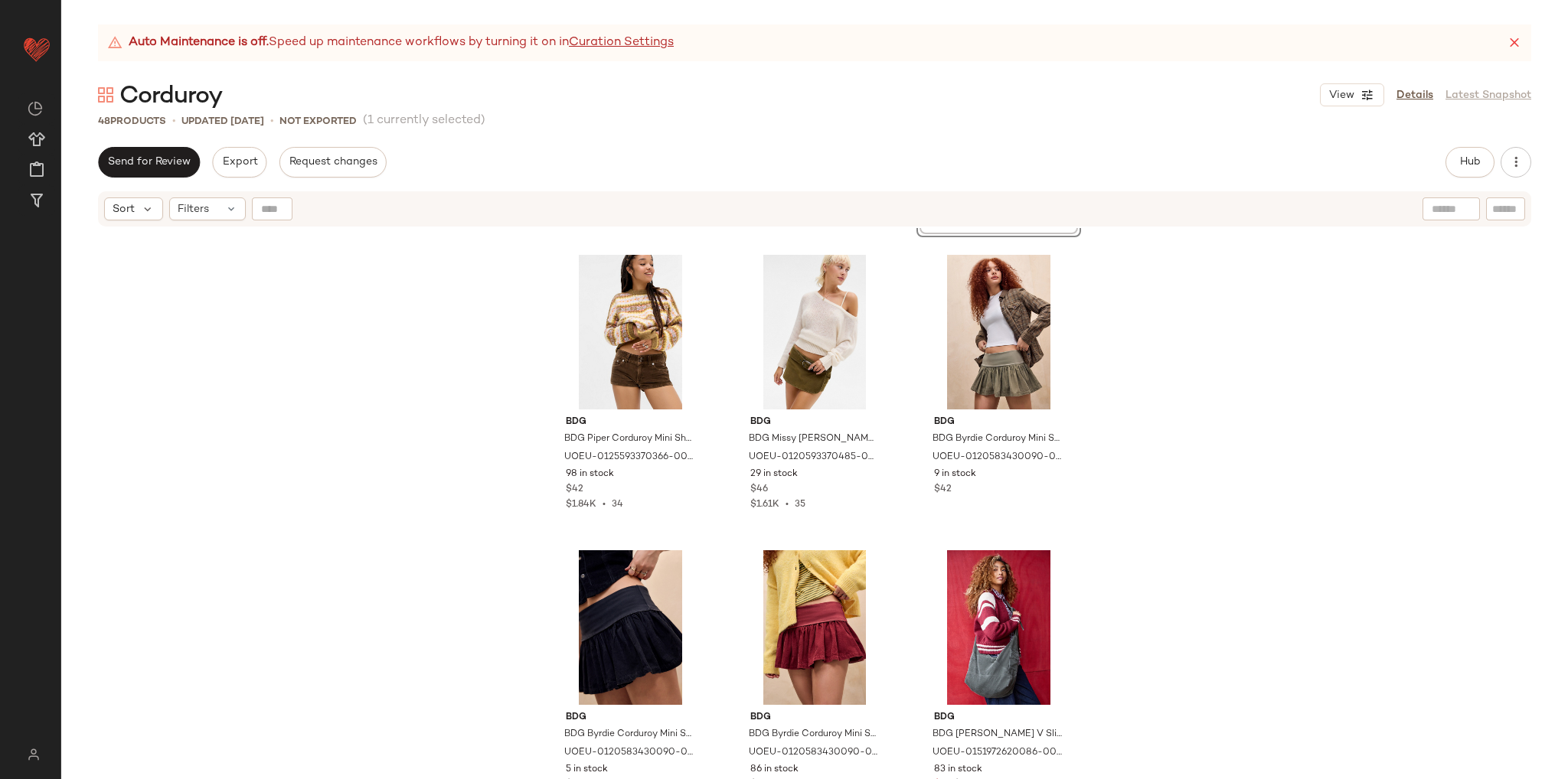
scroll to position [4142, 0]
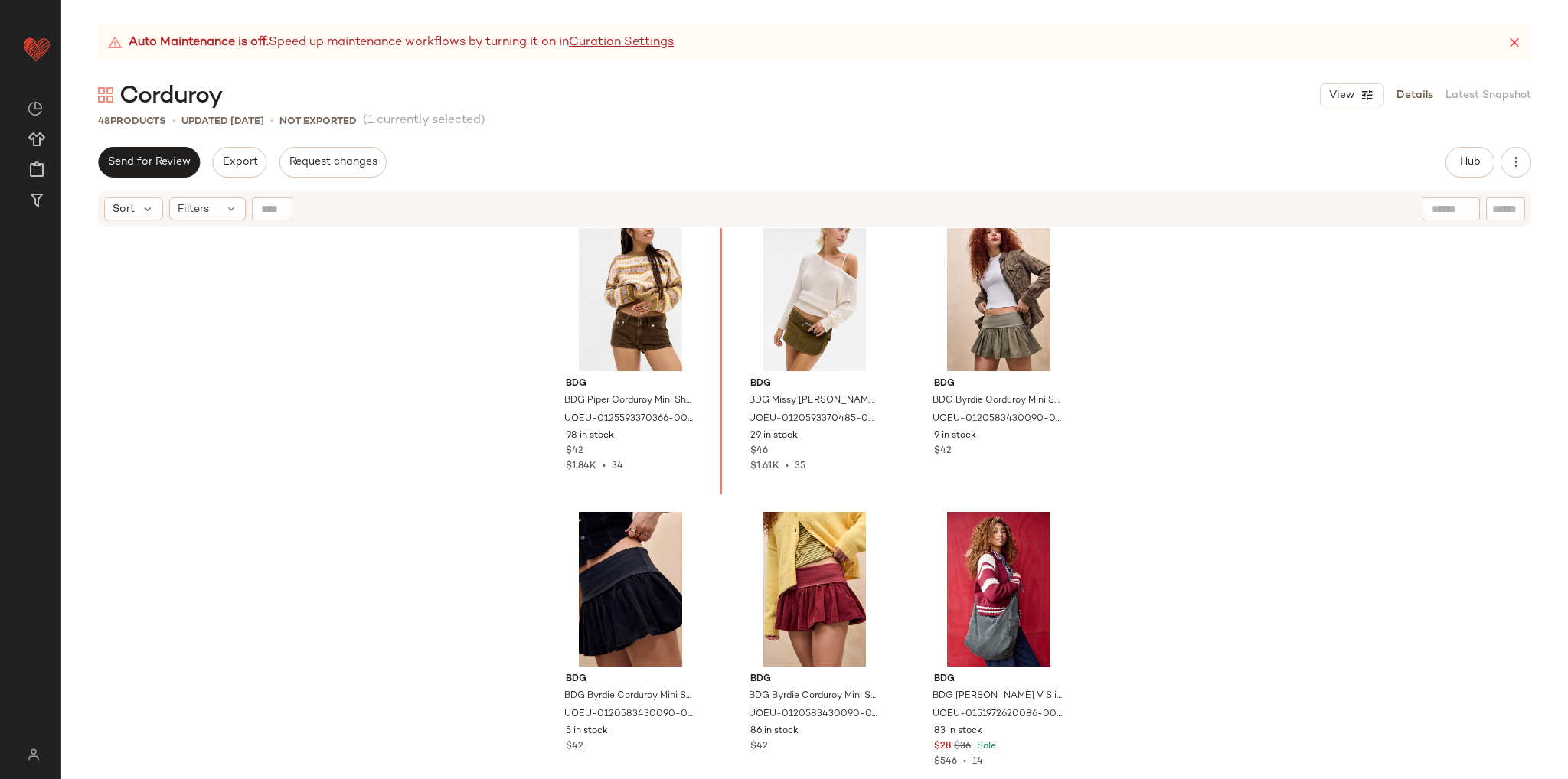
scroll to position [3870, 0]
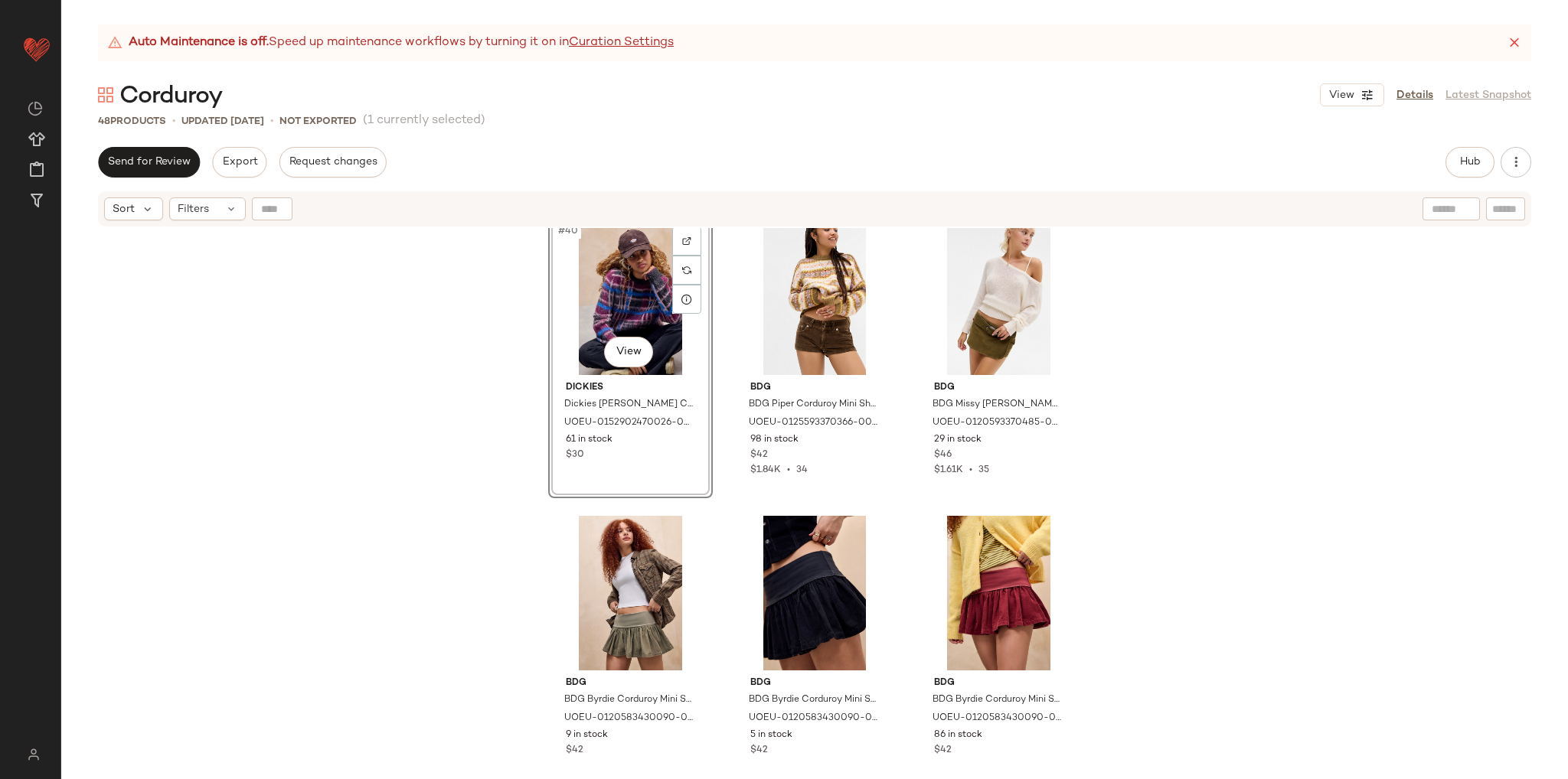
click at [1160, 433] on div "#40 View Dickies Dickies Hardwick Corduroy Cap - Brown at Urban Outfitters UOEU…" at bounding box center [814, 523] width 1507 height 589
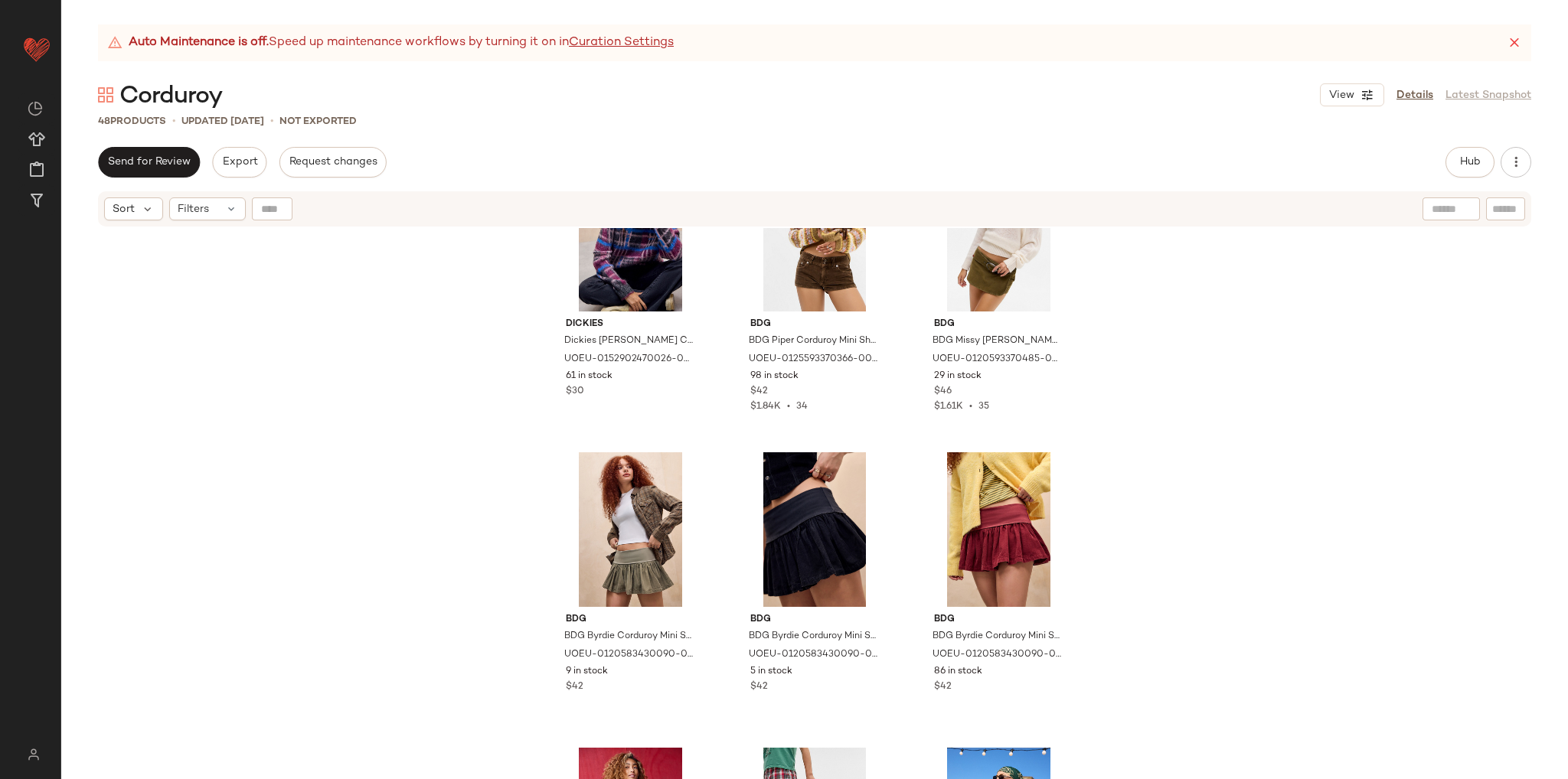
scroll to position [4142, 0]
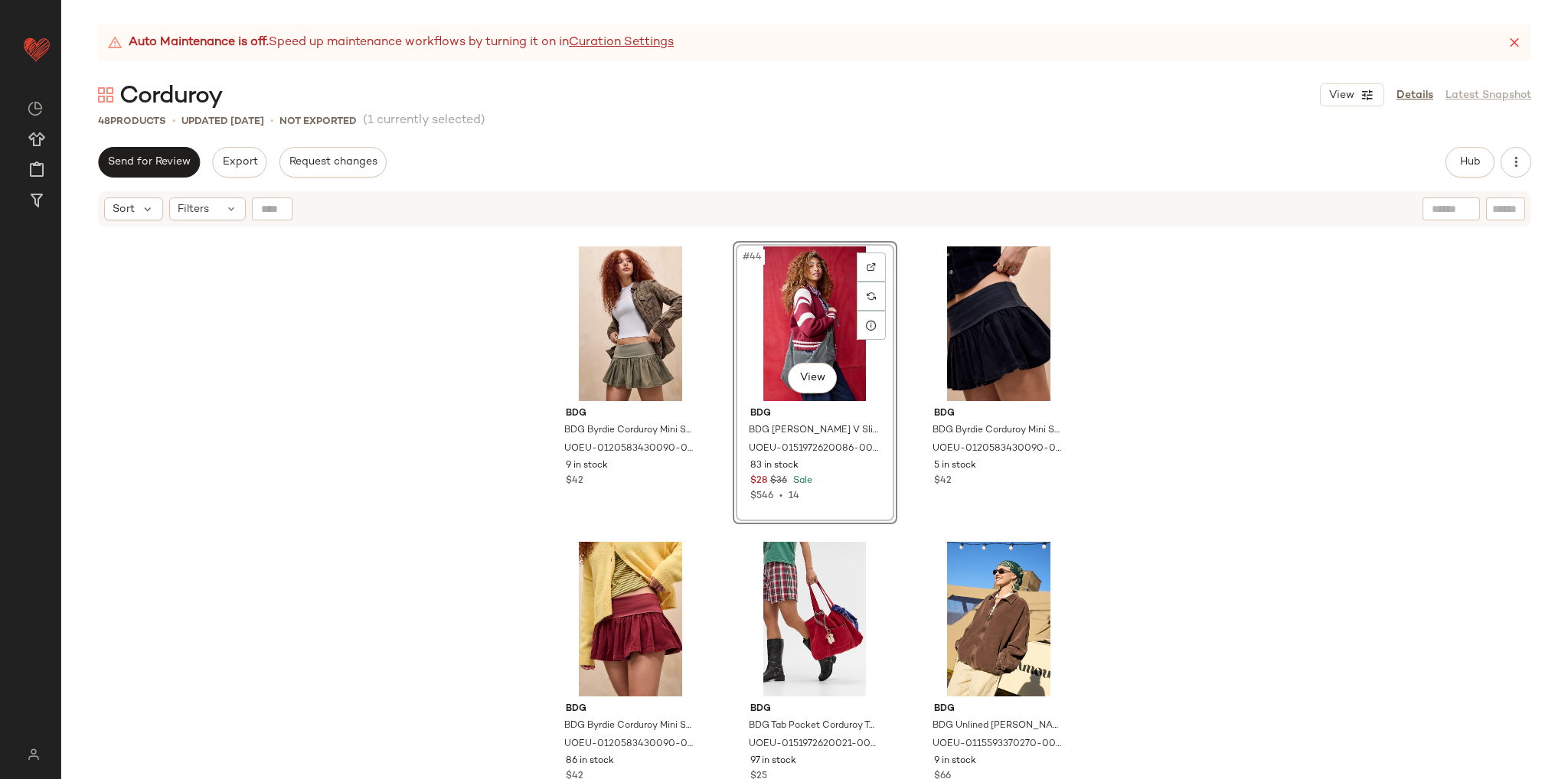
scroll to position [4142, 0]
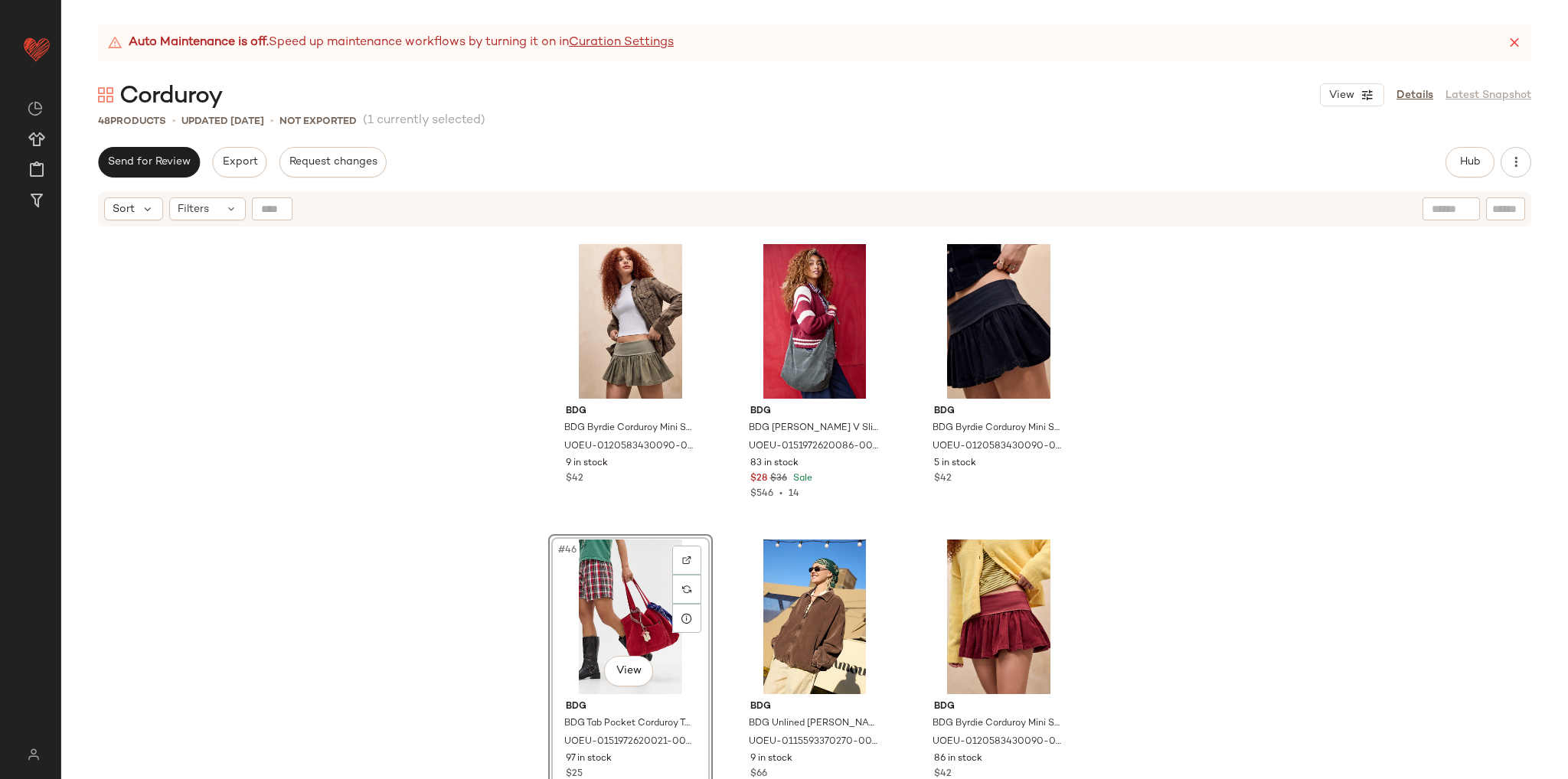
click at [1163, 620] on div "Dickies Dickies Hardwick Corduroy Cap - Brown at Urban Outfitters UOEU-01529024…" at bounding box center [814, 523] width 1507 height 589
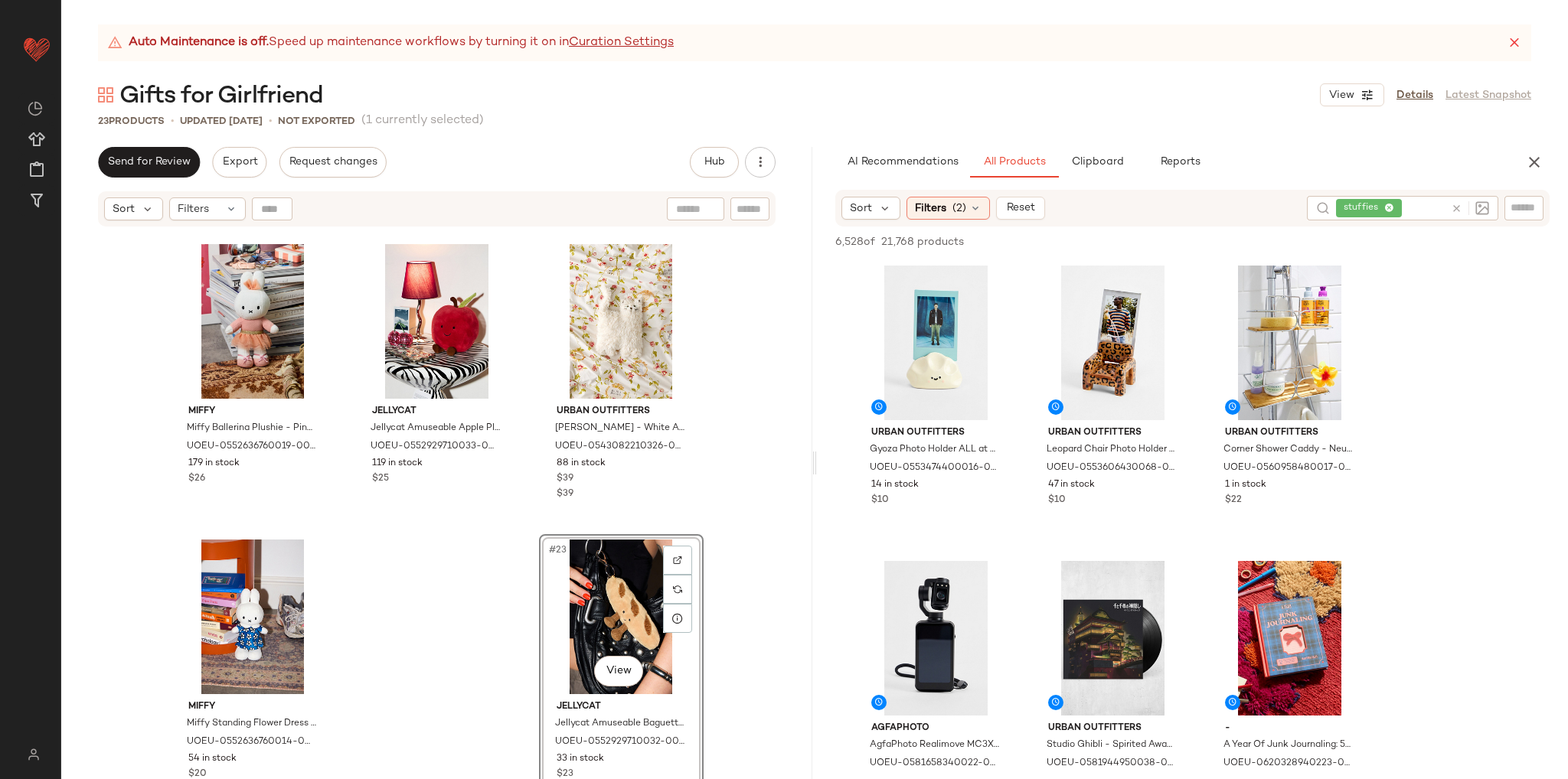
click at [1413, 203] on input "text" at bounding box center [1424, 208] width 40 height 16
click at [1455, 212] on icon at bounding box center [1456, 208] width 11 height 11
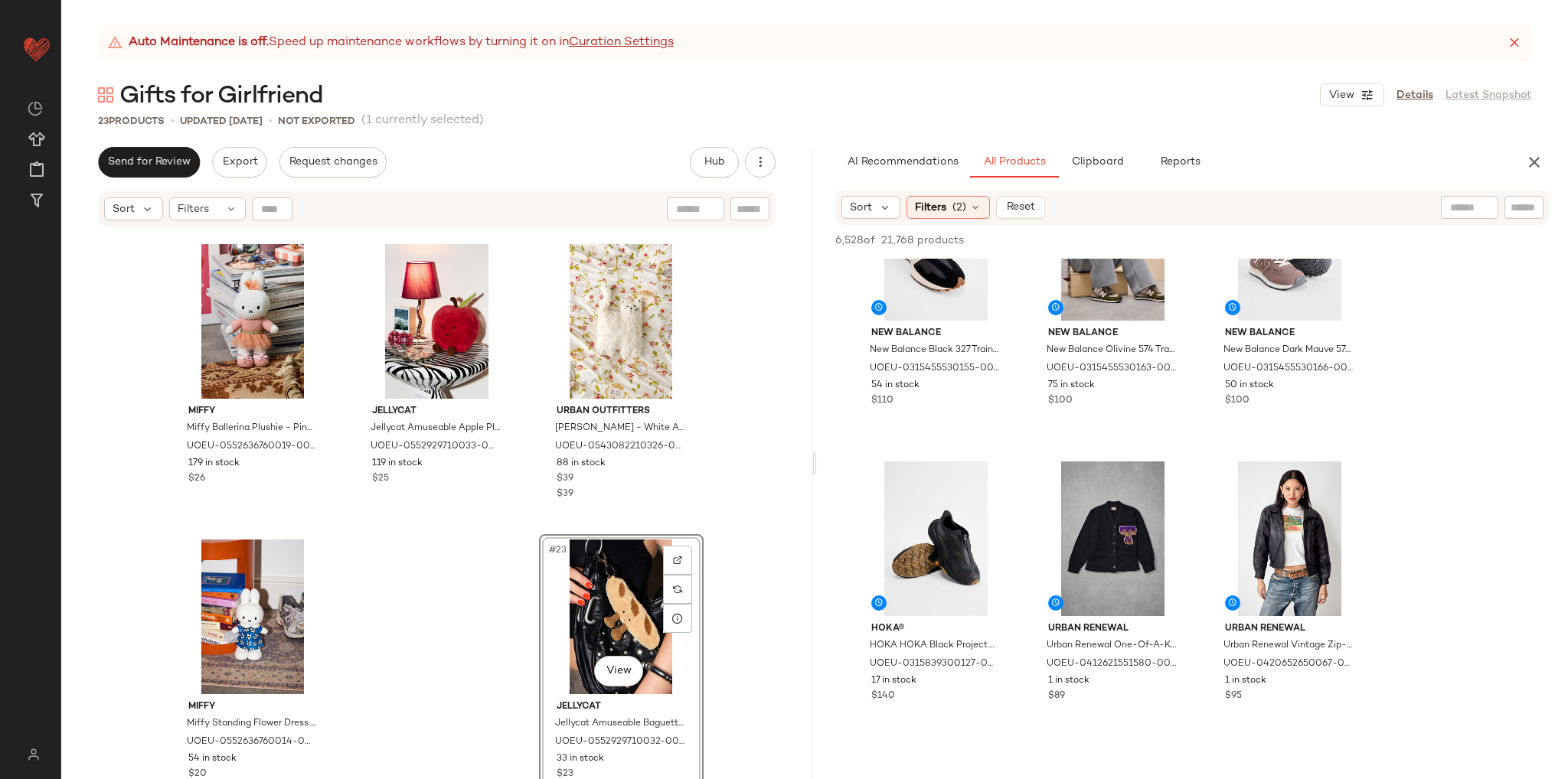
scroll to position [1379, 0]
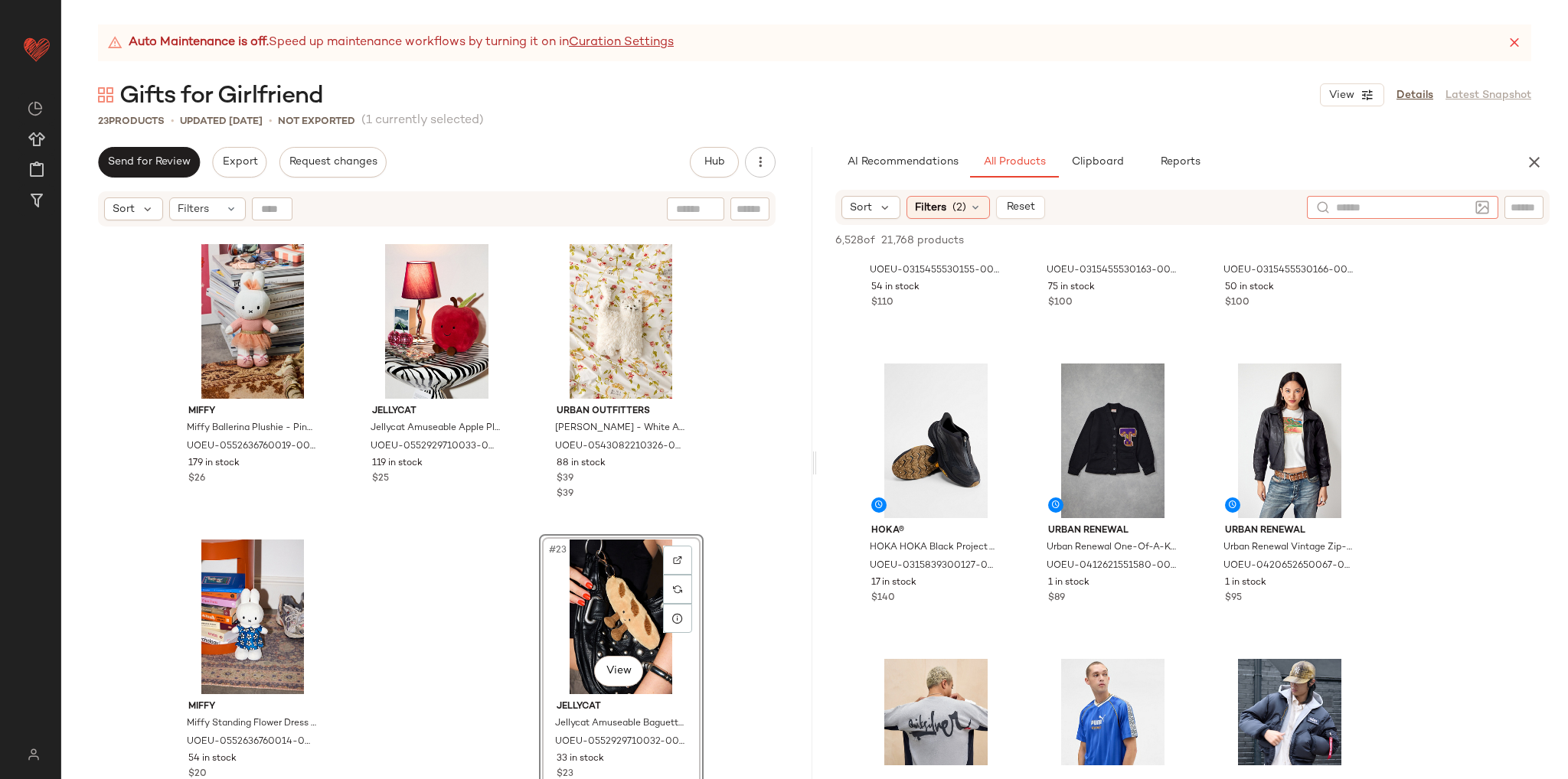
click at [1458, 202] on input "text" at bounding box center [1402, 207] width 133 height 16
type input "*****"
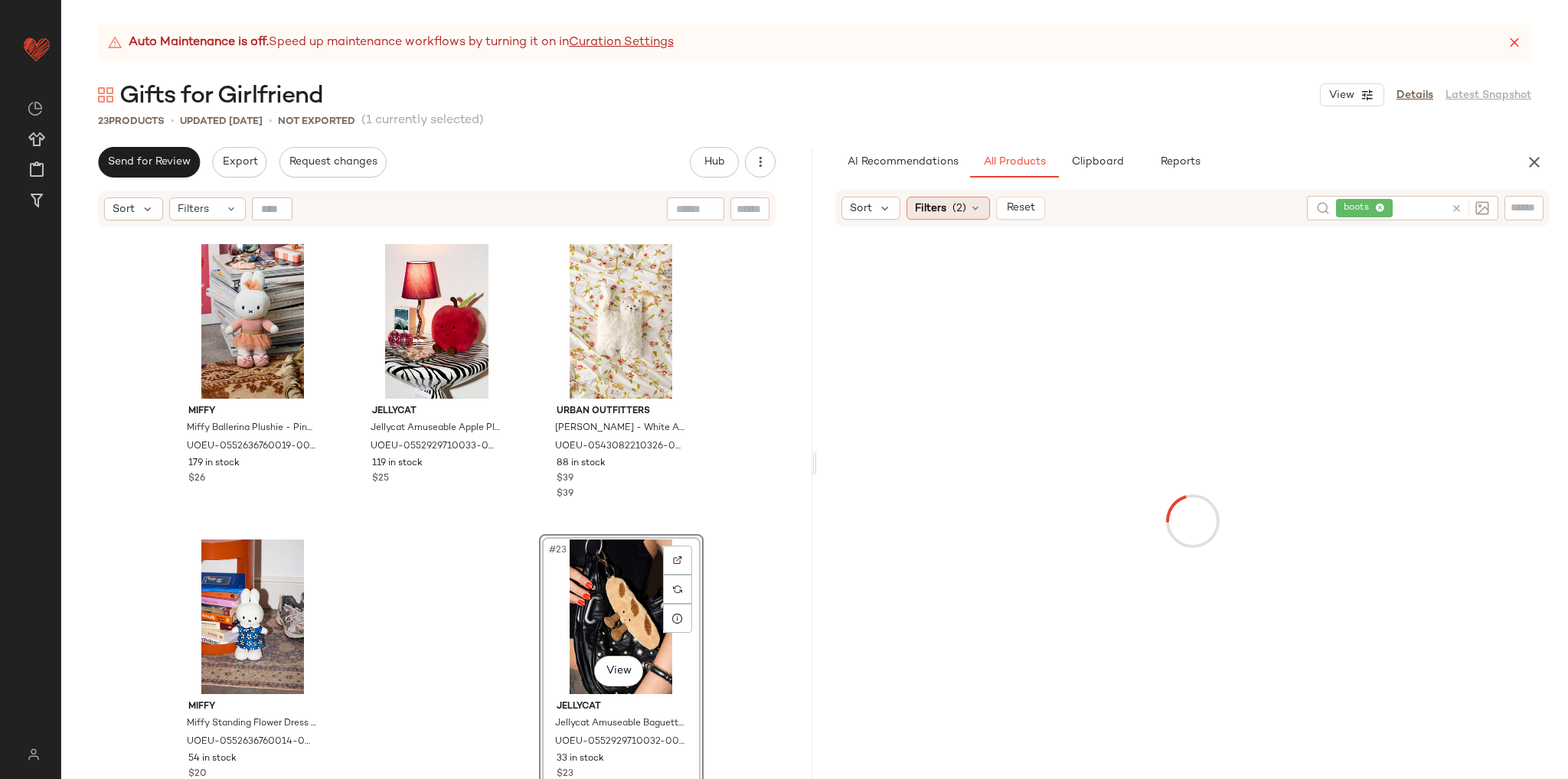
click at [980, 204] on div "Filters (2)" at bounding box center [948, 208] width 83 height 23
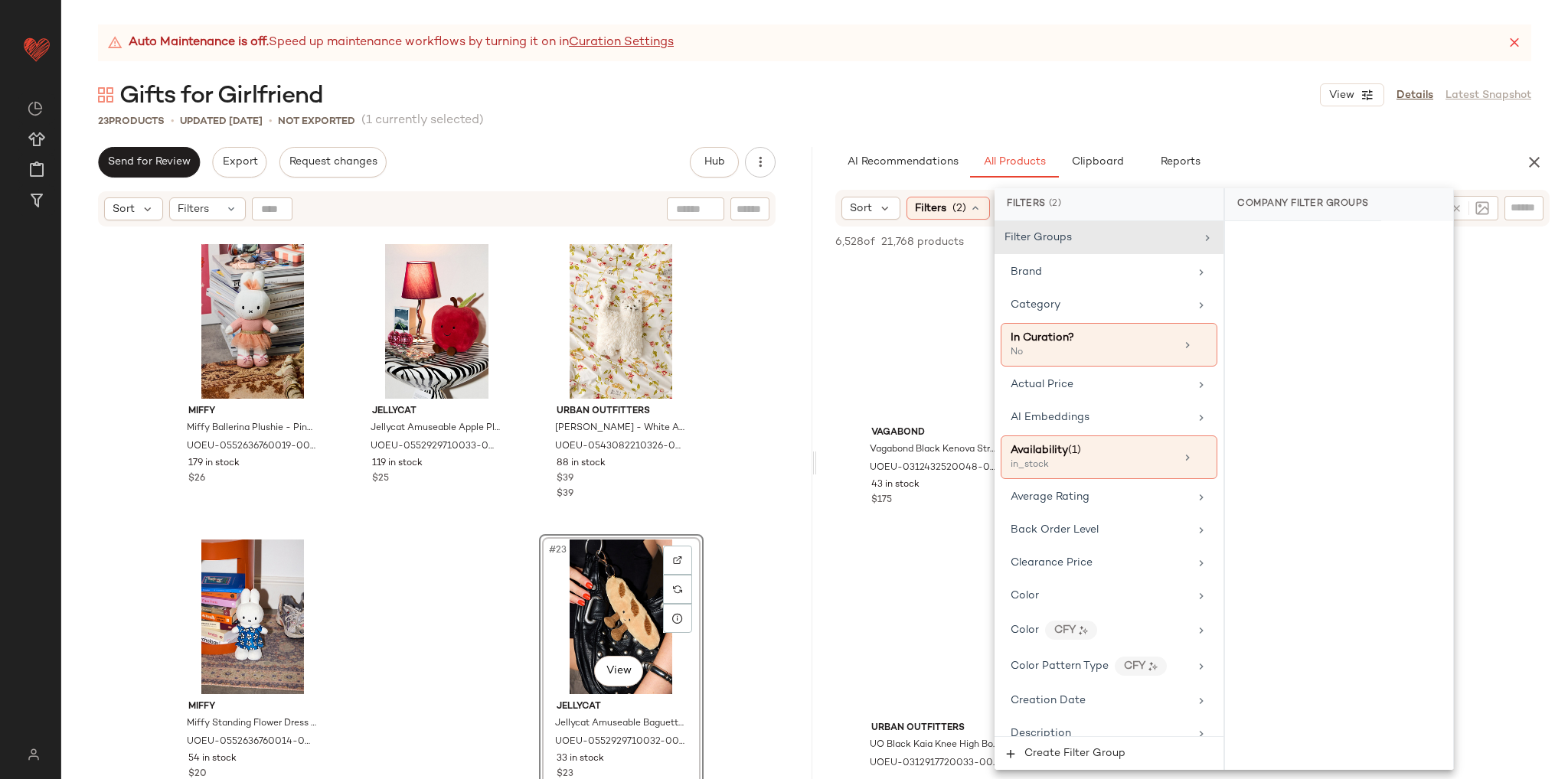
click at [980, 204] on div "Filters (2)" at bounding box center [948, 208] width 83 height 23
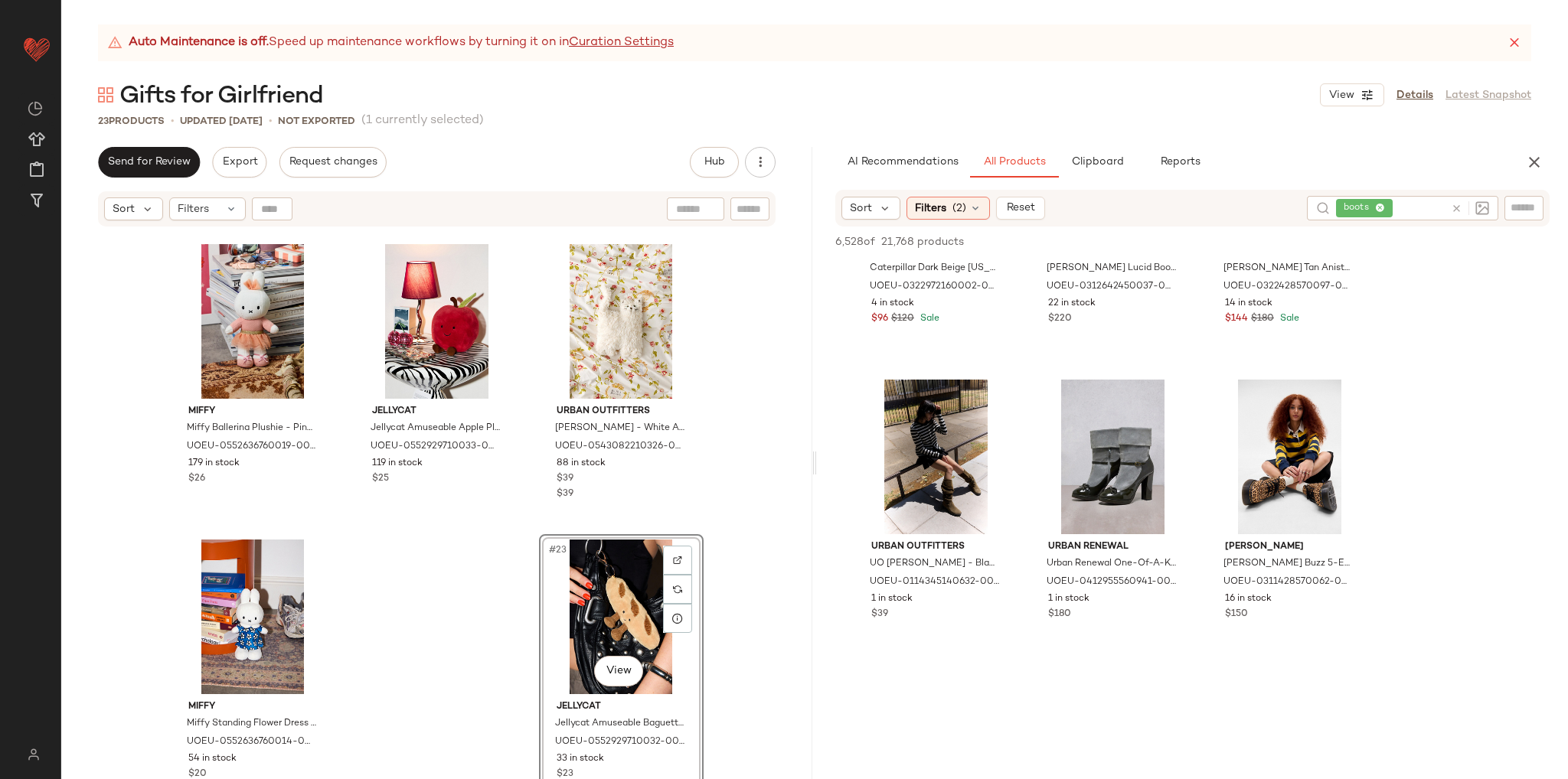
scroll to position [6201, 0]
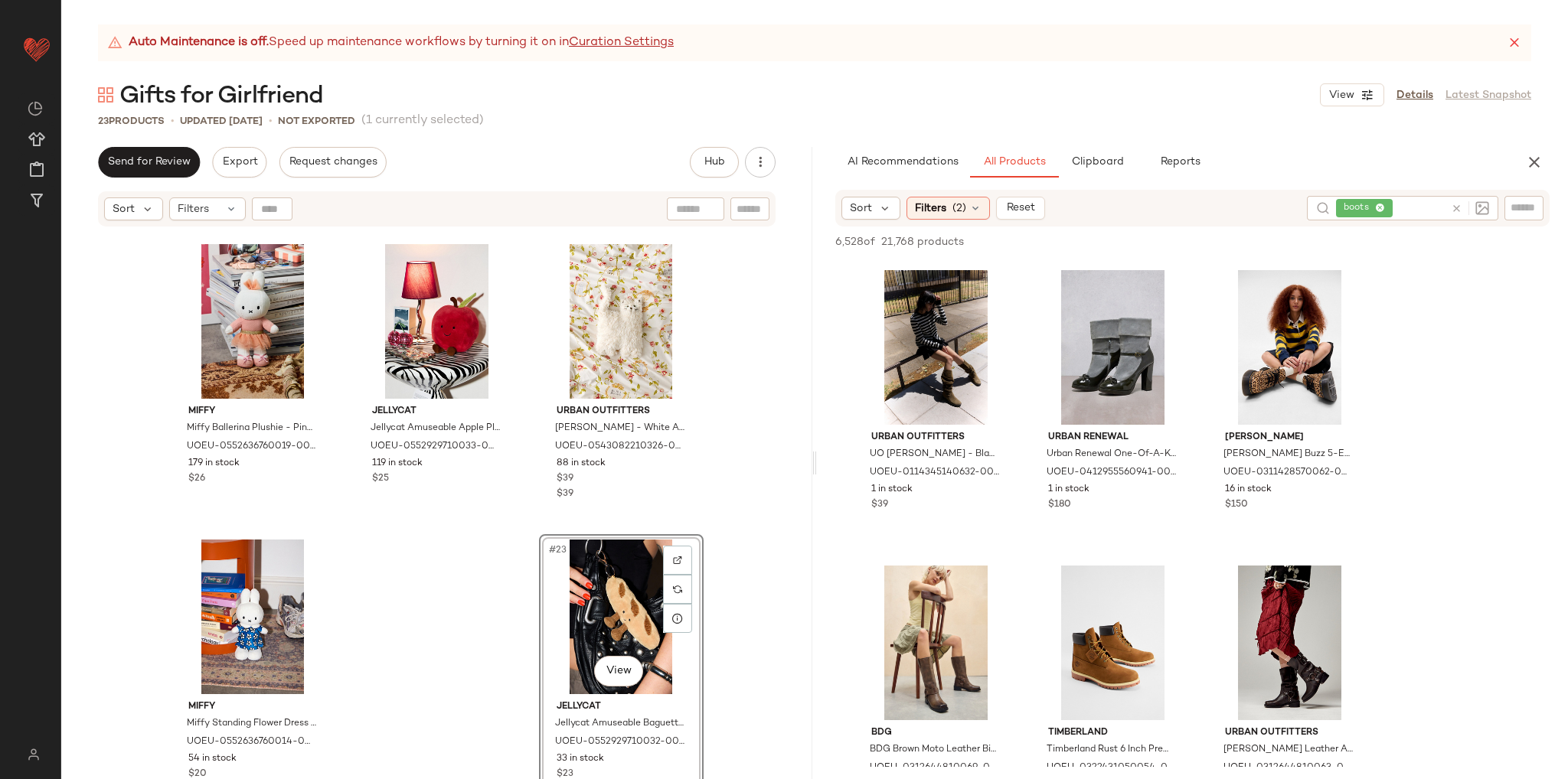
click at [1457, 206] on icon at bounding box center [1456, 208] width 11 height 11
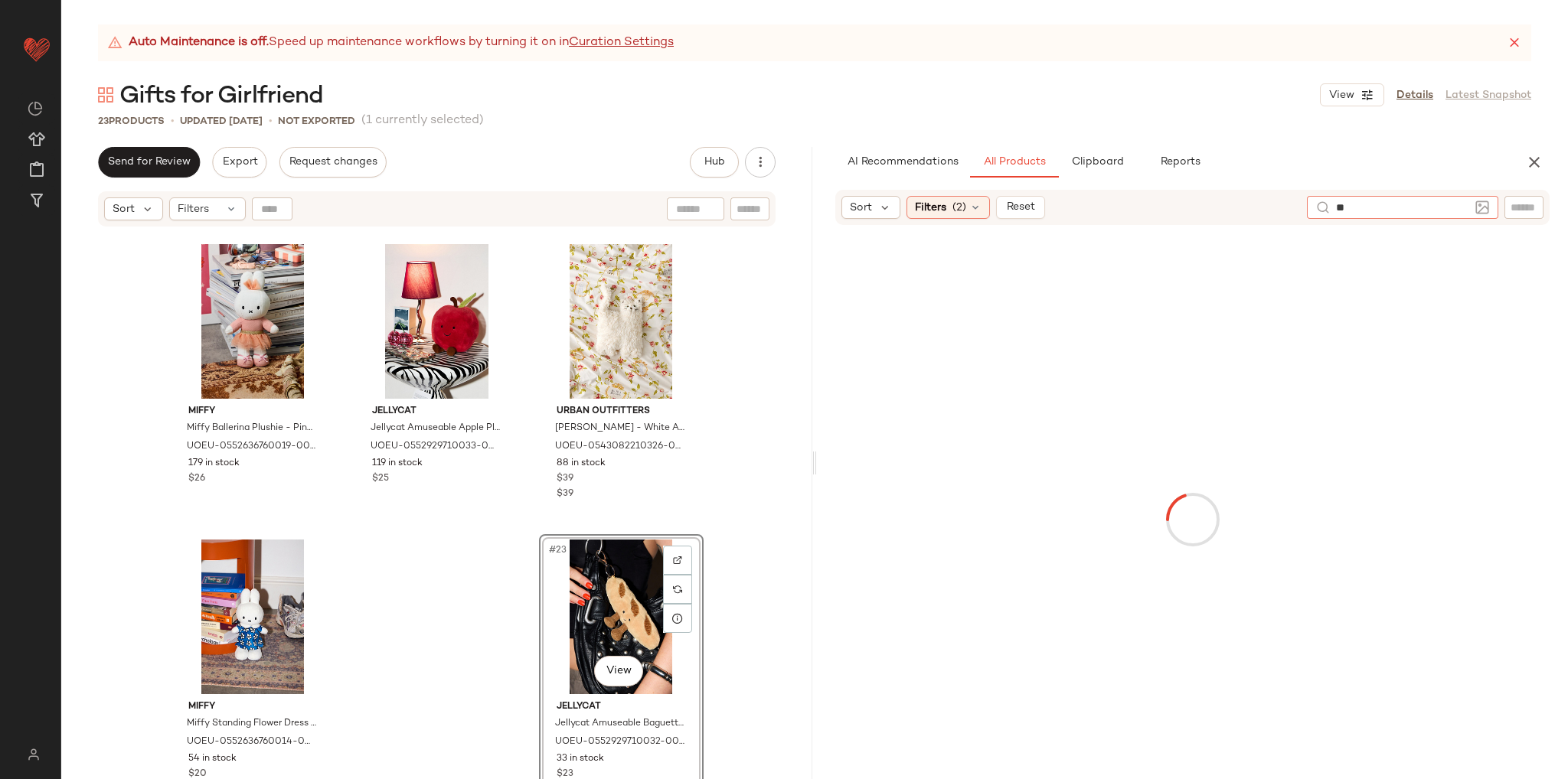
type input "***"
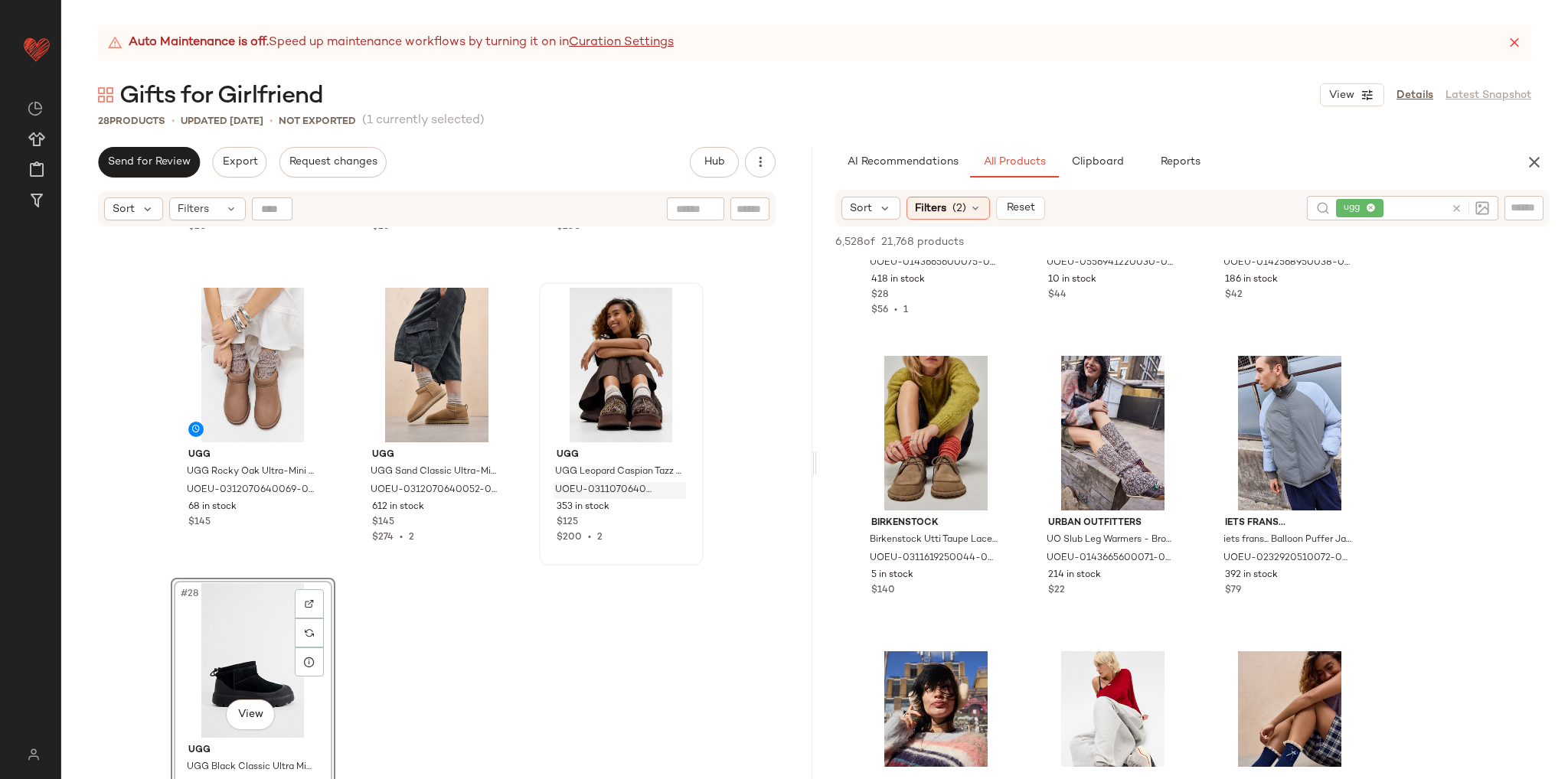
scroll to position [2368, 0]
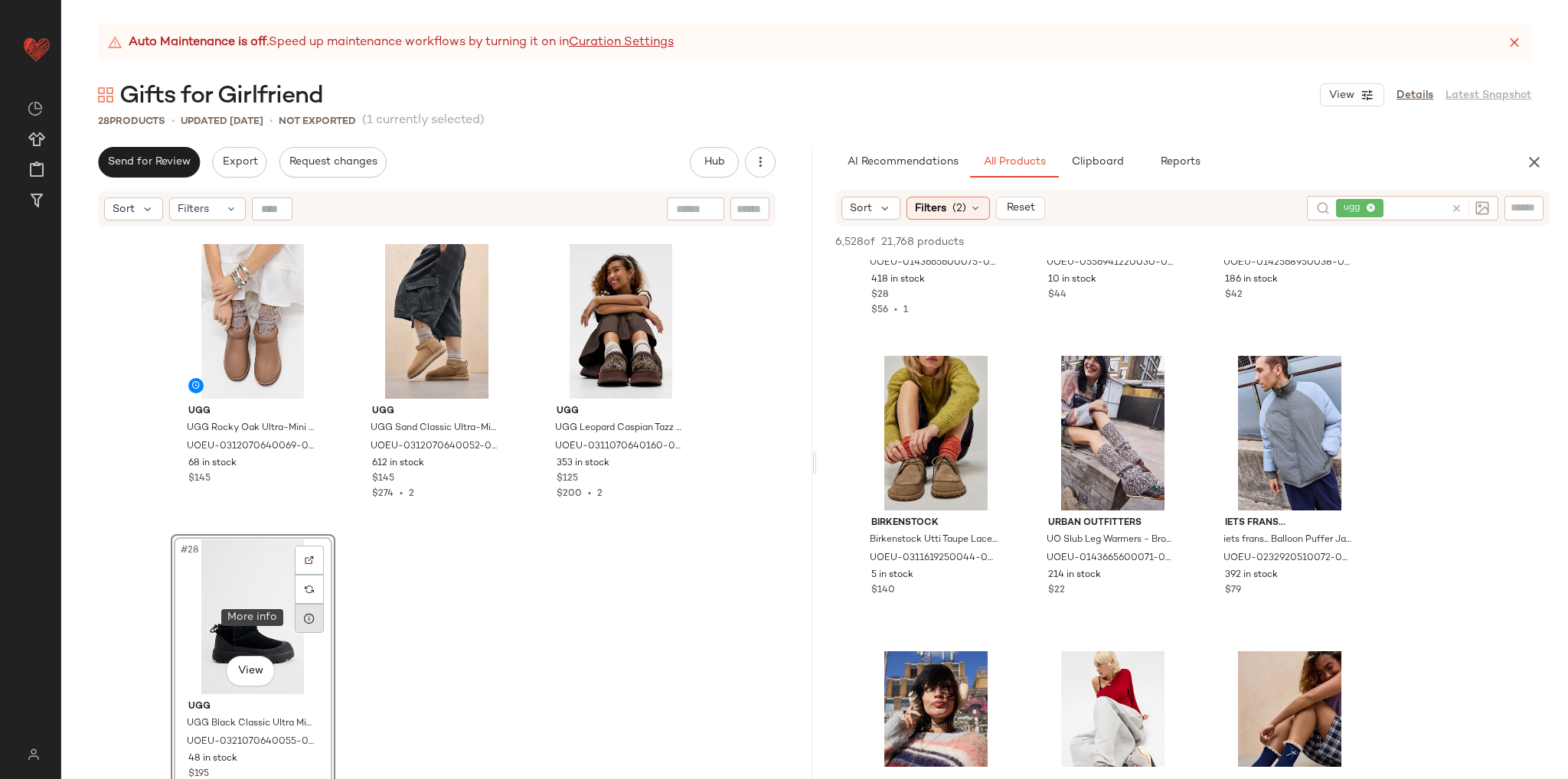
click at [297, 625] on div at bounding box center [309, 618] width 29 height 29
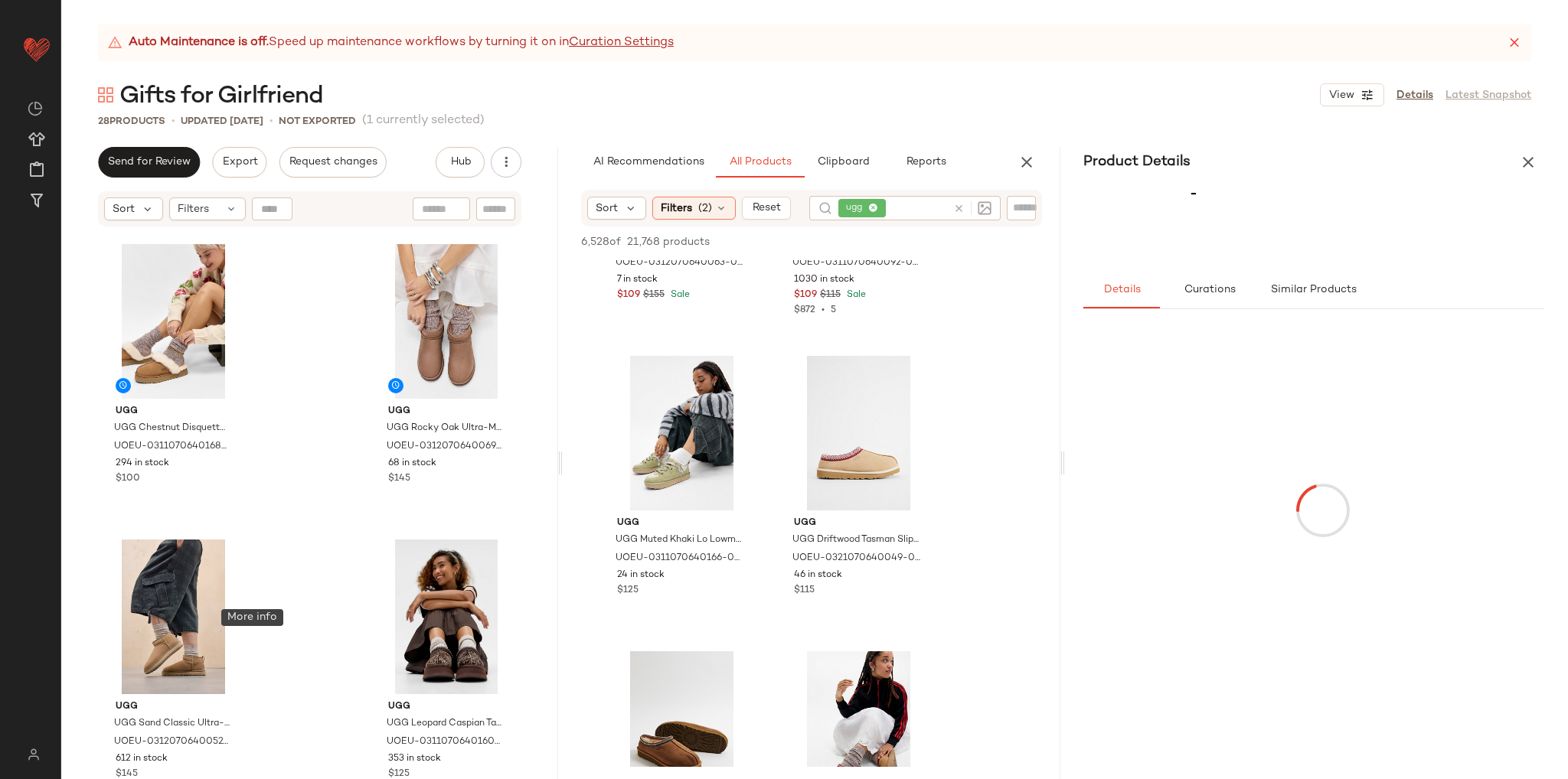
scroll to position [5524, 0]
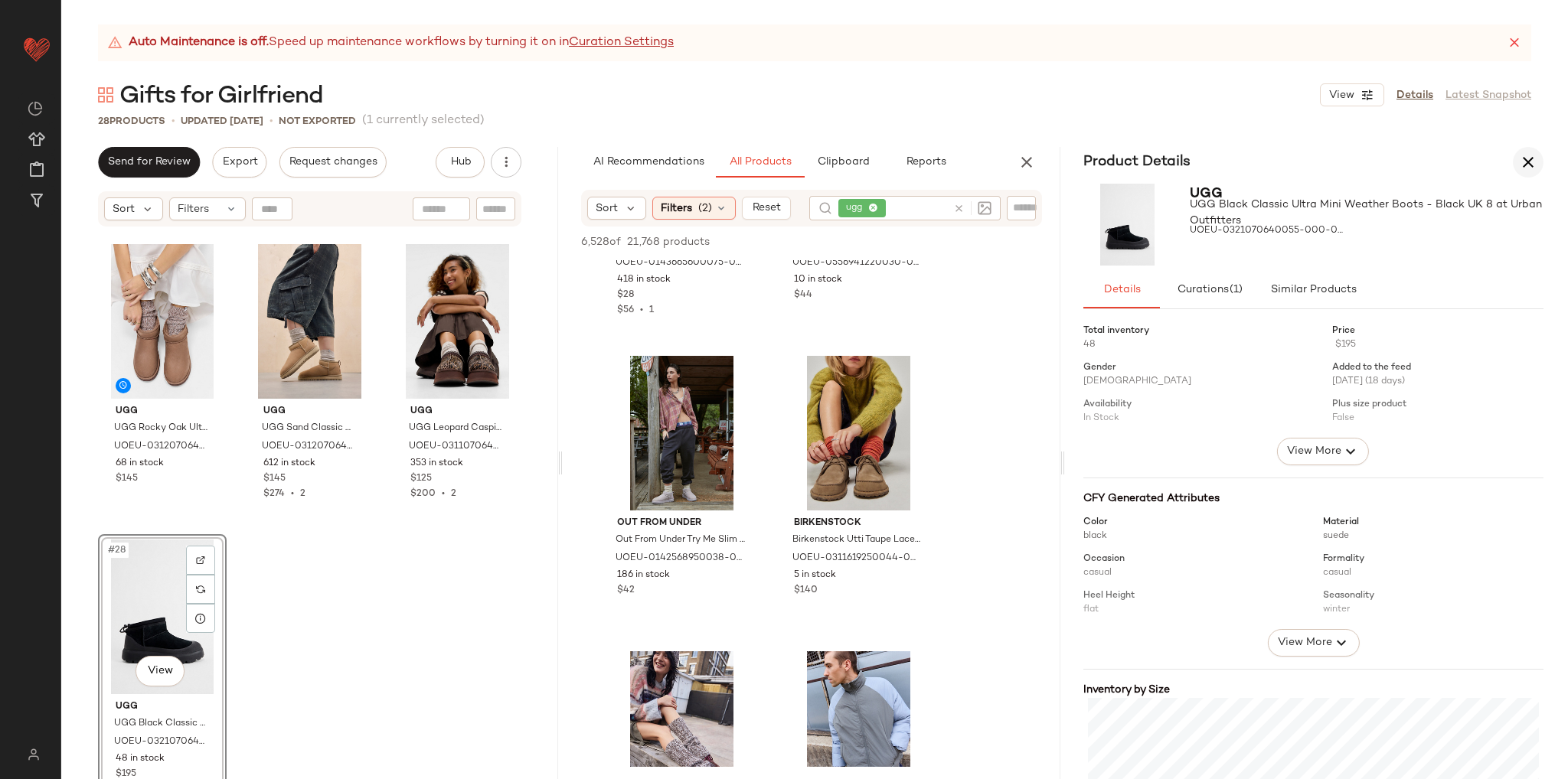
click at [1534, 162] on icon "button" at bounding box center [1528, 163] width 19 height 19
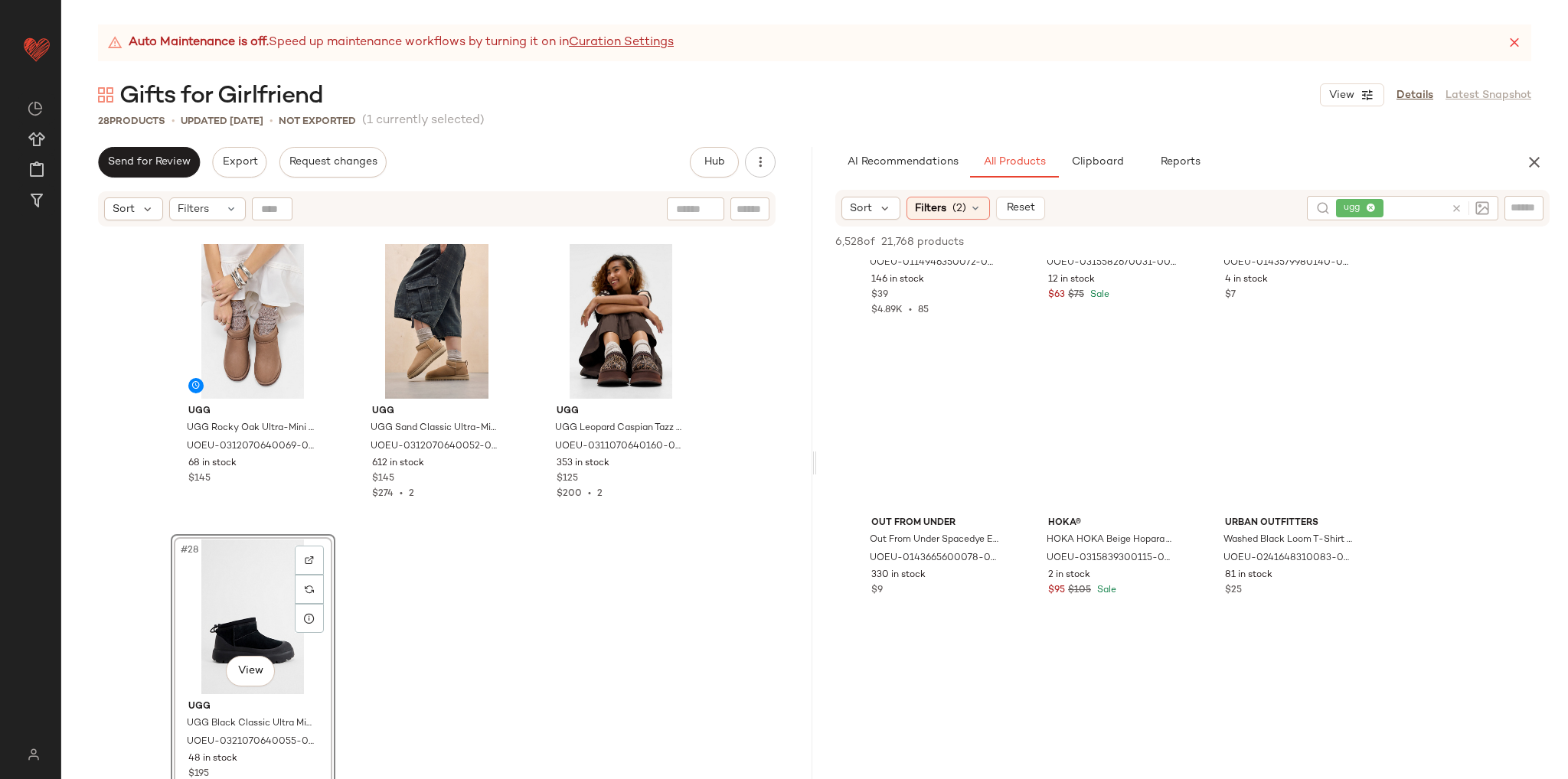
scroll to position [3752, 0]
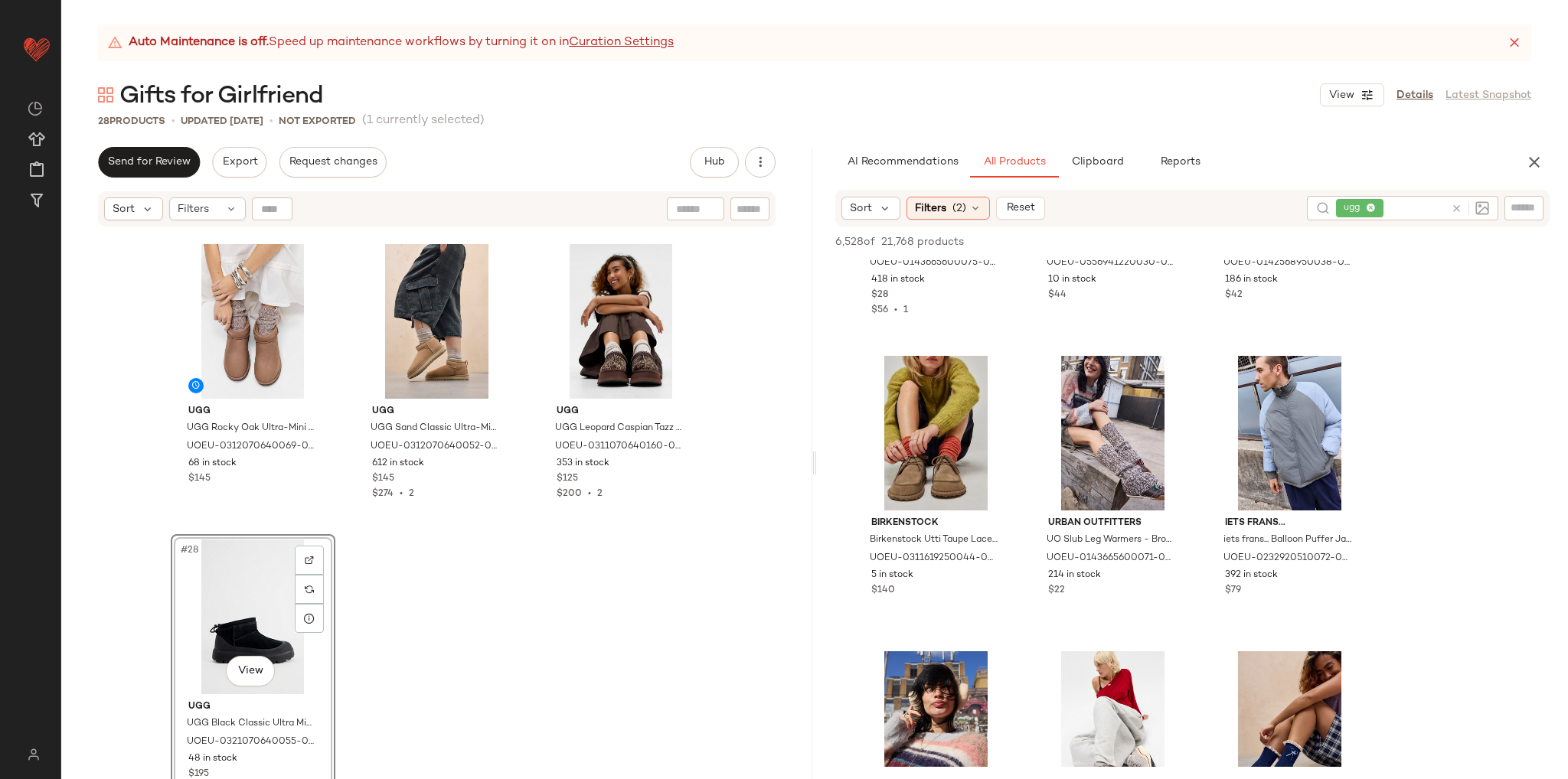
click at [451, 592] on div "Miffy Miffy Standing Flower Dress Plush ALL at Urban Outfitters UOEU-0552636760…" at bounding box center [437, 523] width 751 height 589
click at [194, 608] on div "#28 View" at bounding box center [253, 616] width 154 height 155
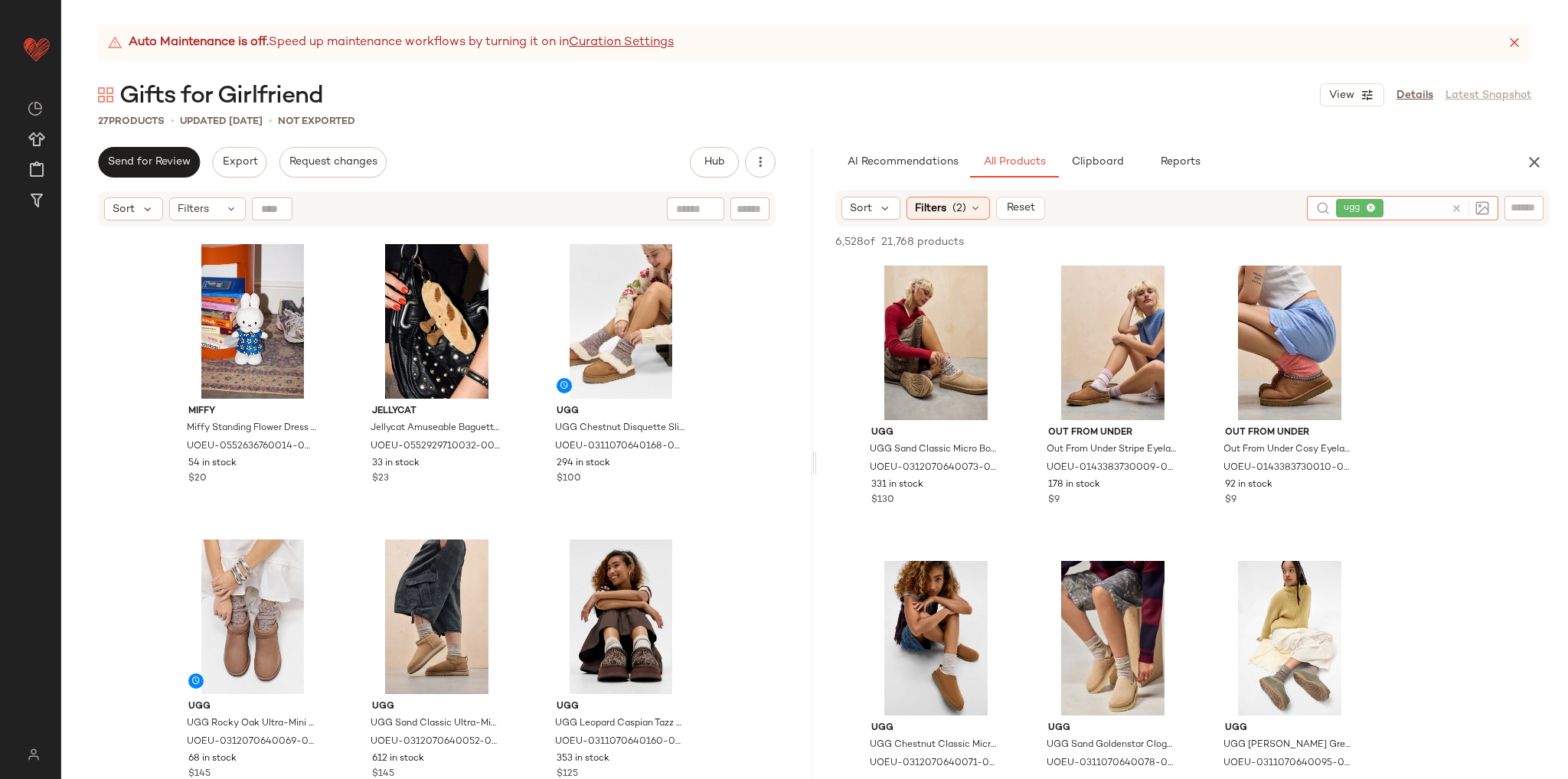
click at [1457, 207] on icon at bounding box center [1456, 208] width 11 height 11
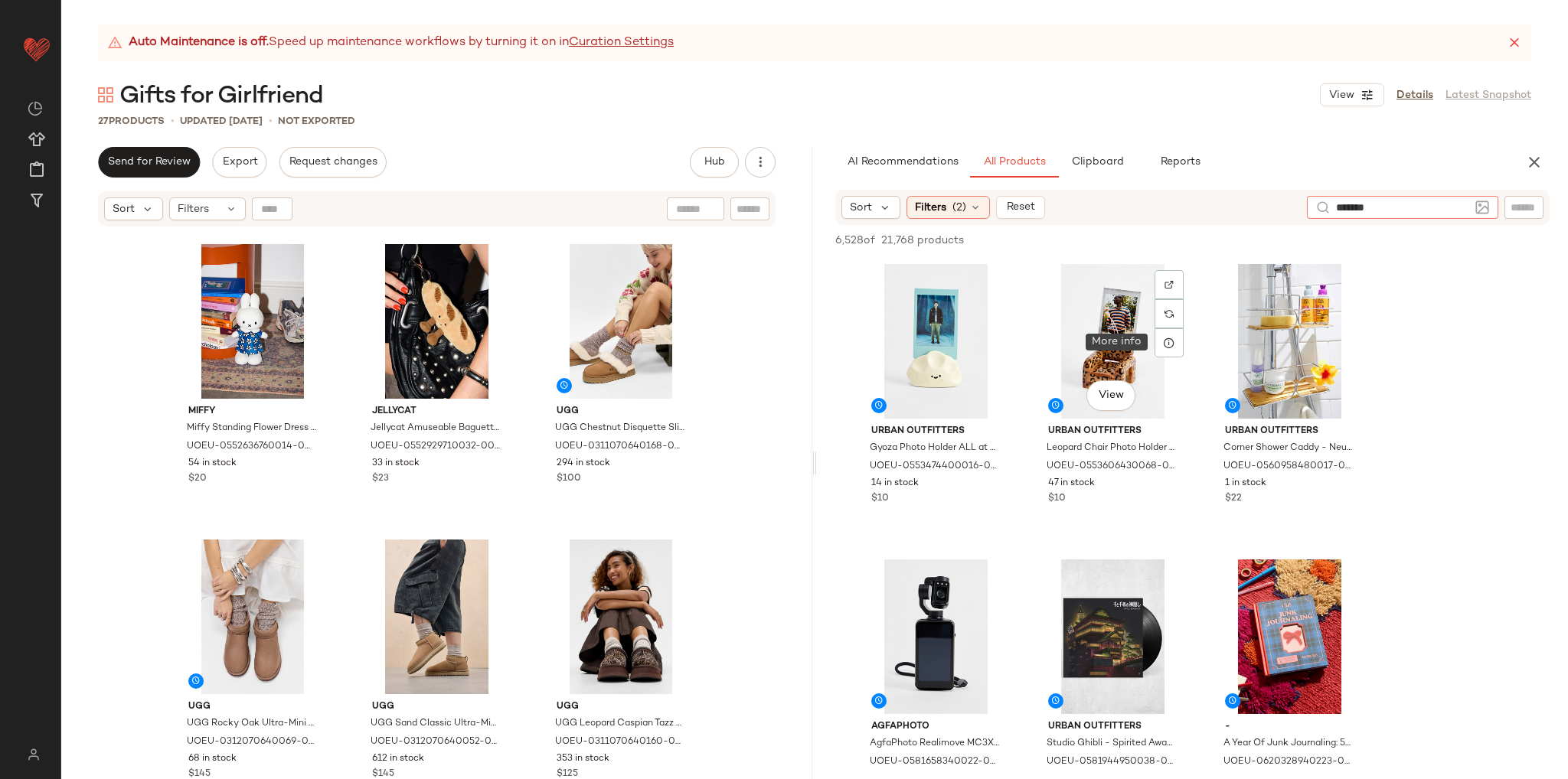
type input "********"
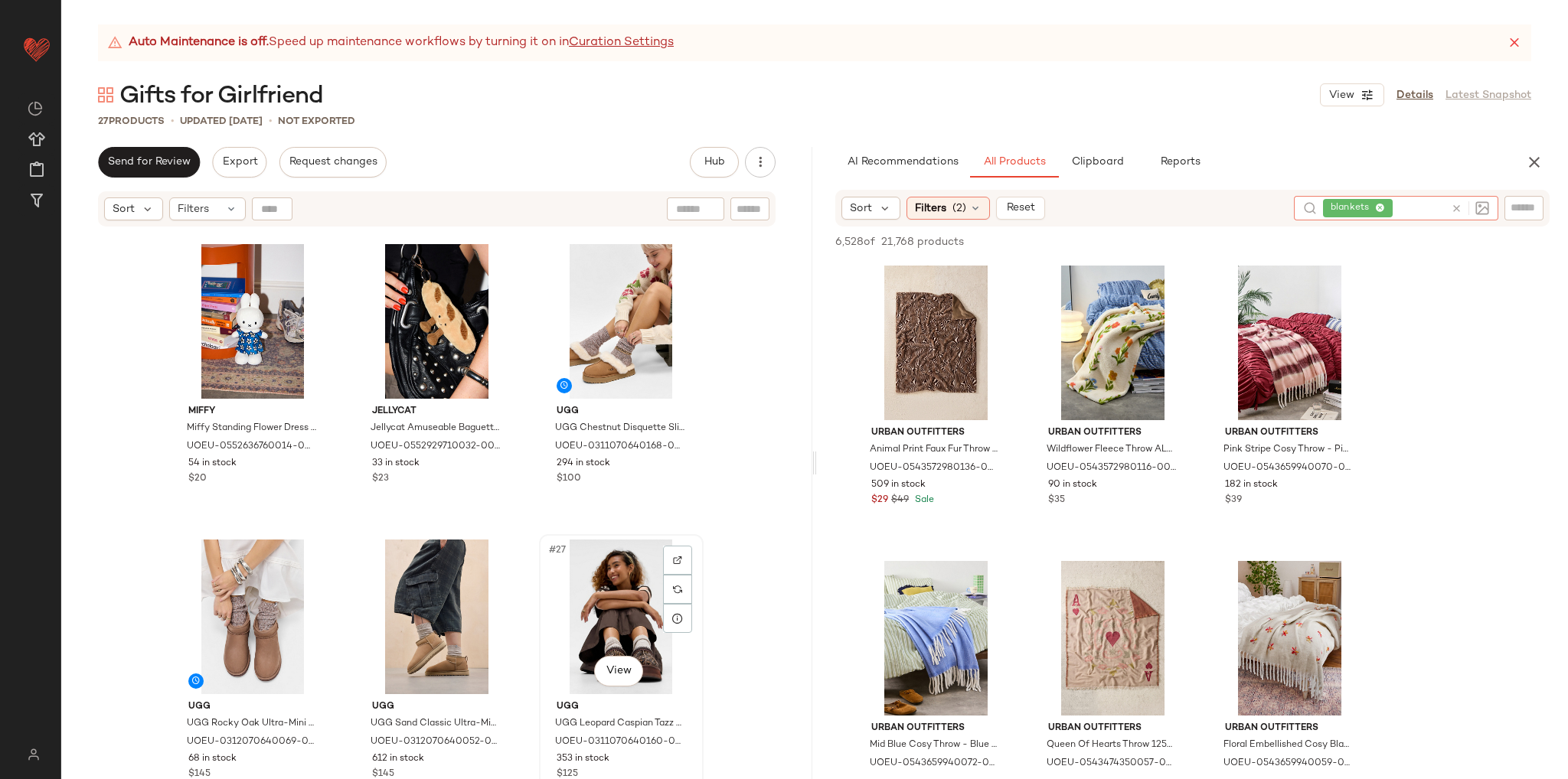
scroll to position [2073, 0]
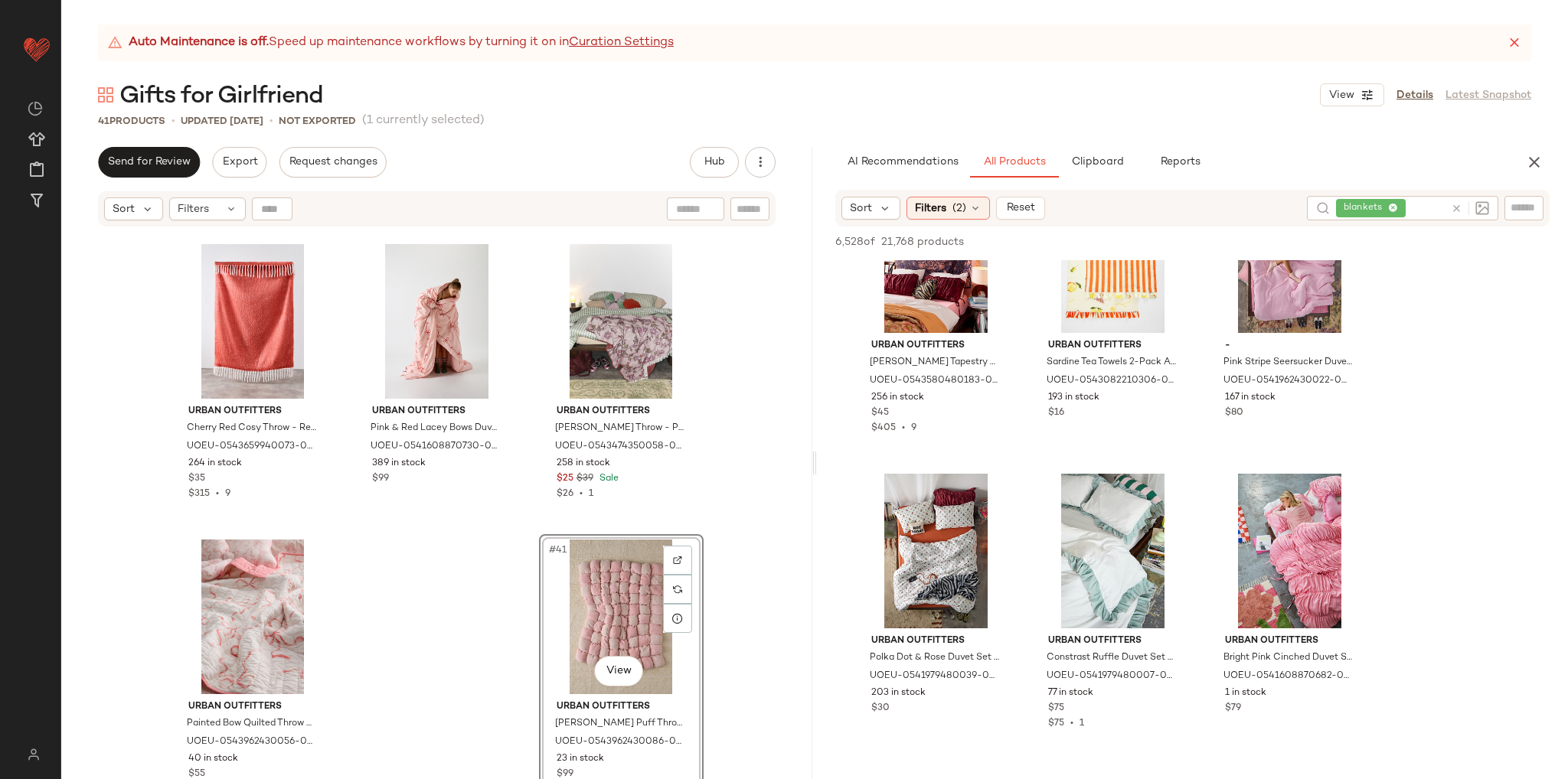
scroll to position [7809, 0]
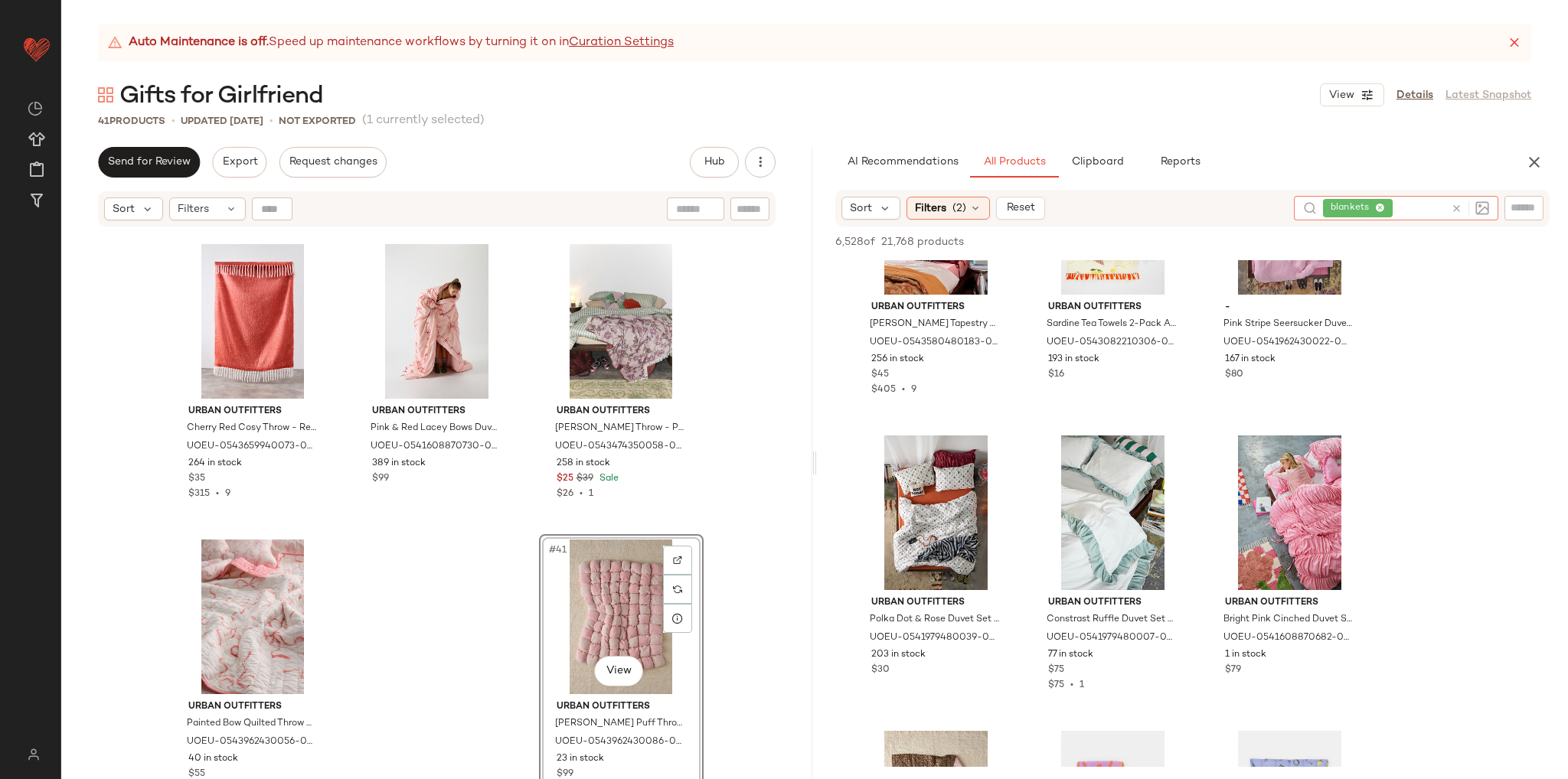
click at [1461, 206] on icon at bounding box center [1456, 208] width 11 height 11
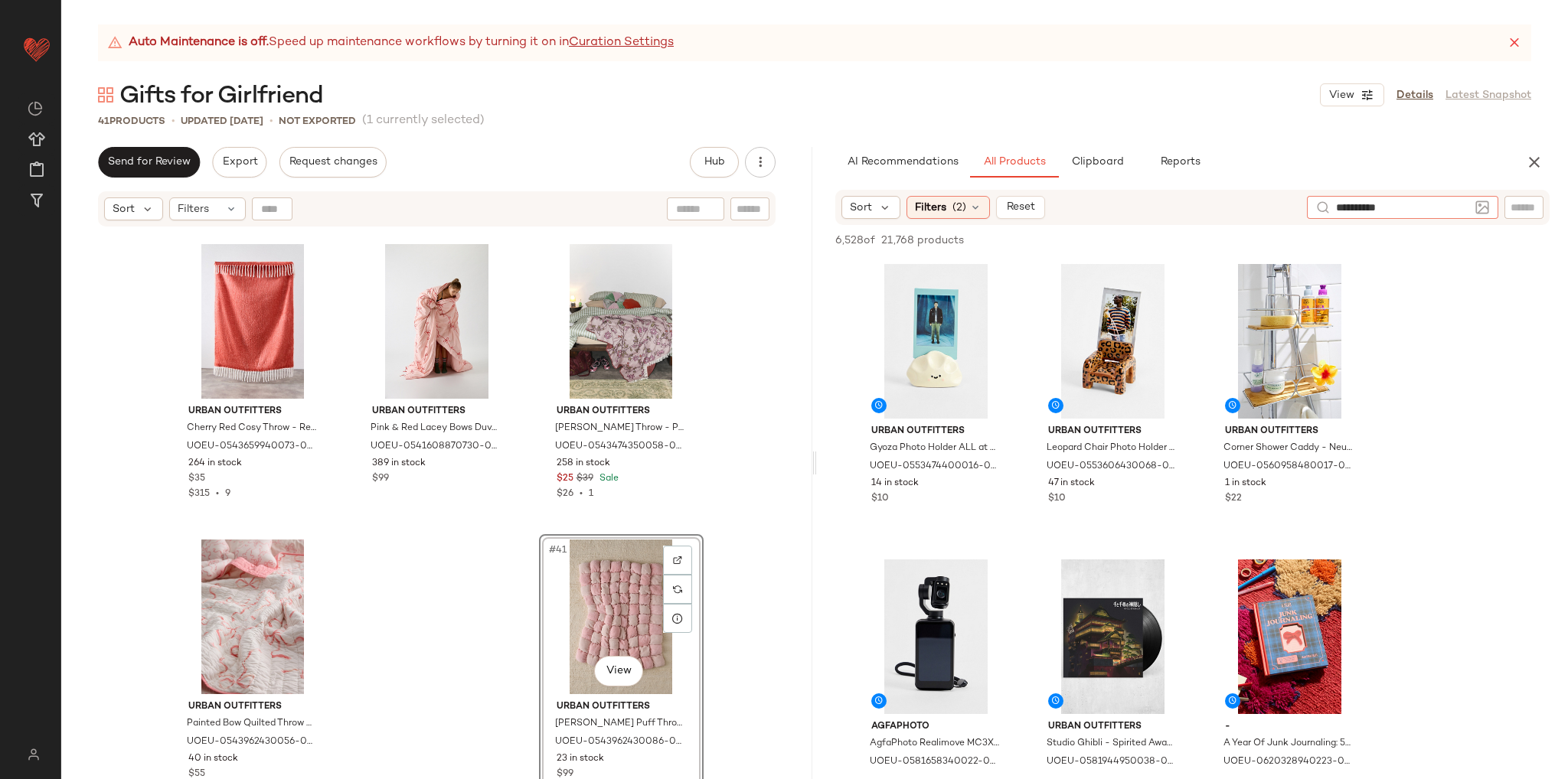
type input "**********"
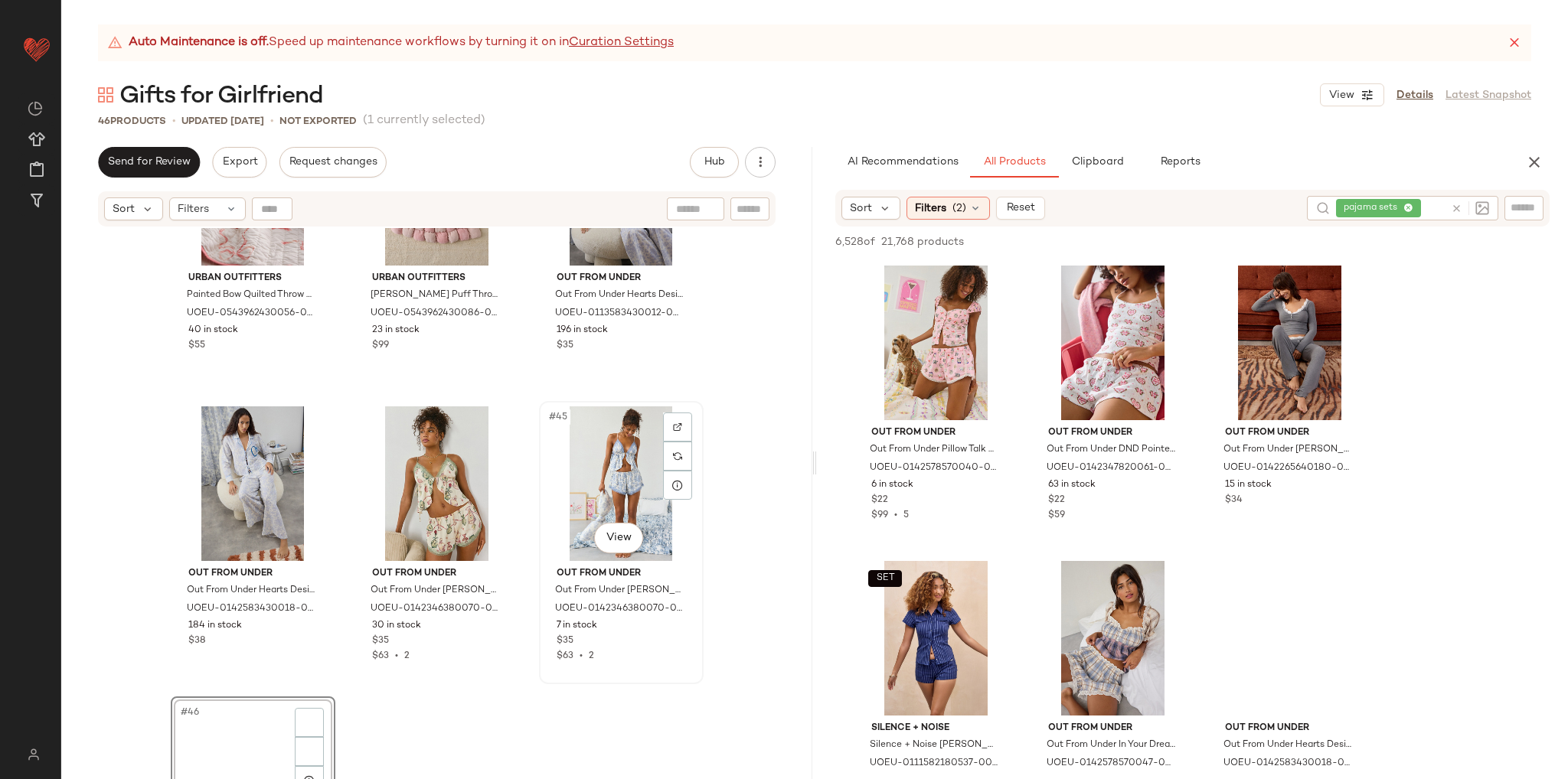
scroll to position [4142, 0]
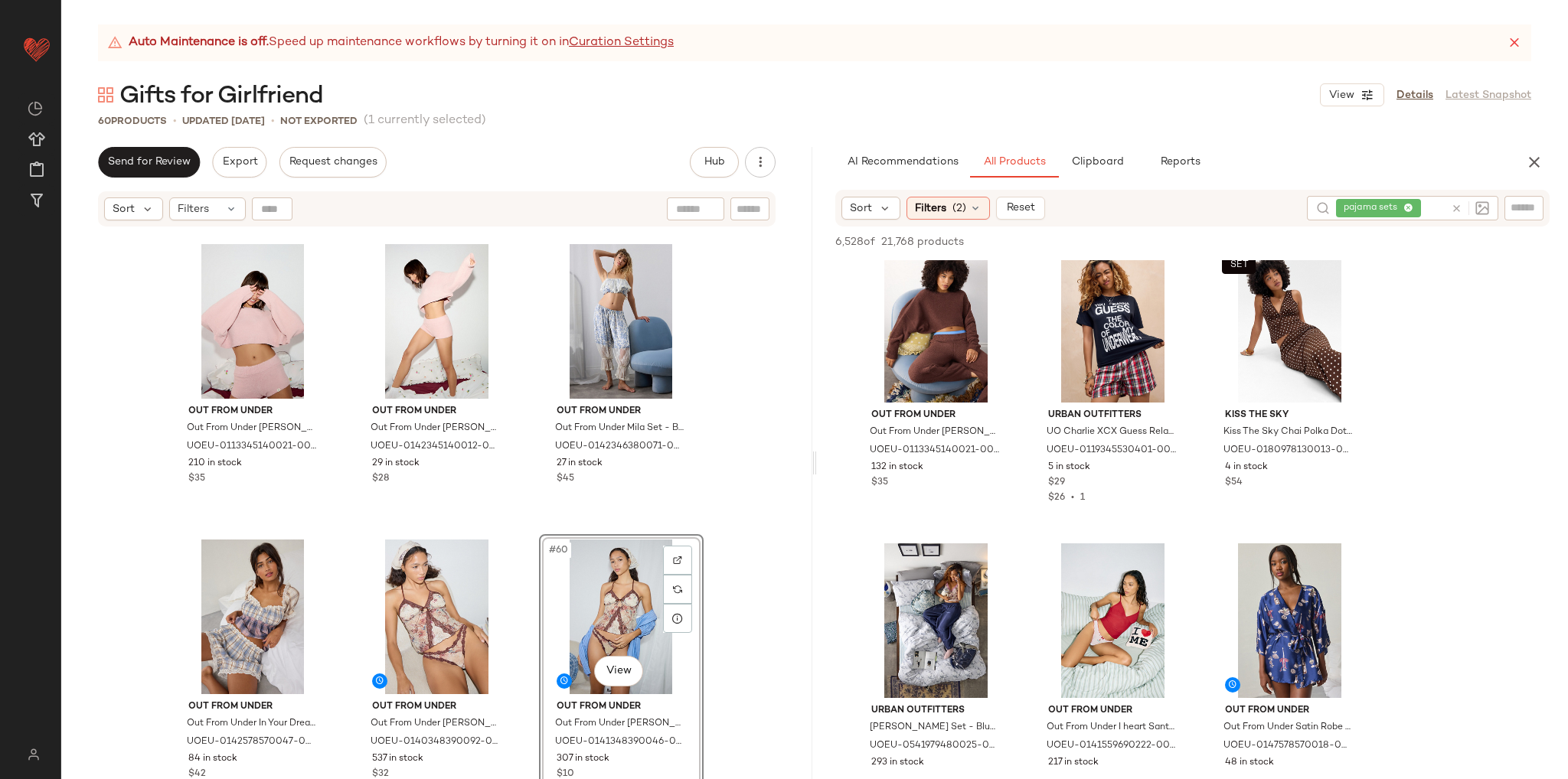
scroll to position [3752, 0]
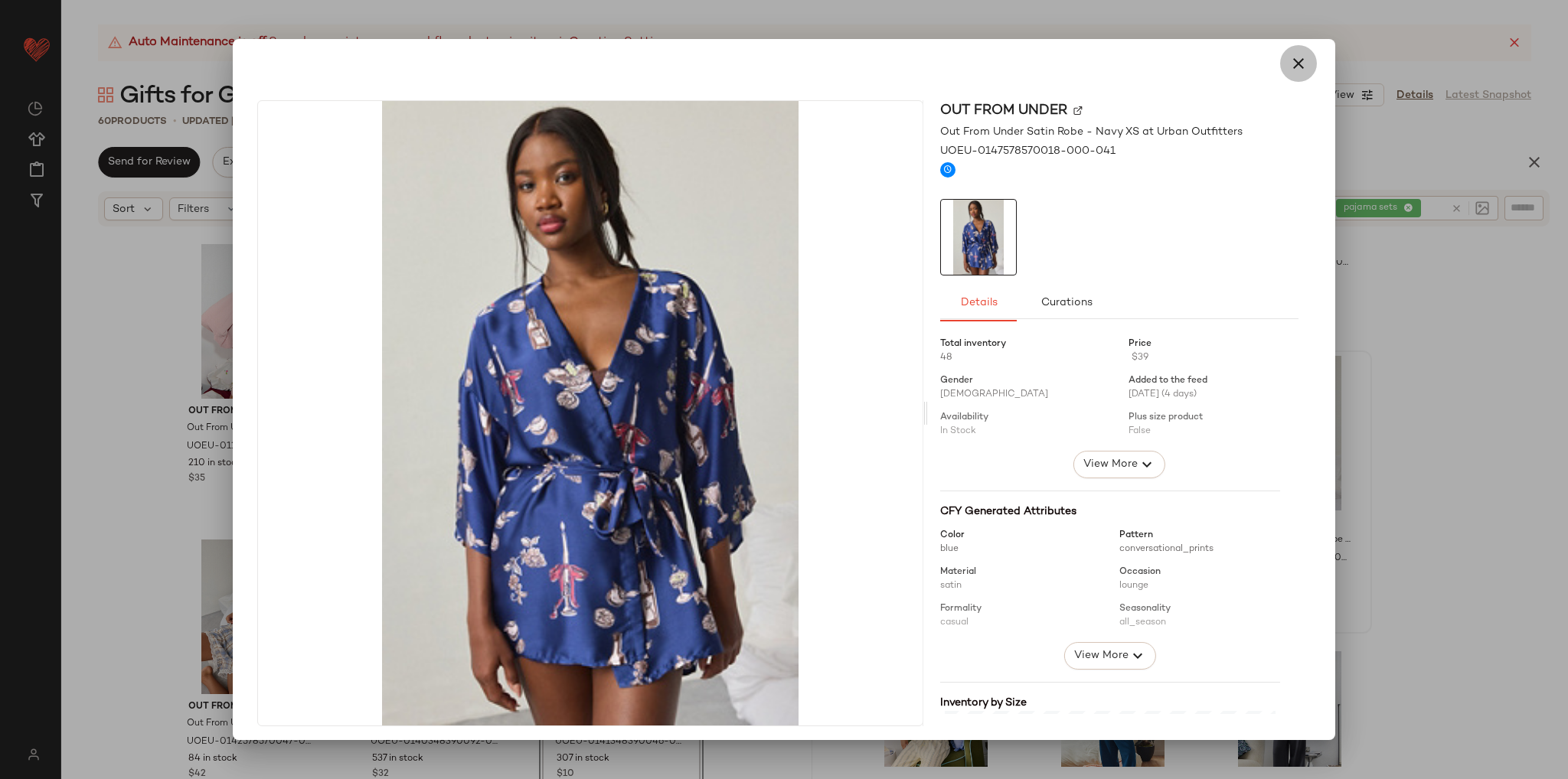
click at [1295, 59] on icon "button" at bounding box center [1299, 64] width 19 height 19
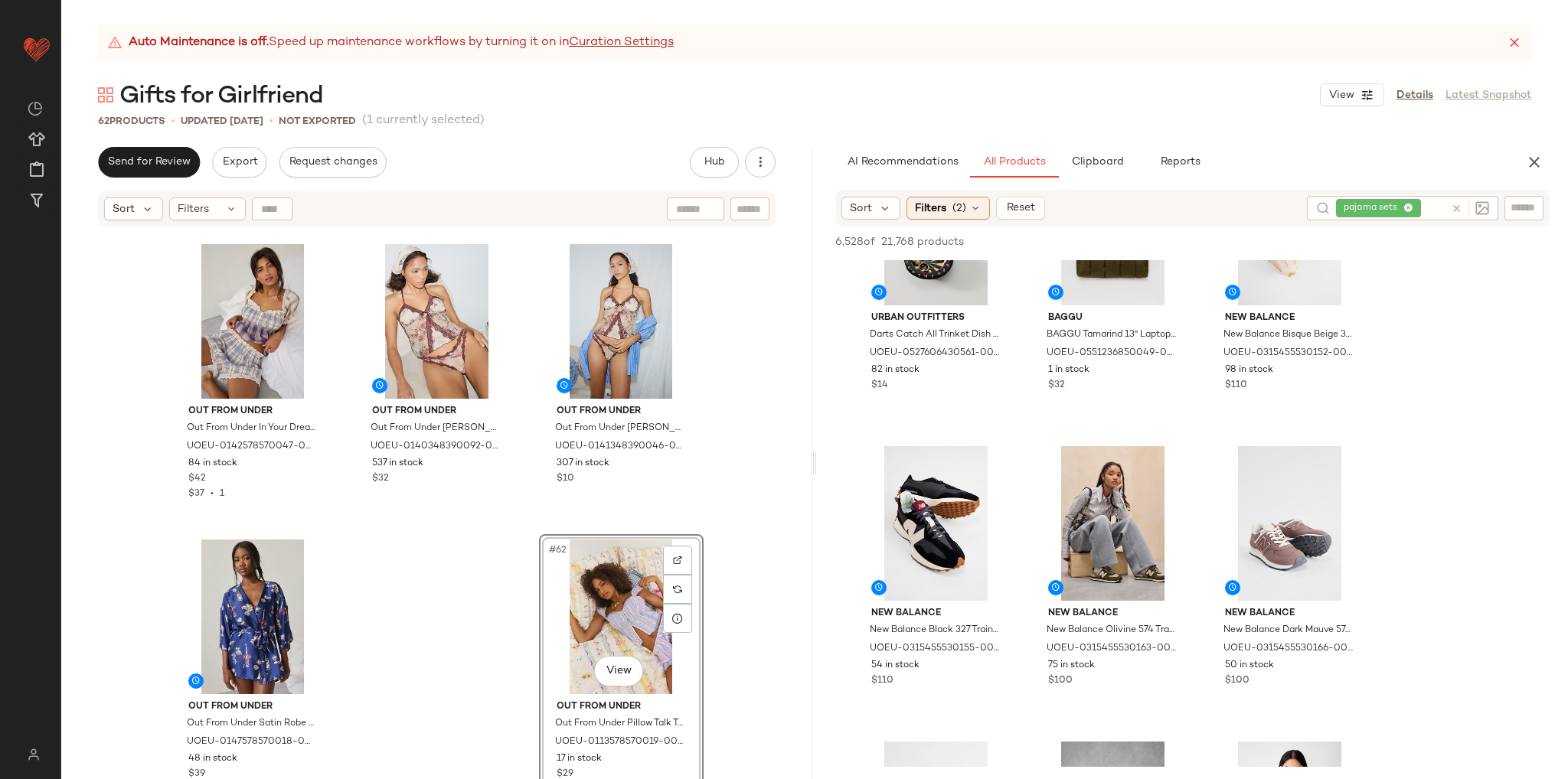
scroll to position [995, 0]
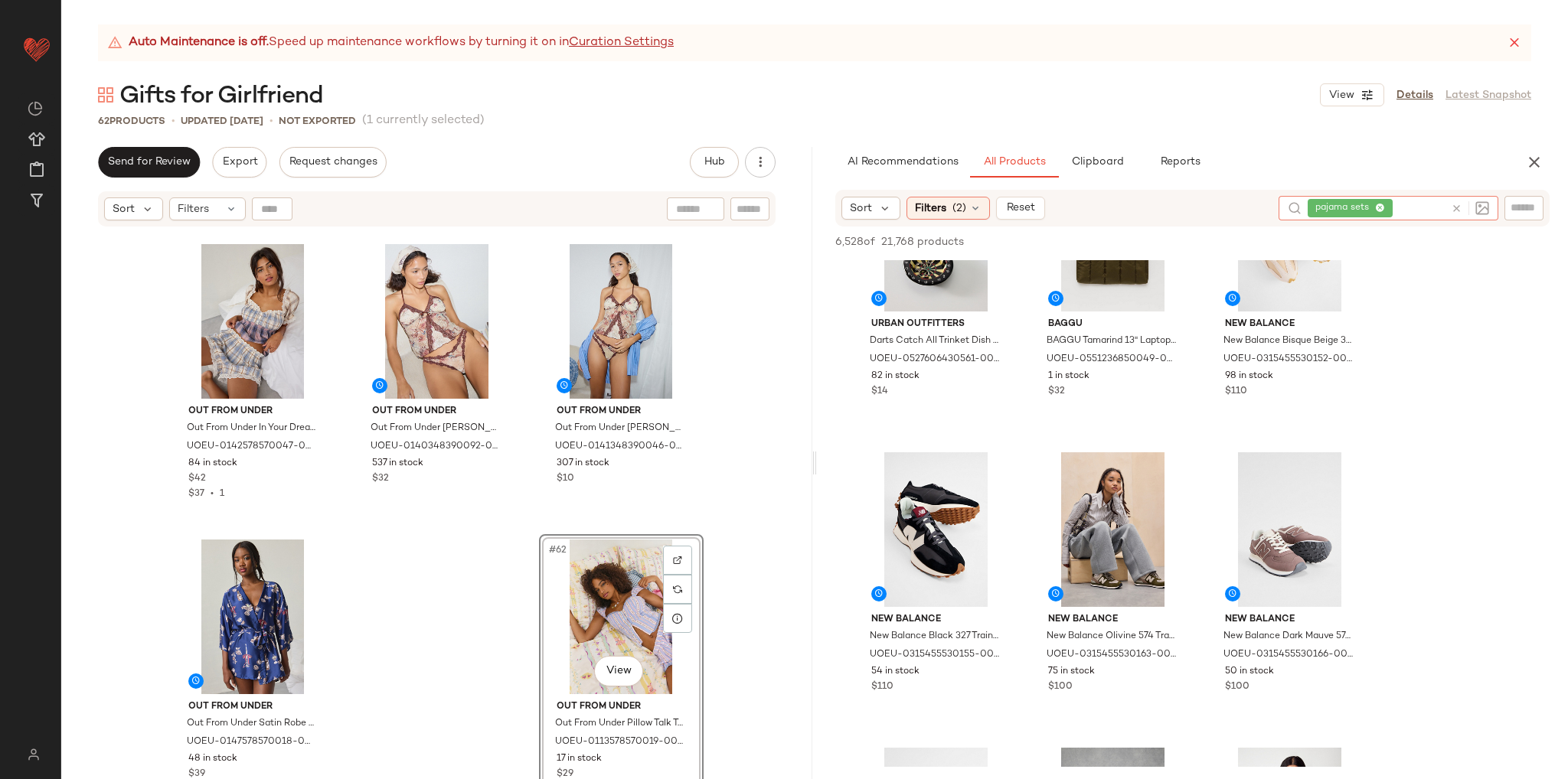
click at [1434, 207] on input "text" at bounding box center [1420, 208] width 49 height 16
click at [972, 206] on icon at bounding box center [975, 207] width 12 height 12
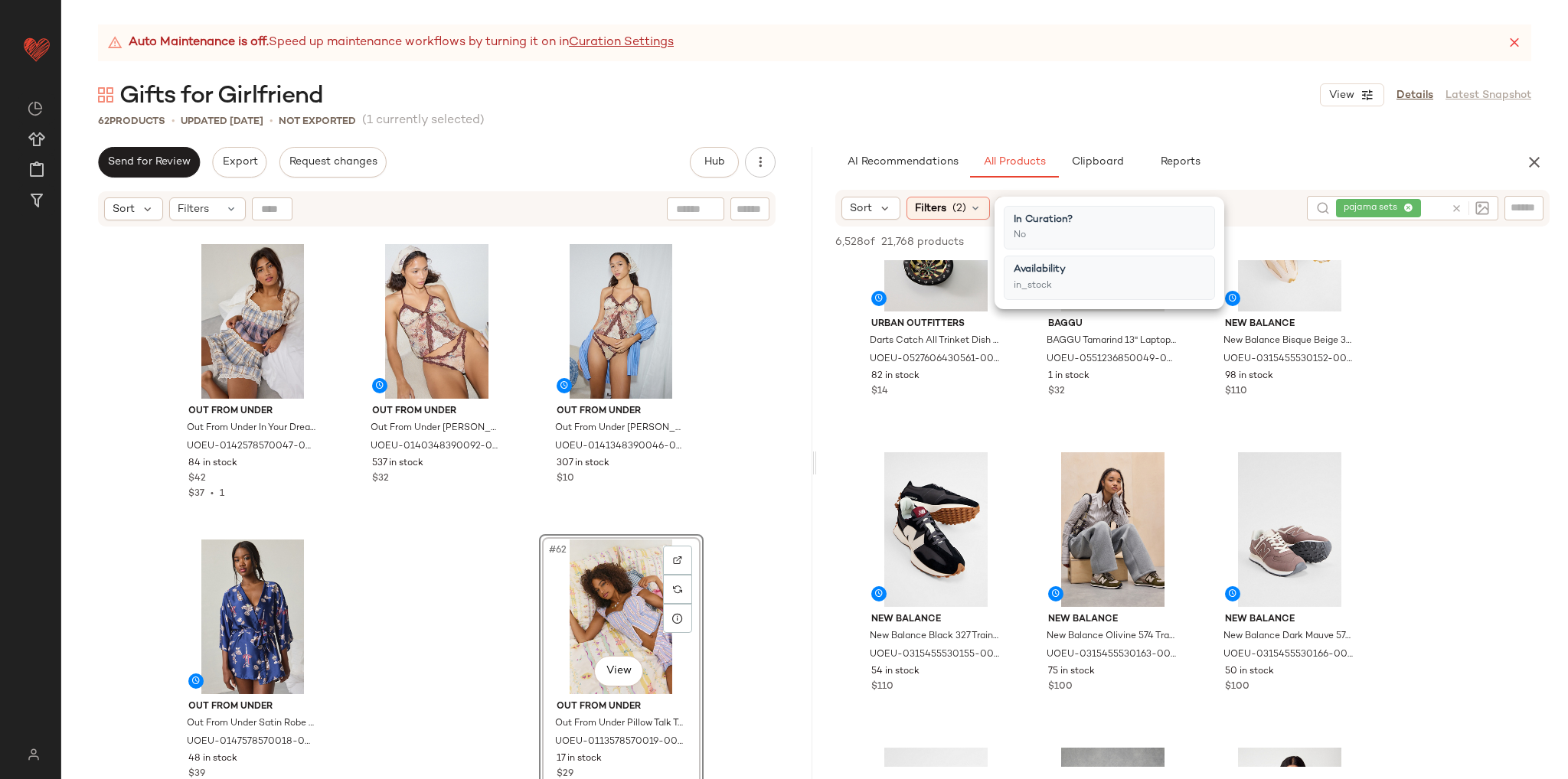
click at [1432, 207] on input "text" at bounding box center [1434, 208] width 20 height 16
click at [969, 212] on icon at bounding box center [975, 207] width 12 height 12
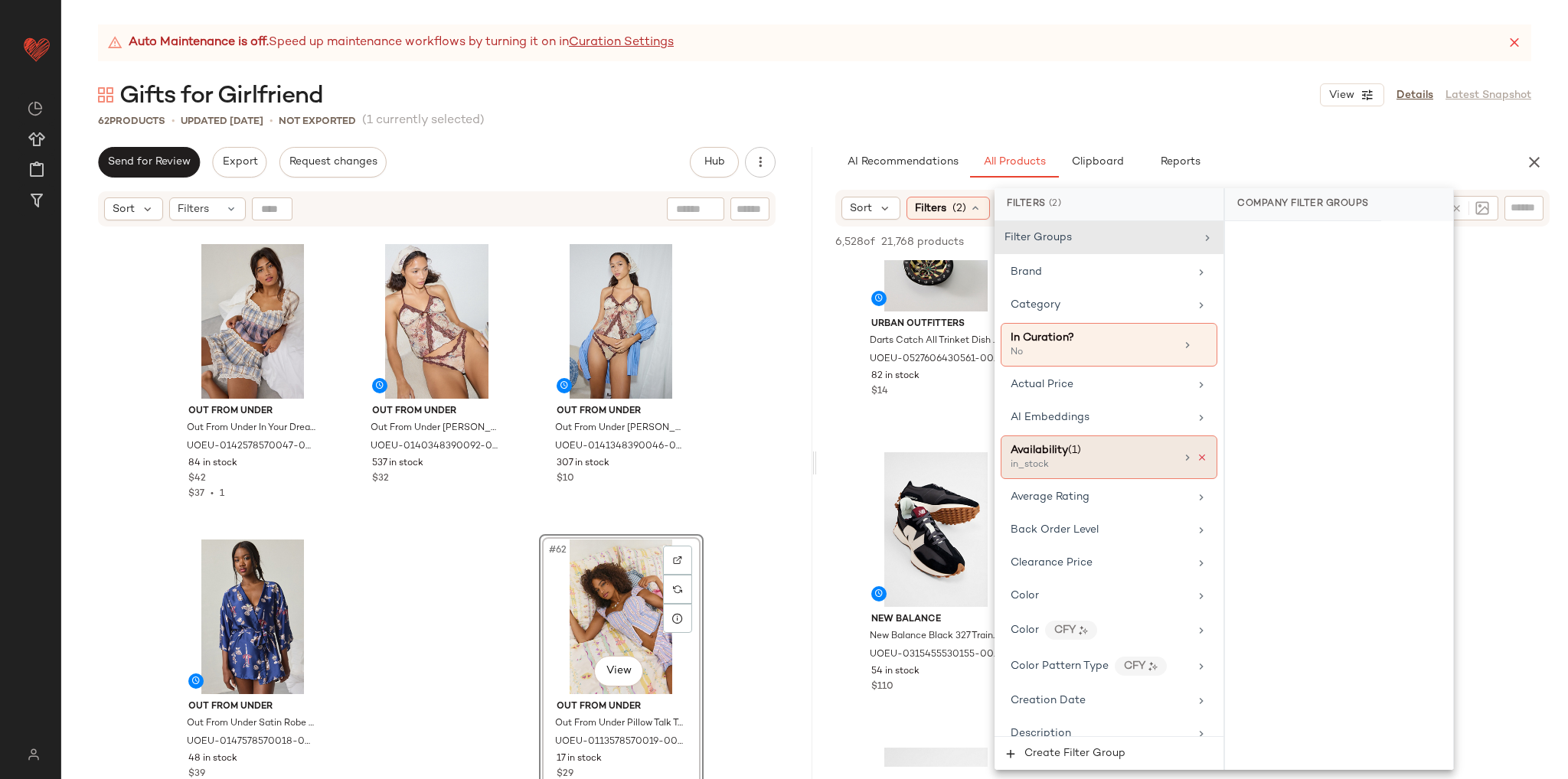
click at [1196, 460] on icon at bounding box center [1202, 458] width 11 height 11
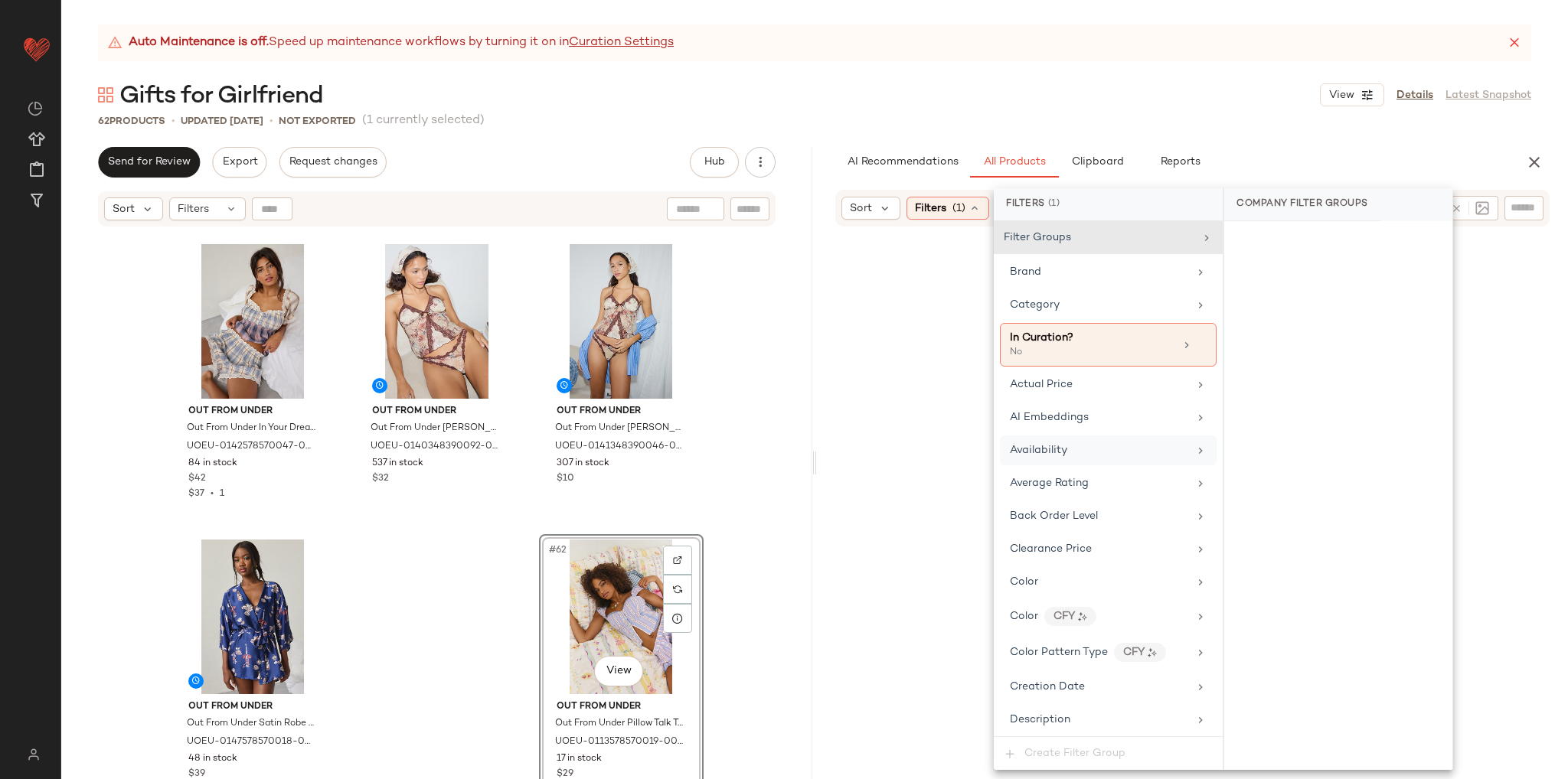
click at [1103, 452] on div "Availability" at bounding box center [1098, 450] width 179 height 16
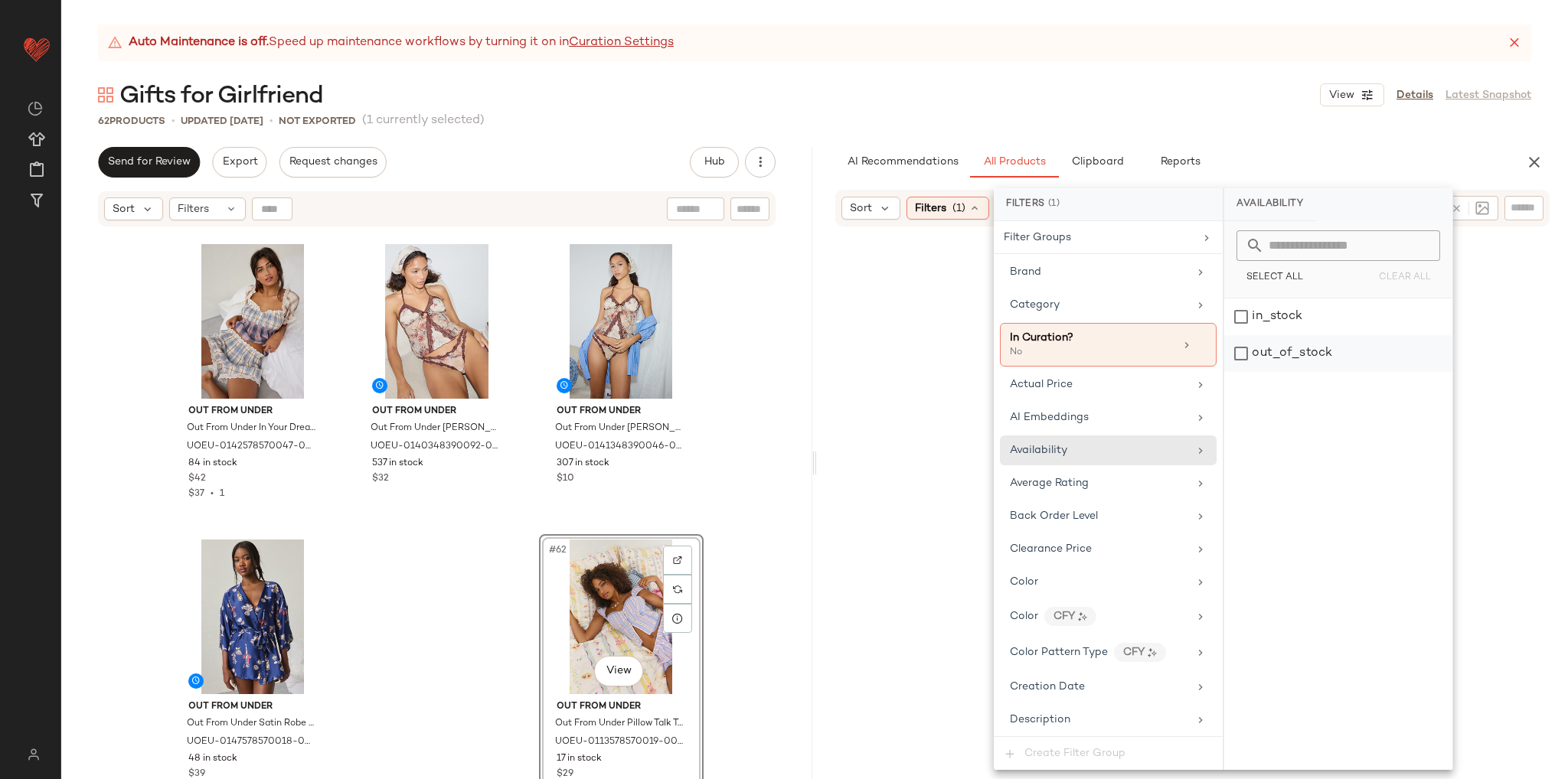
click at [1276, 315] on div "in_stock" at bounding box center [1338, 317] width 228 height 37
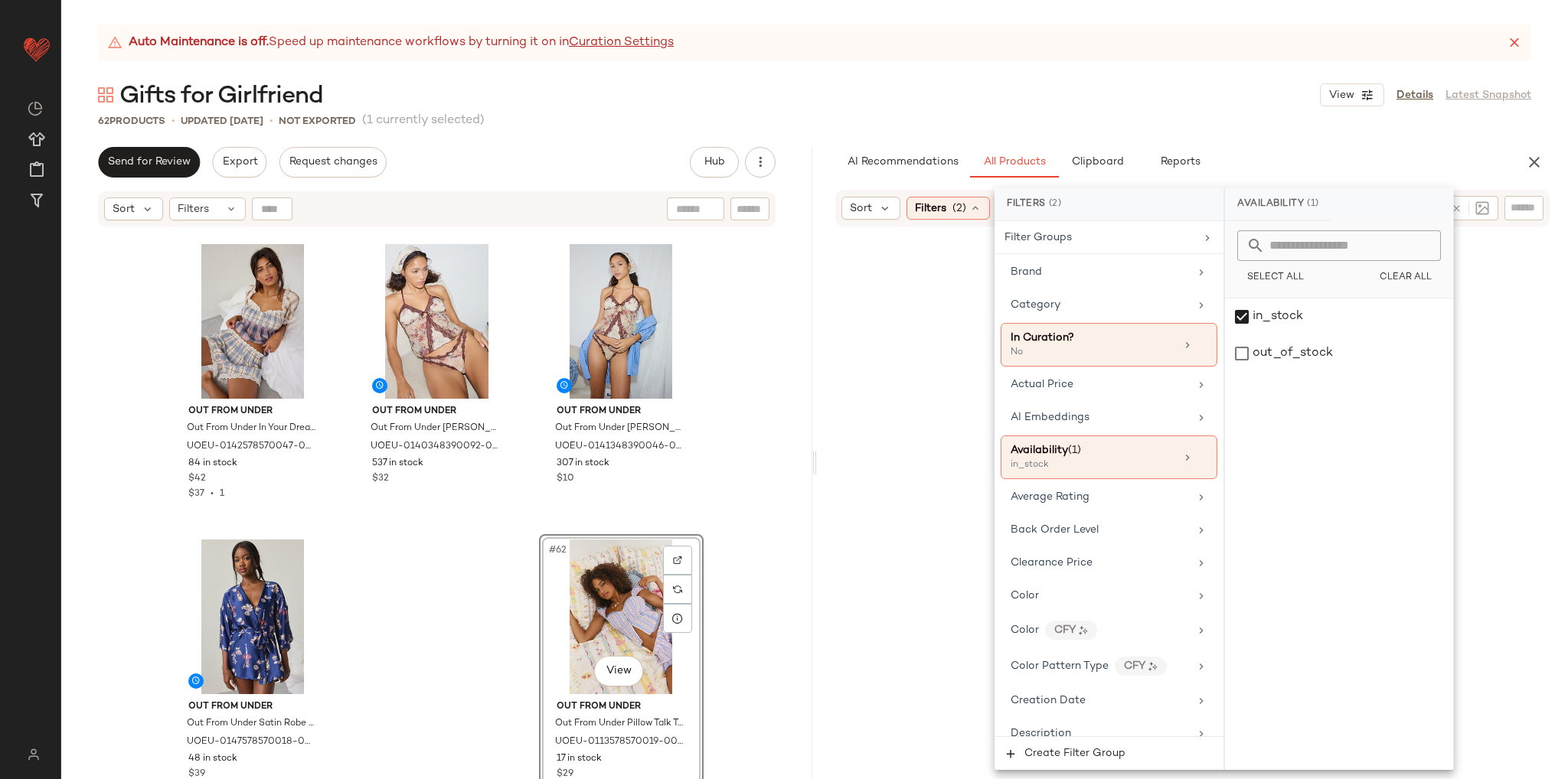
click at [1509, 438] on div at bounding box center [1191, 521] width 745 height 584
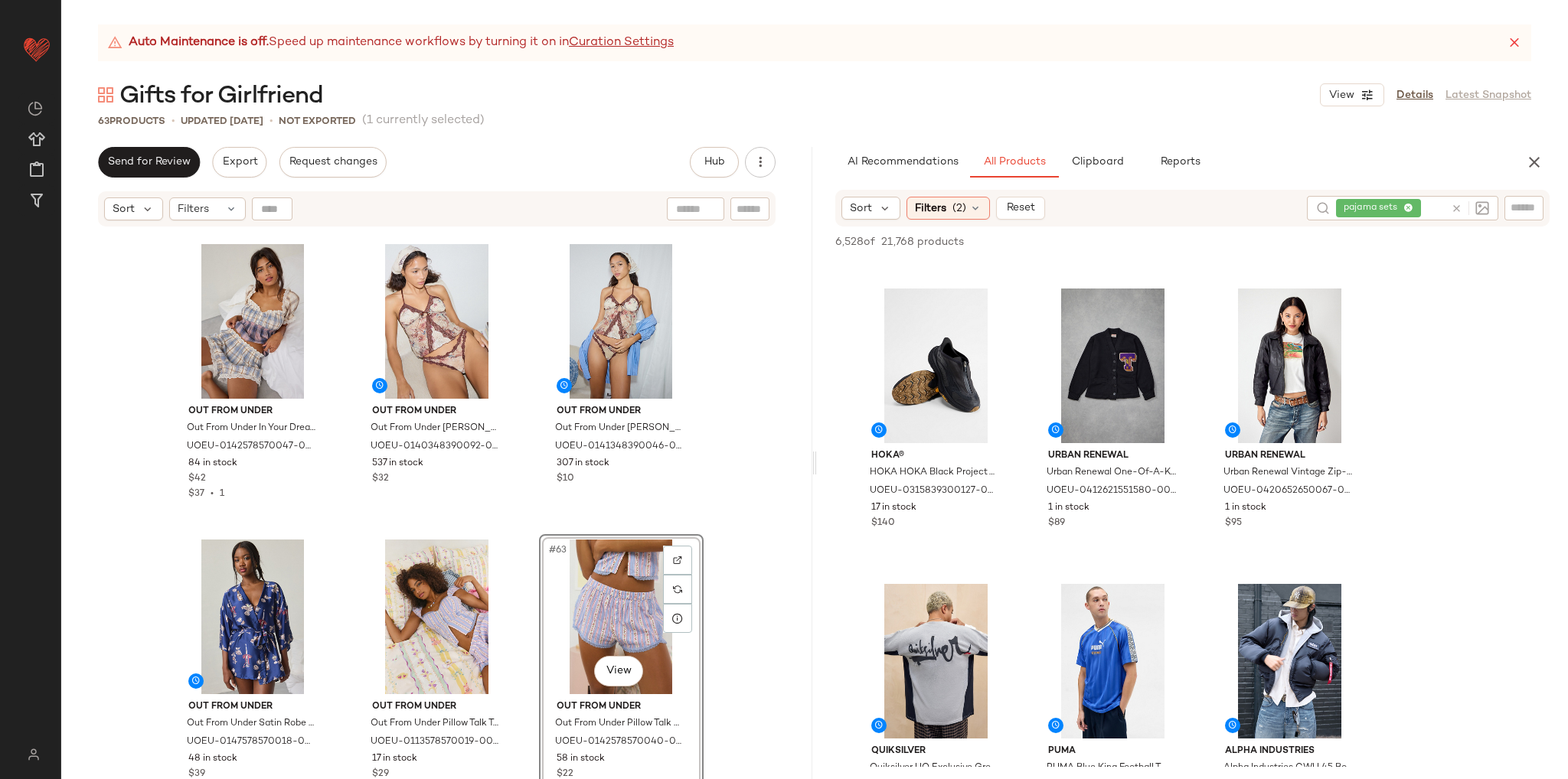
scroll to position [1072, 0]
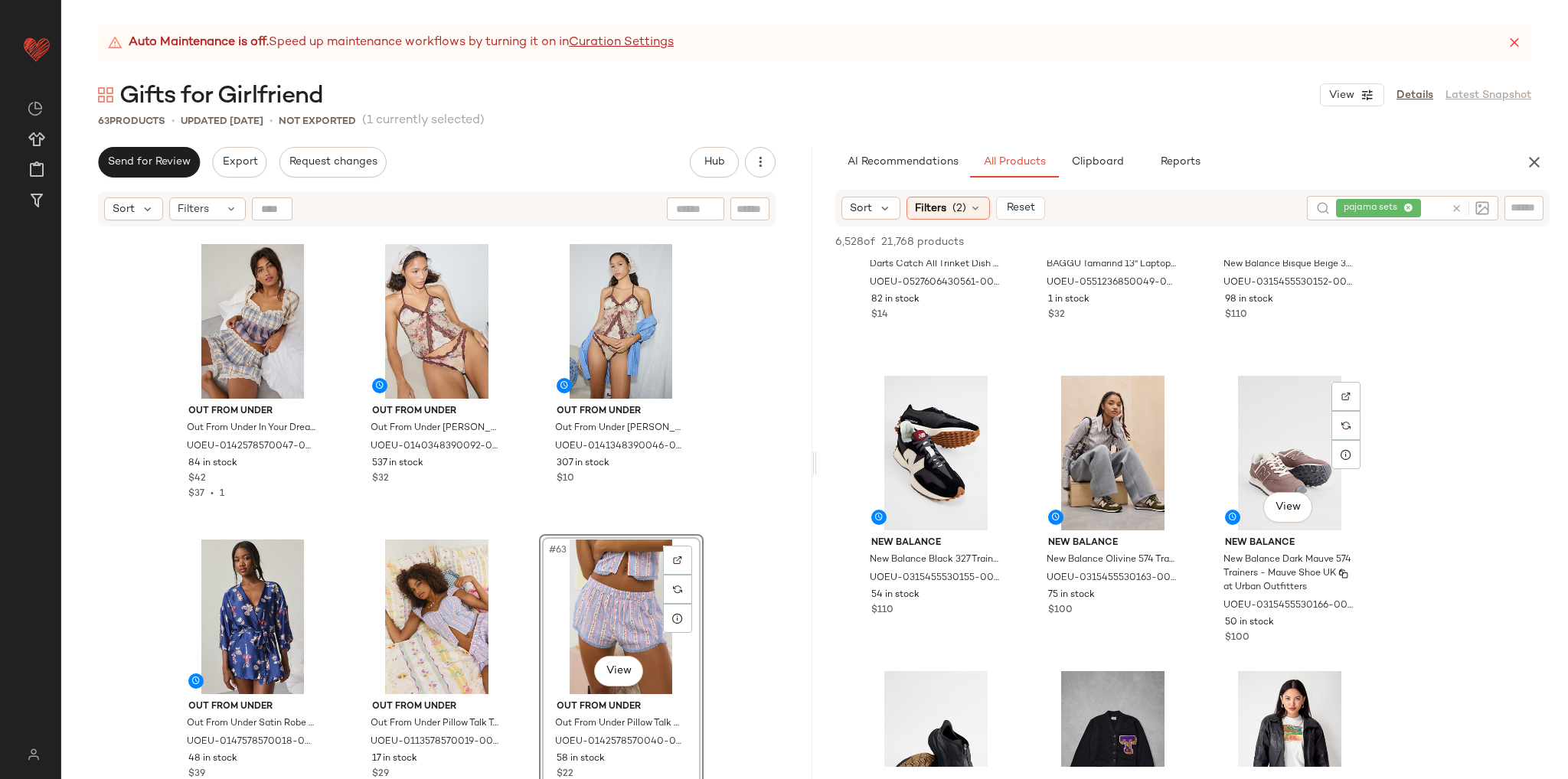
drag, startPoint x: 1351, startPoint y: 562, endPoint x: 1303, endPoint y: 661, distance: 110.0
drag, startPoint x: 1303, startPoint y: 661, endPoint x: 819, endPoint y: 90, distance: 748.5
click at [819, 90] on div "Gifts for Girlfriend View Details Latest Snapshot" at bounding box center [814, 94] width 1507 height 31
click at [1456, 212] on icon at bounding box center [1456, 208] width 11 height 11
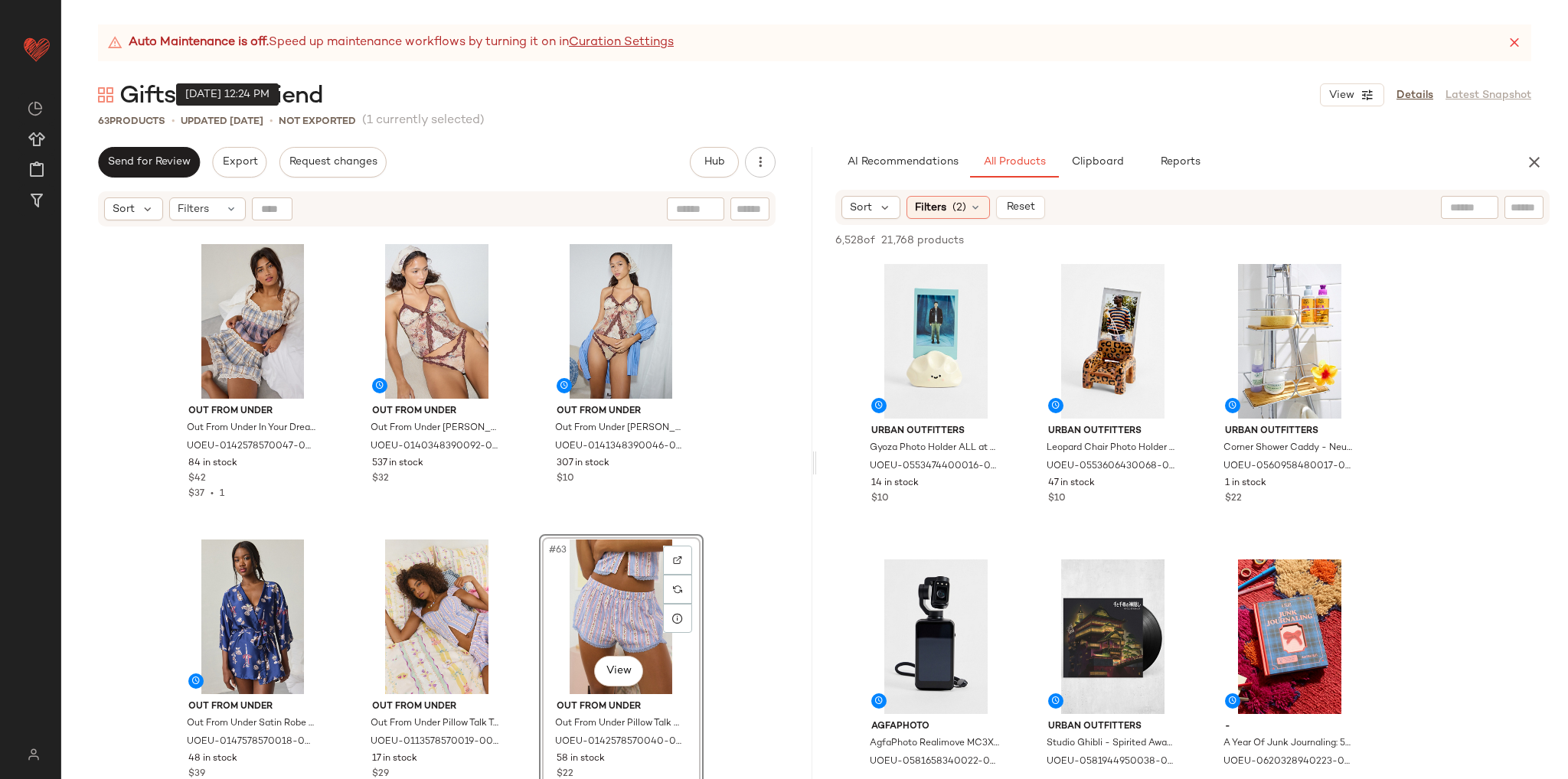
click at [1463, 206] on input "text" at bounding box center [1469, 207] width 39 height 16
type input "*******"
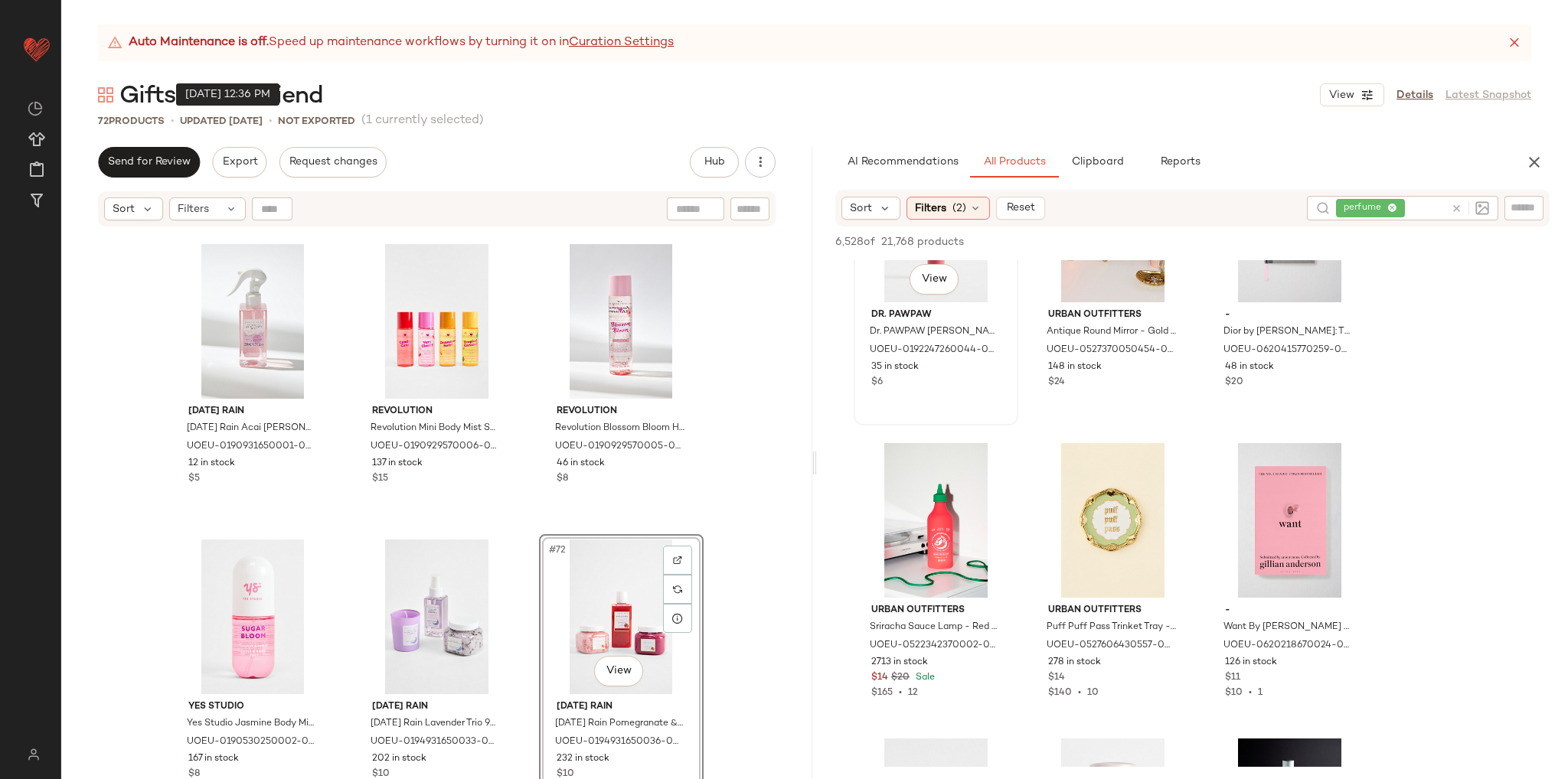
scroll to position [9876, 0]
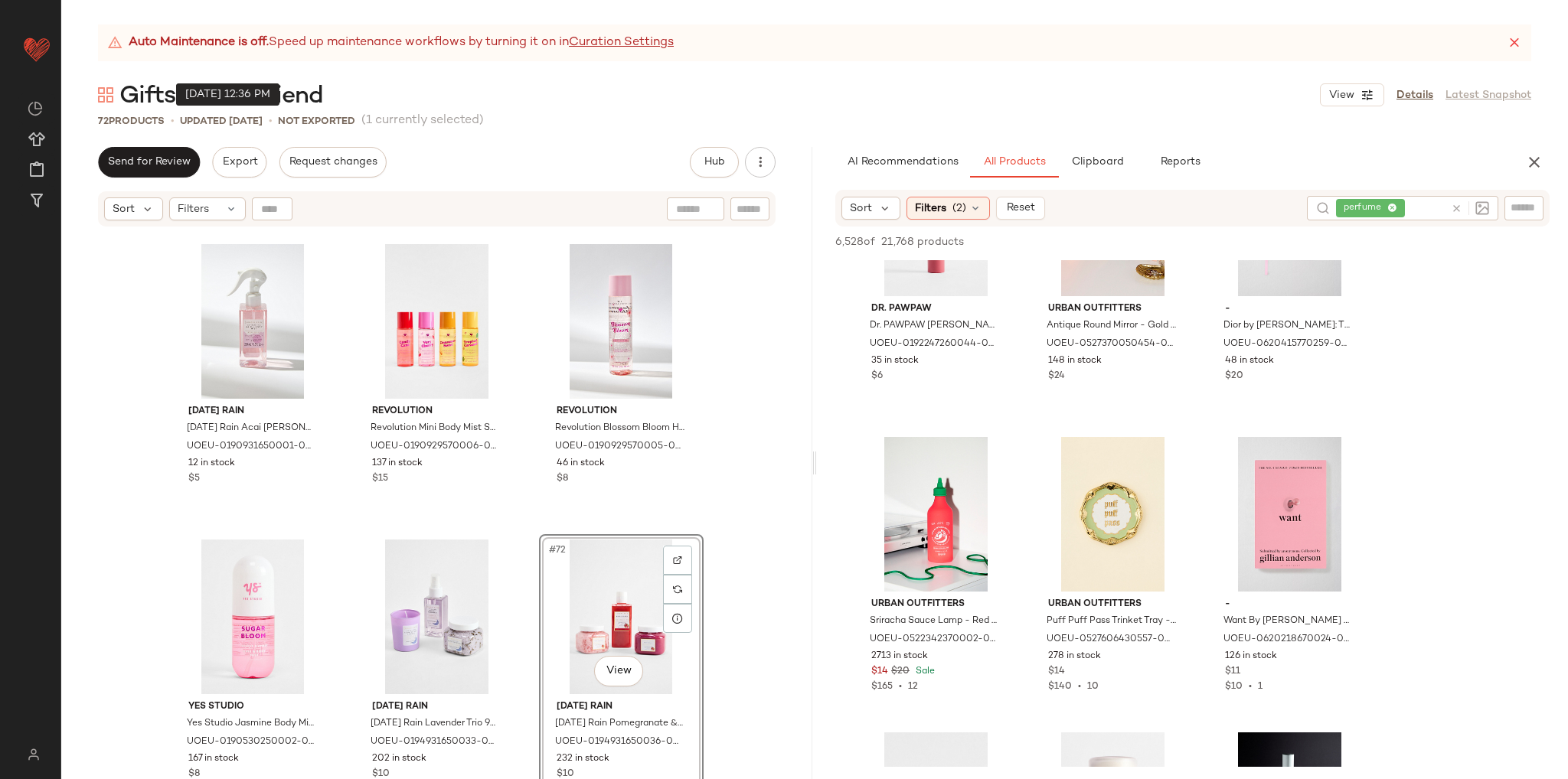
click at [1455, 211] on icon at bounding box center [1456, 208] width 11 height 11
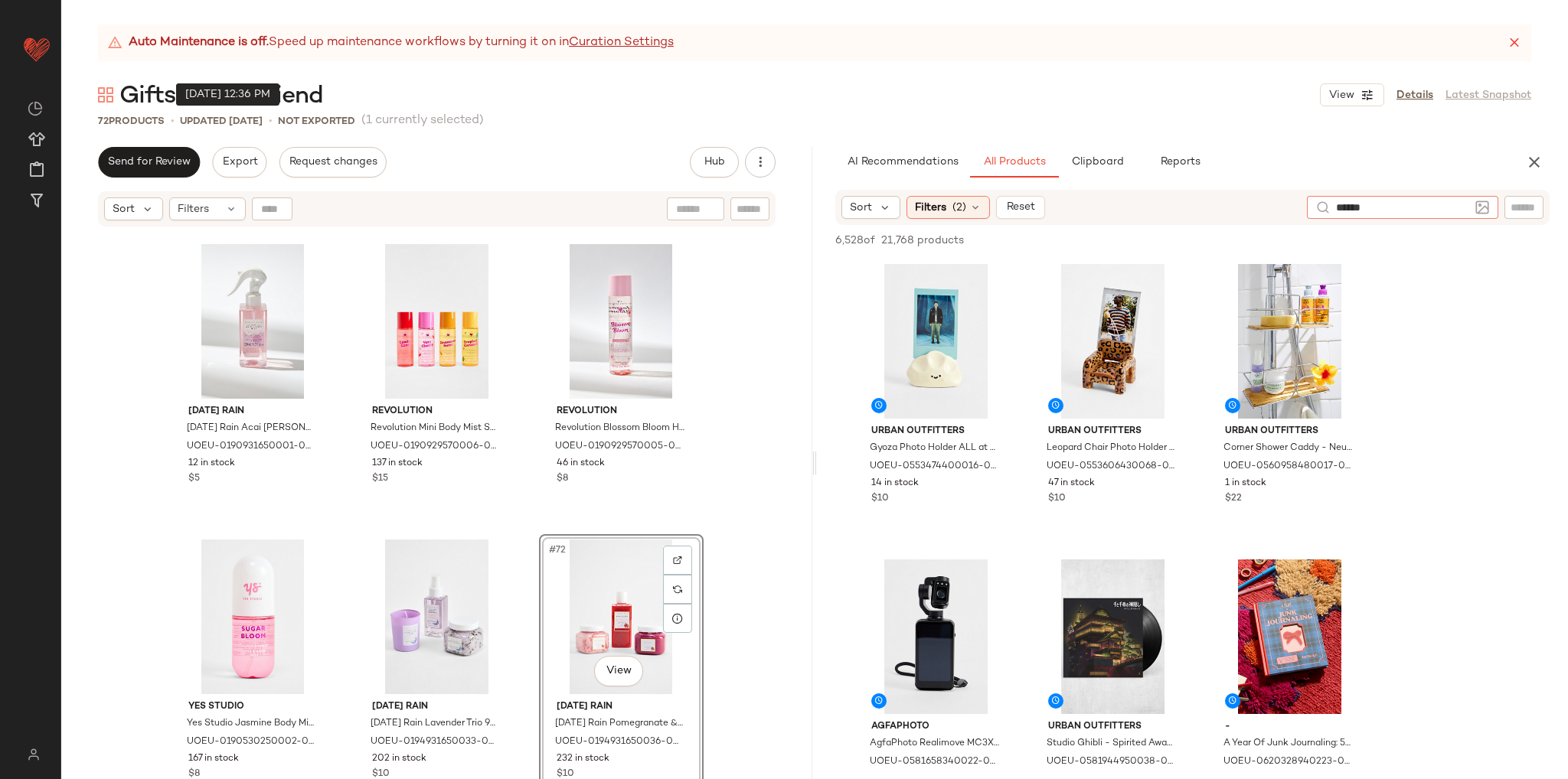
type input "*******"
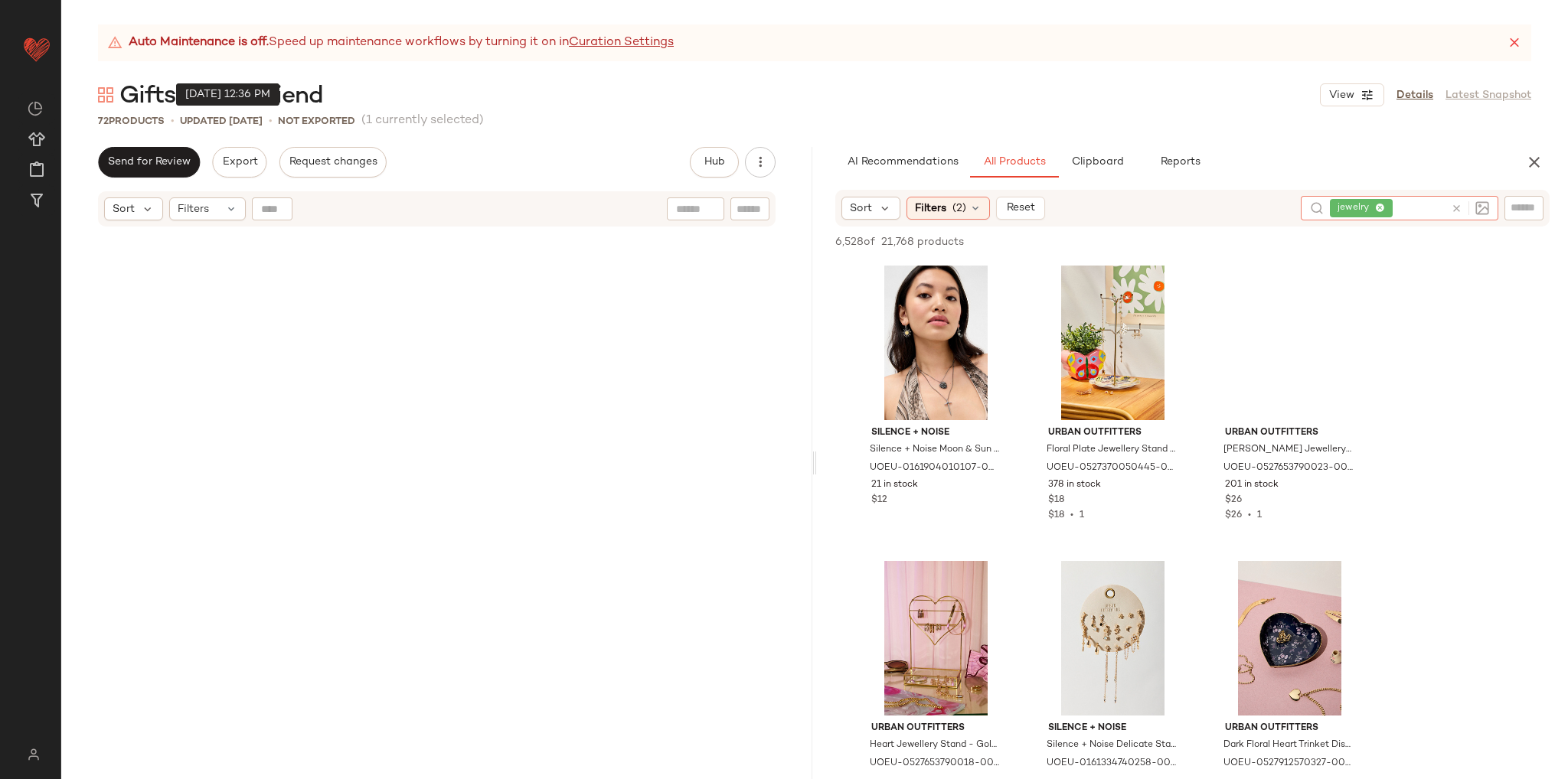
scroll to position [6506, 0]
